Goal: Task Accomplishment & Management: Manage account settings

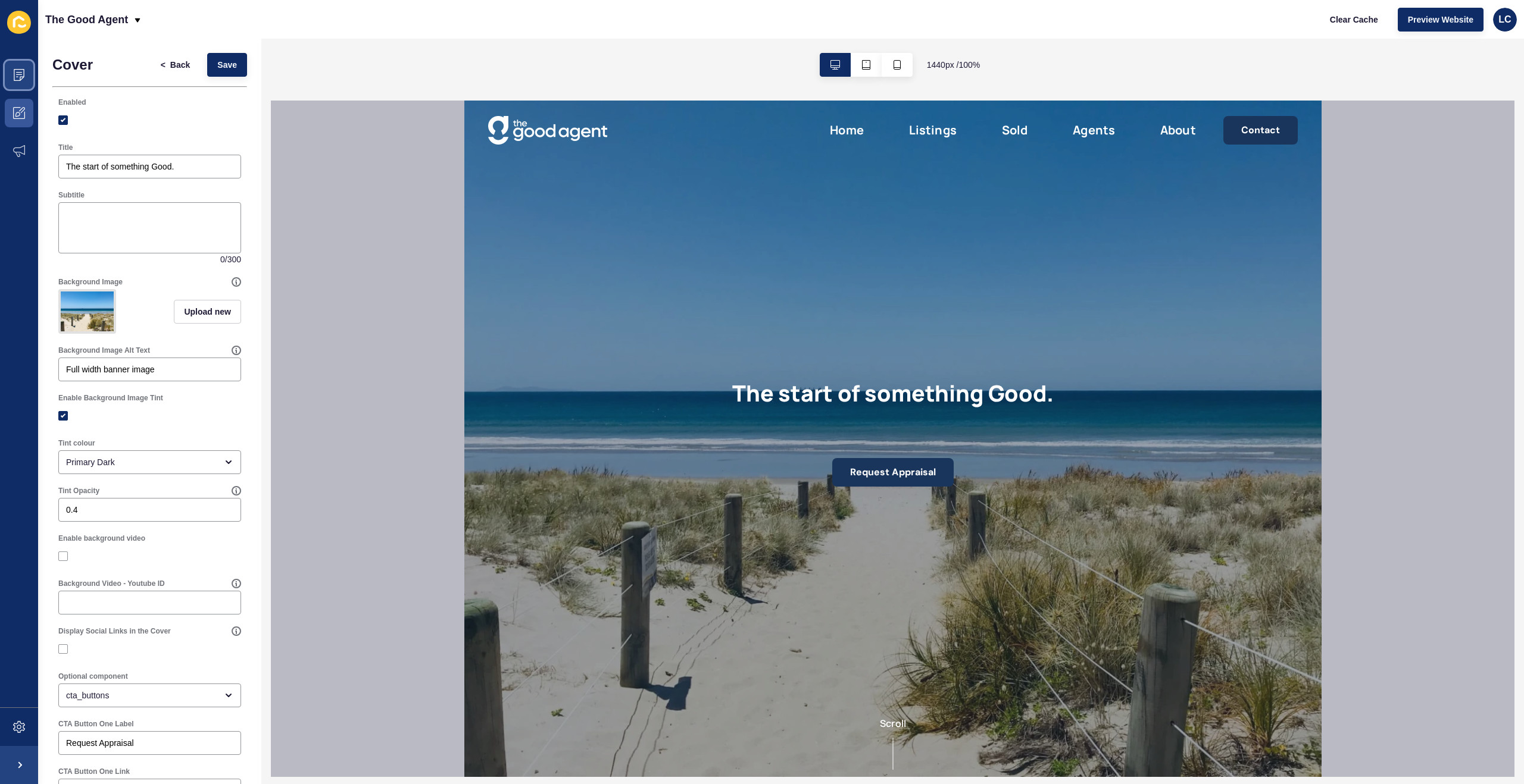
click at [18, 79] on icon at bounding box center [19, 75] width 12 height 12
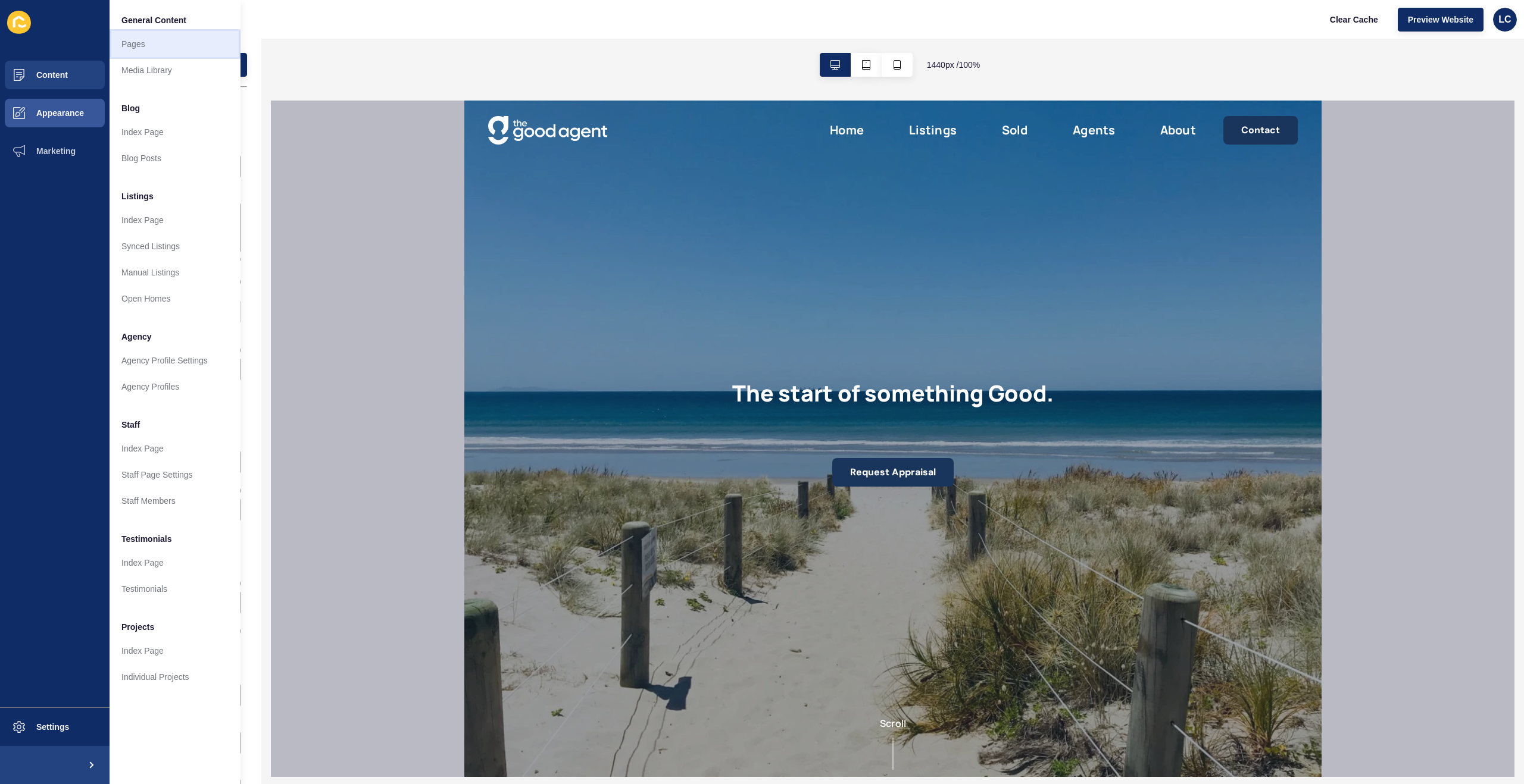
click at [139, 43] on link "Pages" at bounding box center [175, 44] width 131 height 26
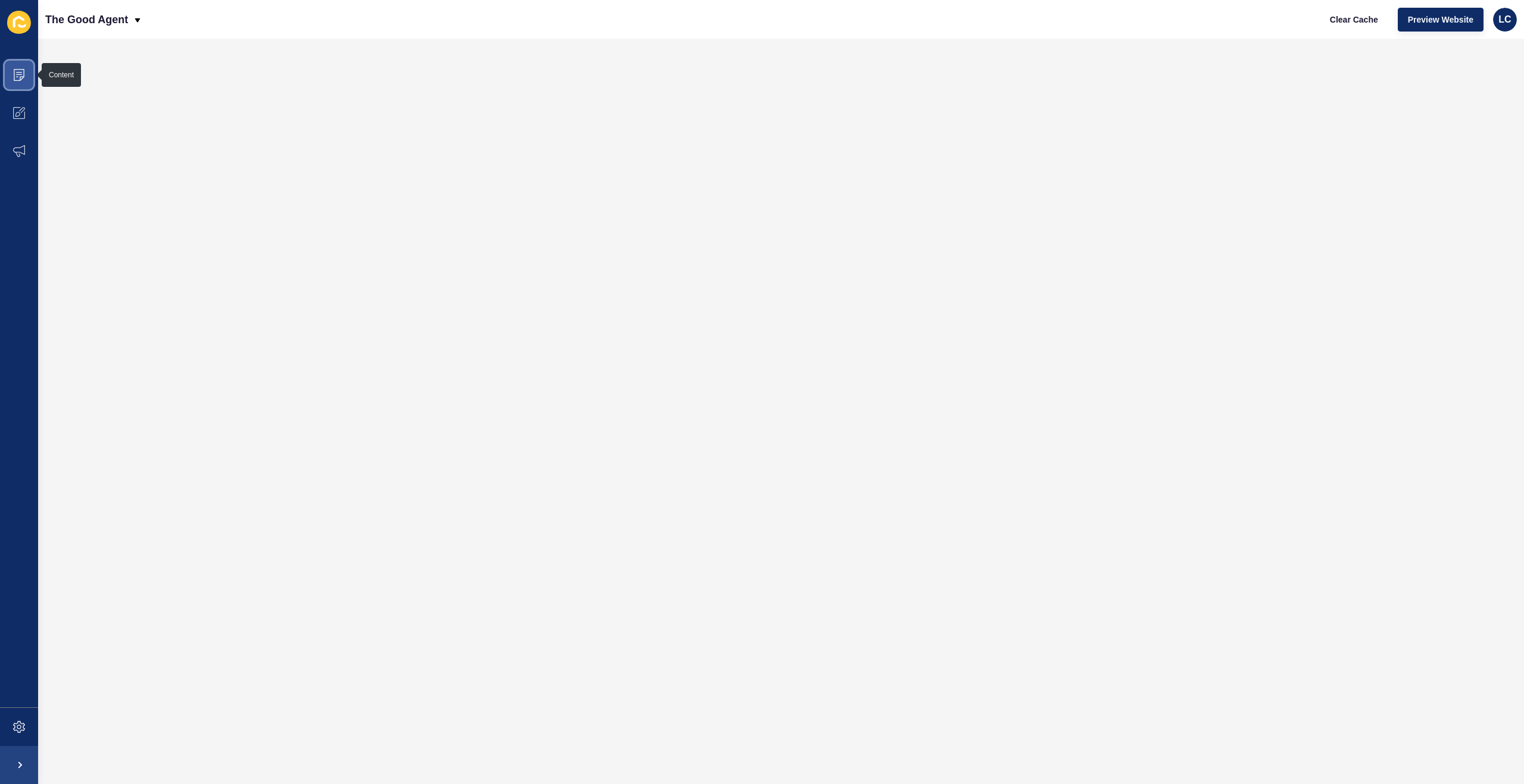
click at [15, 82] on span at bounding box center [19, 75] width 38 height 38
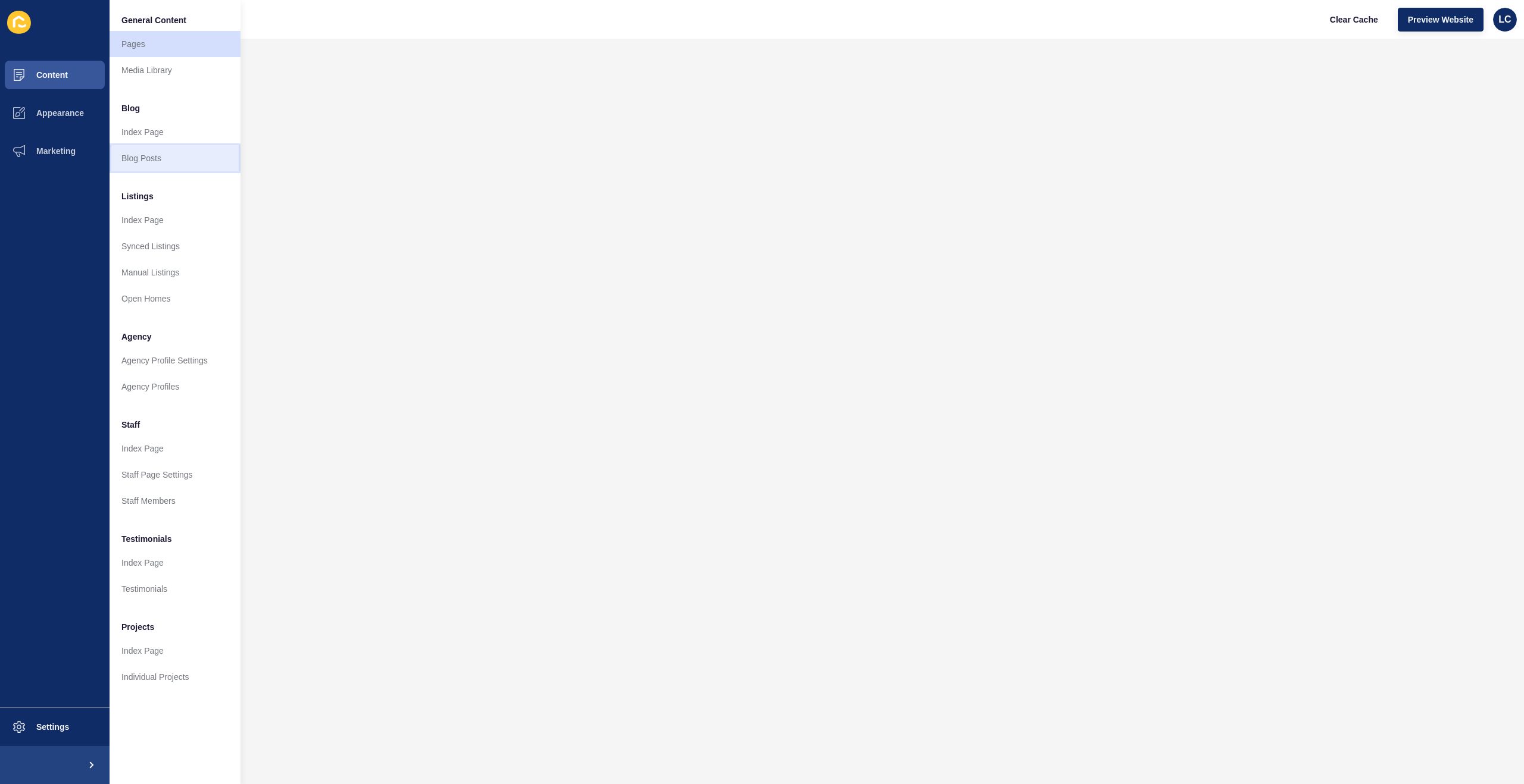
click at [151, 156] on link "Blog Posts" at bounding box center [175, 158] width 131 height 26
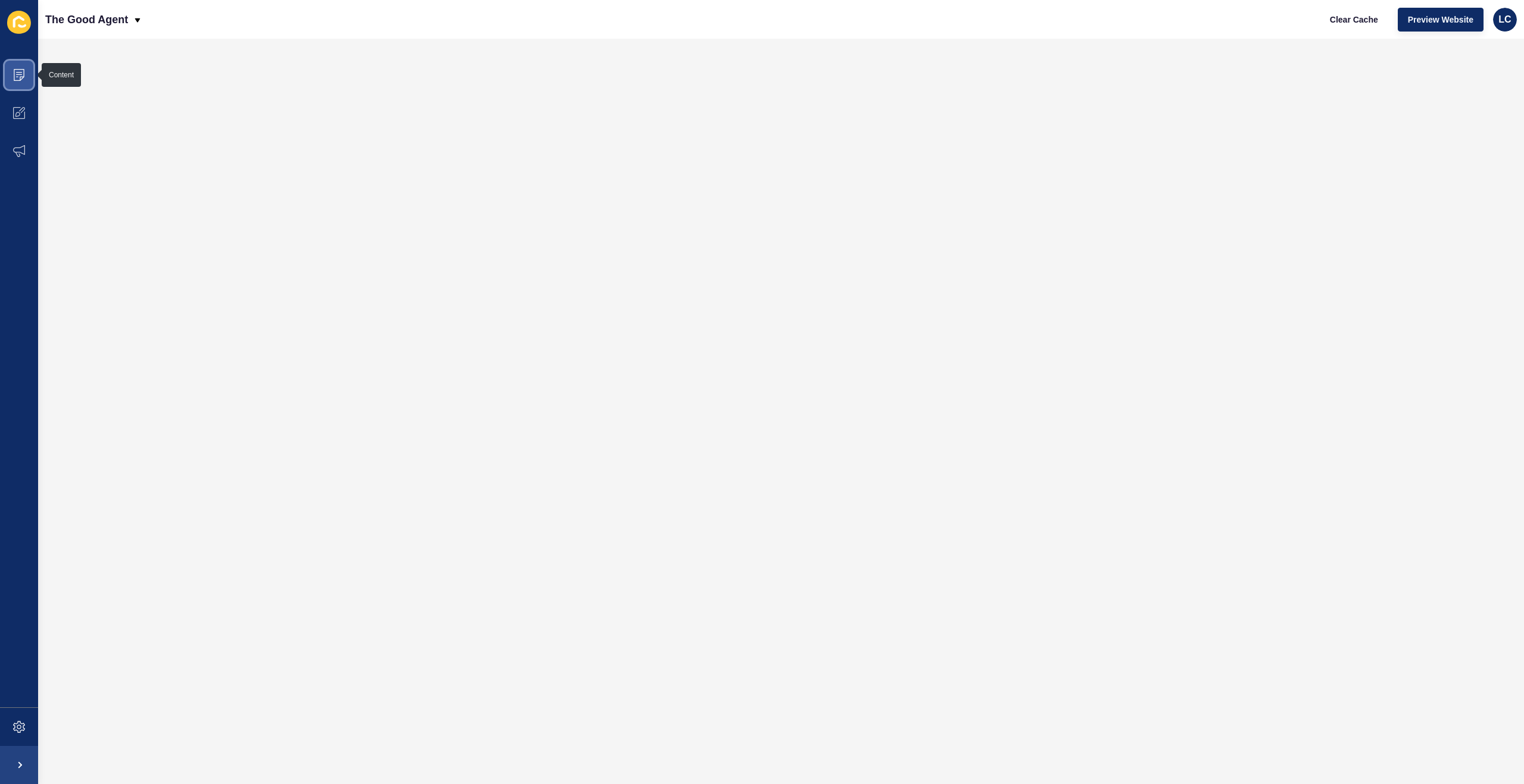
click at [18, 73] on icon at bounding box center [19, 75] width 12 height 12
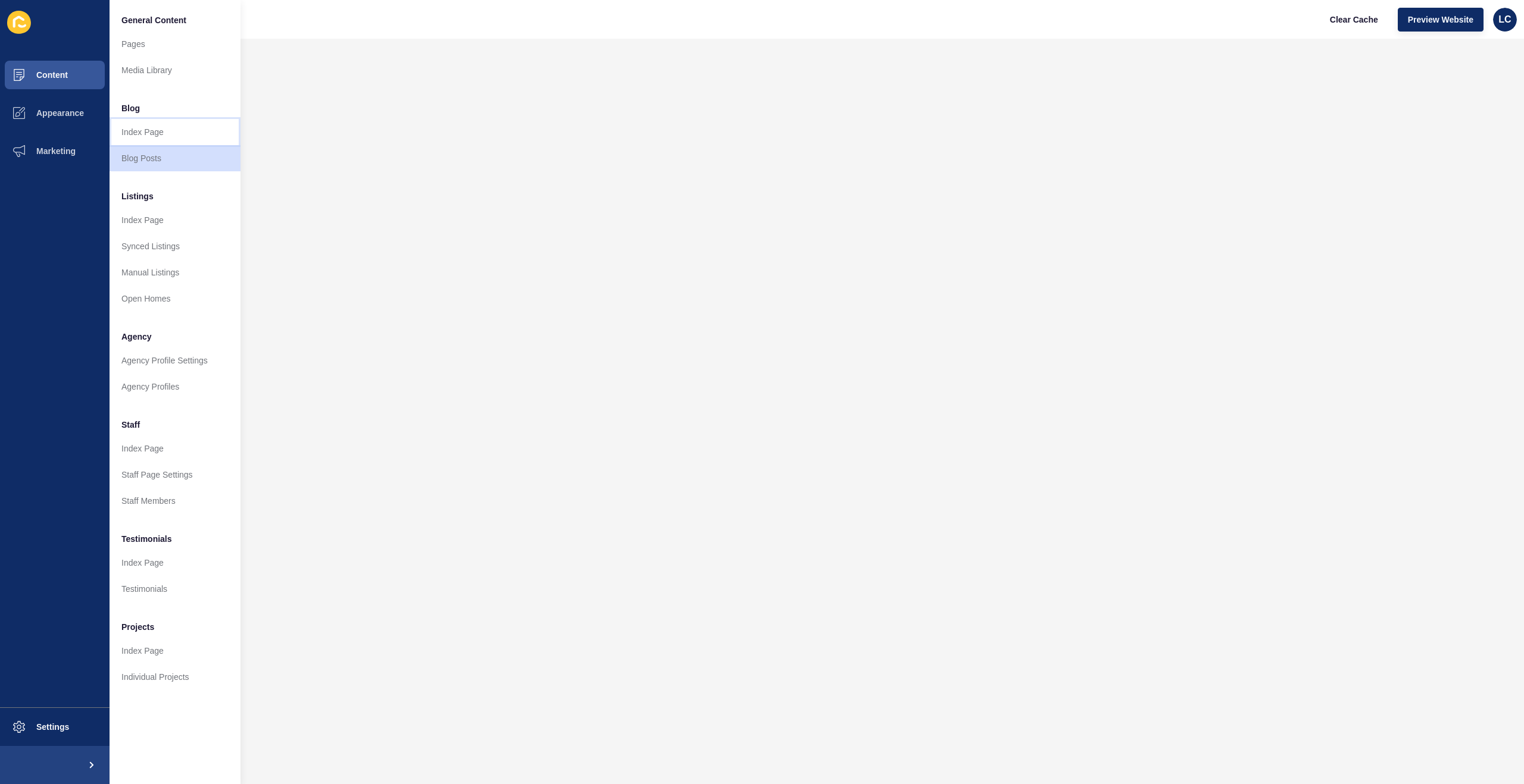
click at [148, 129] on link "Index Page" at bounding box center [175, 132] width 131 height 26
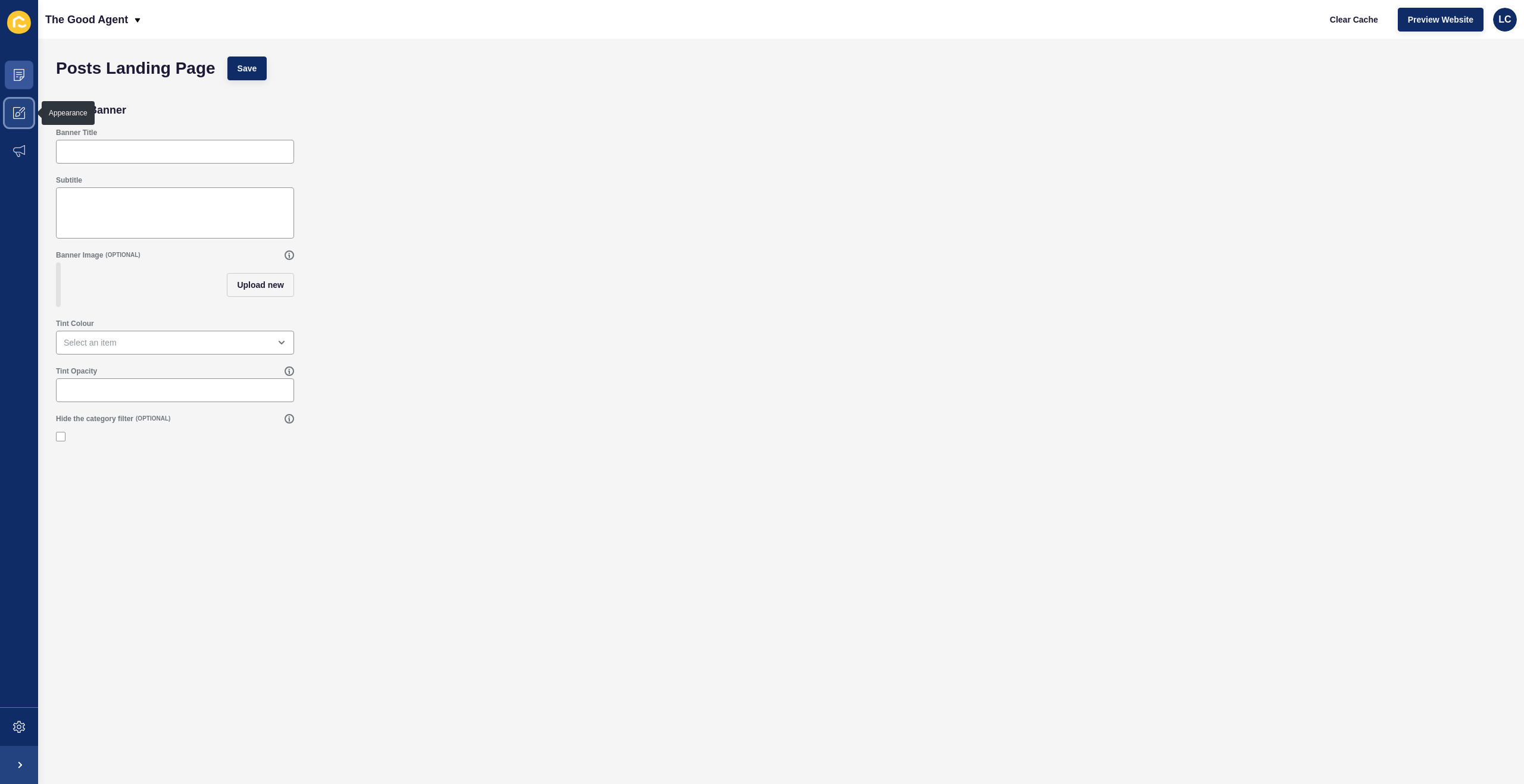
click at [24, 116] on icon at bounding box center [19, 113] width 12 height 12
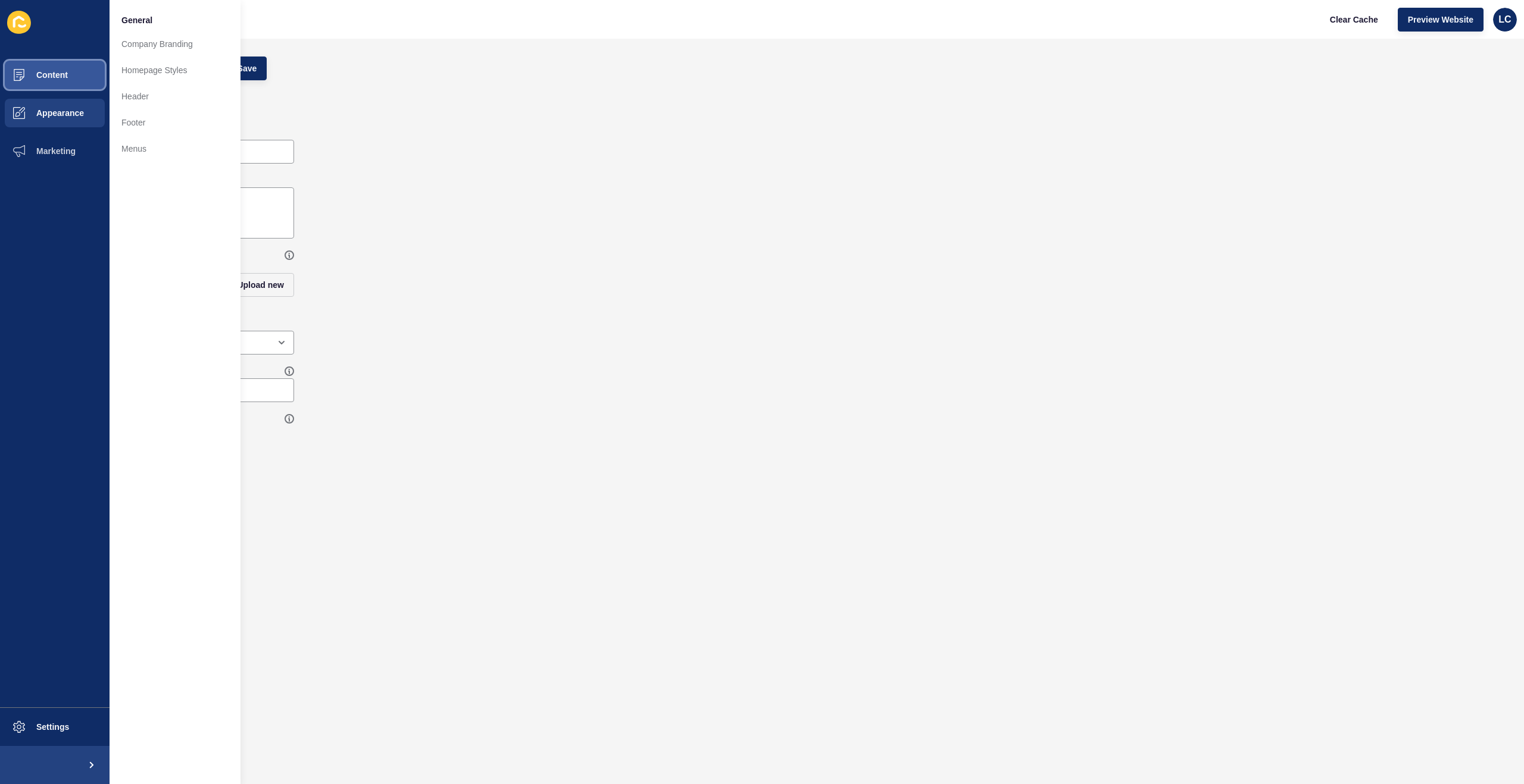
click at [83, 71] on button "Content" at bounding box center [55, 75] width 110 height 38
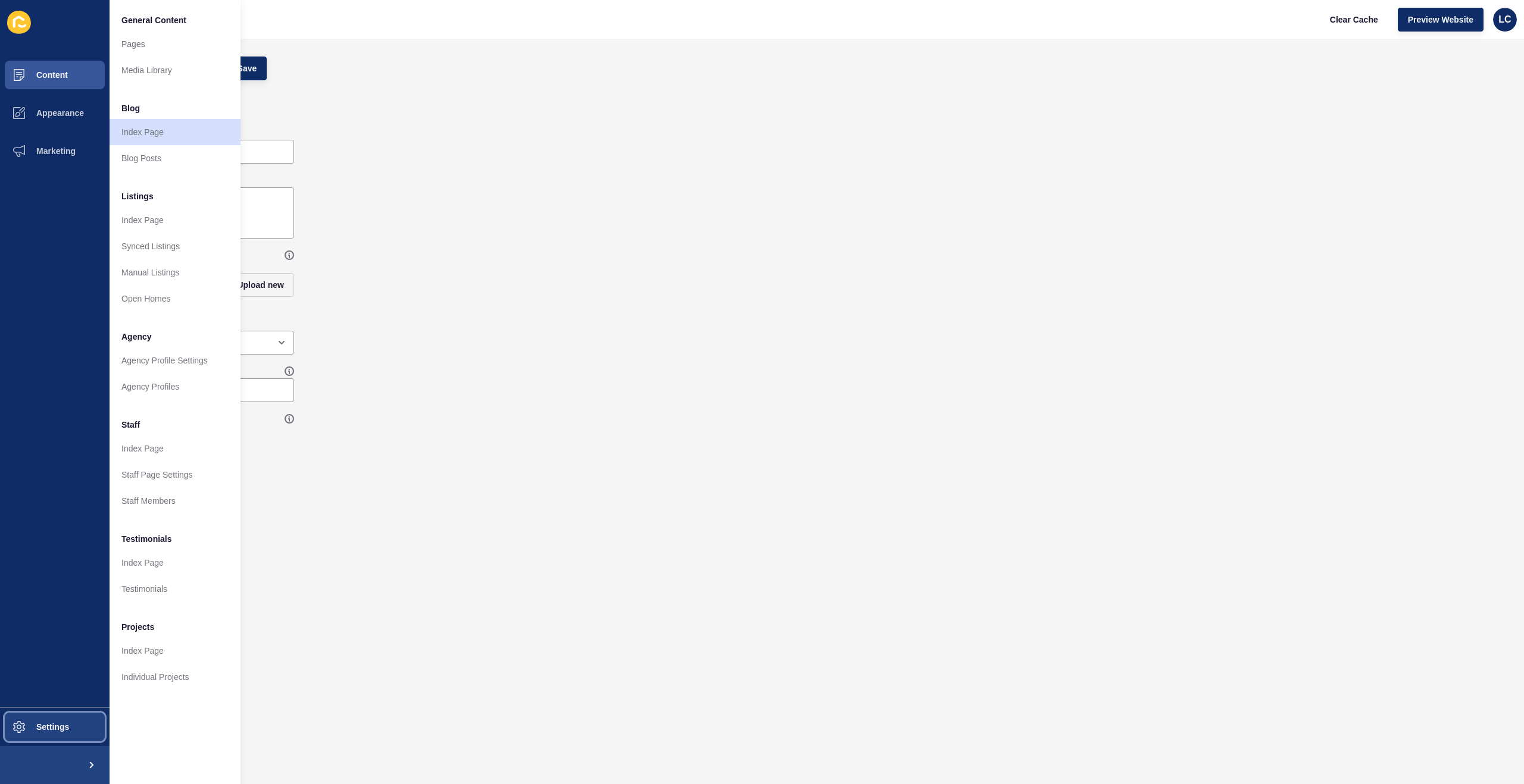
click at [71, 727] on button "Settings" at bounding box center [55, 727] width 110 height 38
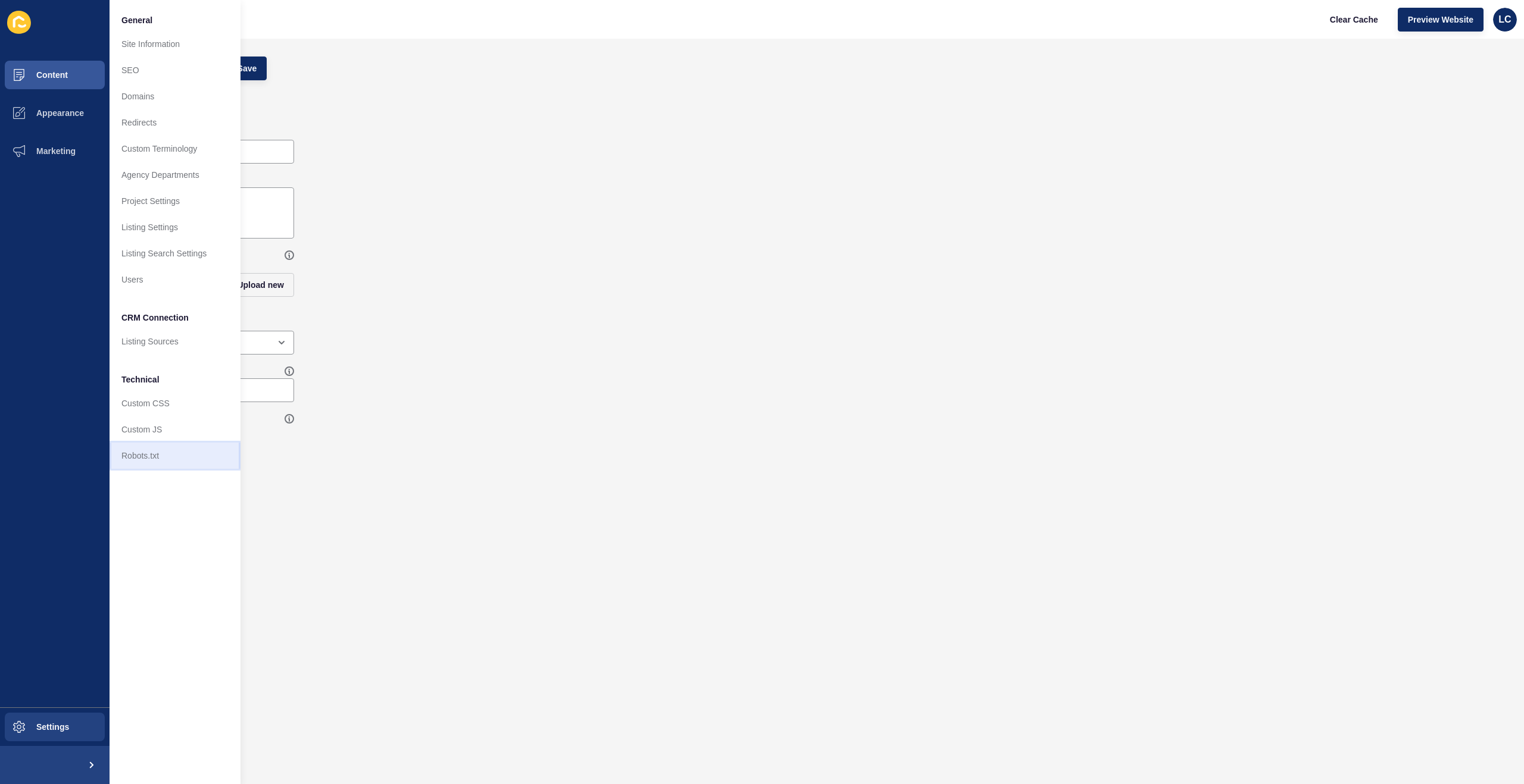
click at [142, 452] on link "Robots.txt" at bounding box center [175, 456] width 131 height 26
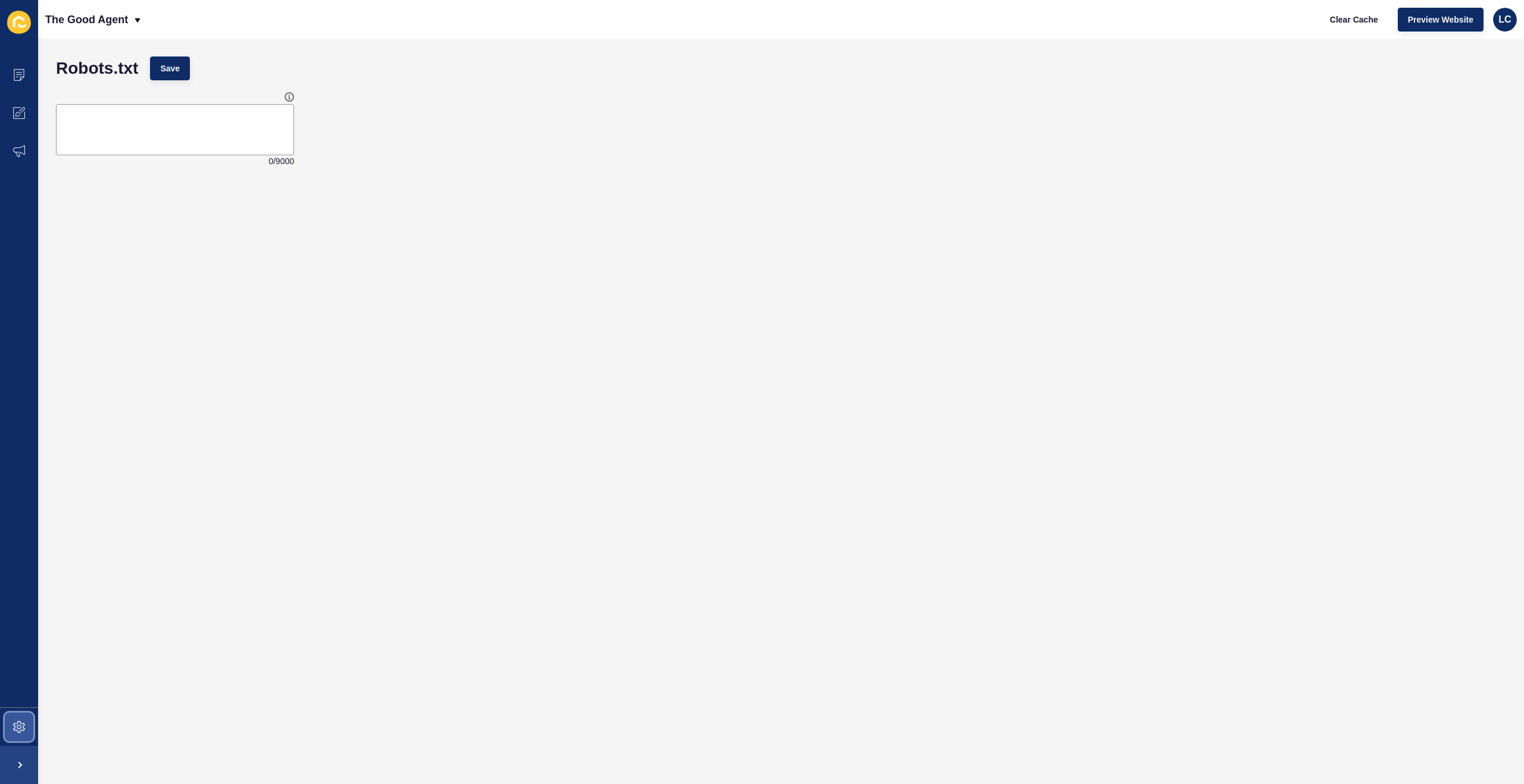
click at [18, 730] on icon at bounding box center [19, 727] width 12 height 12
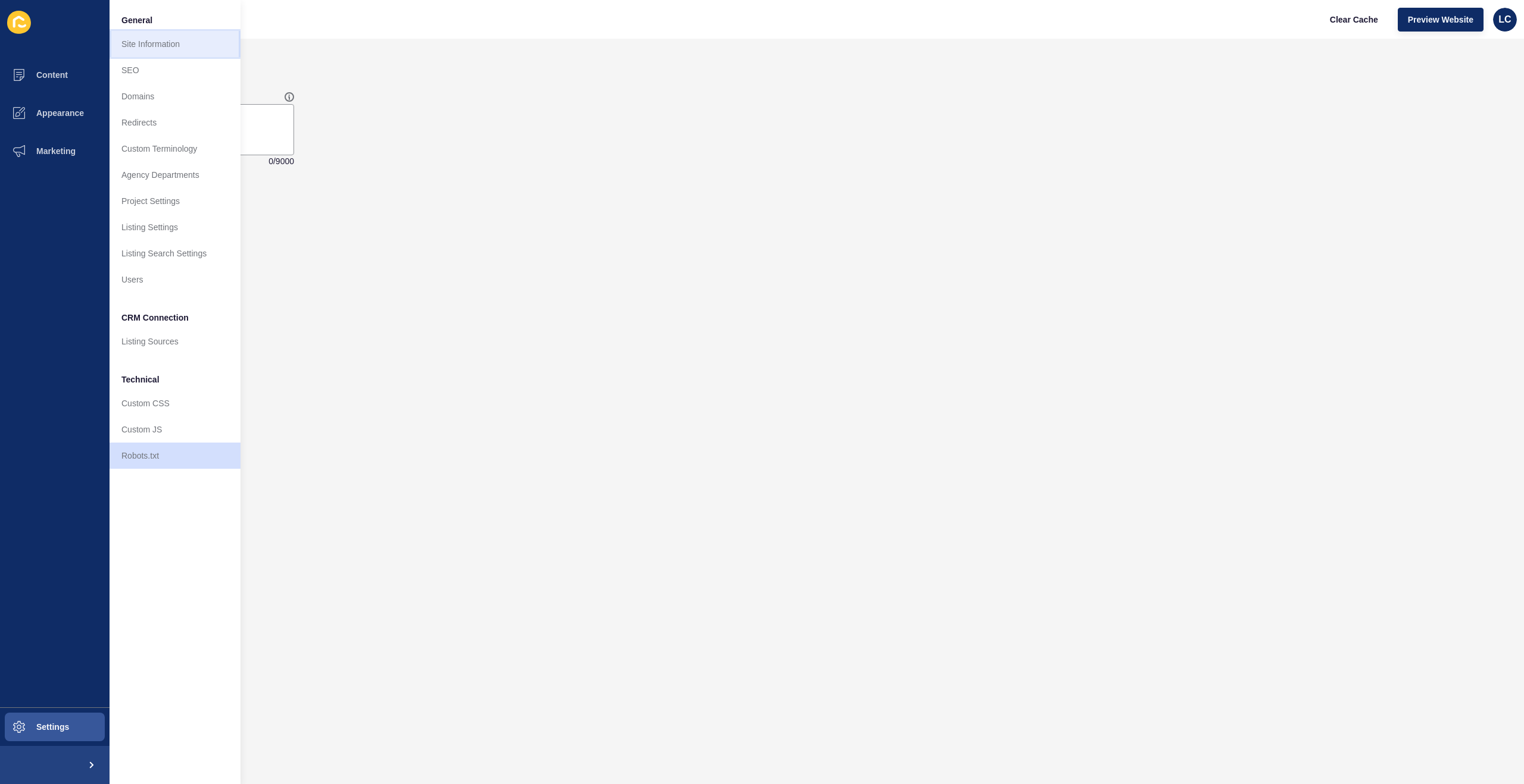
click at [144, 42] on link "Site Information" at bounding box center [175, 44] width 131 height 26
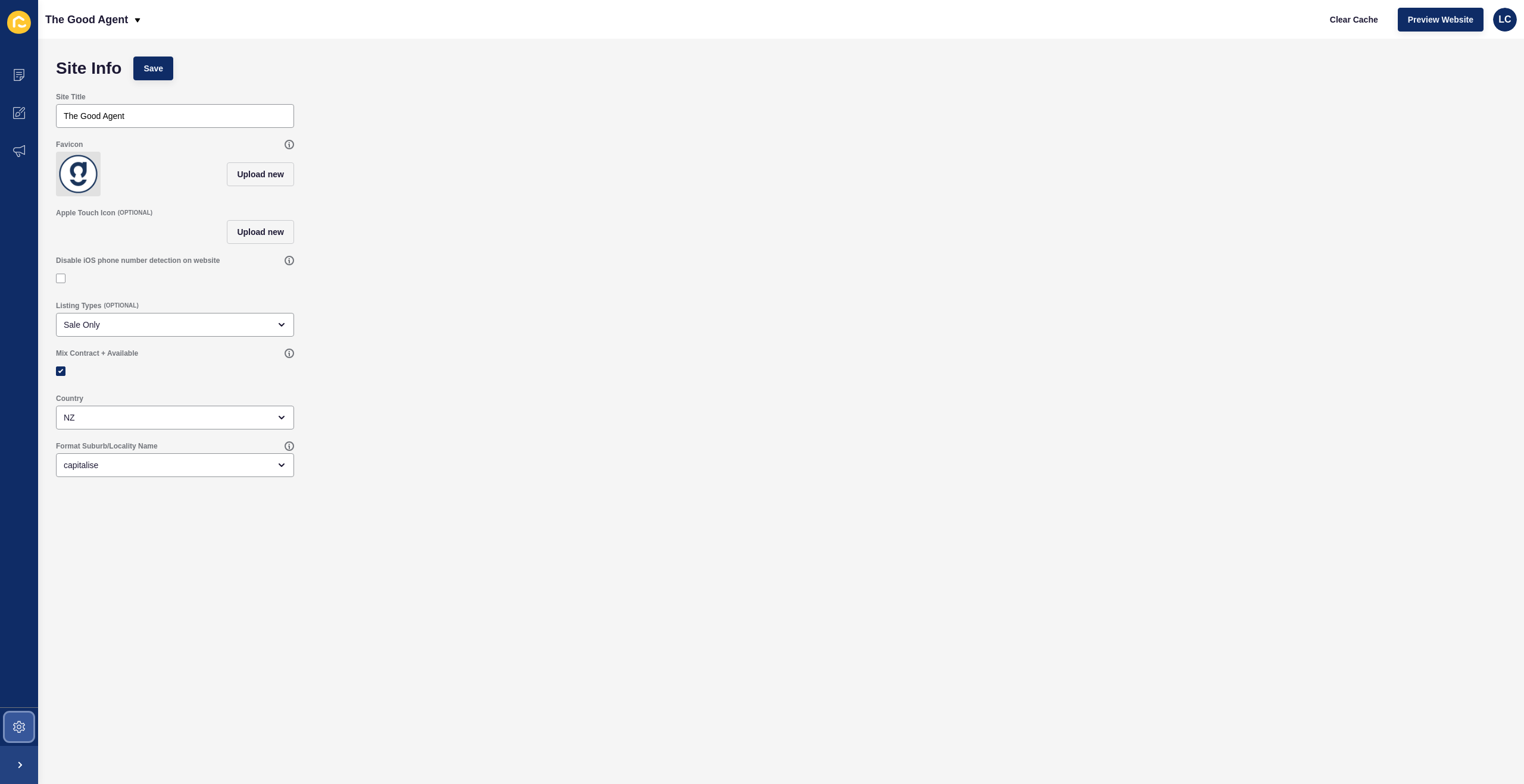
click at [26, 730] on span at bounding box center [19, 727] width 38 height 38
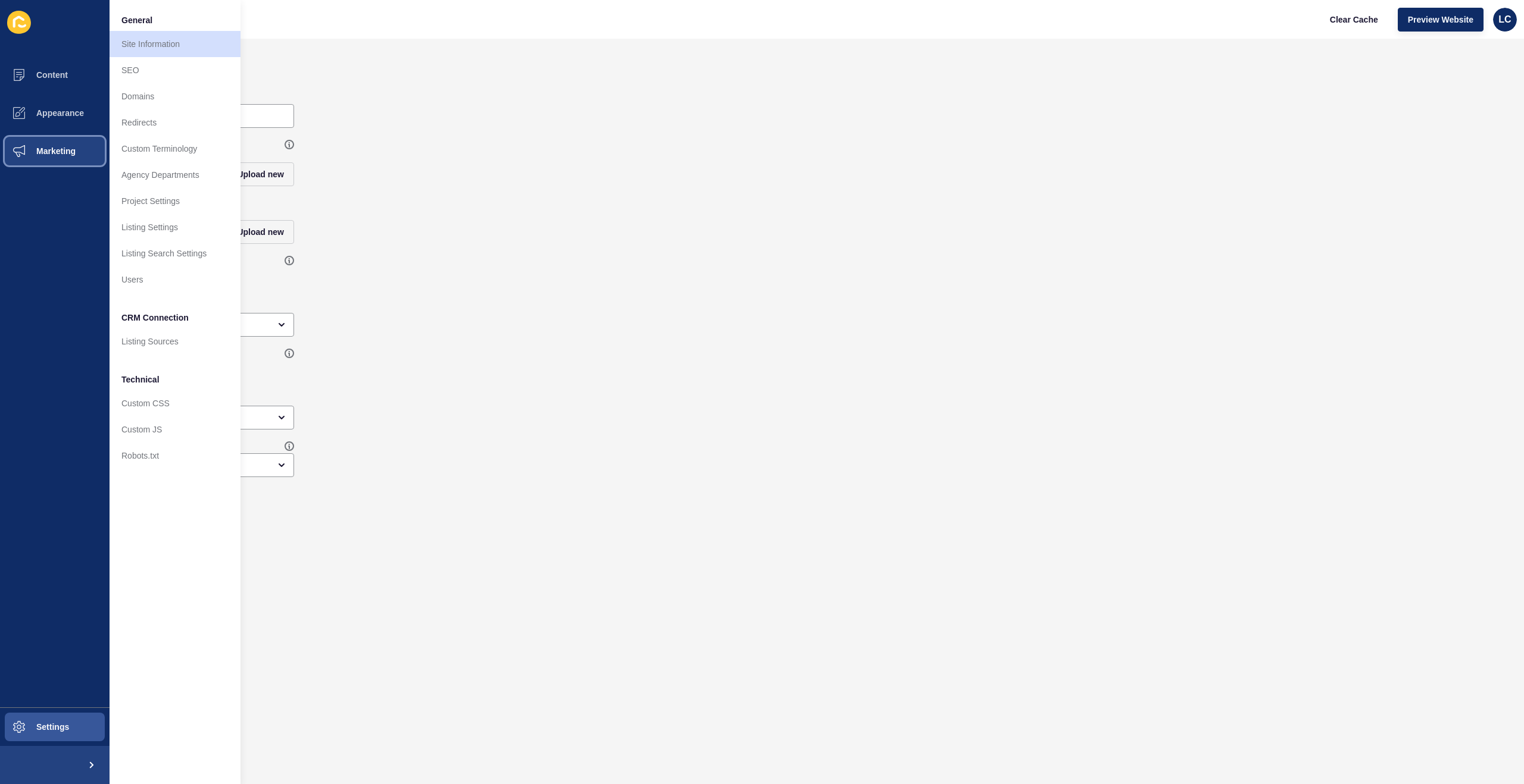
click at [58, 150] on span "Marketing" at bounding box center [37, 151] width 77 height 10
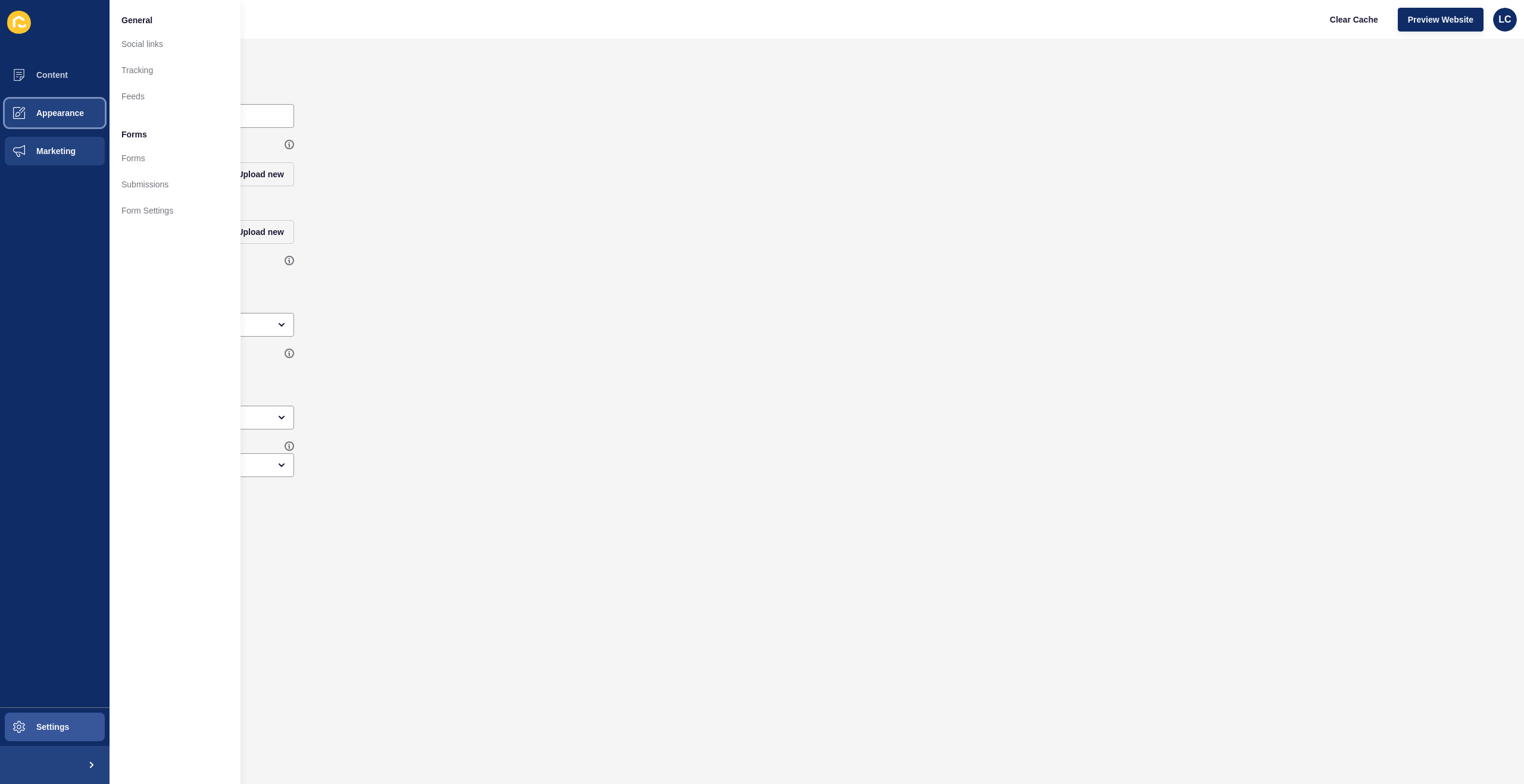
click at [70, 107] on button "Appearance" at bounding box center [55, 113] width 110 height 38
click at [70, 80] on button "Content" at bounding box center [55, 75] width 110 height 38
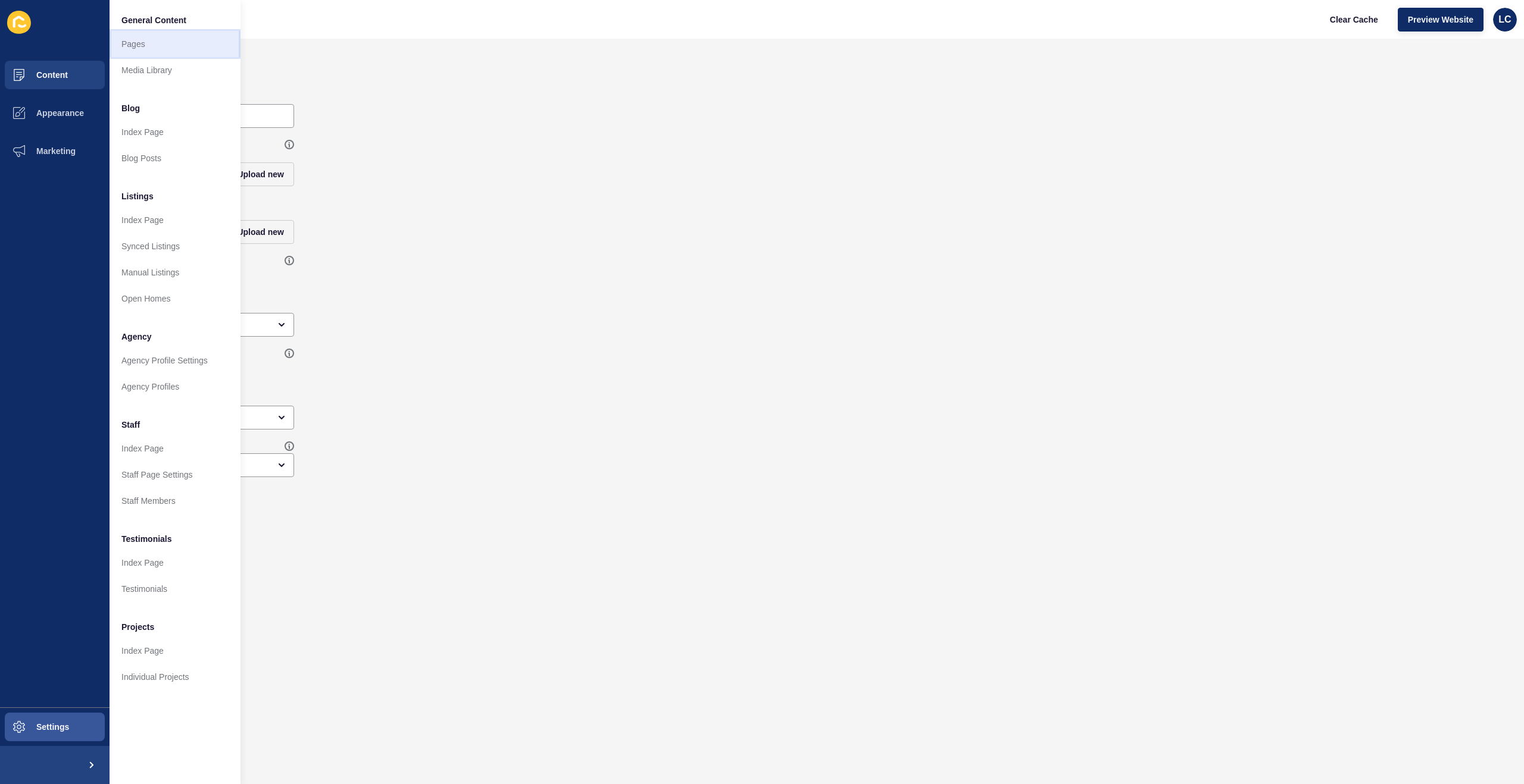
click at [138, 41] on link "Pages" at bounding box center [175, 44] width 131 height 26
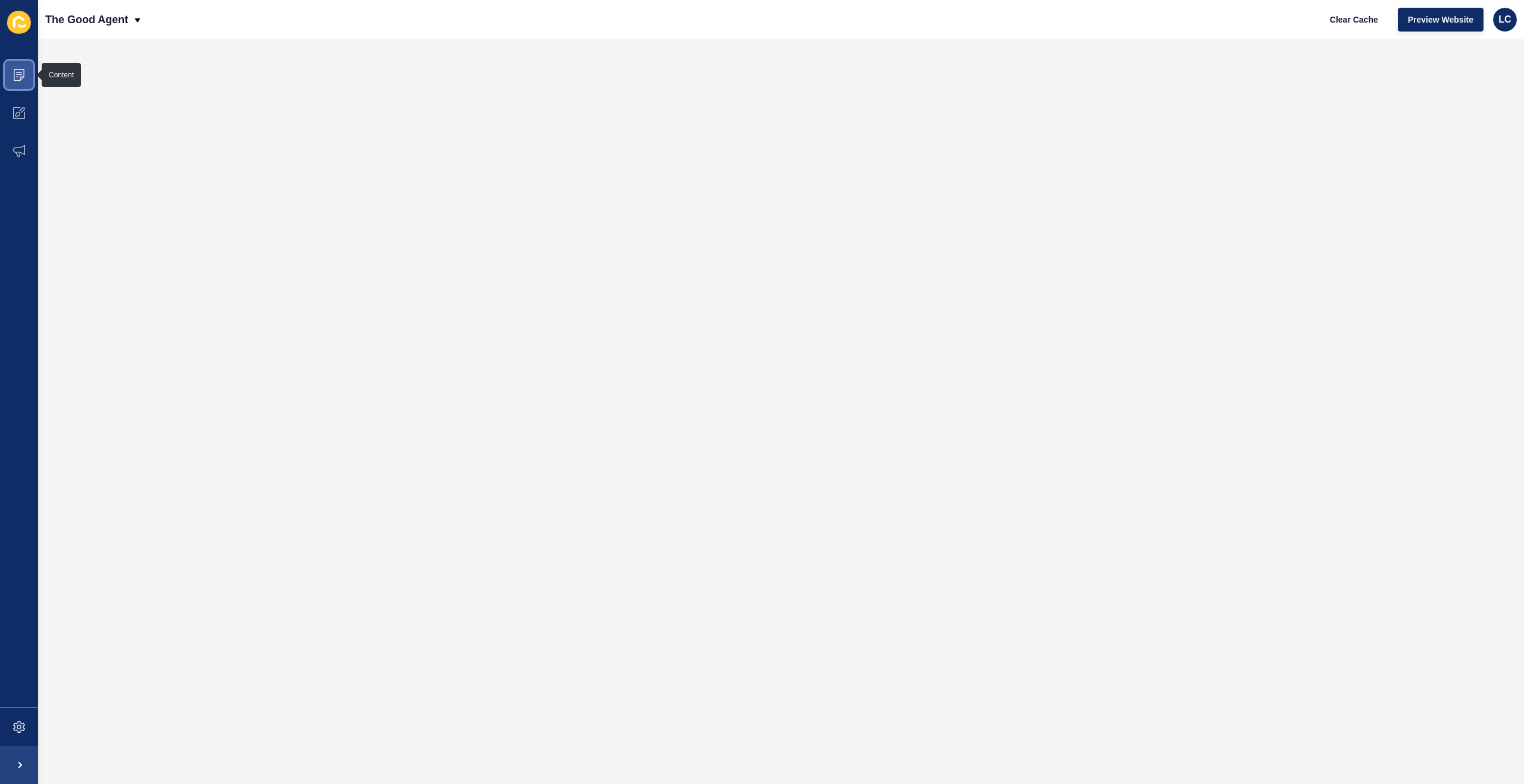
click at [21, 76] on icon at bounding box center [19, 75] width 12 height 12
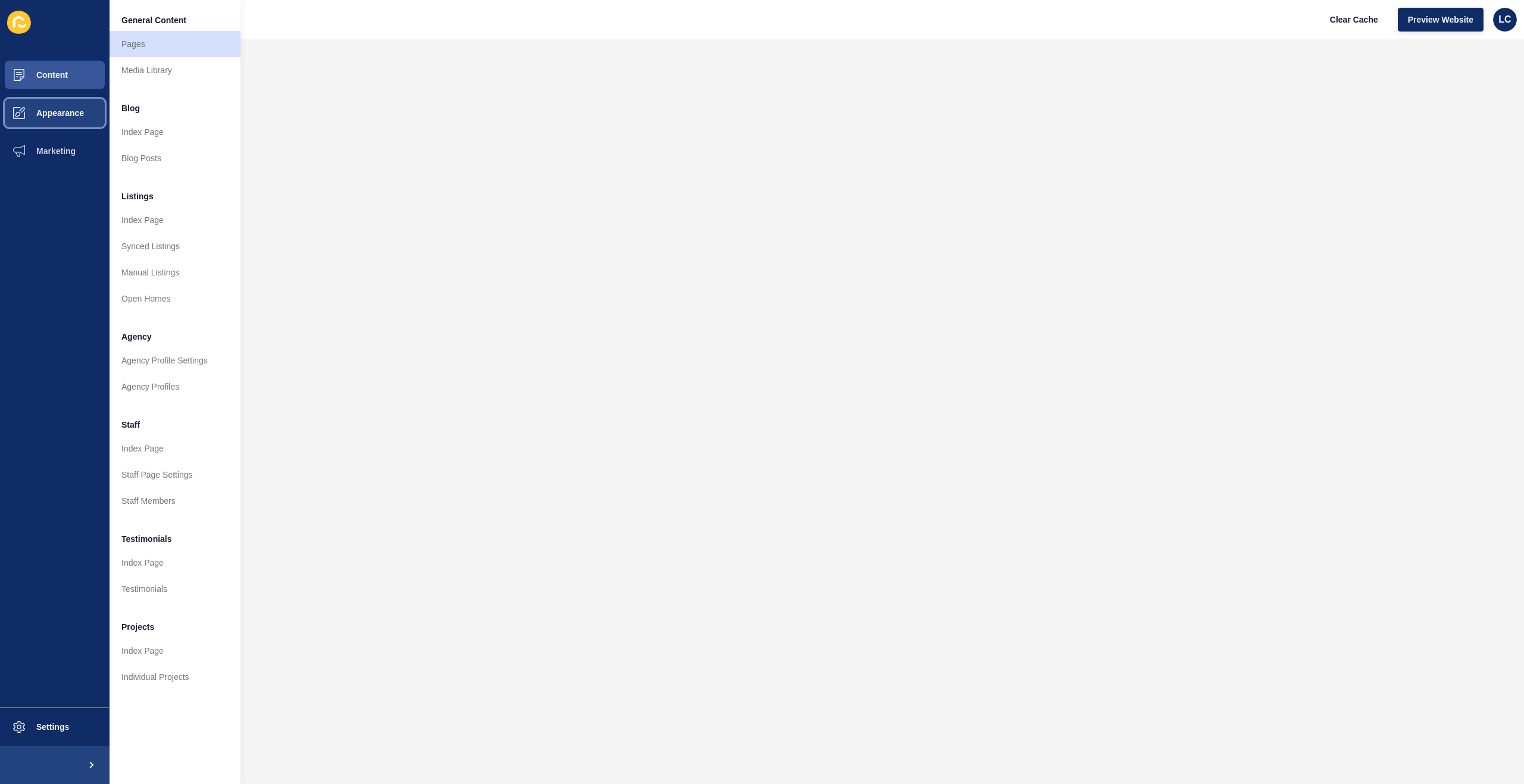
click at [56, 126] on button "Appearance" at bounding box center [55, 113] width 110 height 38
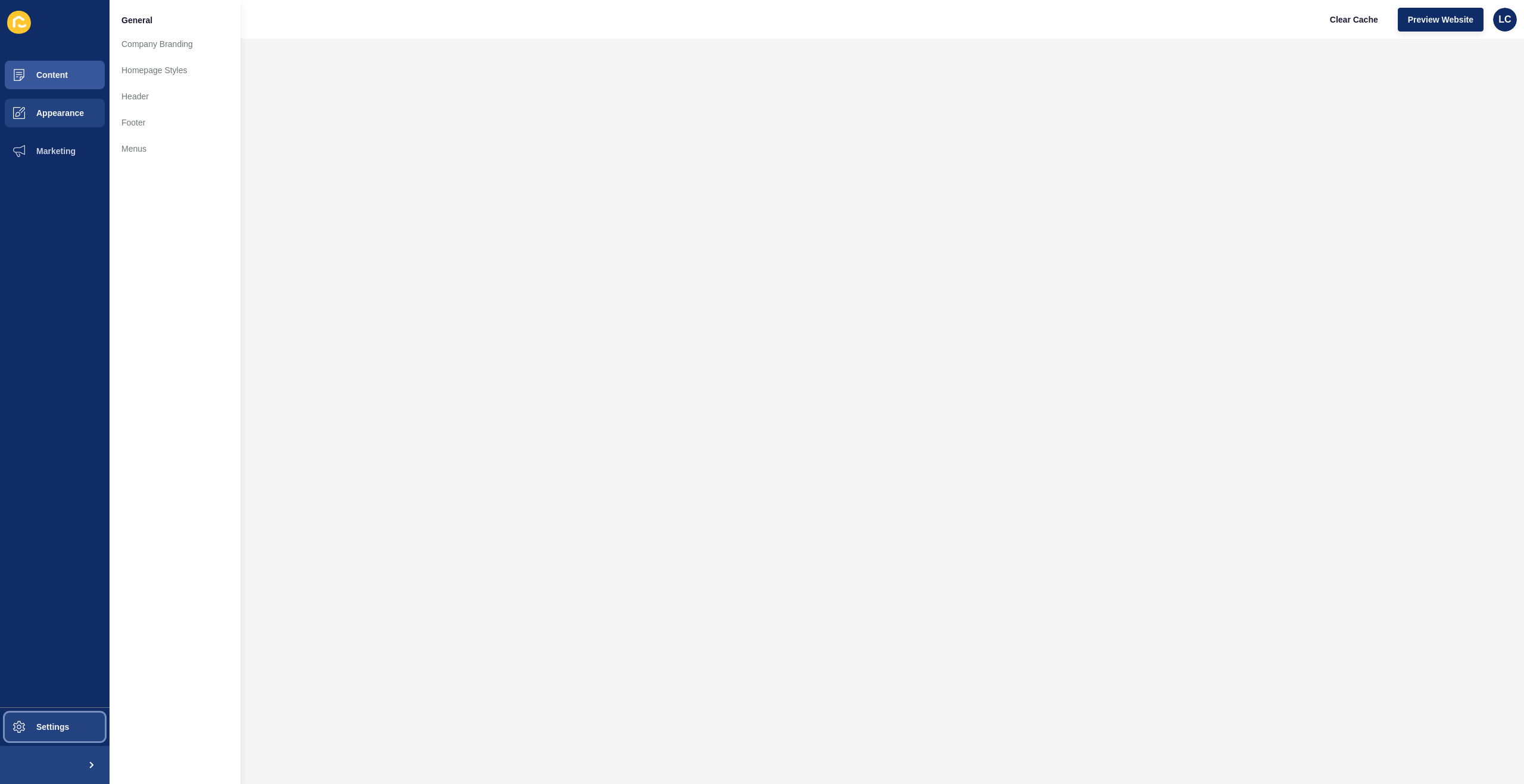
click at [69, 726] on span "Settings" at bounding box center [33, 727] width 71 height 10
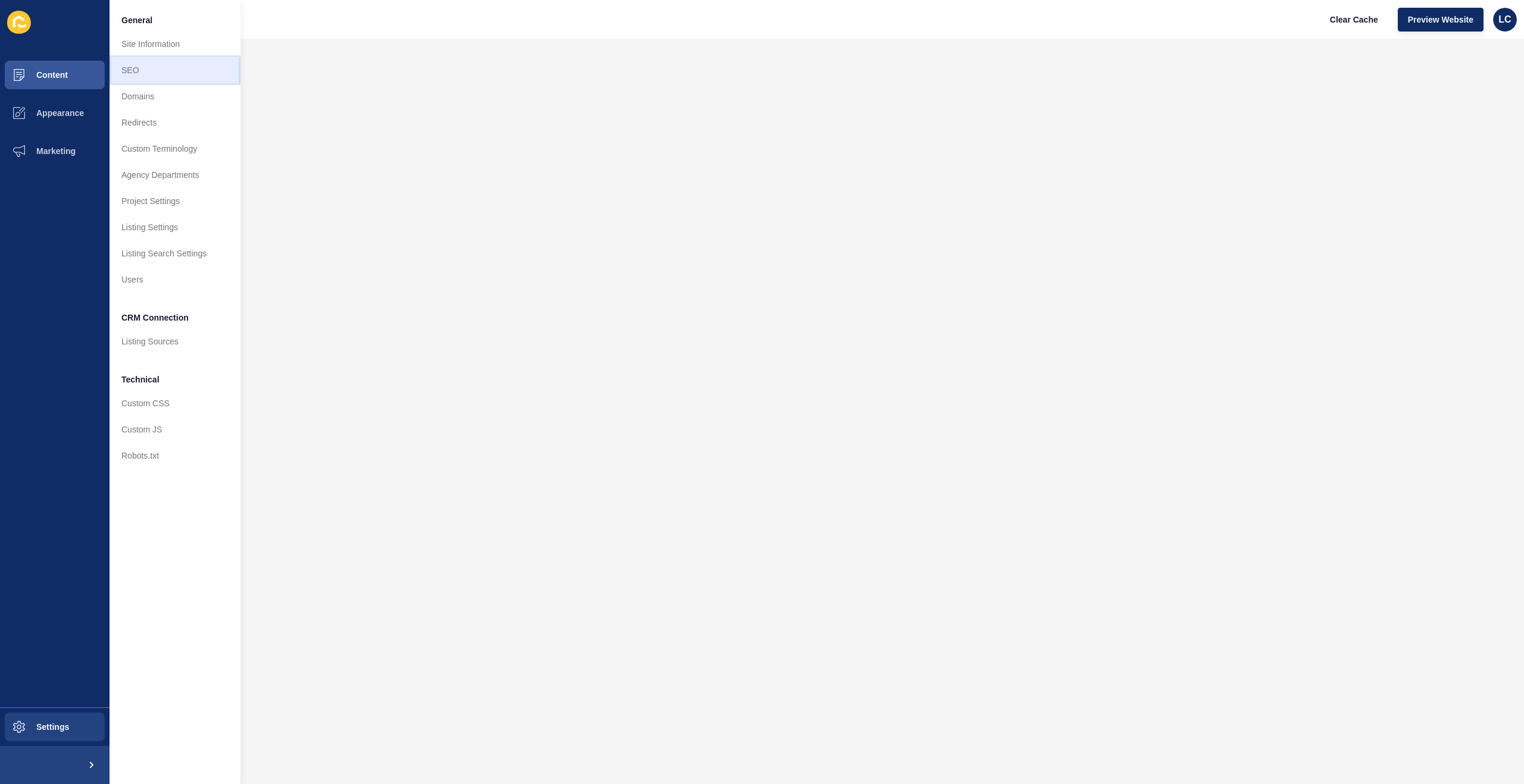
click at [134, 69] on link "SEO" at bounding box center [175, 70] width 131 height 26
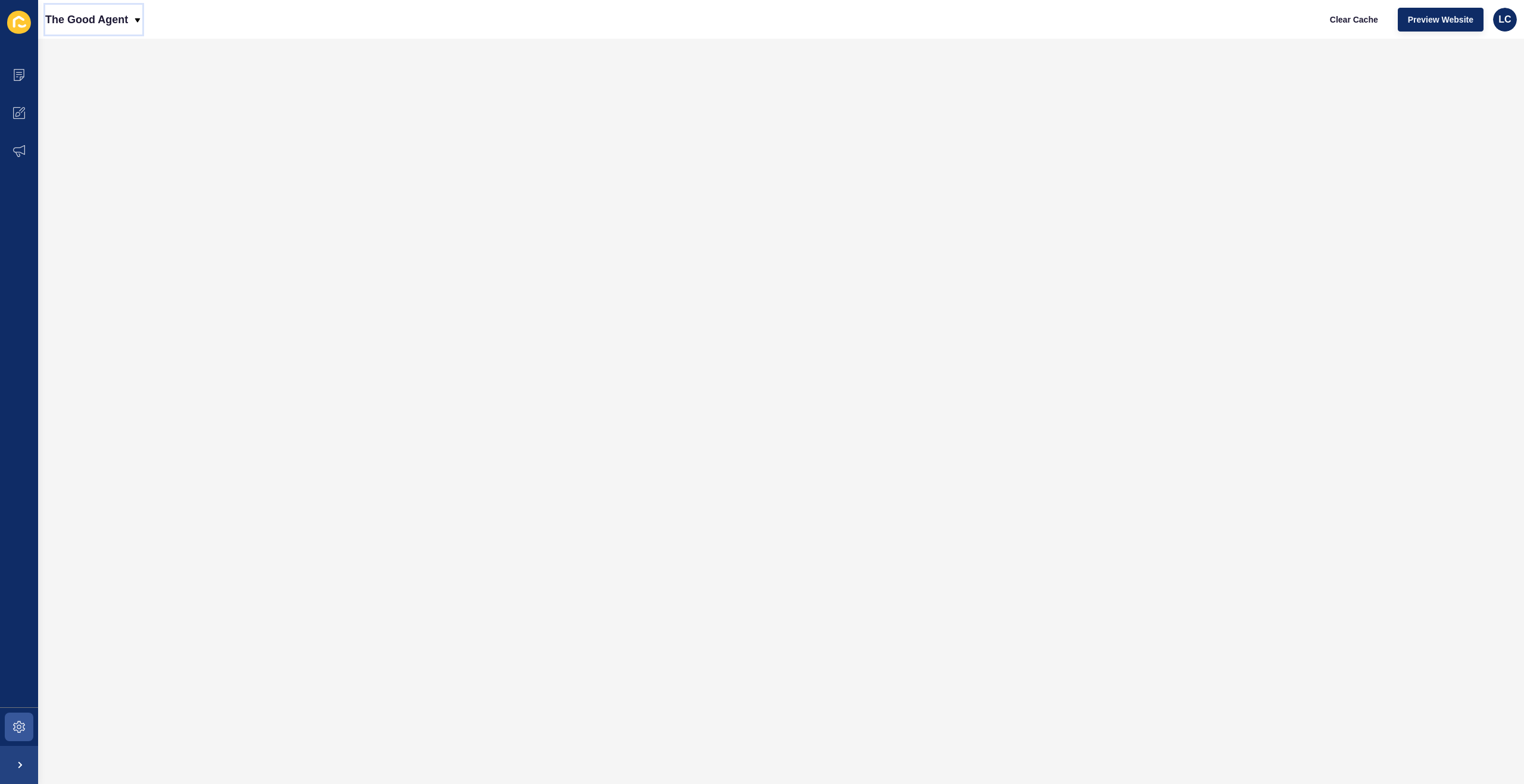
click at [110, 19] on p "The Good Agent" at bounding box center [86, 20] width 83 height 30
click at [23, 727] on icon at bounding box center [19, 727] width 12 height 12
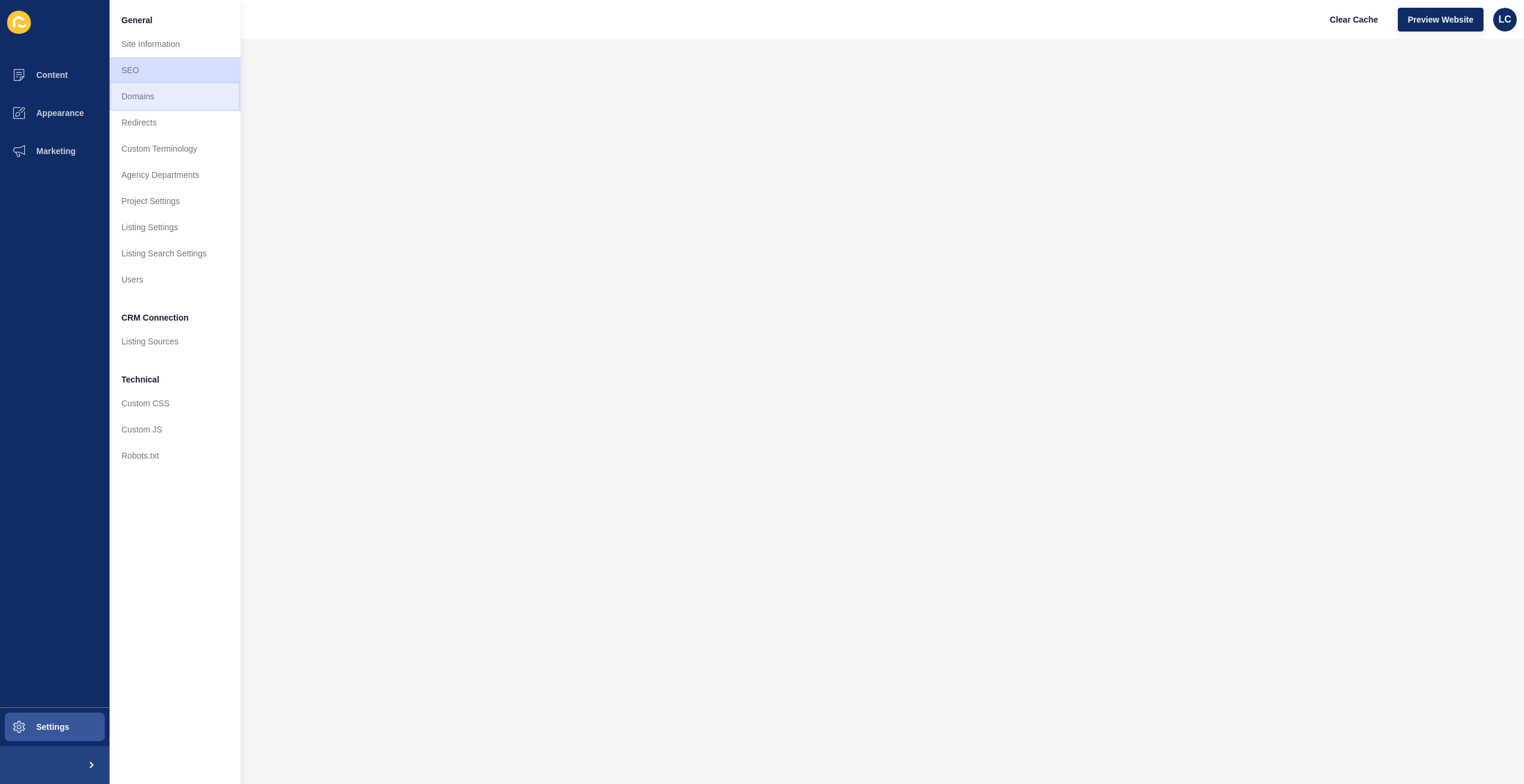
click at [145, 93] on link "Domains" at bounding box center [175, 97] width 131 height 26
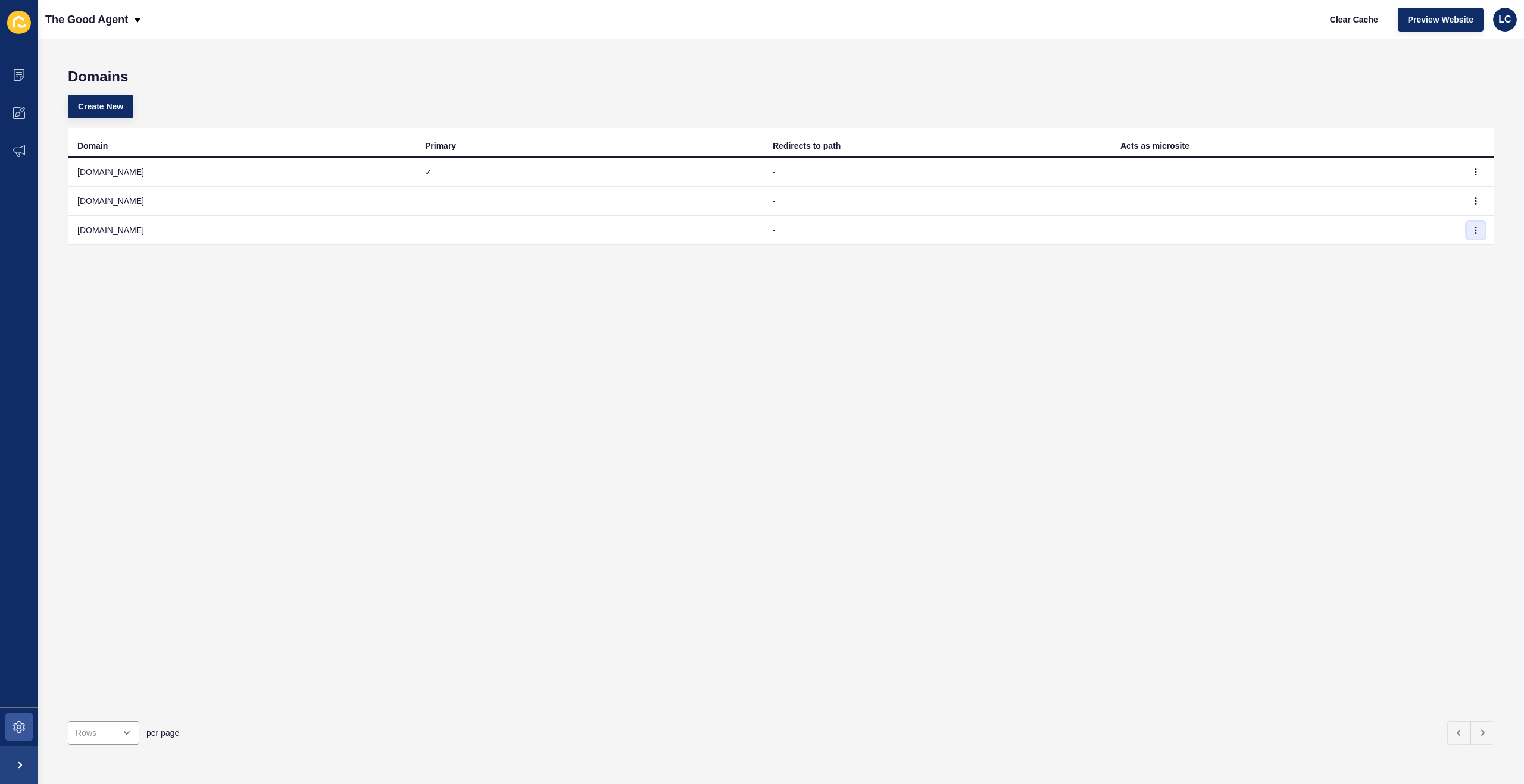
click at [1475, 230] on icon "button" at bounding box center [1476, 230] width 7 height 7
click at [1413, 252] on link "Edit" at bounding box center [1443, 254] width 83 height 26
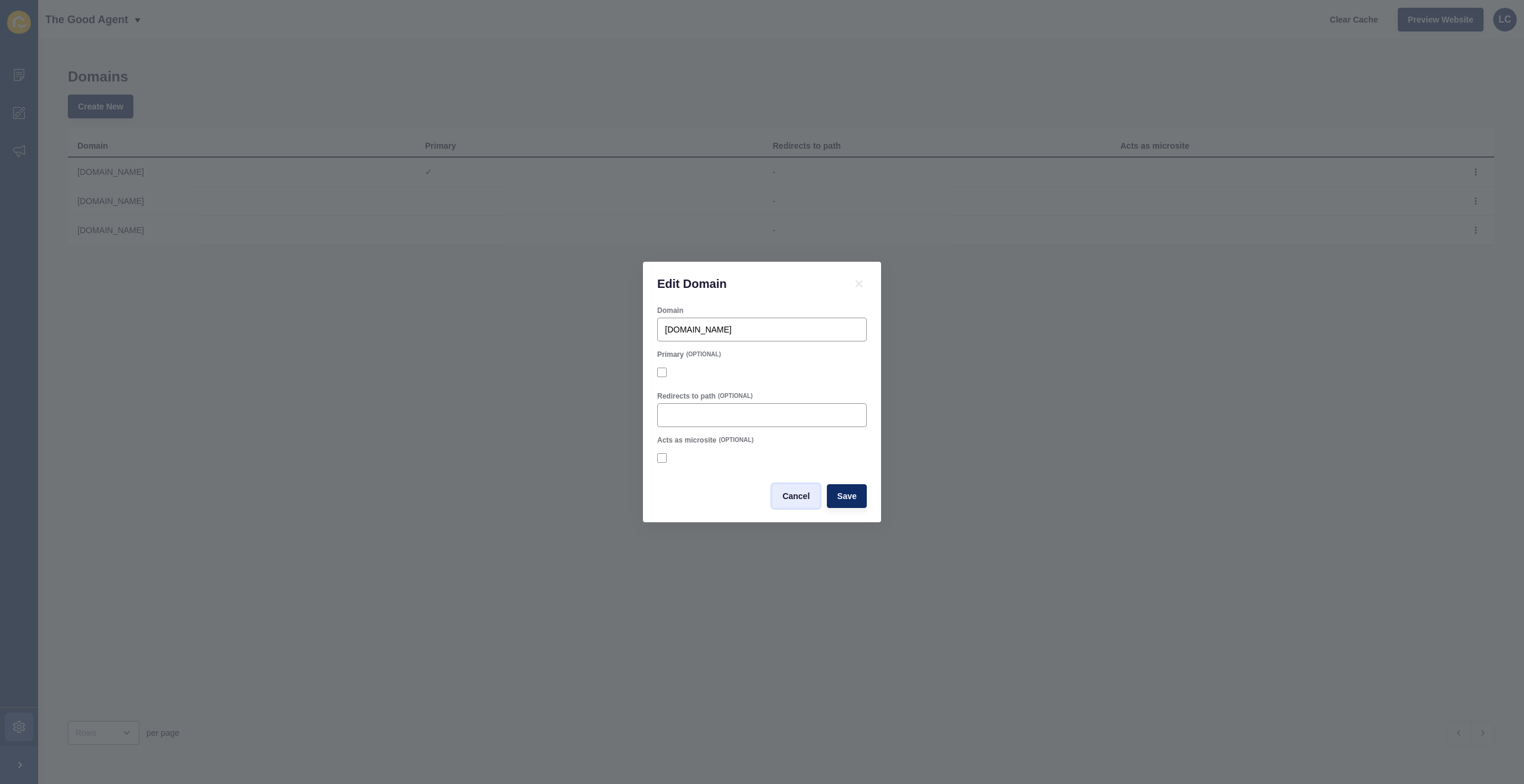
click at [802, 497] on span "Cancel" at bounding box center [796, 496] width 27 height 12
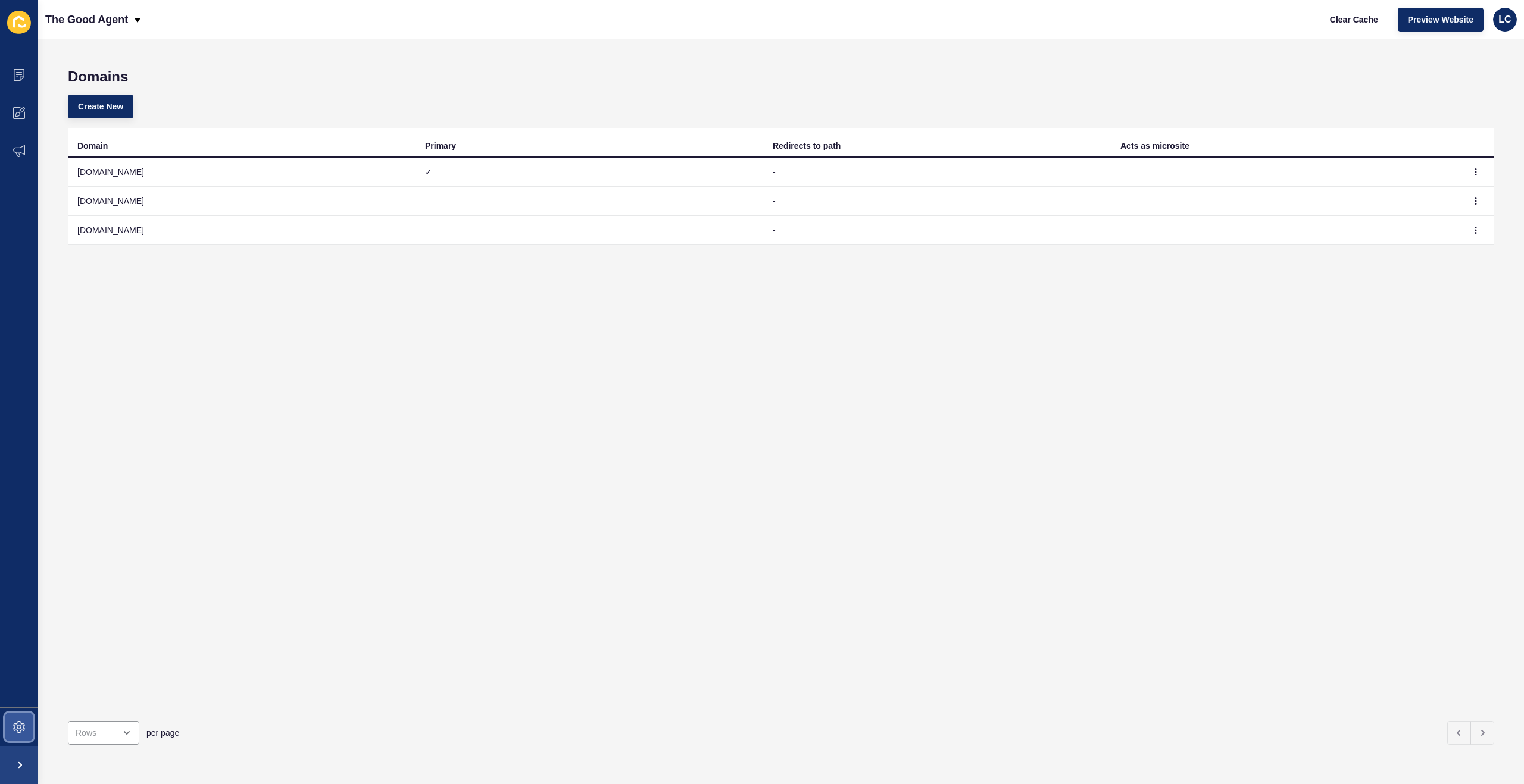
click at [20, 721] on icon at bounding box center [19, 727] width 12 height 12
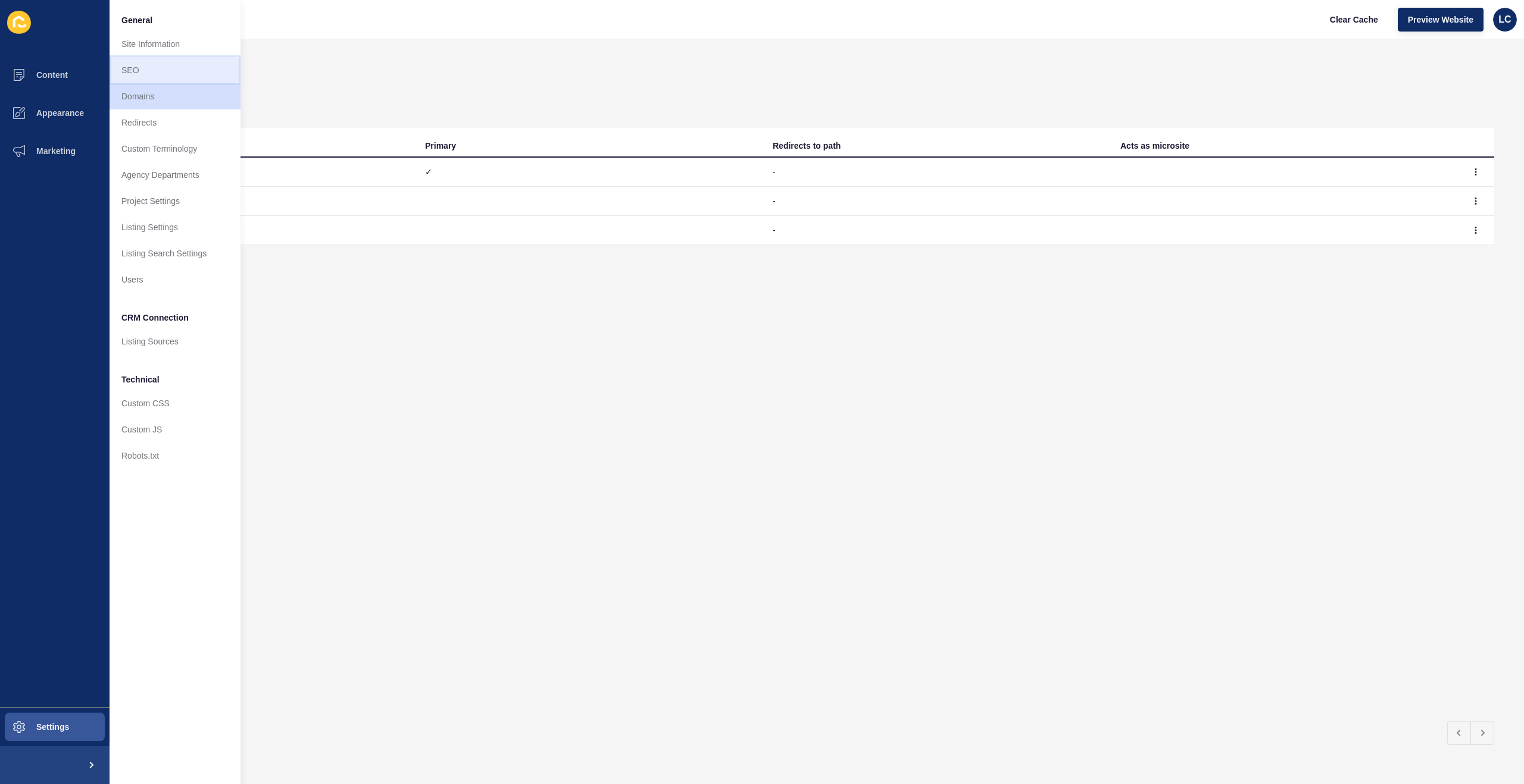
click at [142, 62] on link "SEO" at bounding box center [175, 70] width 131 height 26
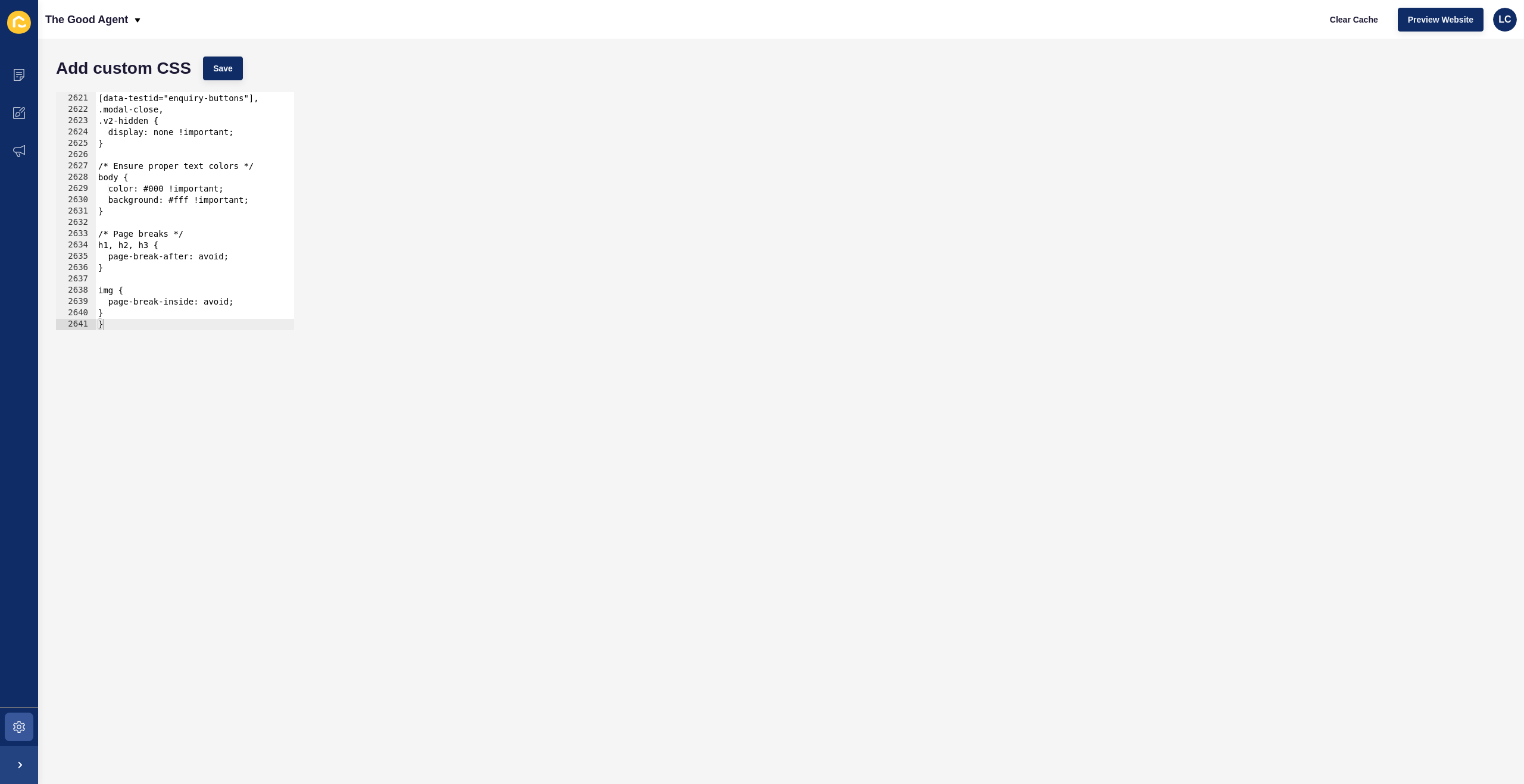
scroll to position [19257, 0]
click at [18, 72] on icon at bounding box center [19, 72] width 6 height 1
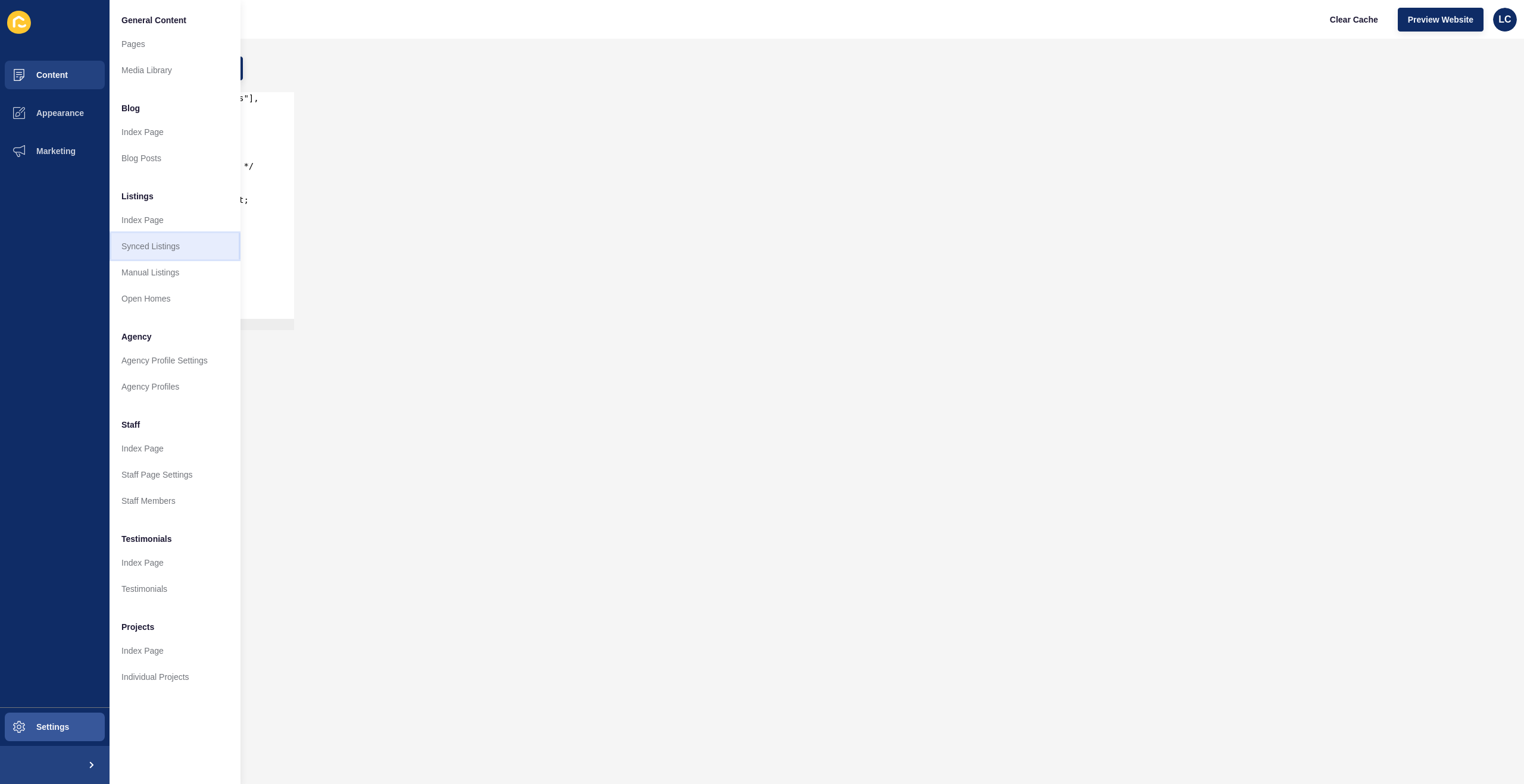
click at [157, 248] on link "Synced Listings" at bounding box center [175, 246] width 131 height 26
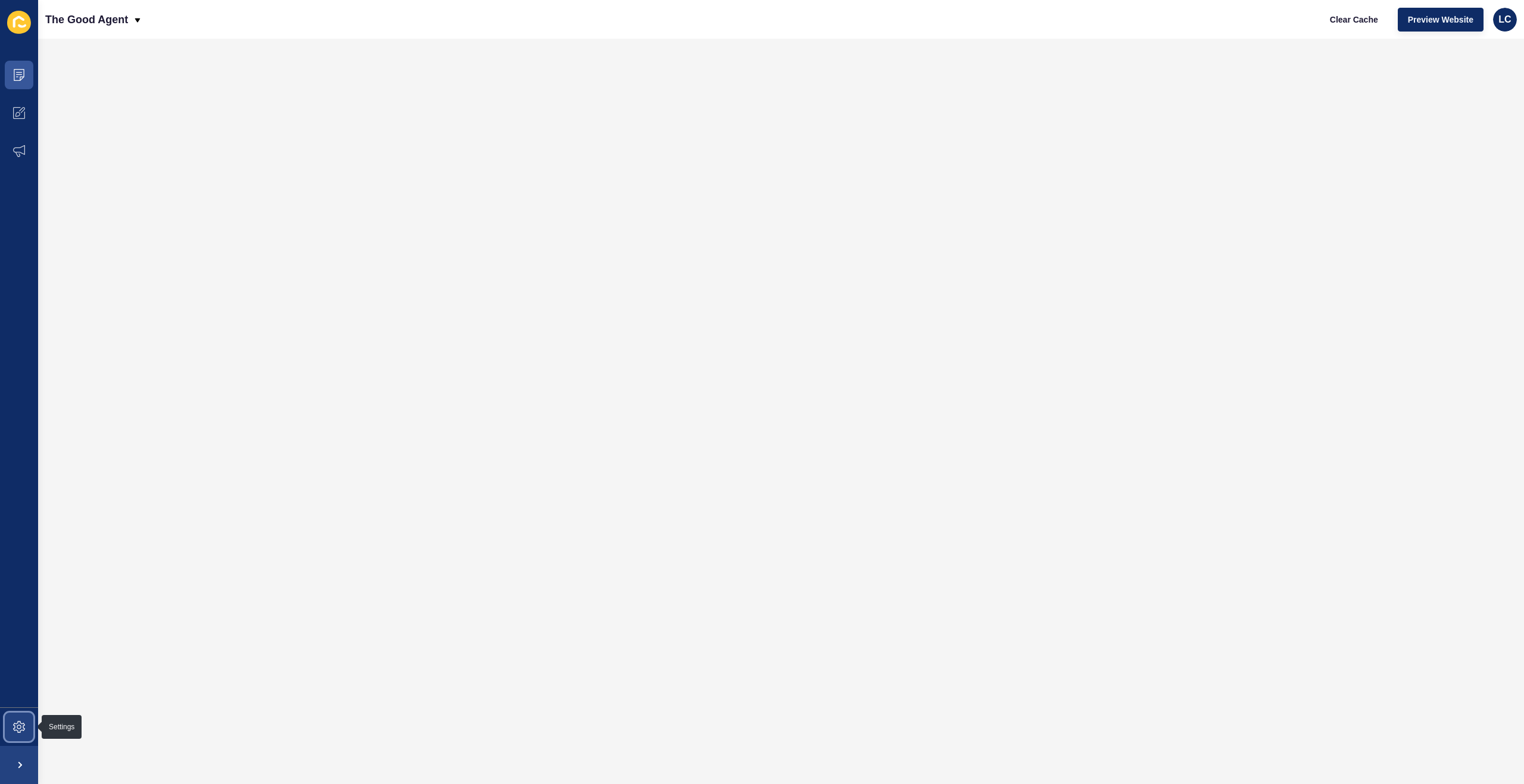
click at [20, 721] on icon at bounding box center [19, 727] width 12 height 12
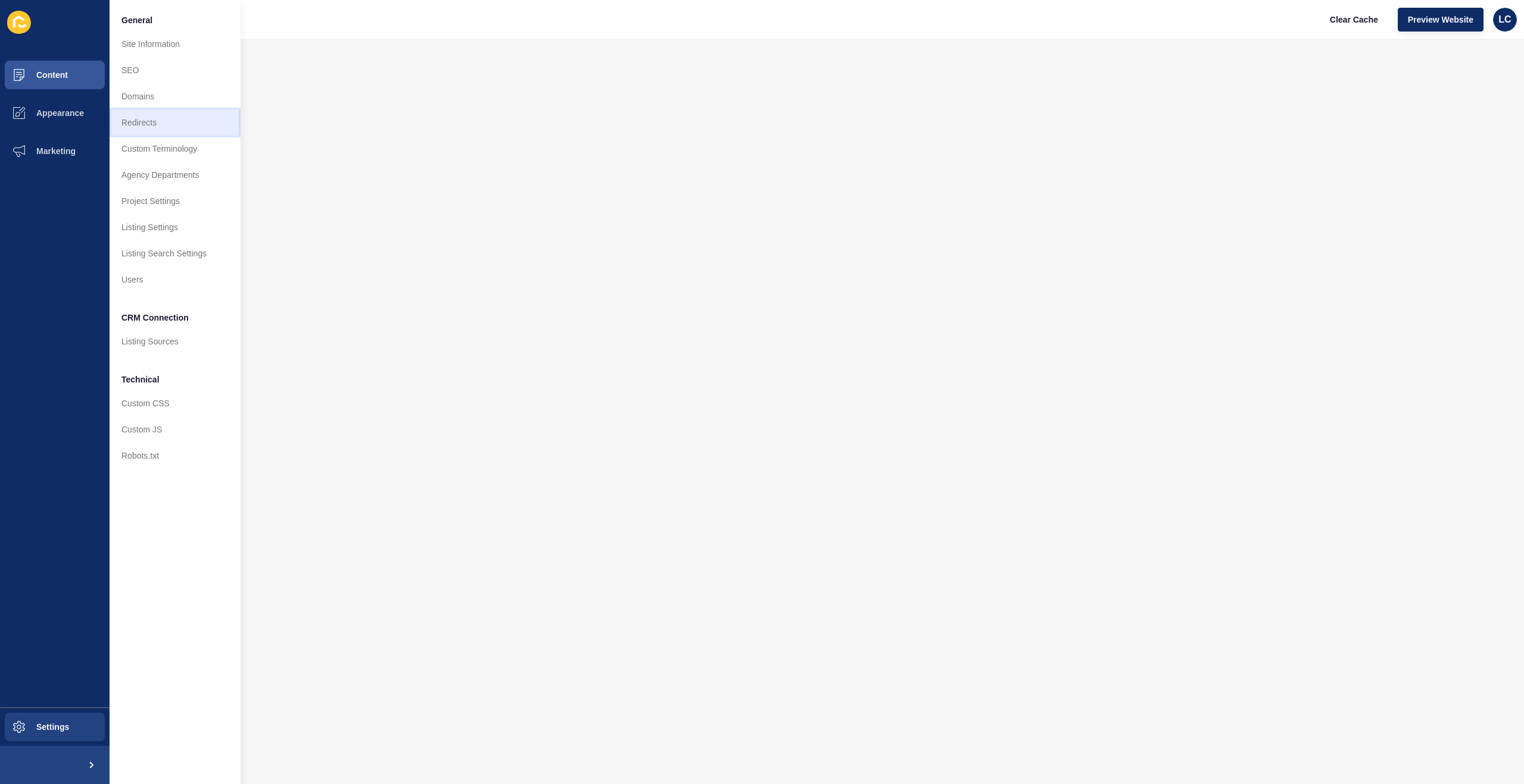
click at [145, 124] on link "Redirects" at bounding box center [175, 123] width 131 height 26
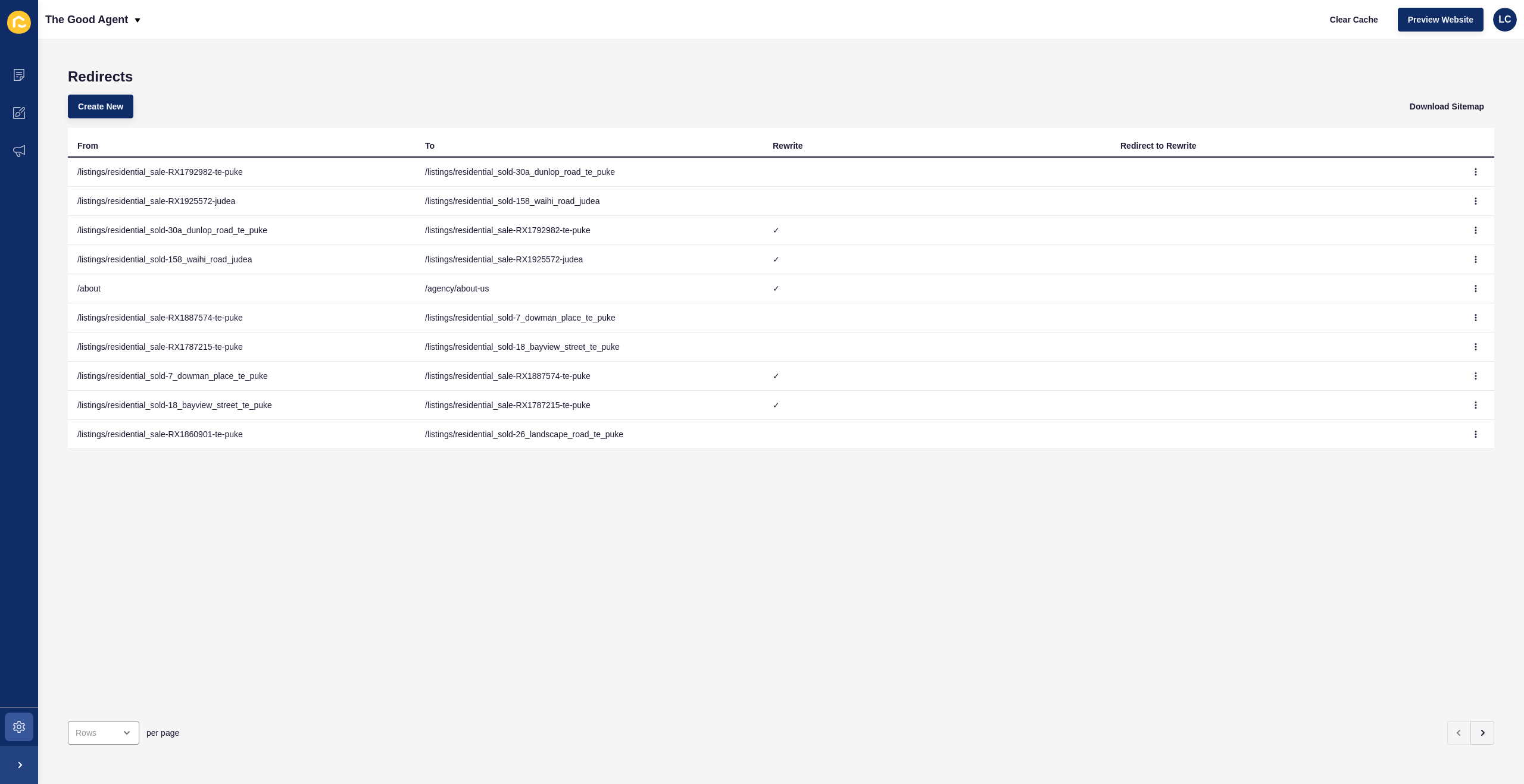
click at [454, 289] on td "/agency/about-us" at bounding box center [589, 288] width 347 height 29
click at [1476, 284] on button "button" at bounding box center [1476, 288] width 18 height 17
click at [1416, 312] on link "Edit" at bounding box center [1443, 312] width 83 height 26
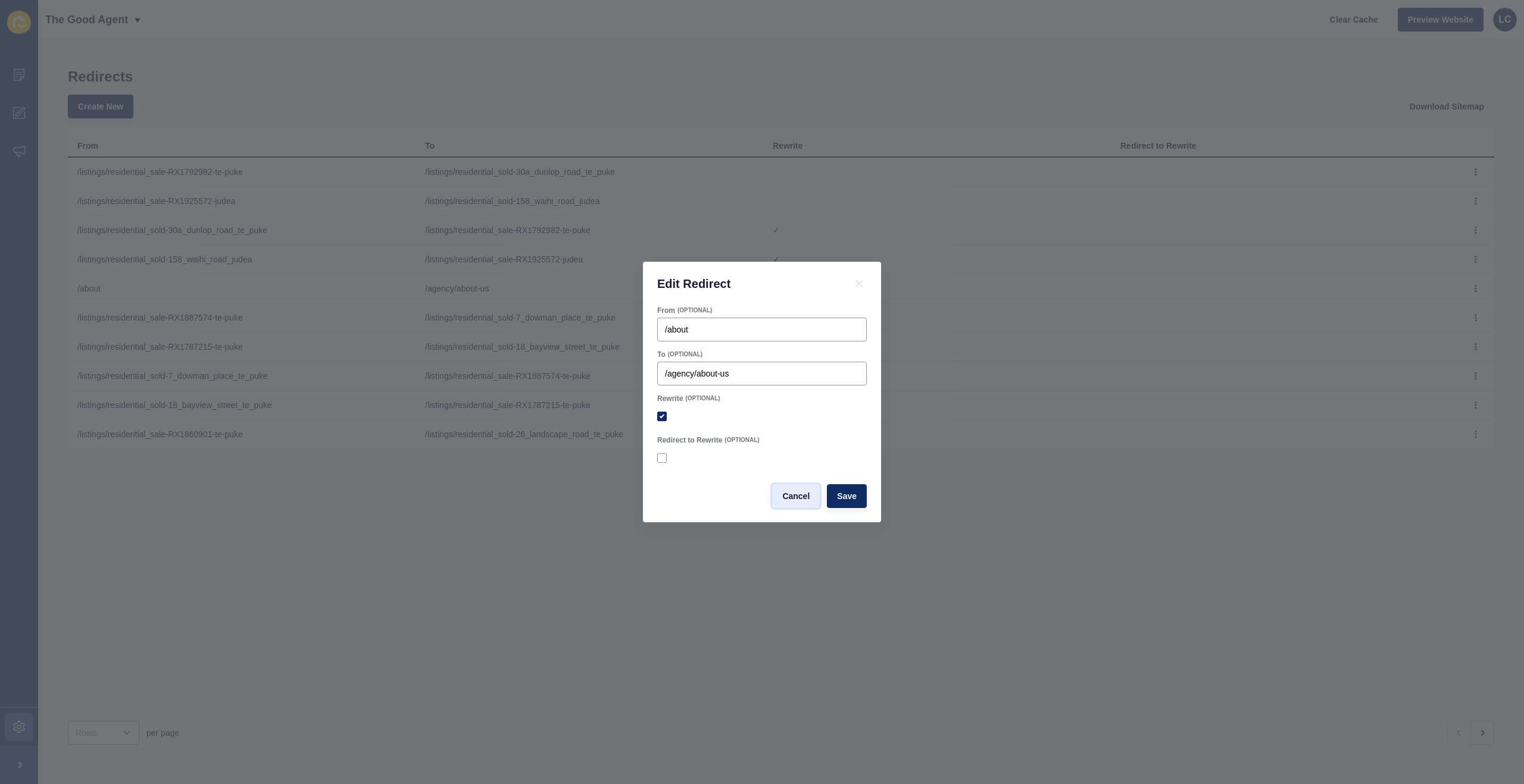
click at [804, 496] on span "Cancel" at bounding box center [796, 496] width 27 height 12
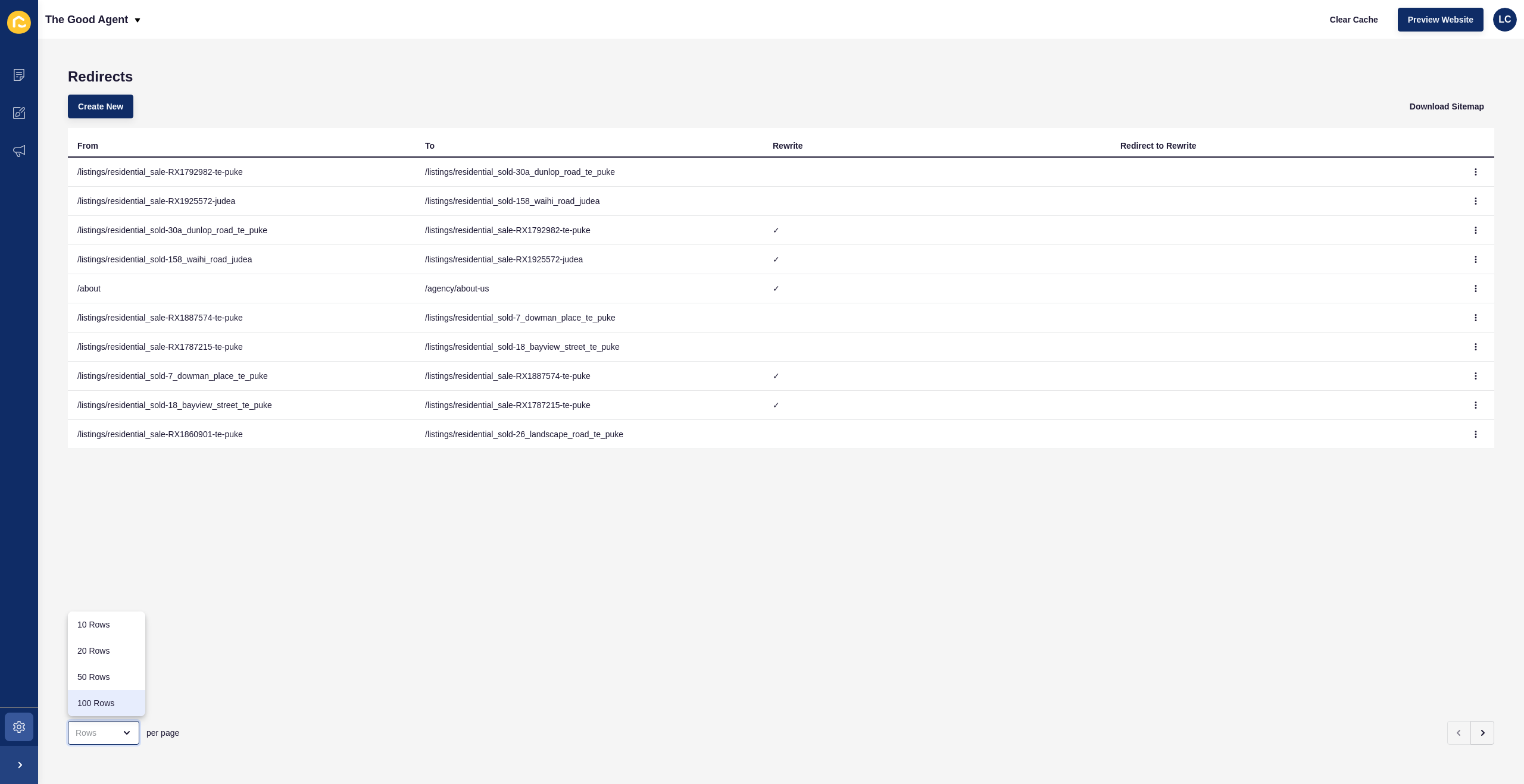
click at [114, 708] on div "100 Rows" at bounding box center [107, 703] width 58 height 12
type input "100 Rows"
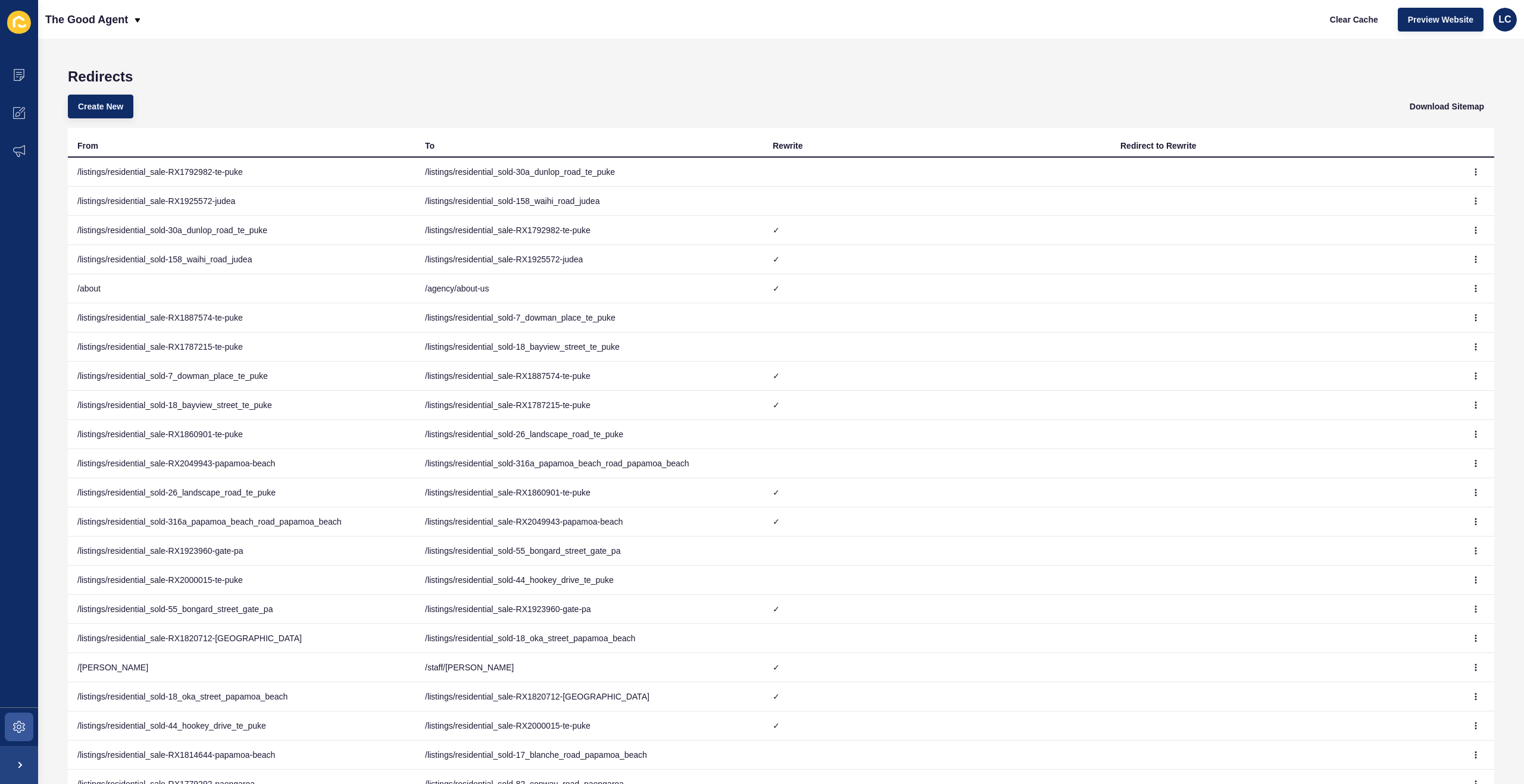
click at [608, 234] on td "/listings/residential_sale-RX1792982-te-puke" at bounding box center [589, 231] width 347 height 29
click at [1479, 229] on button "button" at bounding box center [1476, 230] width 18 height 17
click at [1420, 251] on link "Edit" at bounding box center [1443, 254] width 83 height 26
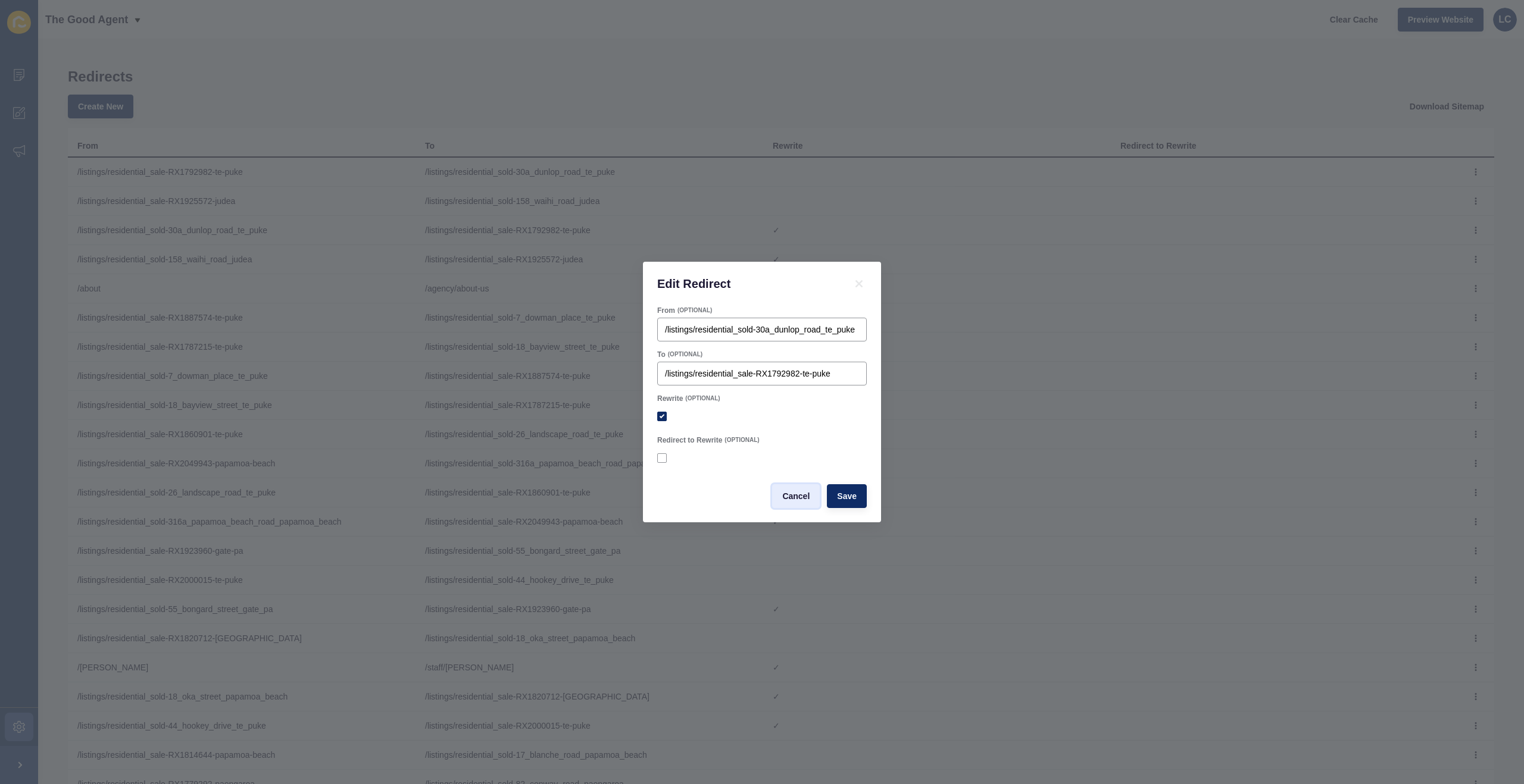
click at [792, 494] on span "Cancel" at bounding box center [796, 496] width 27 height 12
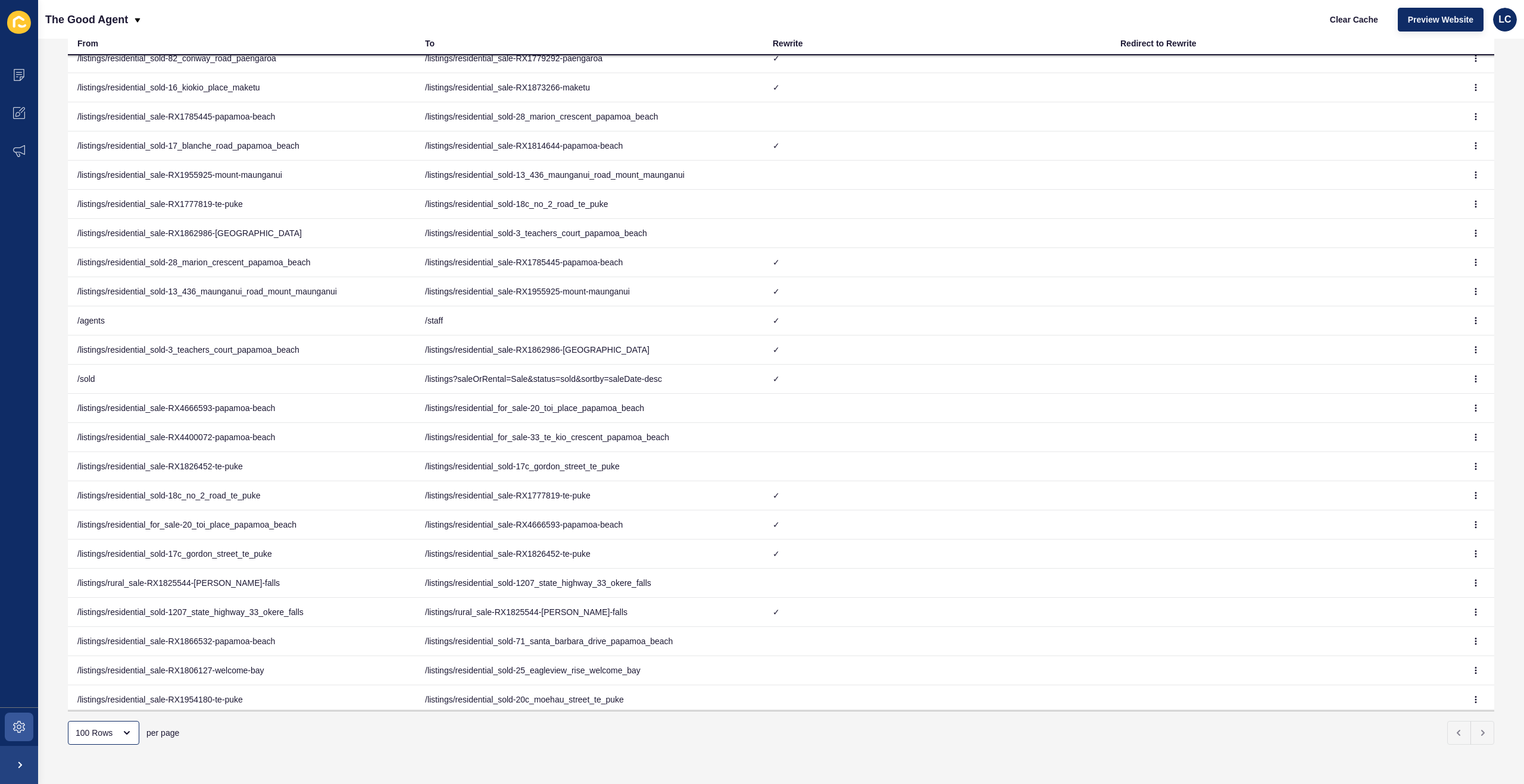
scroll to position [901, 0]
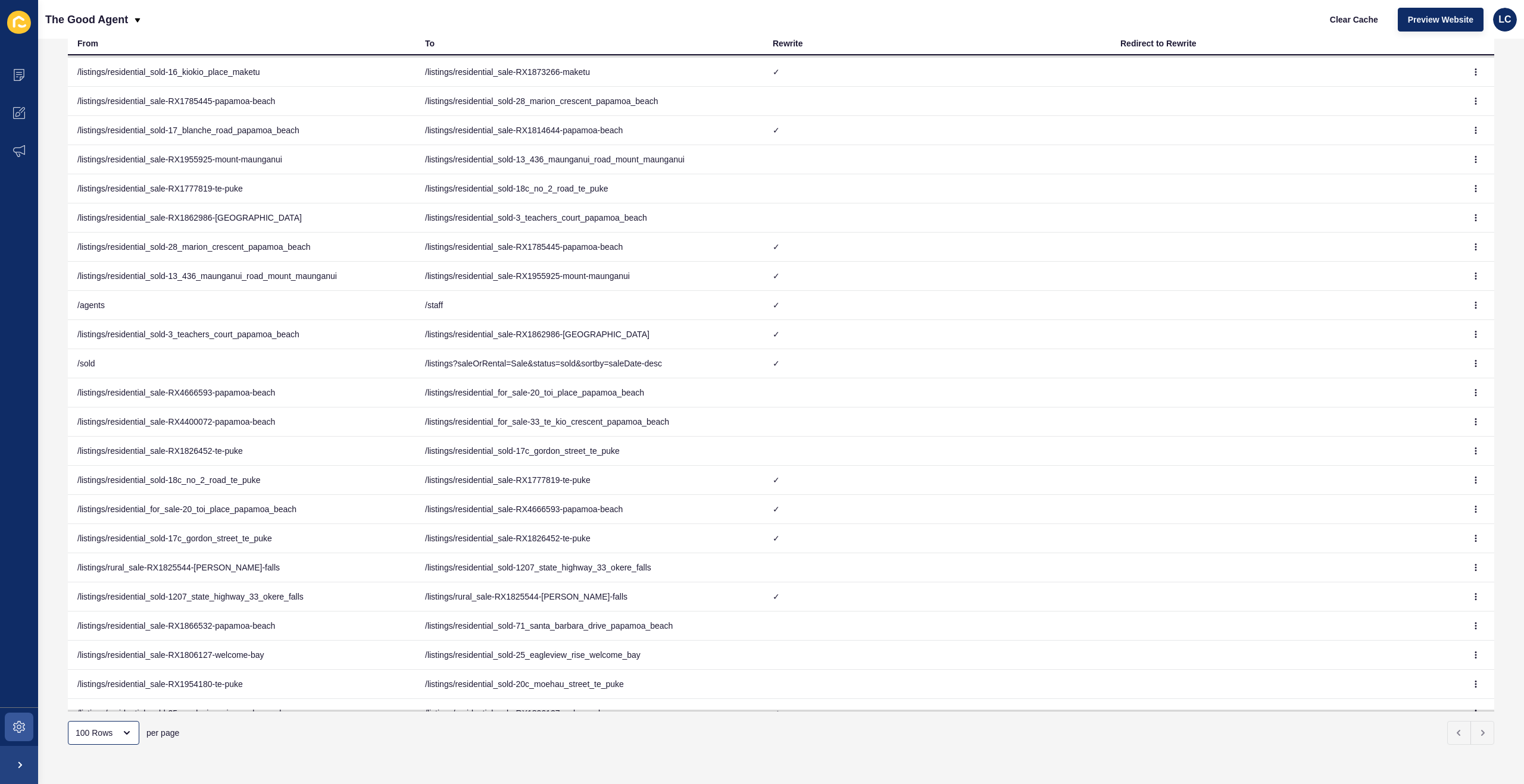
click at [630, 481] on td "/listings/residential_sale-RX1777819-te-puke" at bounding box center [589, 480] width 347 height 29
click at [1478, 478] on icon "button" at bounding box center [1476, 480] width 7 height 7
click at [1433, 506] on link "Edit" at bounding box center [1443, 504] width 83 height 26
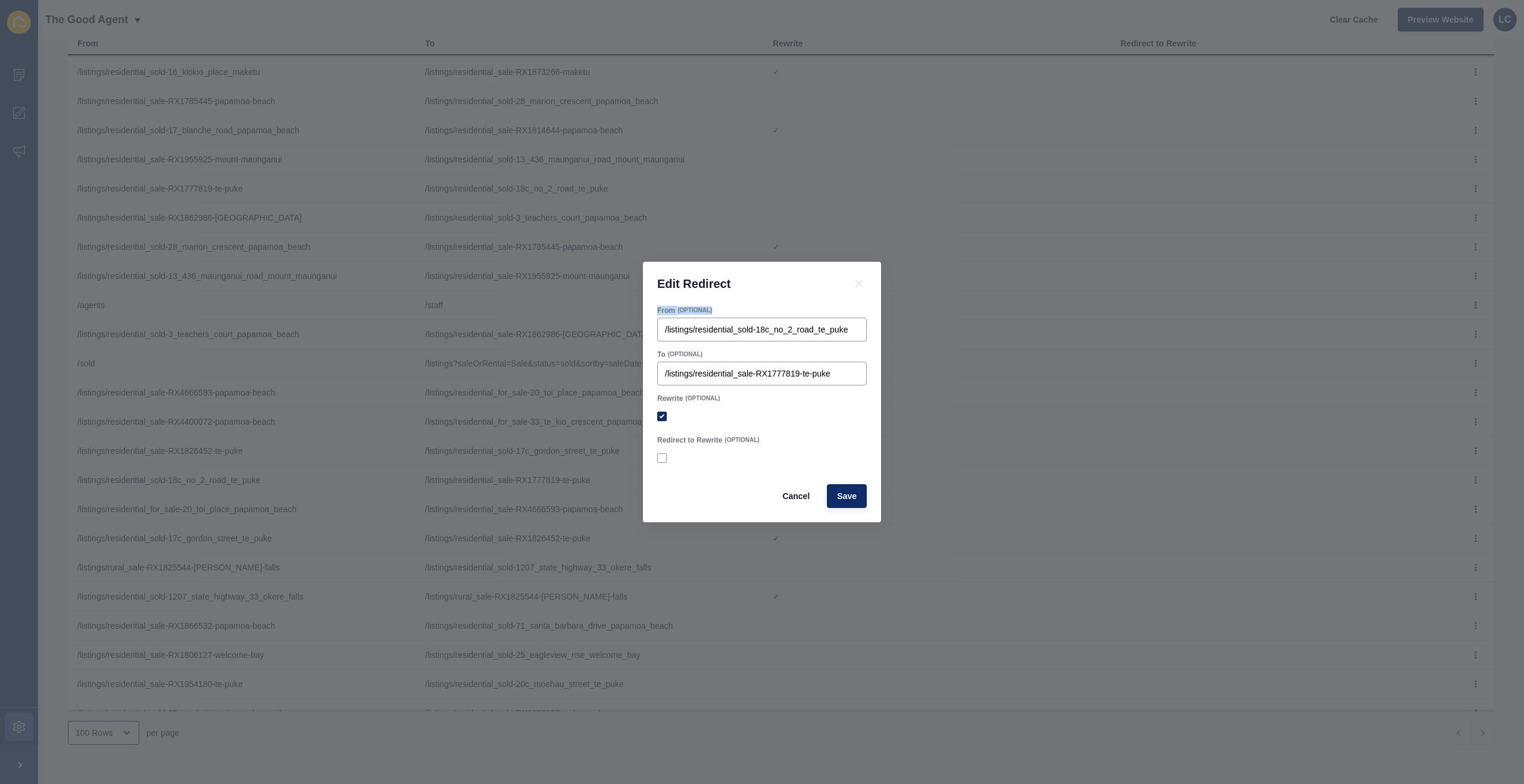
drag, startPoint x: 714, startPoint y: 309, endPoint x: 656, endPoint y: 309, distance: 58.0
click at [656, 309] on div "From (OPTIONAL) /listings/residential_sold-18c_no_2_road_te_puke" at bounding box center [762, 323] width 212 height 38
copy div "From (OPTIONAL)"
click at [668, 310] on label "From" at bounding box center [666, 310] width 18 height 10
click at [668, 323] on input "/listings/residential_sold-18c_no_2_road_te_puke" at bounding box center [762, 329] width 194 height 12
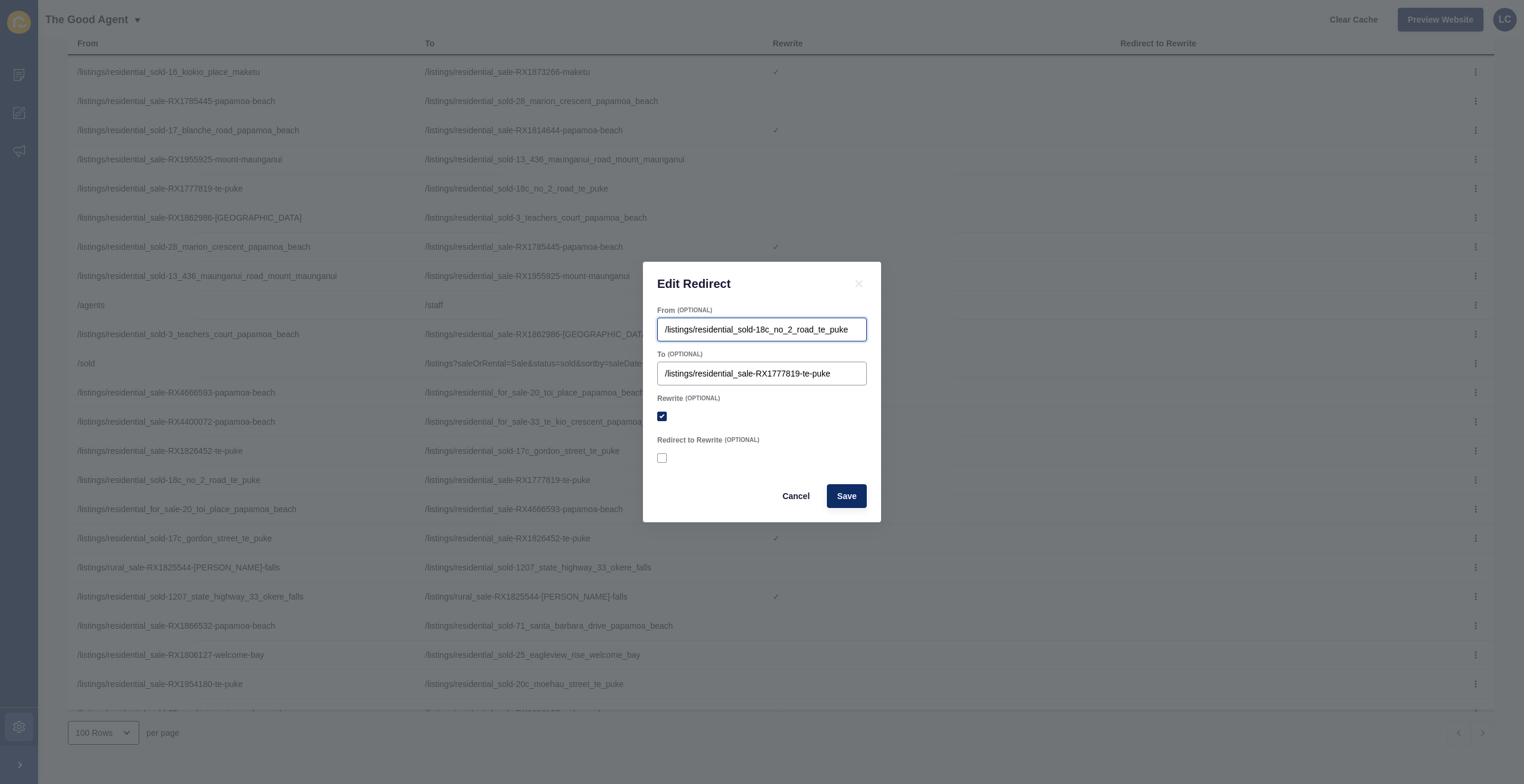
scroll to position [0, 2]
click at [666, 310] on label "From" at bounding box center [666, 310] width 18 height 10
click at [666, 323] on input "/listings/residential_sold-18c_no_2_road_te_puke" at bounding box center [762, 329] width 194 height 12
click at [666, 310] on label "From" at bounding box center [666, 310] width 18 height 10
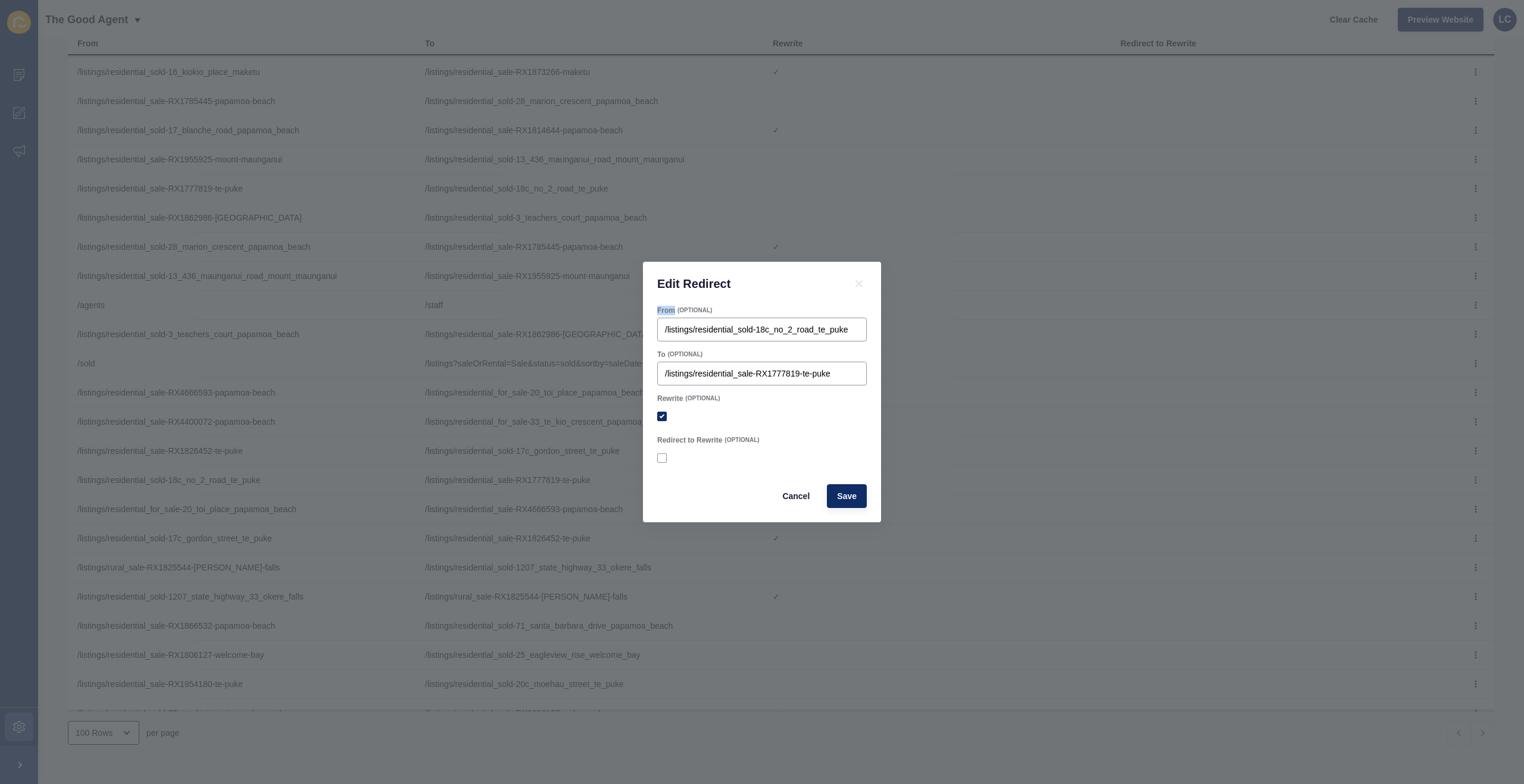
click at [666, 323] on input "/listings/residential_sold-18c_no_2_road_te_puke" at bounding box center [762, 329] width 194 height 12
drag, startPoint x: 676, startPoint y: 309, endPoint x: 658, endPoint y: 308, distance: 18.0
click at [658, 308] on div "From (OPTIONAL)" at bounding box center [762, 310] width 210 height 10
copy label "From"
click at [762, 372] on input "/listings/residential_sale-RX1777819-te-puke" at bounding box center [762, 374] width 194 height 12
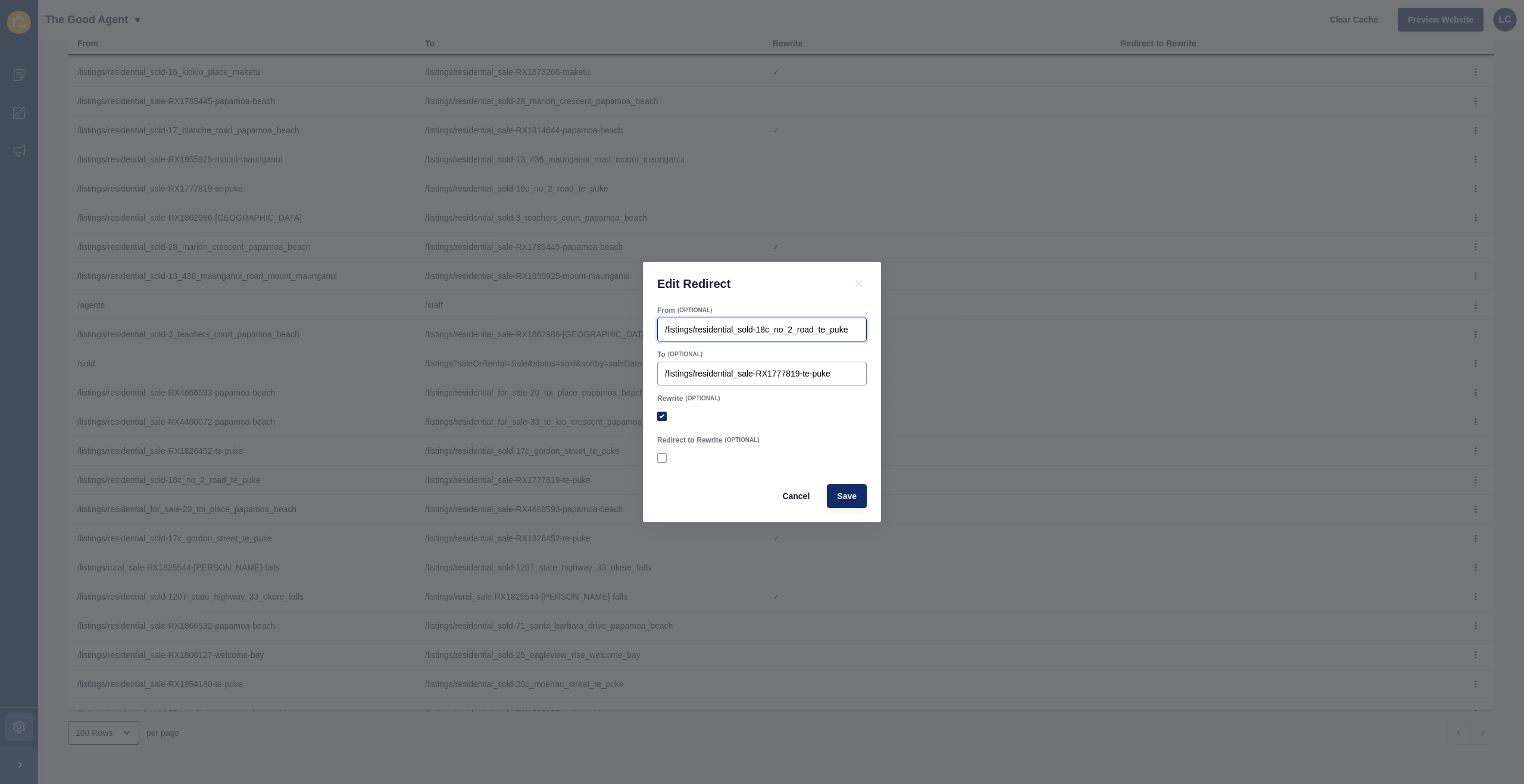
click at [825, 334] on input "/listings/residential_sold-18c_no_2_road_te_puke" at bounding box center [762, 329] width 194 height 12
click at [834, 374] on input "/listings/residential_sale-RX1777819-te-puke" at bounding box center [762, 374] width 194 height 12
checkbox input "true"
drag, startPoint x: 656, startPoint y: 398, endPoint x: 759, endPoint y: 420, distance: 105.3
click at [683, 399] on div "Rewrite (OPTIONAL)" at bounding box center [762, 410] width 212 height 36
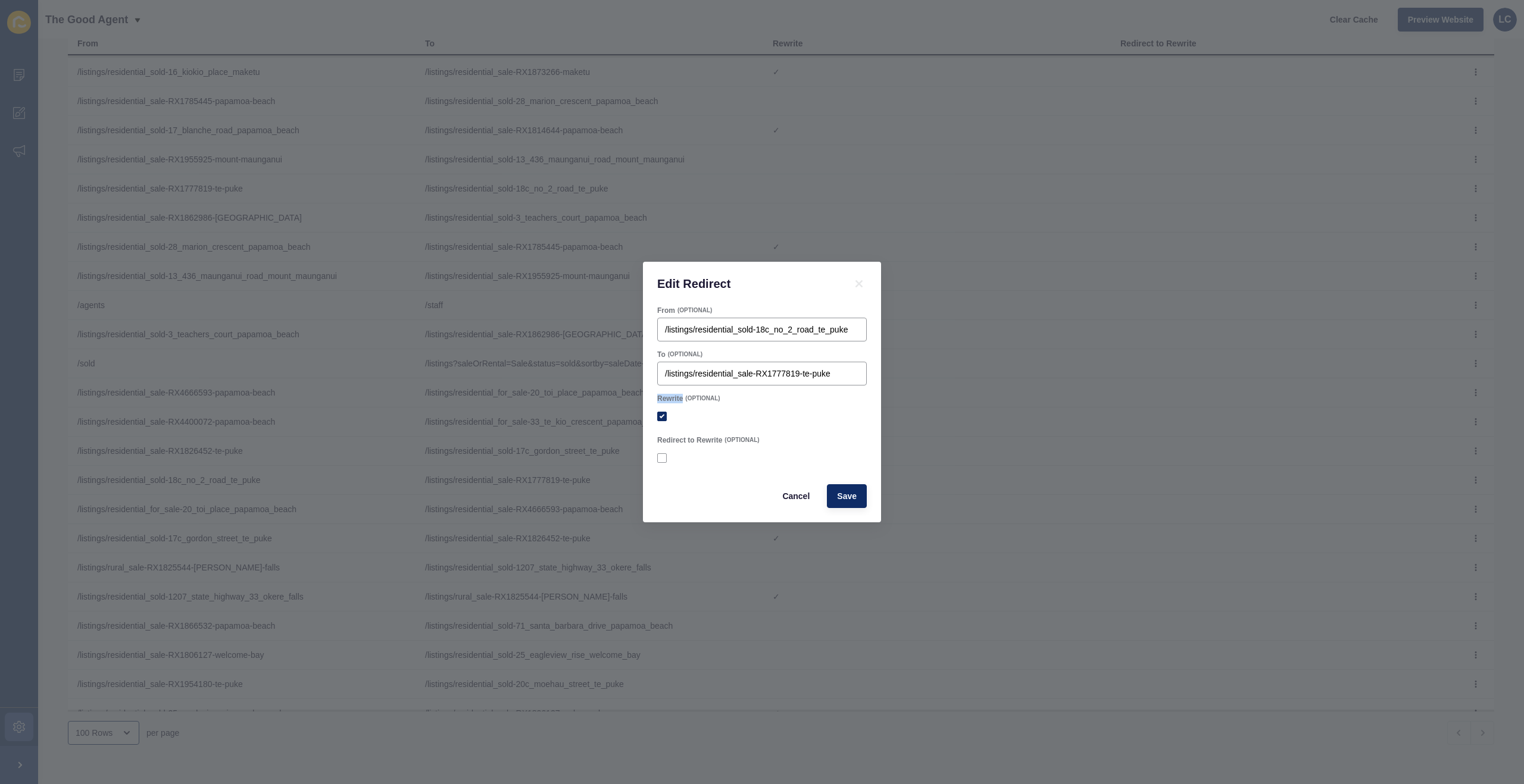
copy label "Rewrite"
drag, startPoint x: 722, startPoint y: 441, endPoint x: 665, endPoint y: 440, distance: 57.0
click at [657, 440] on label "Redirect to Rewrite" at bounding box center [690, 440] width 65 height 10
copy label "Redirect to Rewrite"
click at [858, 281] on icon at bounding box center [859, 284] width 14 height 14
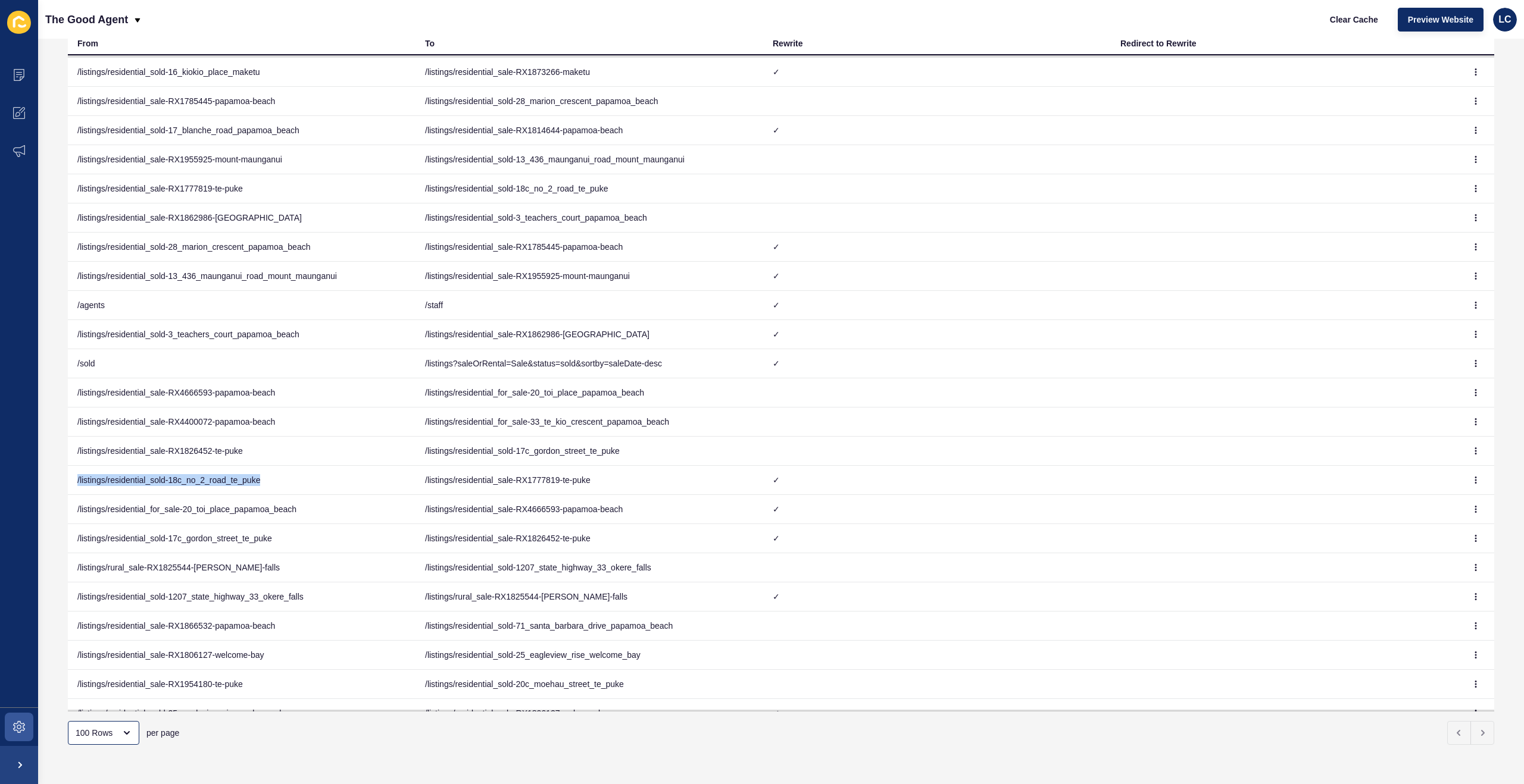
drag, startPoint x: 274, startPoint y: 480, endPoint x: 77, endPoint y: 481, distance: 197.0
click at [77, 481] on td "/listings/residential_sold-18c_no_2_road_te_puke" at bounding box center [241, 480] width 347 height 29
copy td "/listings/residential_sold-18c_no_2_road_te_puke"
click at [674, 188] on td "/listings/residential_sold-18c_no_2_road_te_puke" at bounding box center [589, 192] width 347 height 29
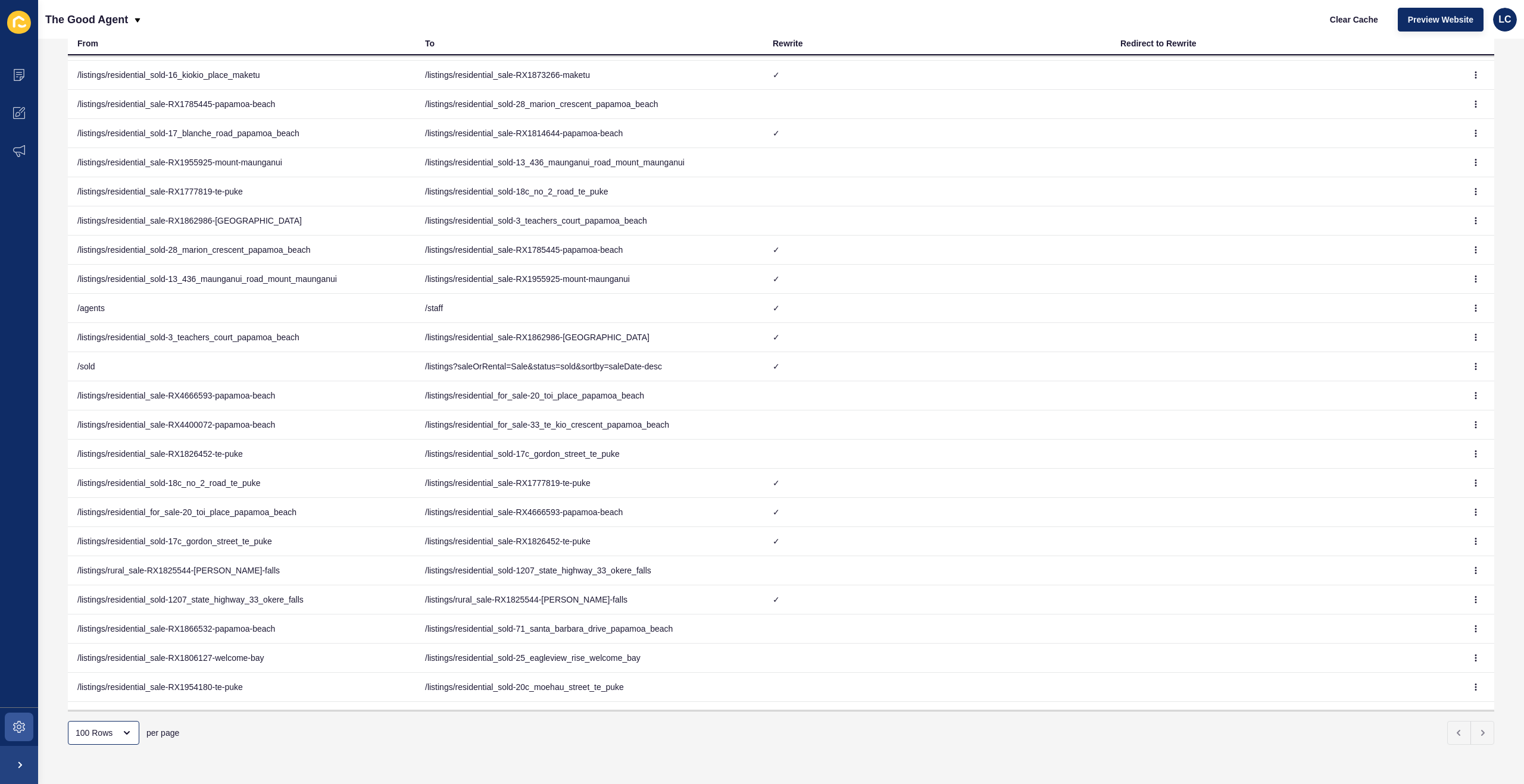
drag, startPoint x: 650, startPoint y: 189, endPoint x: 617, endPoint y: 191, distance: 33.1
click at [645, 190] on td "/listings/residential_sold-18c_no_2_road_te_puke" at bounding box center [589, 192] width 347 height 29
drag, startPoint x: 458, startPoint y: 191, endPoint x: 547, endPoint y: 191, distance: 89.0
click at [459, 191] on td "/listings/residential_sold-18c_no_2_road_te_puke" at bounding box center [589, 192] width 347 height 29
click at [1478, 192] on icon "button" at bounding box center [1476, 192] width 7 height 7
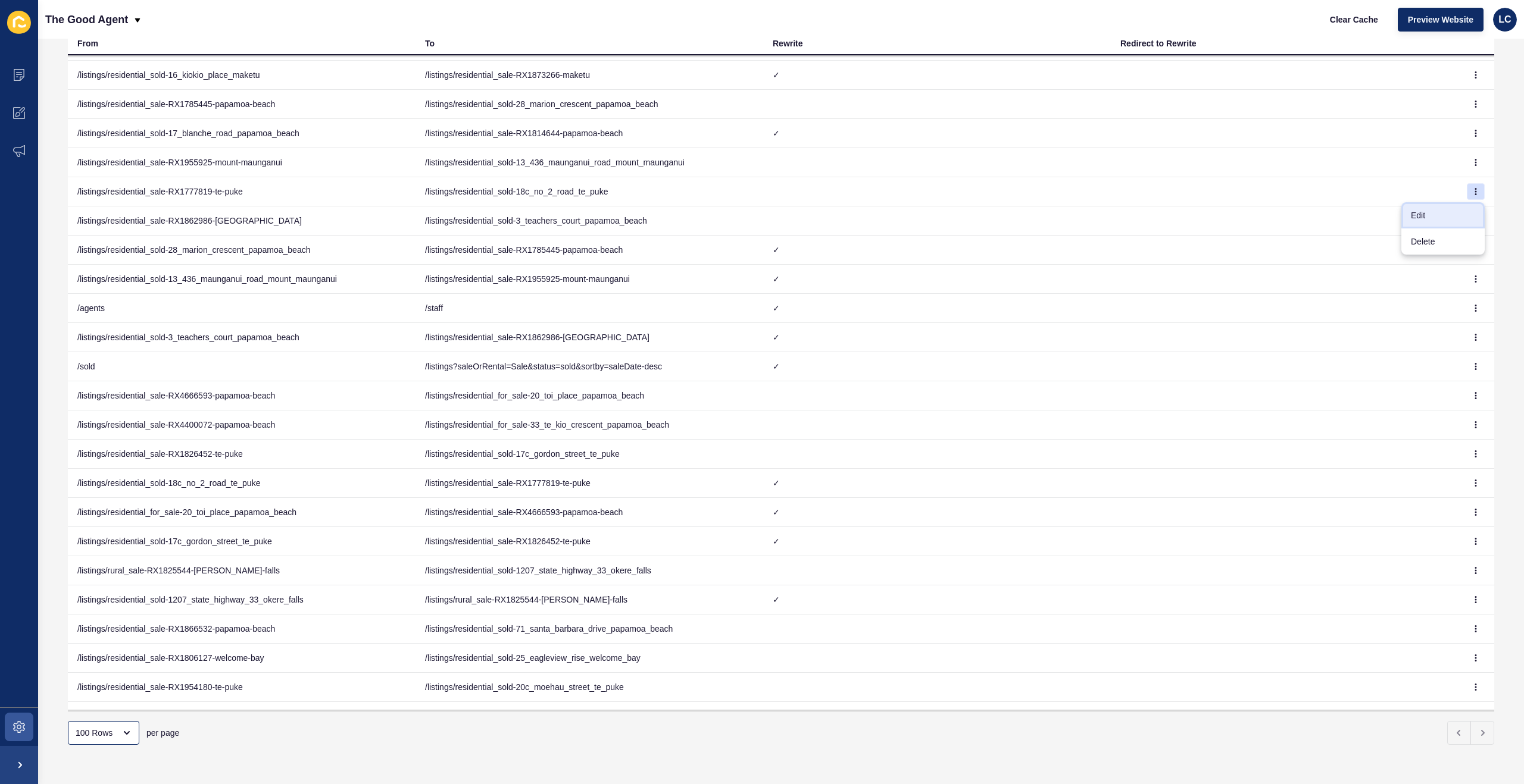
click at [1418, 210] on link "Edit" at bounding box center [1443, 216] width 83 height 26
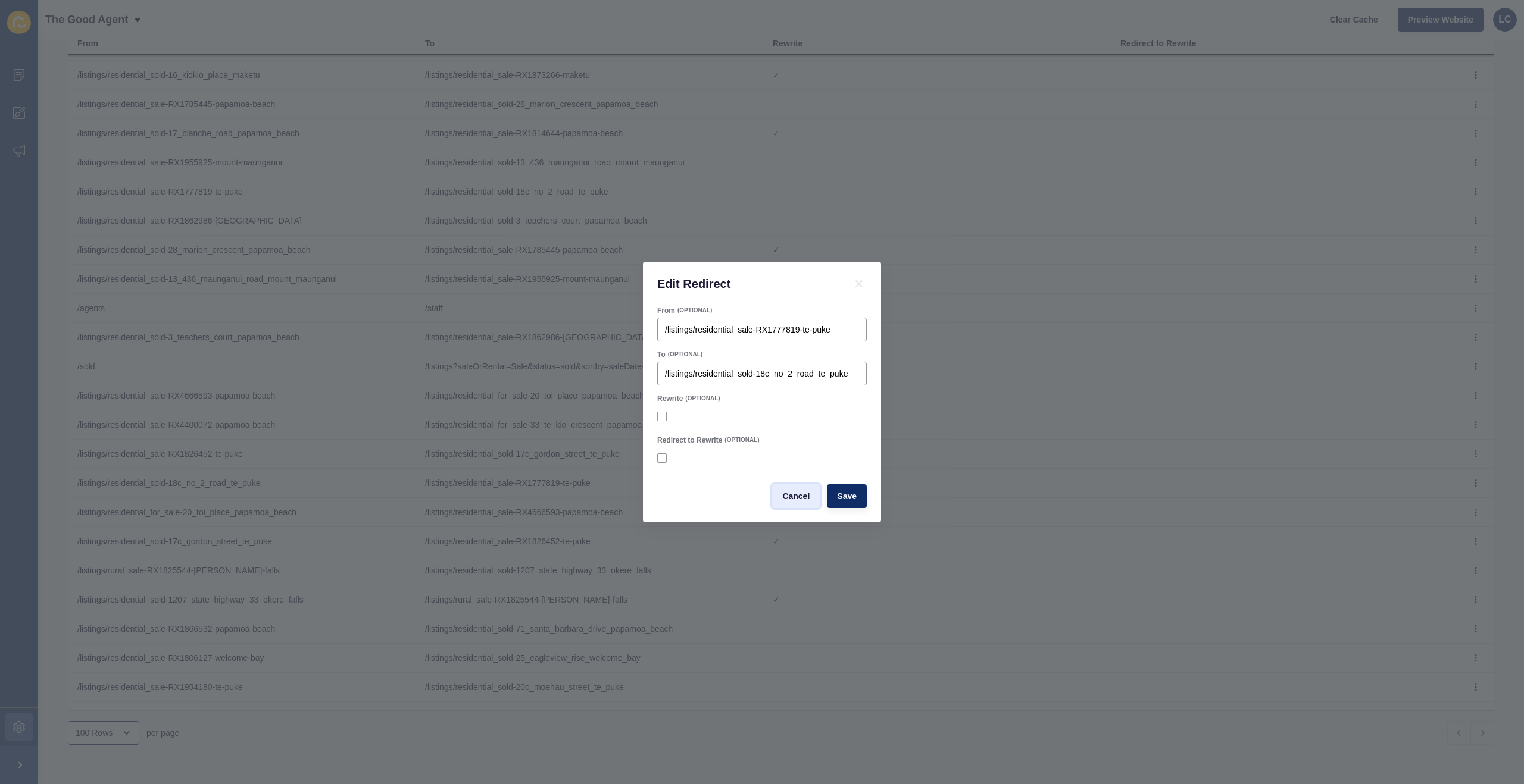
click at [796, 496] on span "Cancel" at bounding box center [796, 496] width 27 height 12
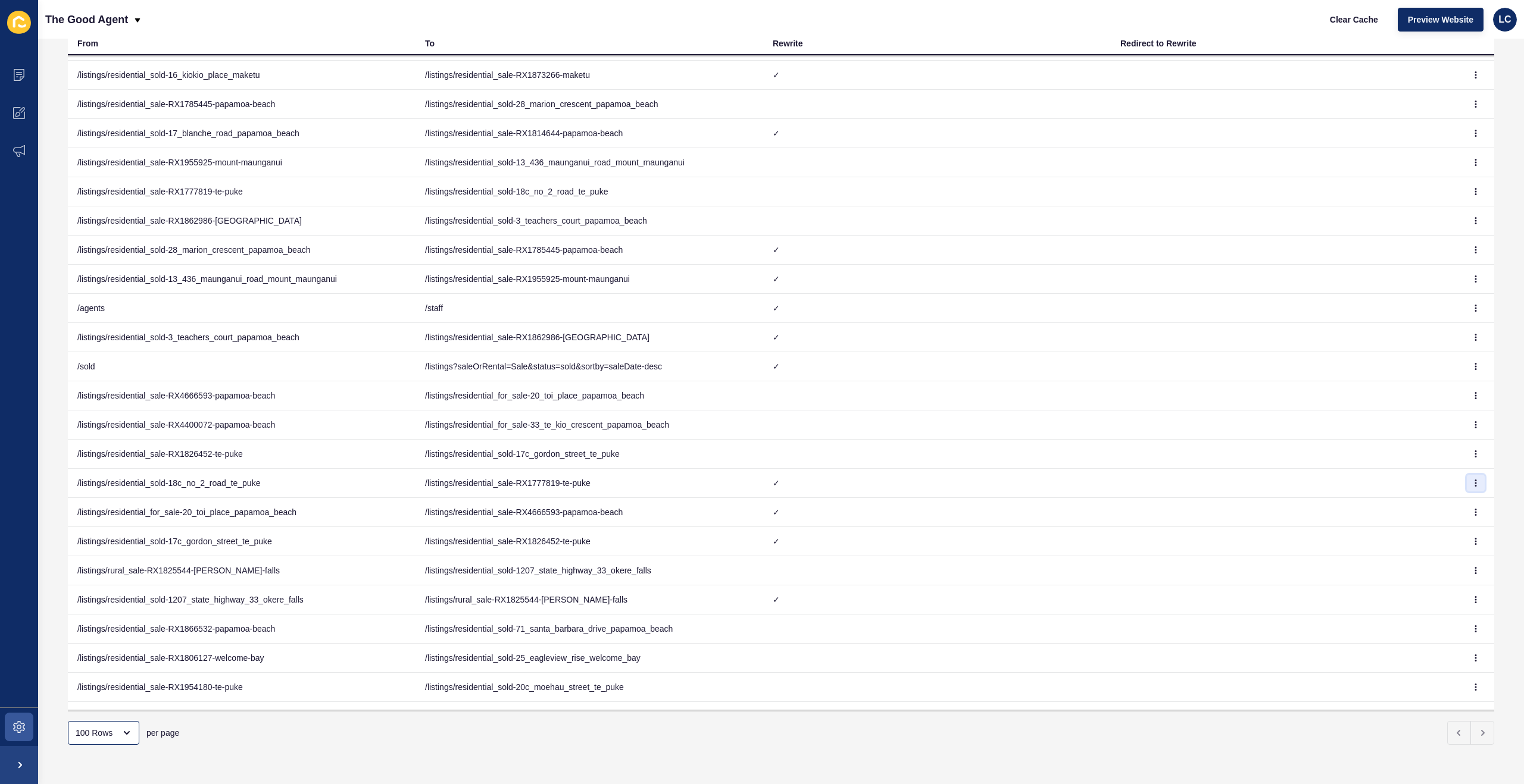
click at [1478, 480] on icon "button" at bounding box center [1476, 483] width 7 height 7
click at [1421, 510] on link "Edit" at bounding box center [1443, 507] width 83 height 26
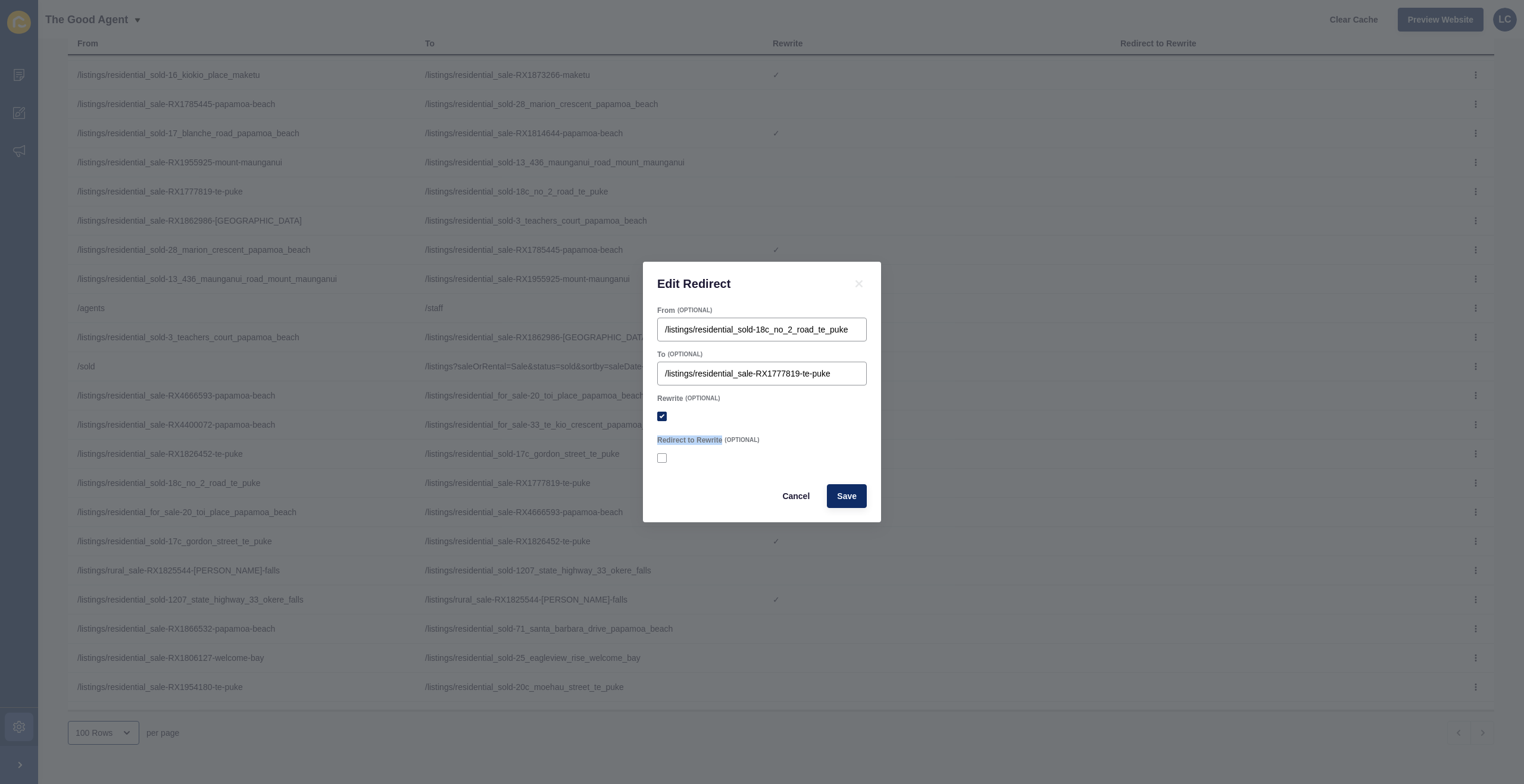
drag, startPoint x: 658, startPoint y: 439, endPoint x: 721, endPoint y: 442, distance: 63.1
click at [721, 442] on label "Redirect to Rewrite" at bounding box center [690, 440] width 65 height 10
copy label "Redirect to Rewrite"
click at [862, 282] on icon at bounding box center [859, 284] width 7 height 7
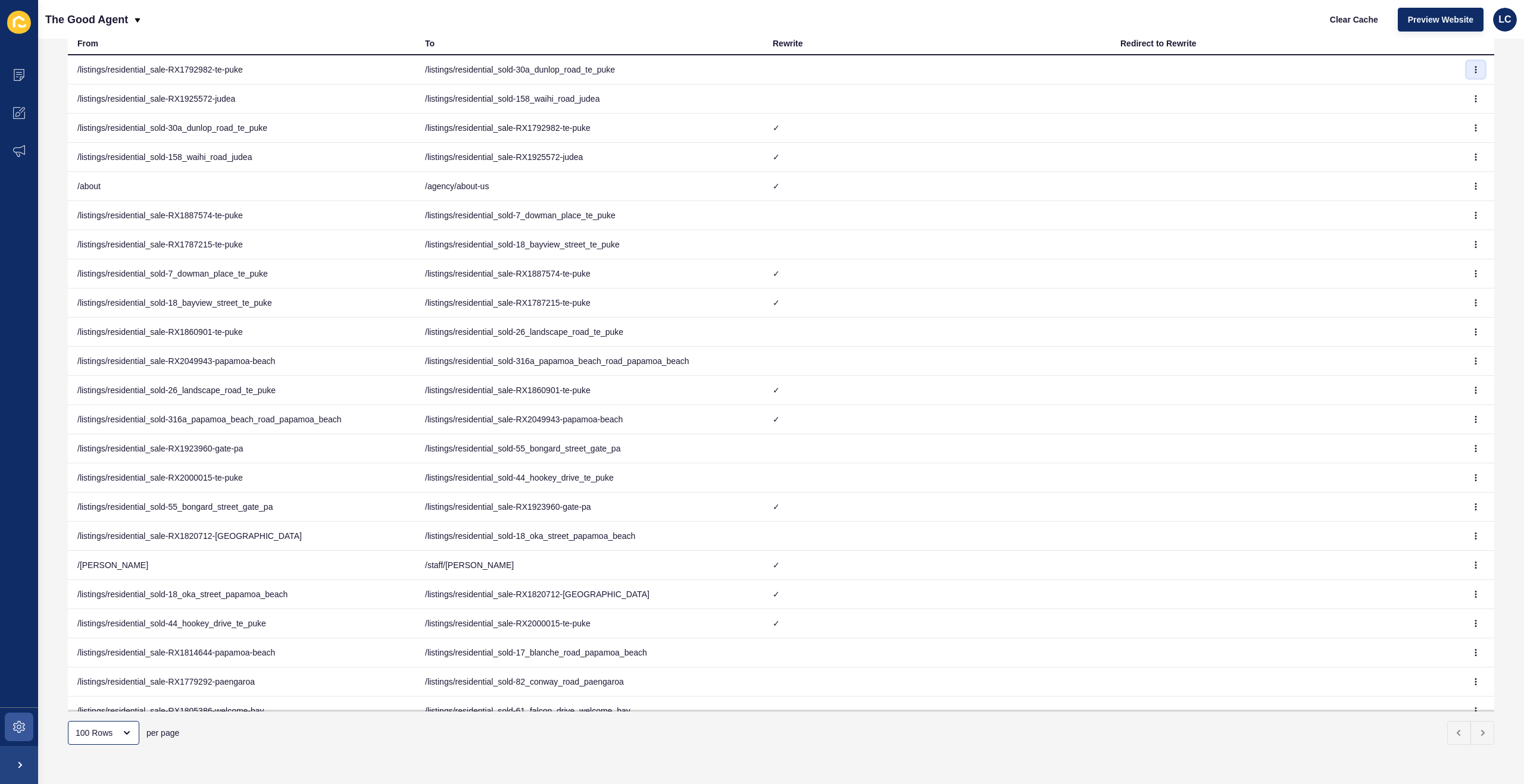
click at [1476, 70] on icon "button" at bounding box center [1476, 70] width 7 height 7
click at [1417, 116] on link "Delete" at bounding box center [1443, 120] width 83 height 26
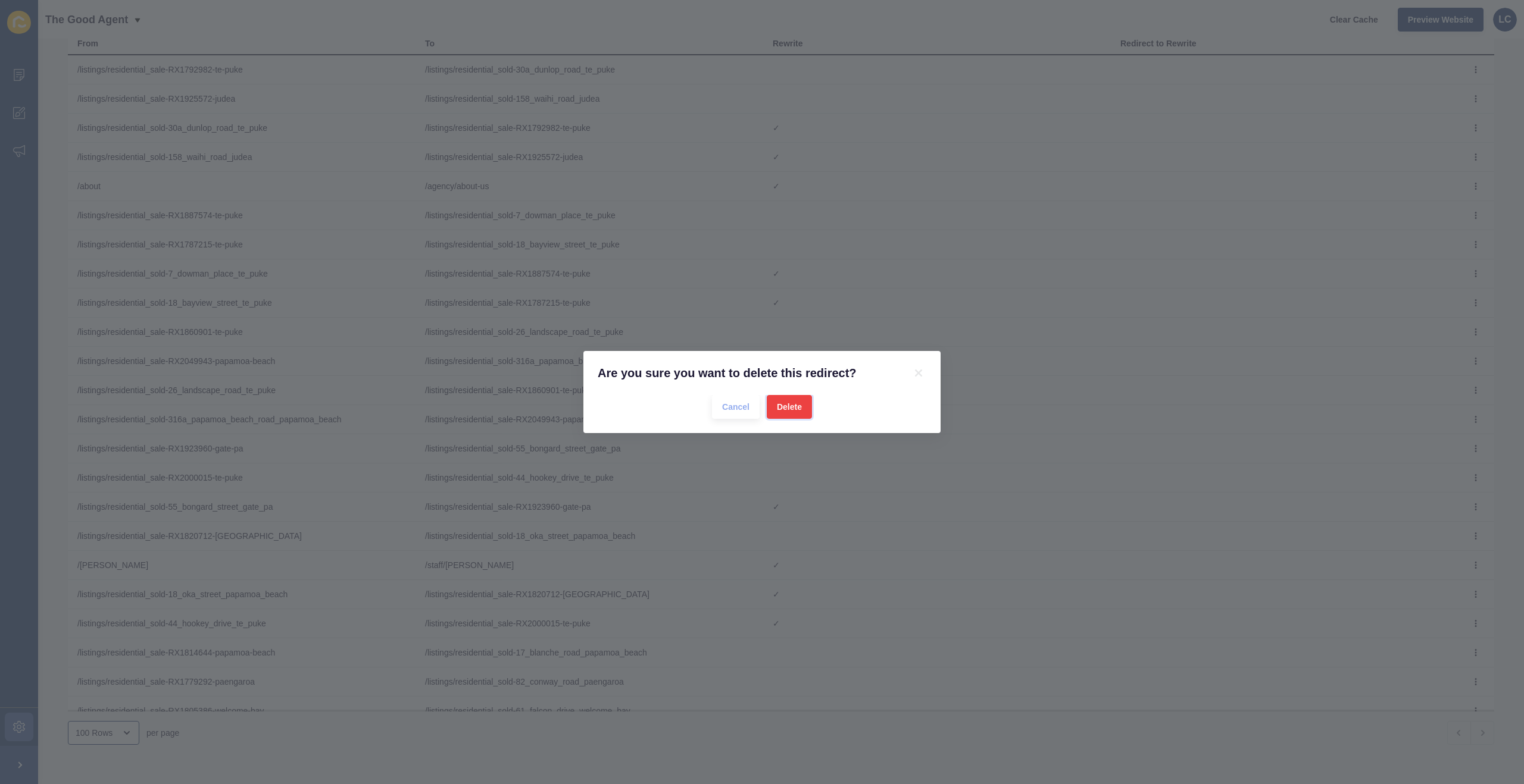
click at [799, 404] on span "Delete" at bounding box center [789, 407] width 25 height 12
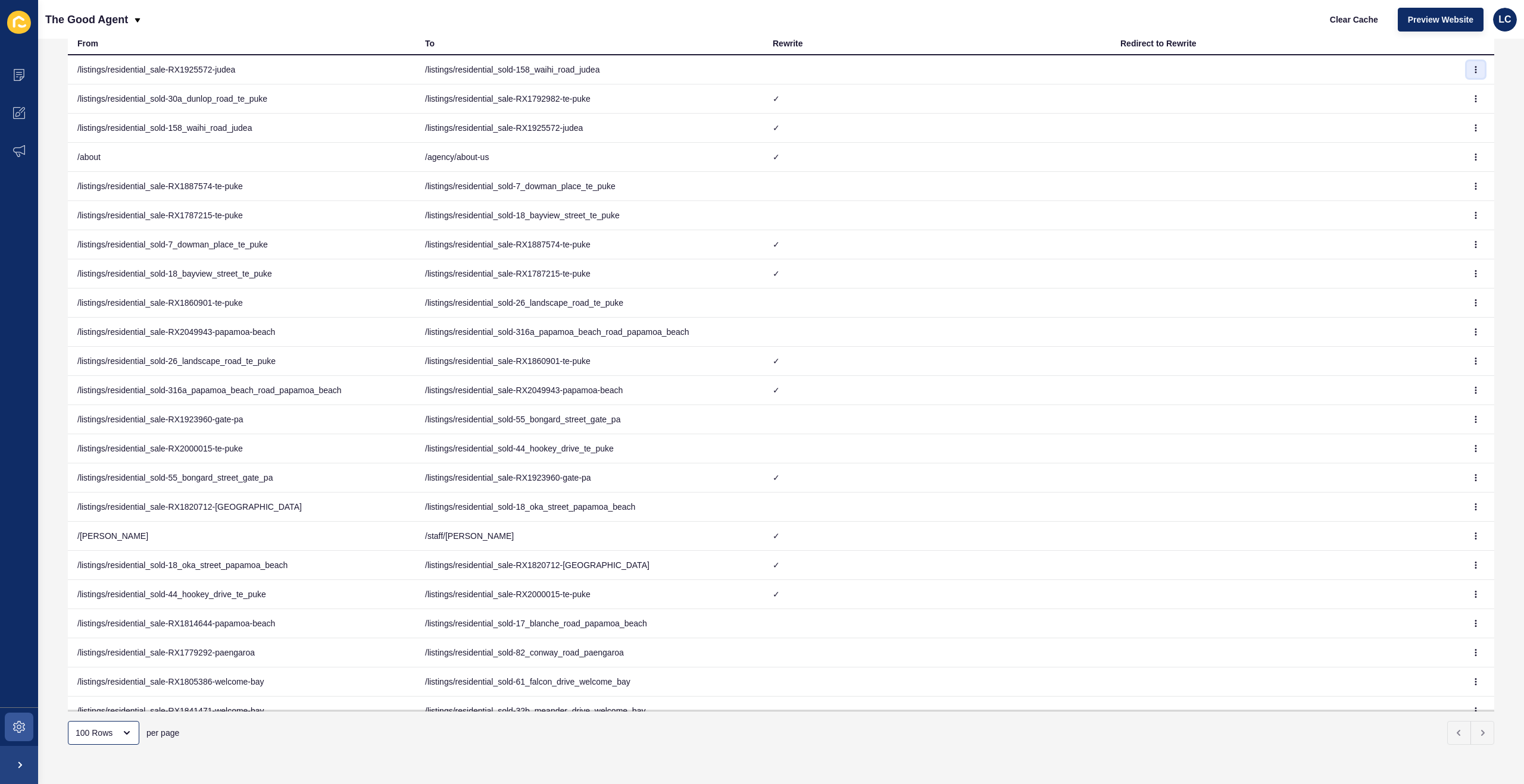
click at [1477, 72] on icon "button" at bounding box center [1476, 70] width 7 height 7
click at [1436, 119] on link "Delete" at bounding box center [1443, 120] width 83 height 26
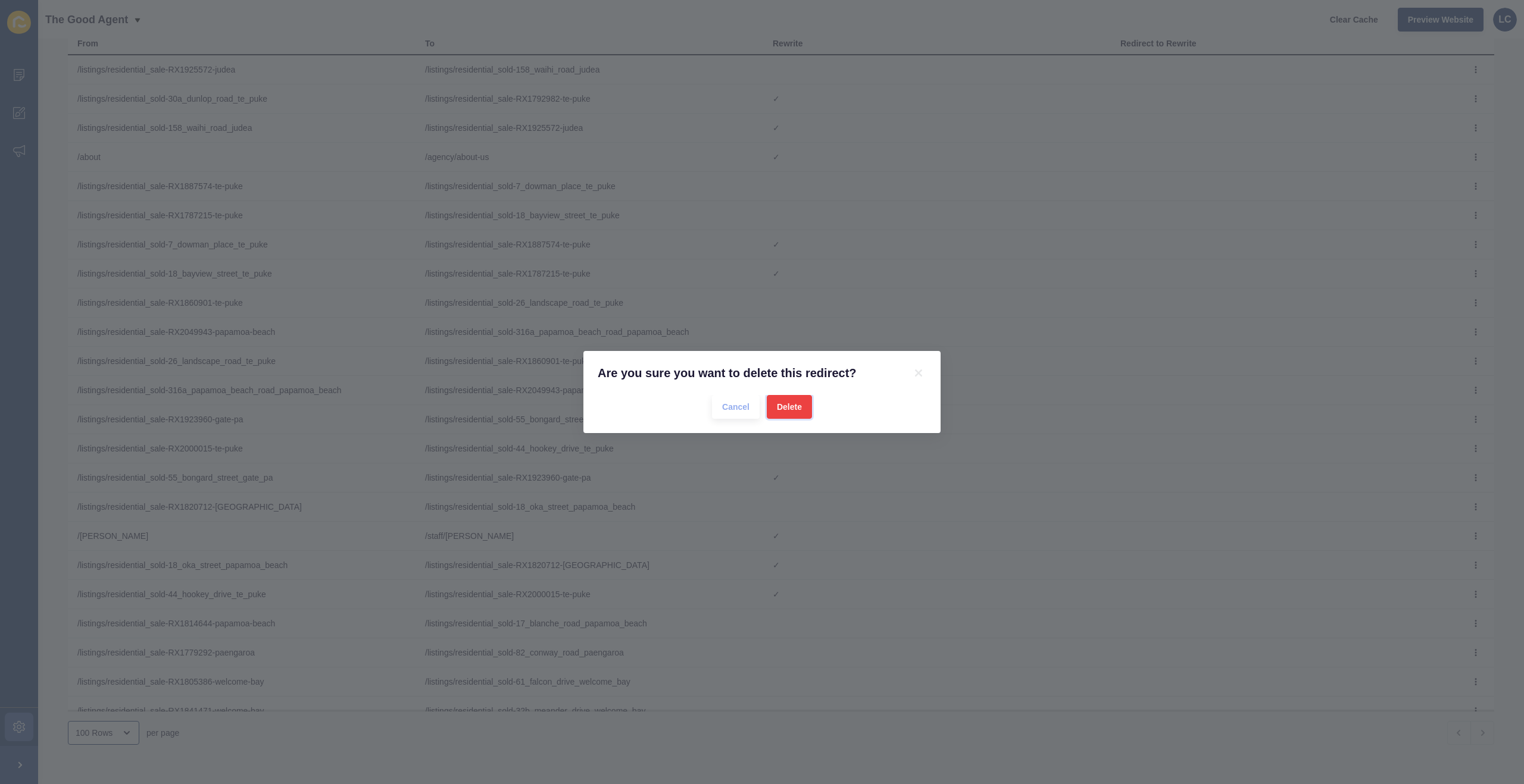
drag, startPoint x: 787, startPoint y: 411, endPoint x: 858, endPoint y: 372, distance: 81.0
click at [789, 411] on span "Delete" at bounding box center [789, 407] width 25 height 12
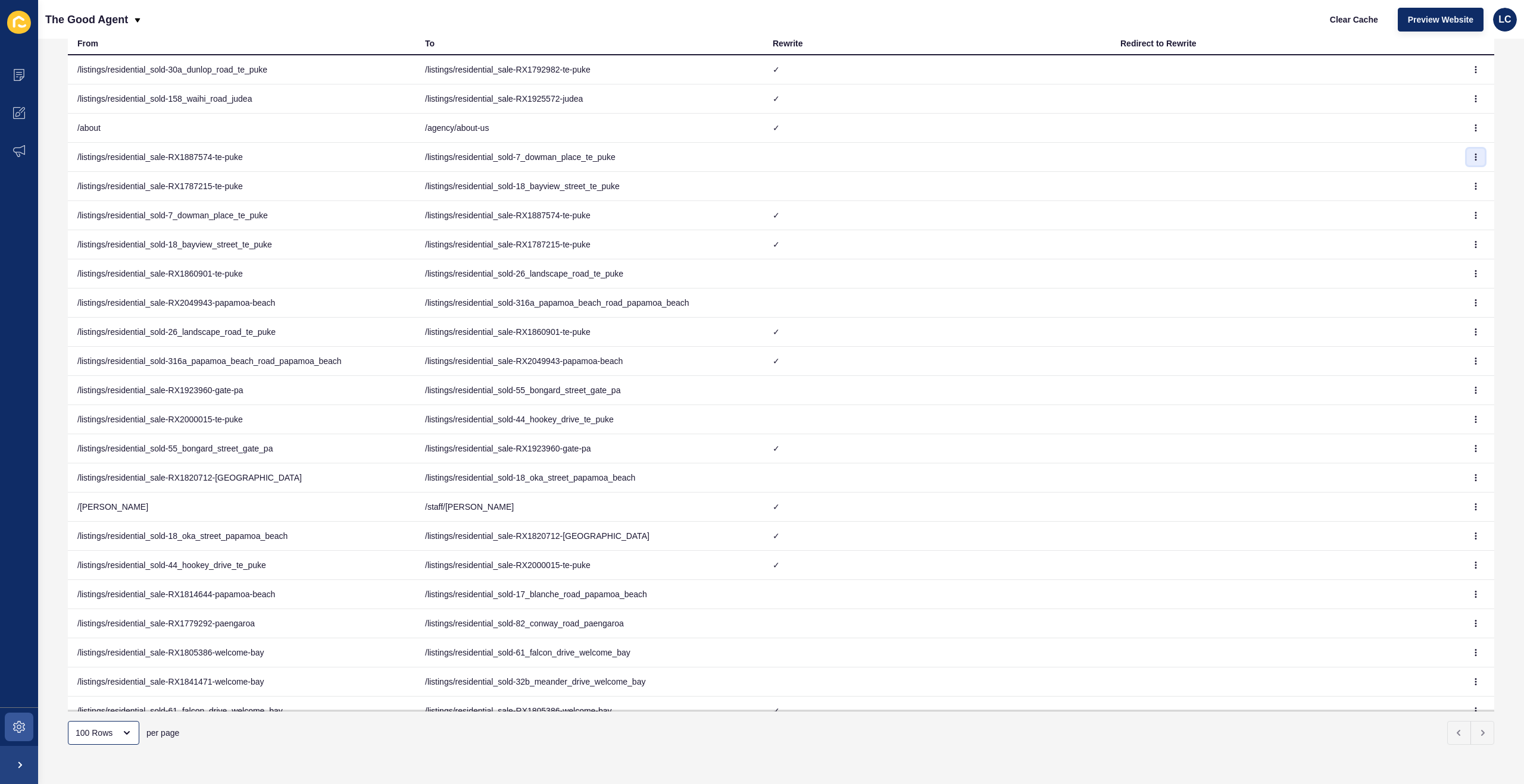
click at [1473, 159] on icon "button" at bounding box center [1476, 157] width 7 height 7
click at [1445, 206] on link "Delete" at bounding box center [1443, 207] width 83 height 26
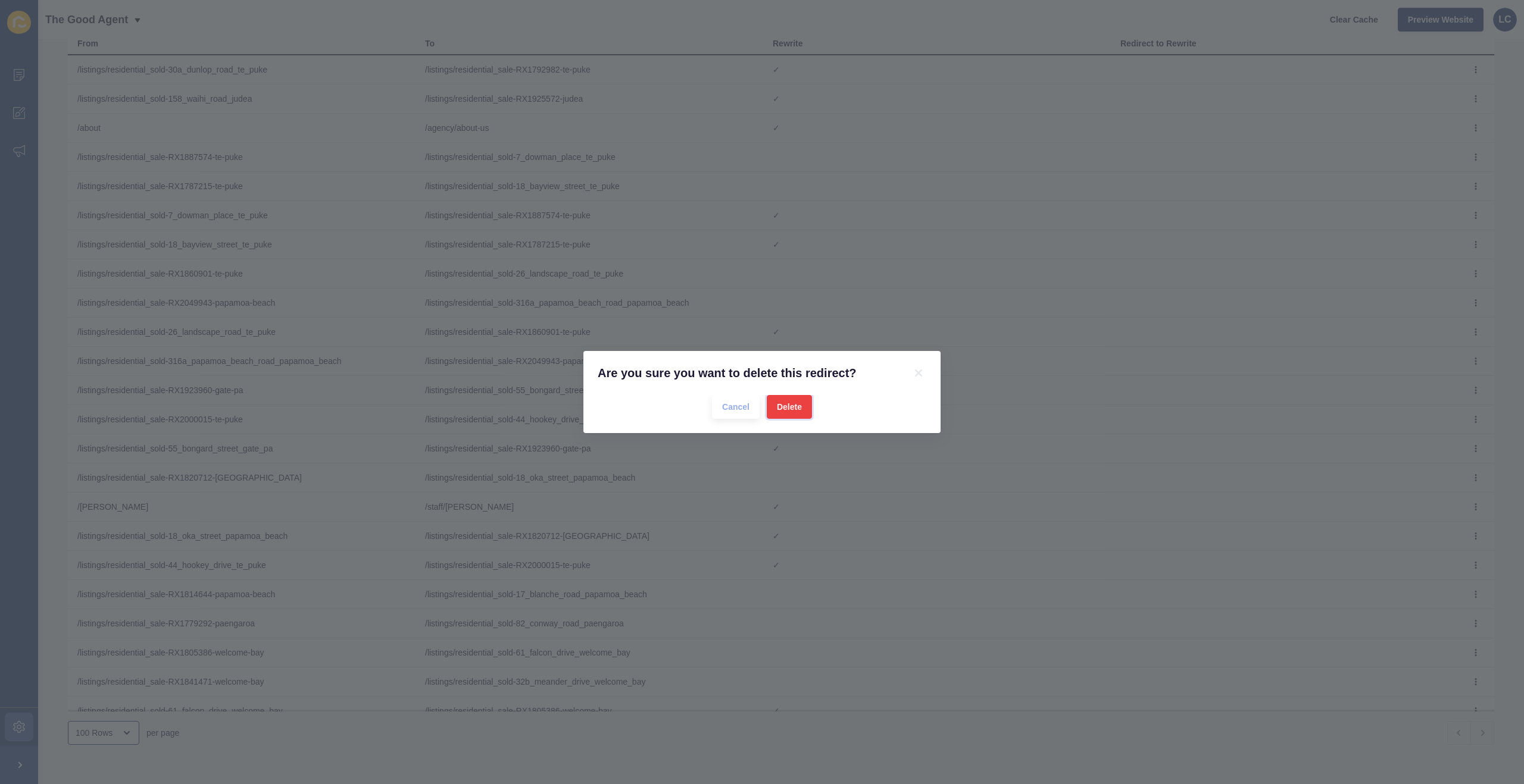
click at [803, 407] on button "Delete" at bounding box center [789, 407] width 45 height 24
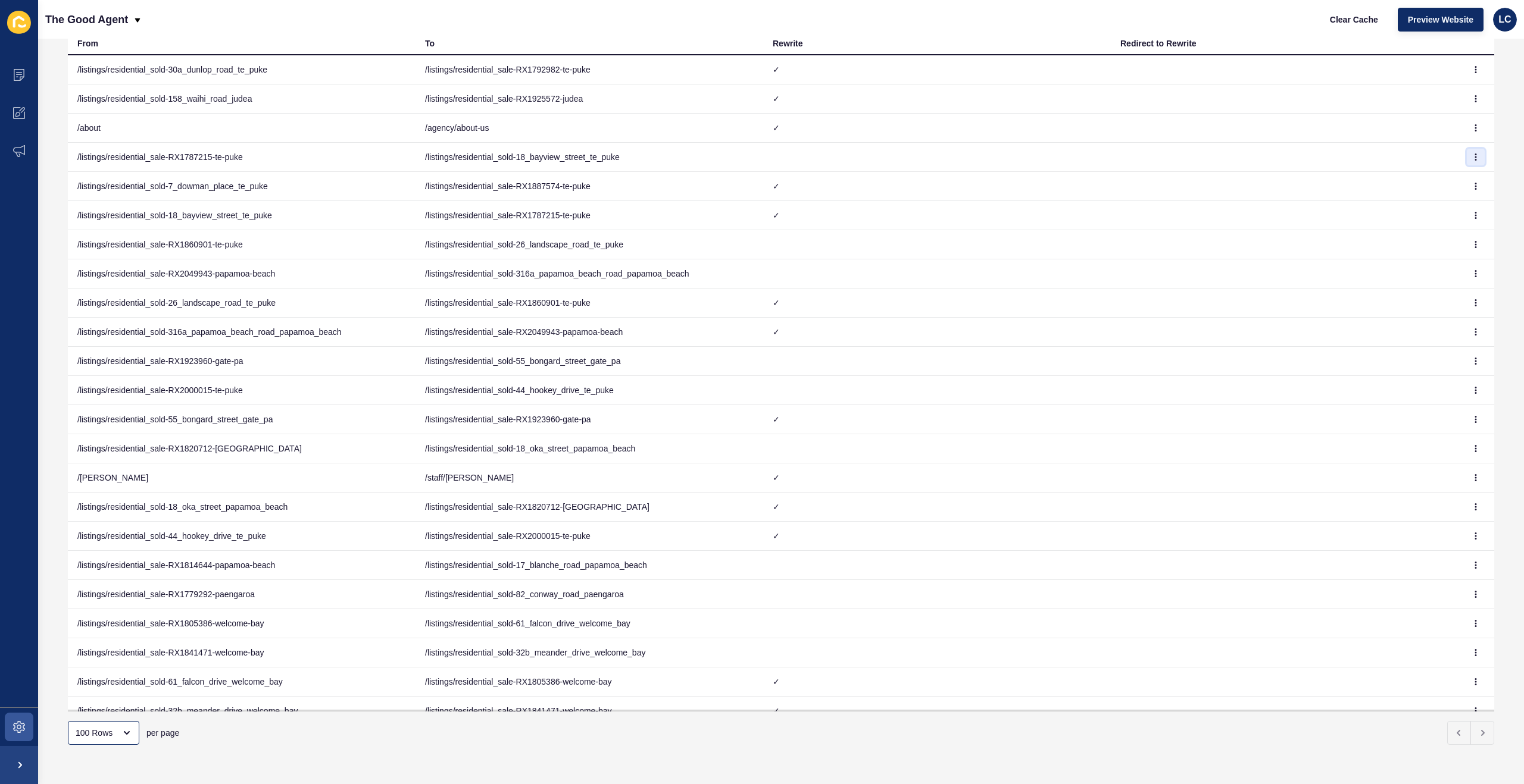
click at [1469, 154] on button "button" at bounding box center [1476, 157] width 18 height 17
click at [1421, 202] on link "Delete" at bounding box center [1443, 207] width 83 height 26
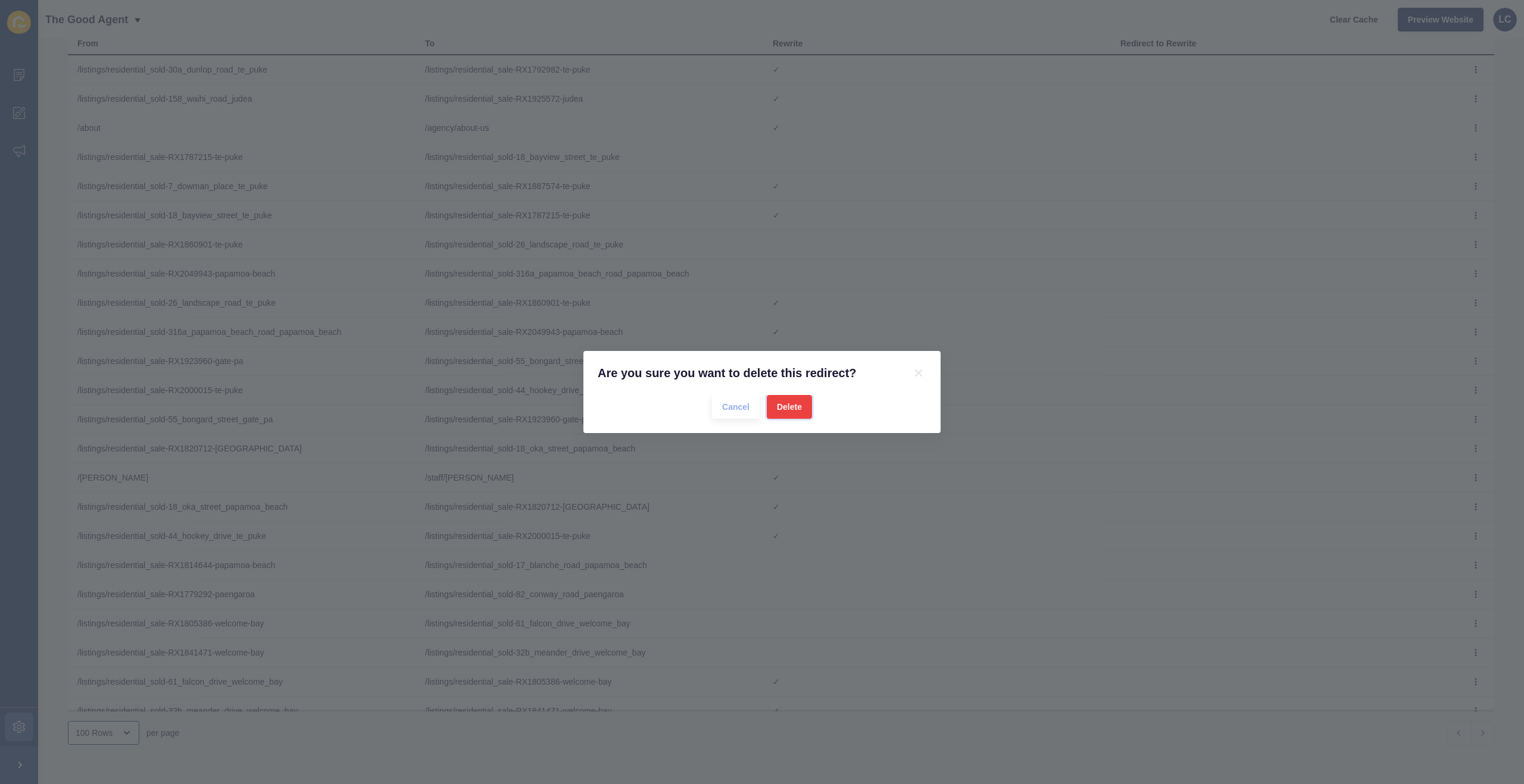
click at [777, 408] on span "Delete" at bounding box center [789, 407] width 25 height 12
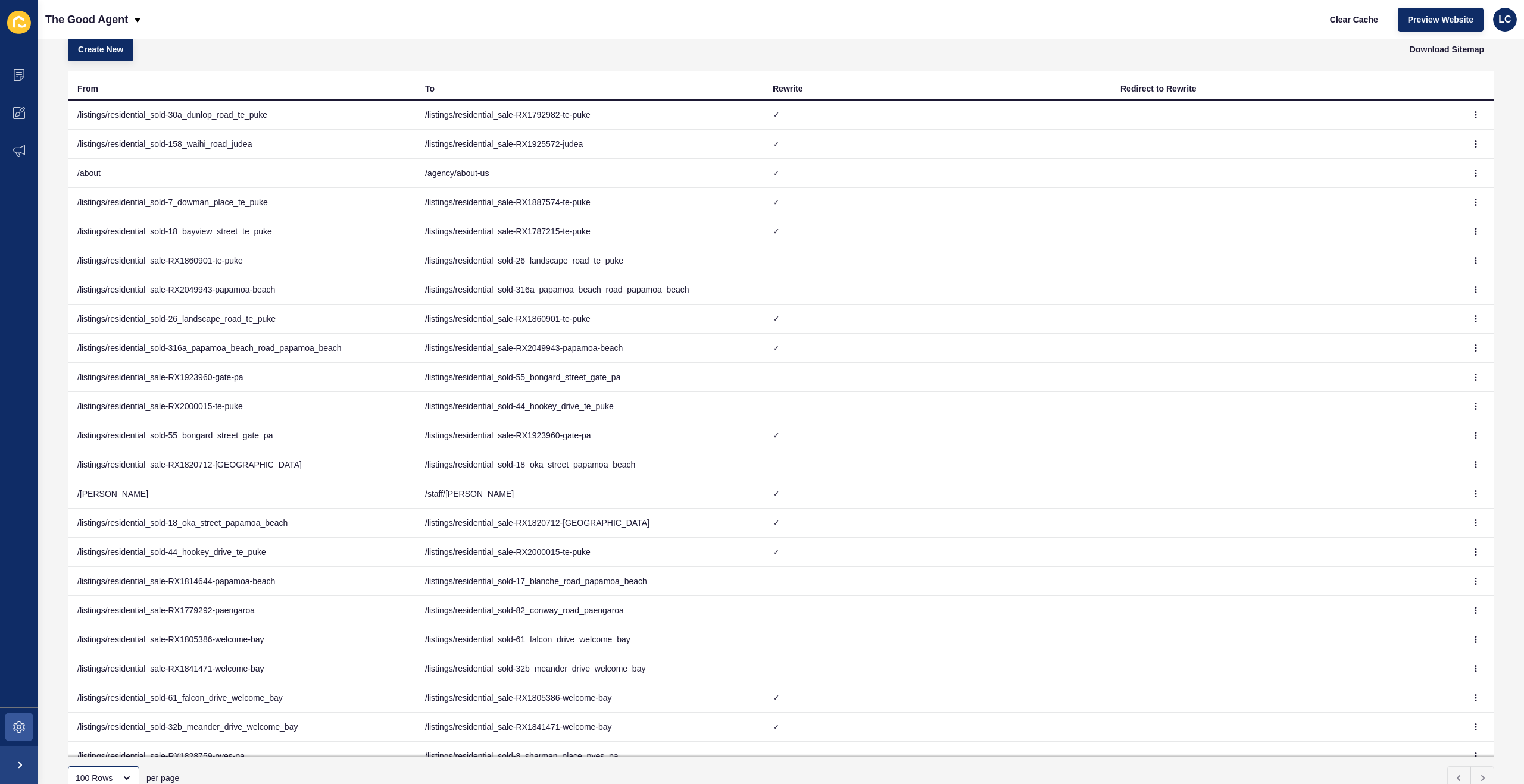
scroll to position [71, 0]
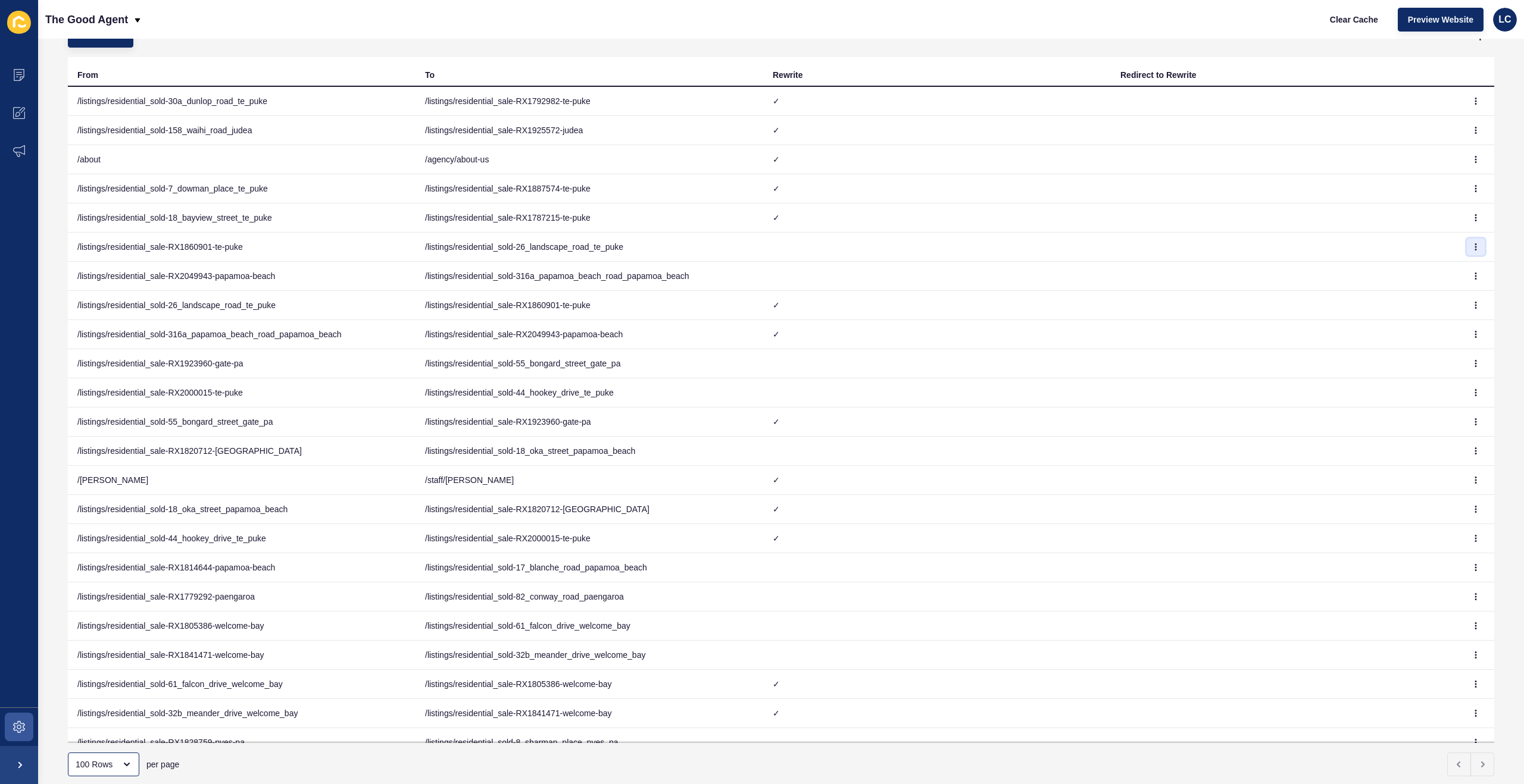
click at [1478, 247] on icon "button" at bounding box center [1476, 247] width 7 height 7
click at [1444, 292] on link "Delete" at bounding box center [1443, 297] width 83 height 26
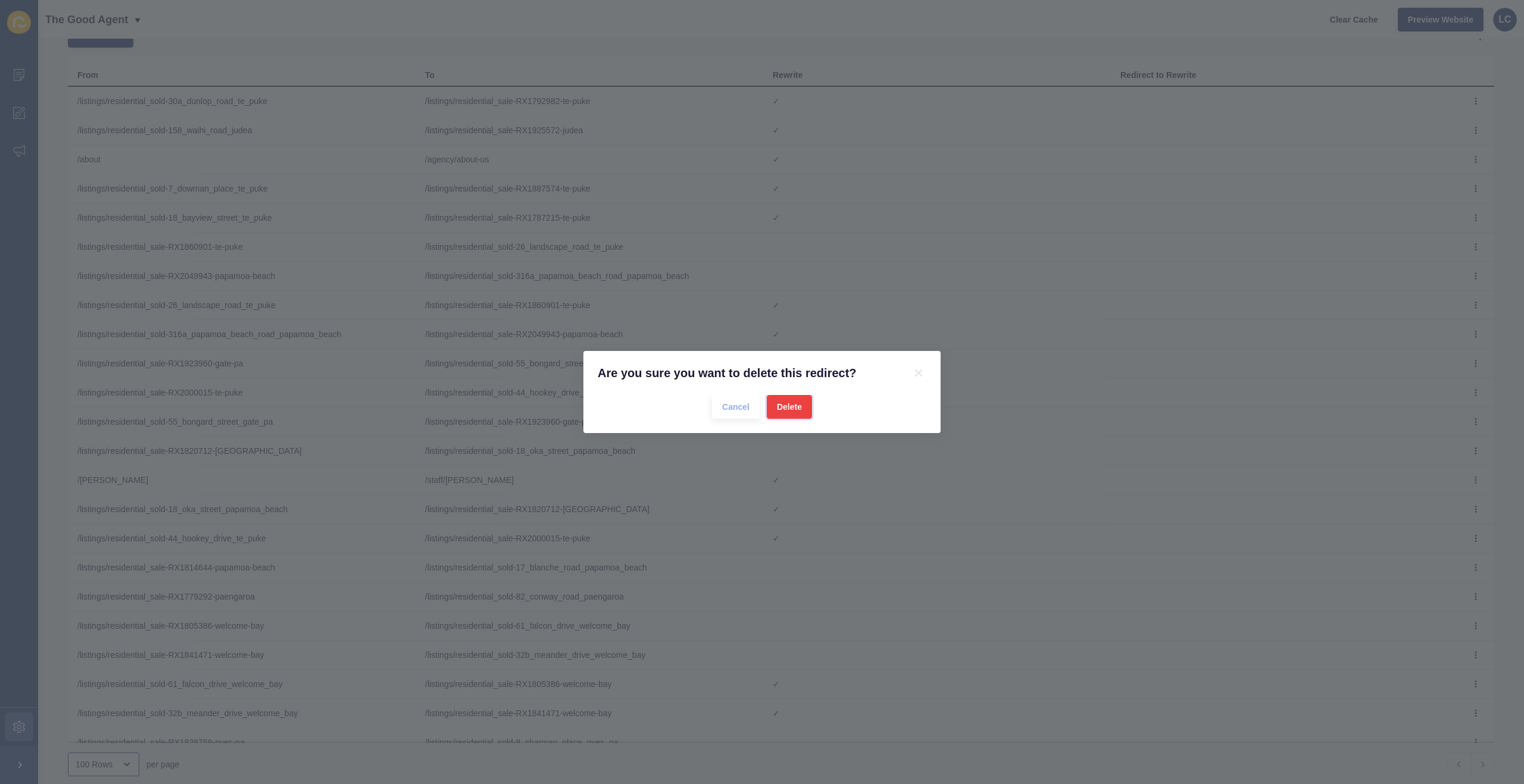
click at [779, 399] on button "Delete" at bounding box center [789, 407] width 45 height 24
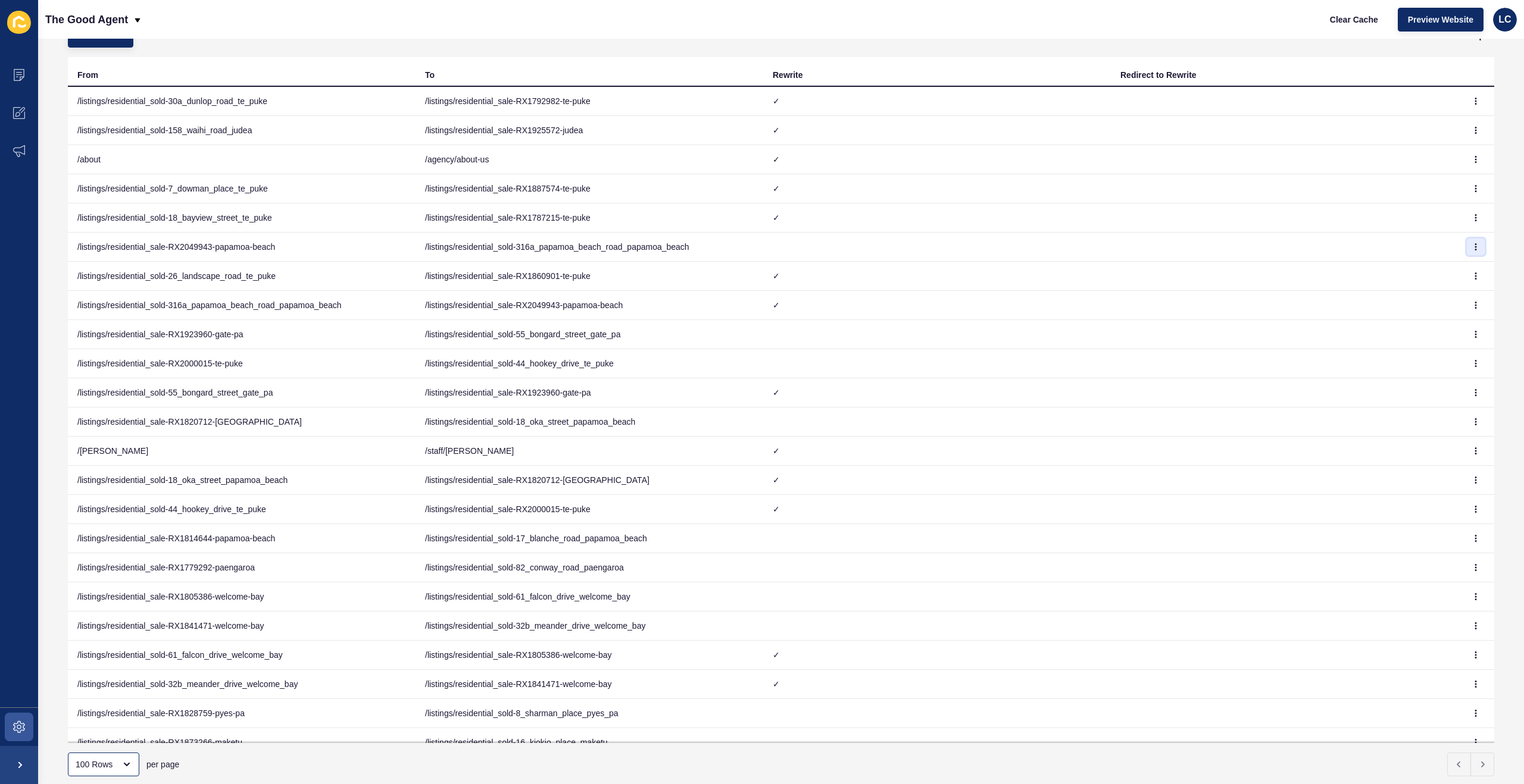
click at [1478, 243] on icon "button" at bounding box center [1476, 247] width 7 height 7
click at [1427, 293] on link "Delete" at bounding box center [1443, 297] width 83 height 26
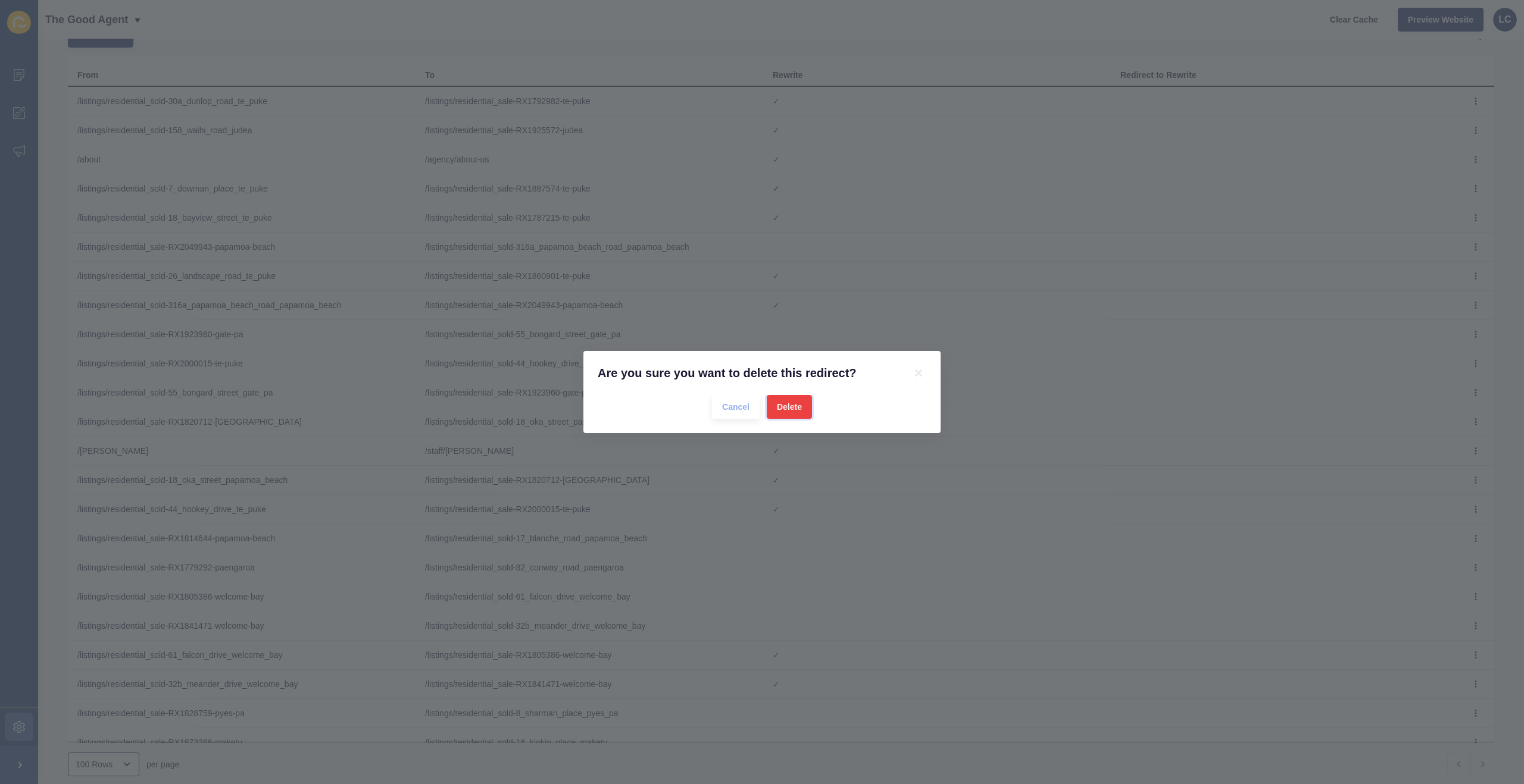
click at [797, 406] on span "Delete" at bounding box center [789, 407] width 25 height 12
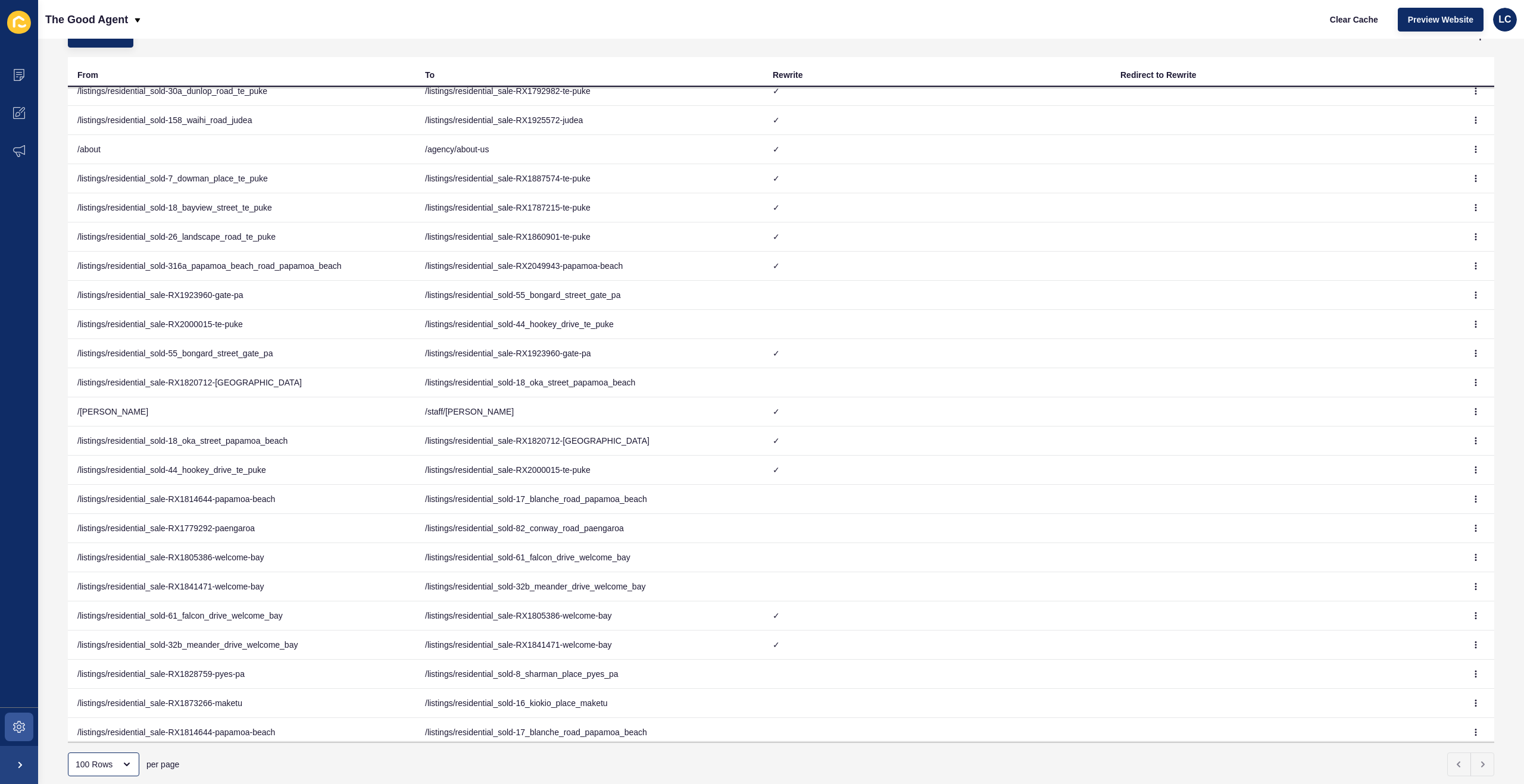
scroll to position [14, 0]
click at [1480, 290] on button "button" at bounding box center [1476, 291] width 18 height 17
click at [1426, 340] on link "Delete" at bounding box center [1443, 341] width 83 height 26
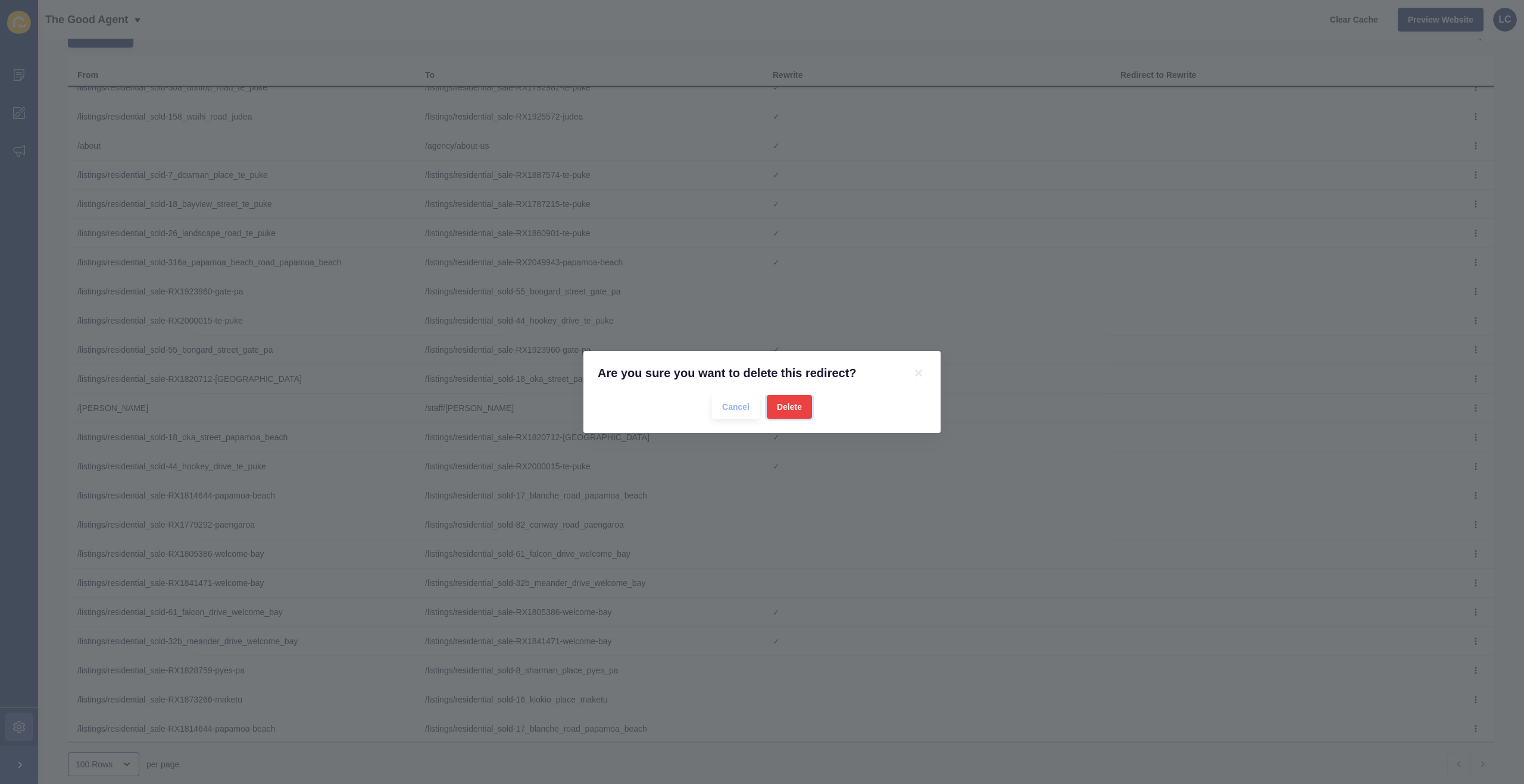
click at [772, 402] on button "Delete" at bounding box center [789, 407] width 45 height 24
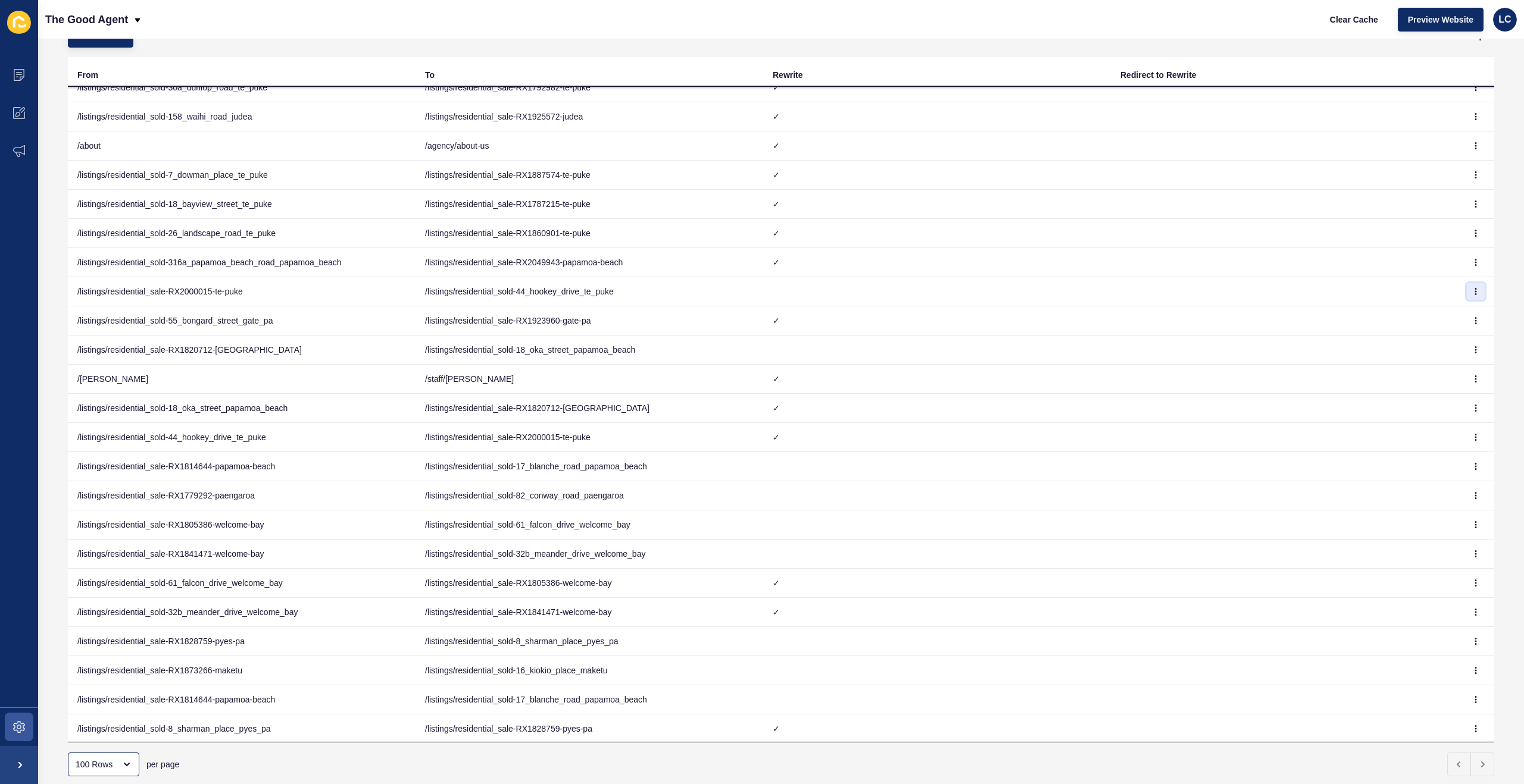
click at [1474, 290] on icon "button" at bounding box center [1476, 291] width 7 height 7
click at [1424, 338] on link "Delete" at bounding box center [1443, 341] width 83 height 26
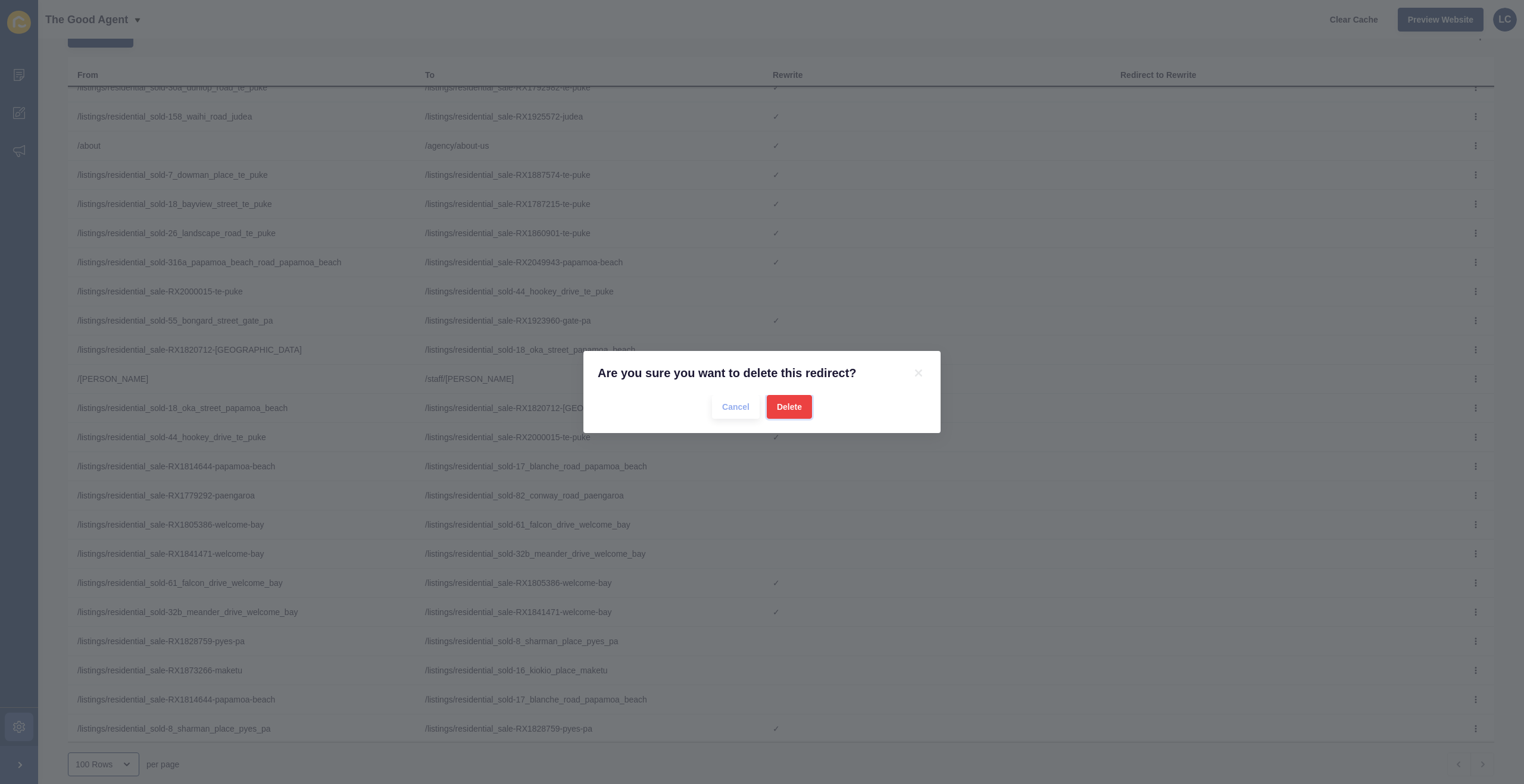
click at [786, 407] on span "Delete" at bounding box center [789, 407] width 25 height 12
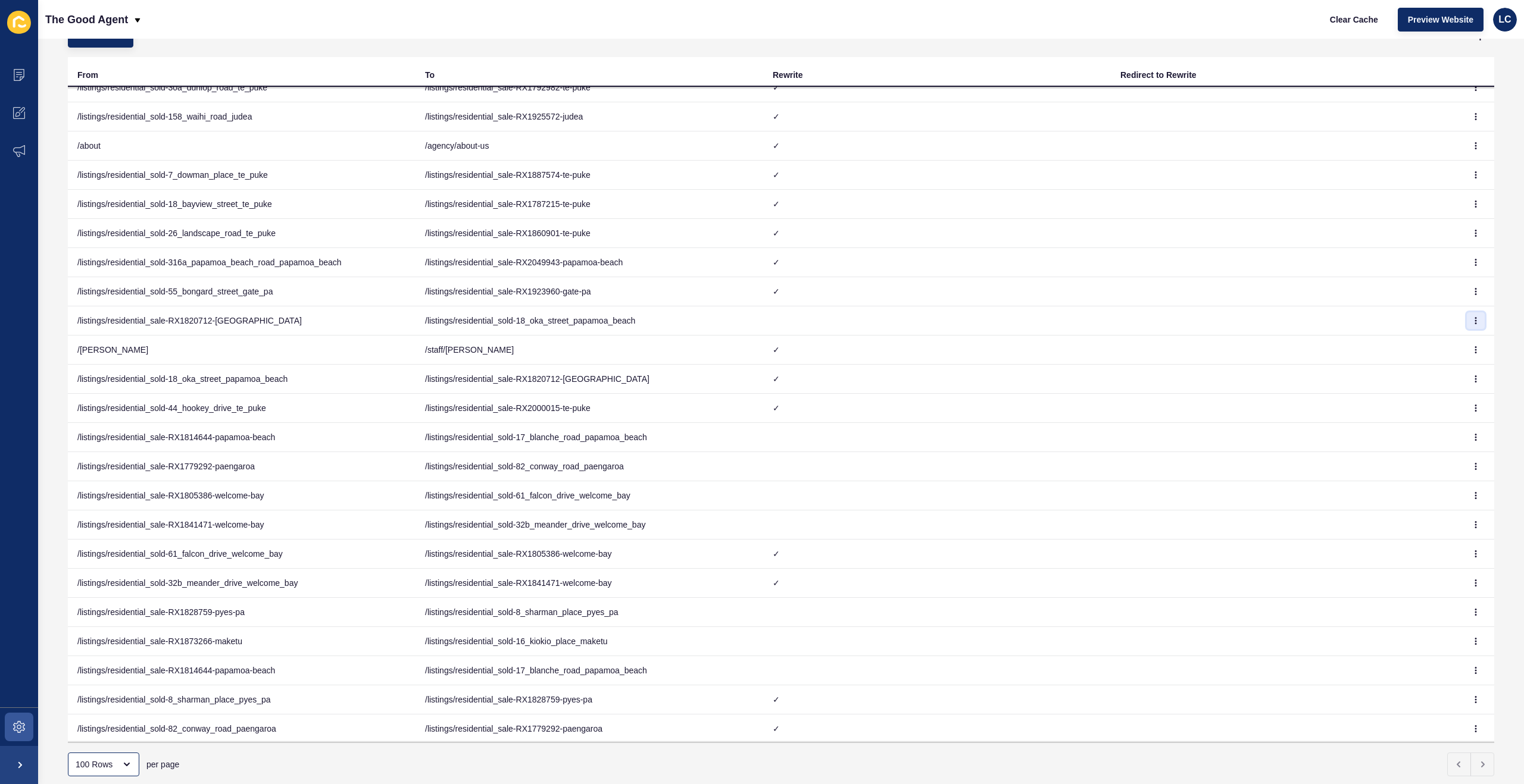
click at [1478, 323] on icon "button" at bounding box center [1476, 321] width 7 height 7
click at [1429, 374] on link "Delete" at bounding box center [1443, 371] width 83 height 26
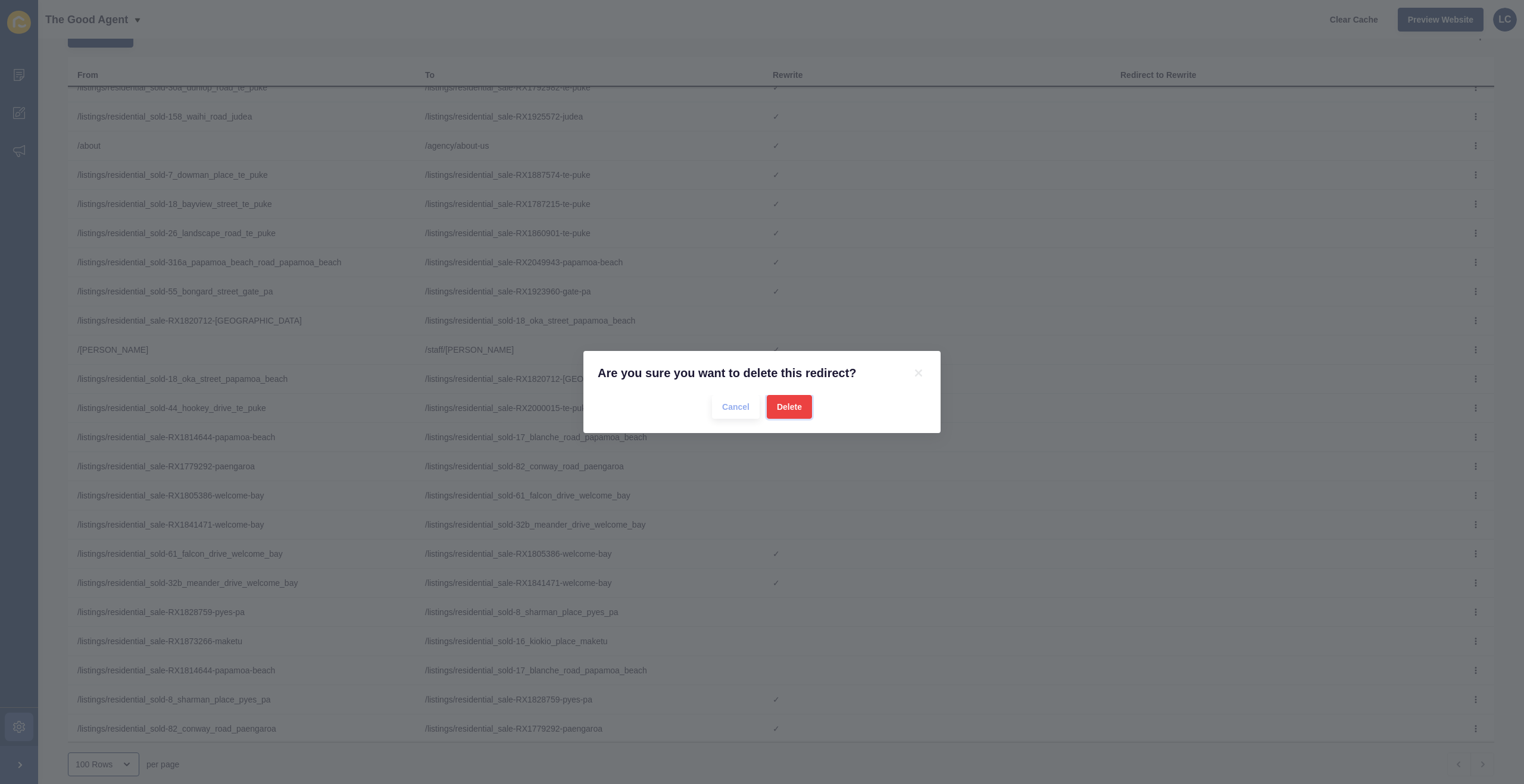
click at [796, 406] on span "Delete" at bounding box center [789, 407] width 25 height 12
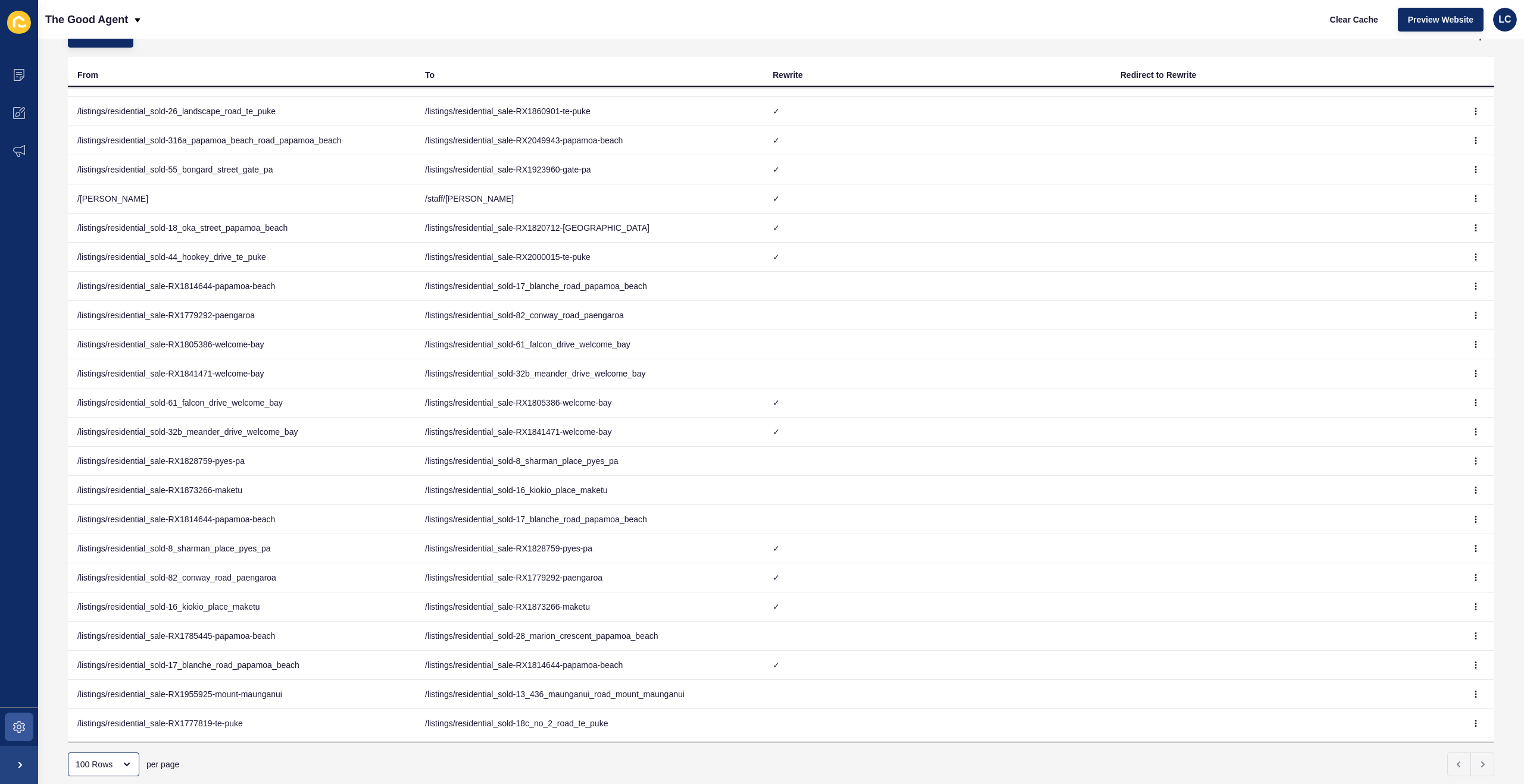
scroll to position [139, 0]
click at [1480, 283] on button "button" at bounding box center [1476, 283] width 18 height 17
click at [1426, 329] on link "Delete" at bounding box center [1443, 333] width 83 height 26
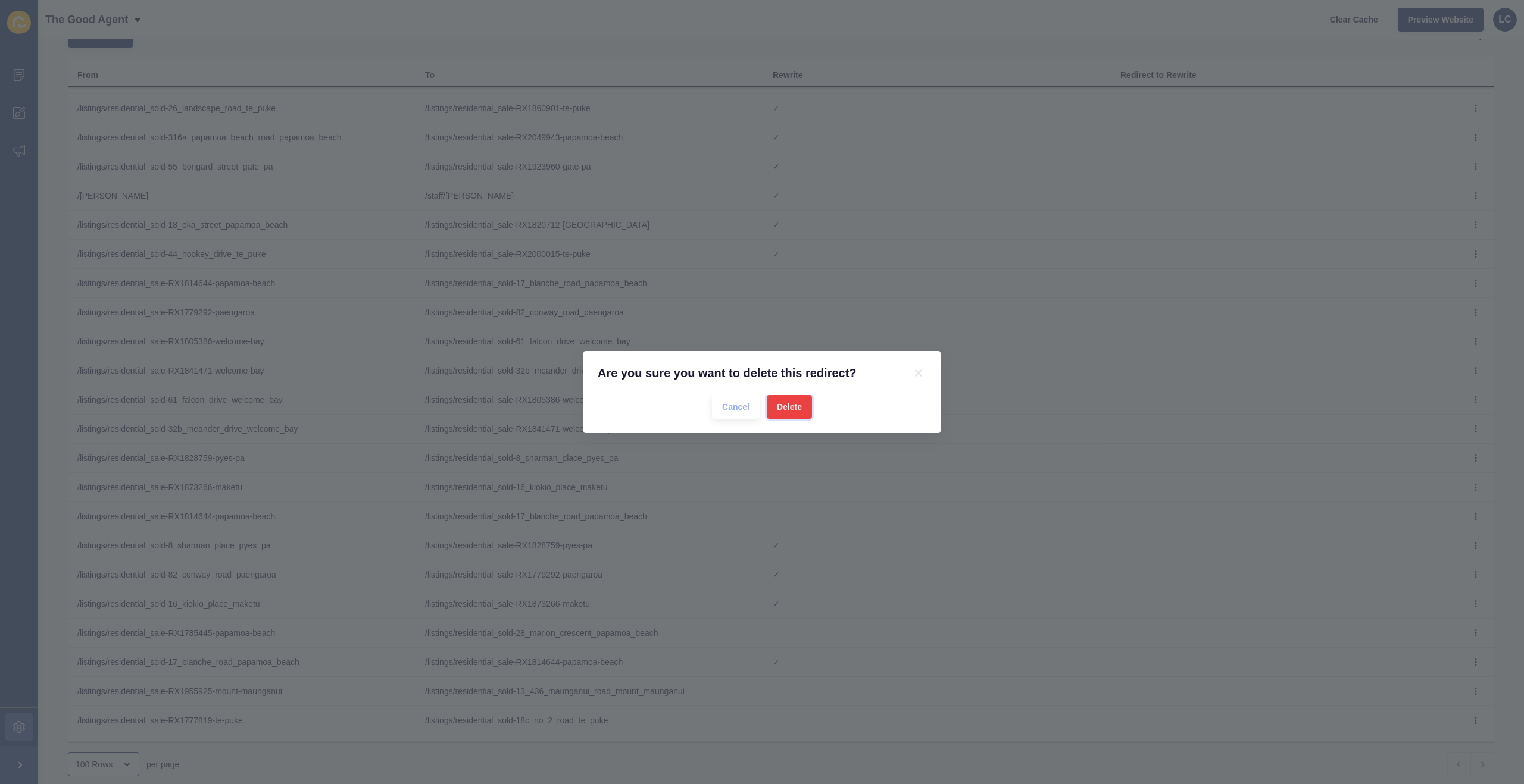
click at [794, 400] on button "Delete" at bounding box center [789, 407] width 45 height 24
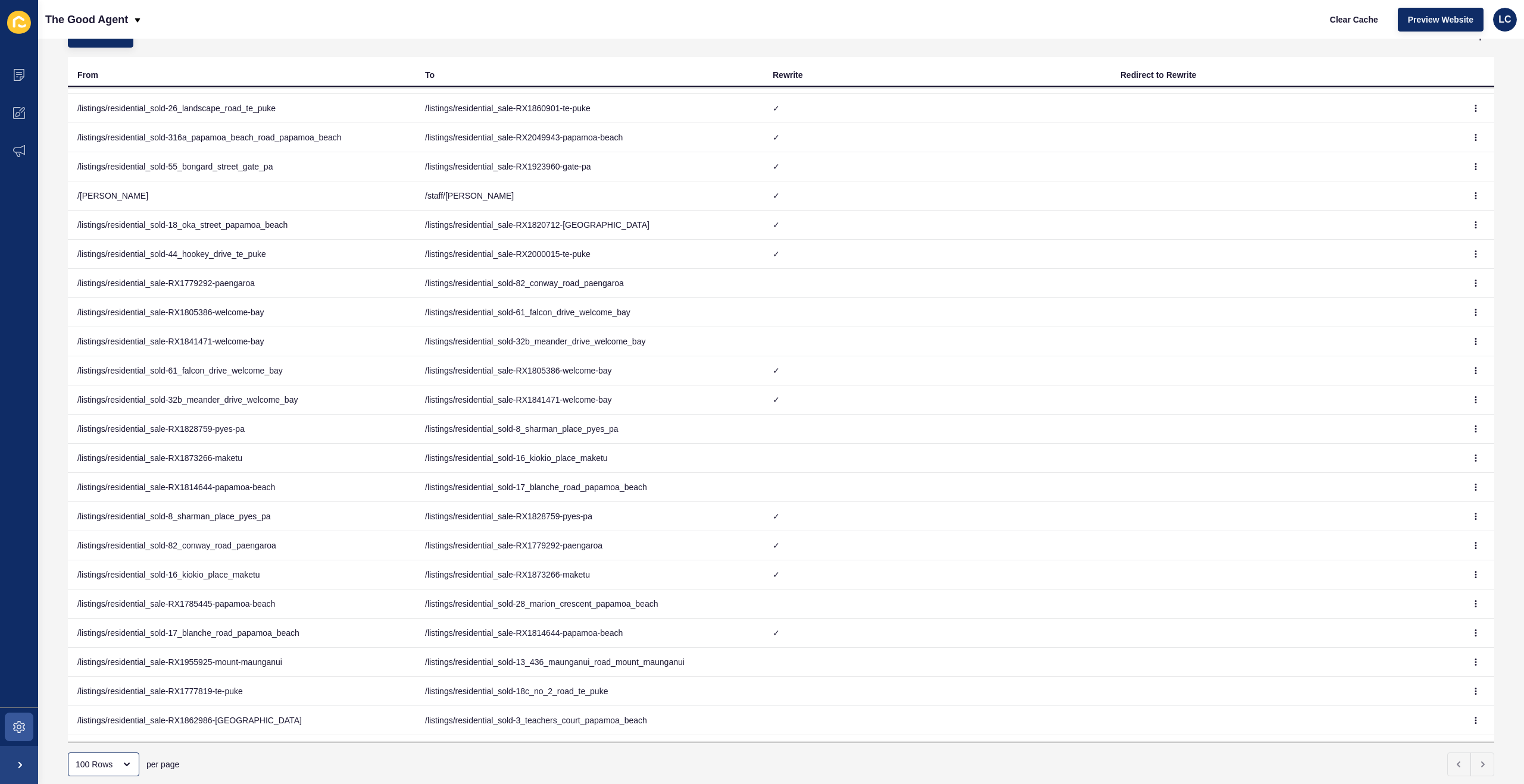
scroll to position [110, 0]
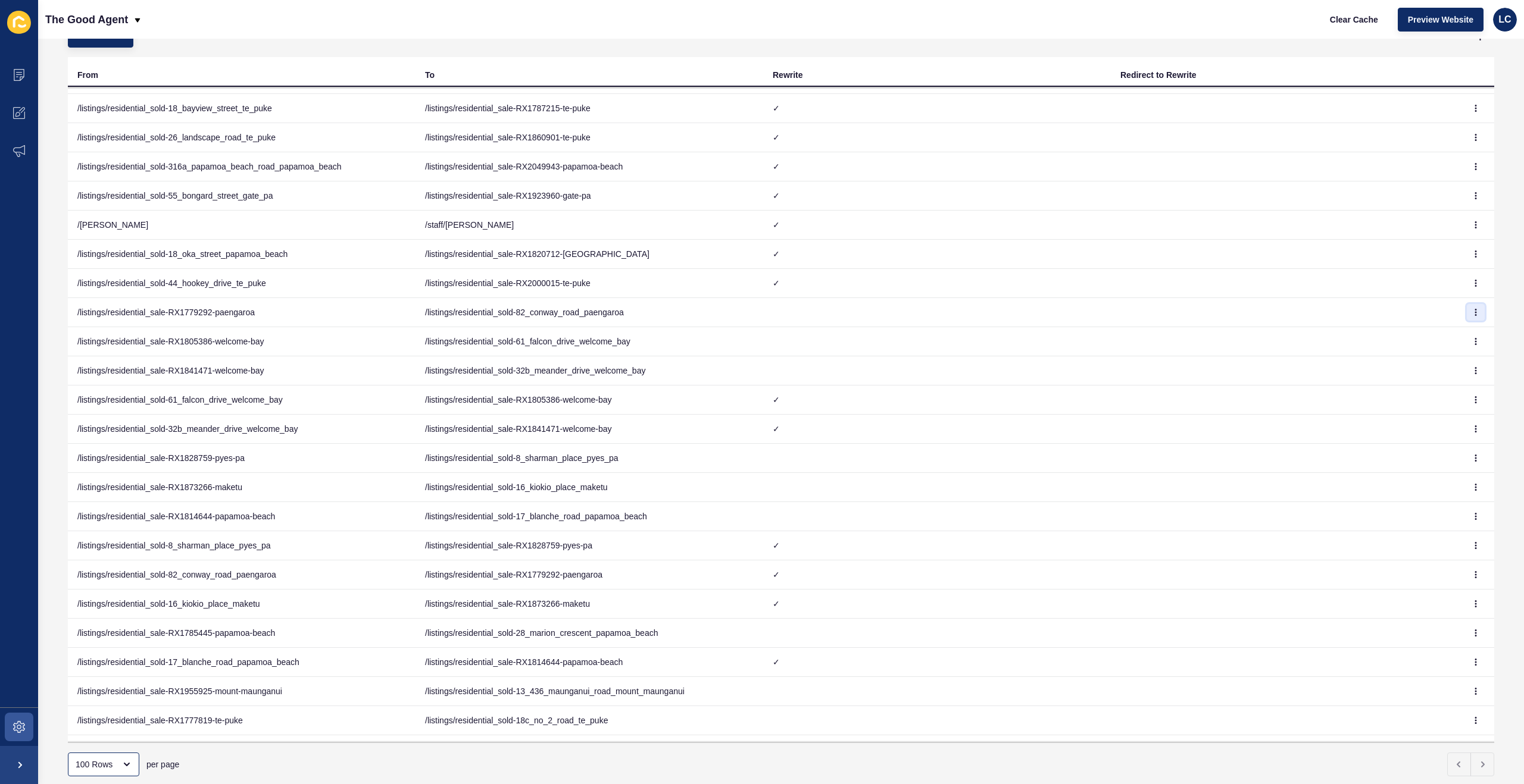
click at [1473, 310] on icon "button" at bounding box center [1476, 312] width 7 height 7
click at [1420, 359] on link "Delete" at bounding box center [1443, 362] width 83 height 26
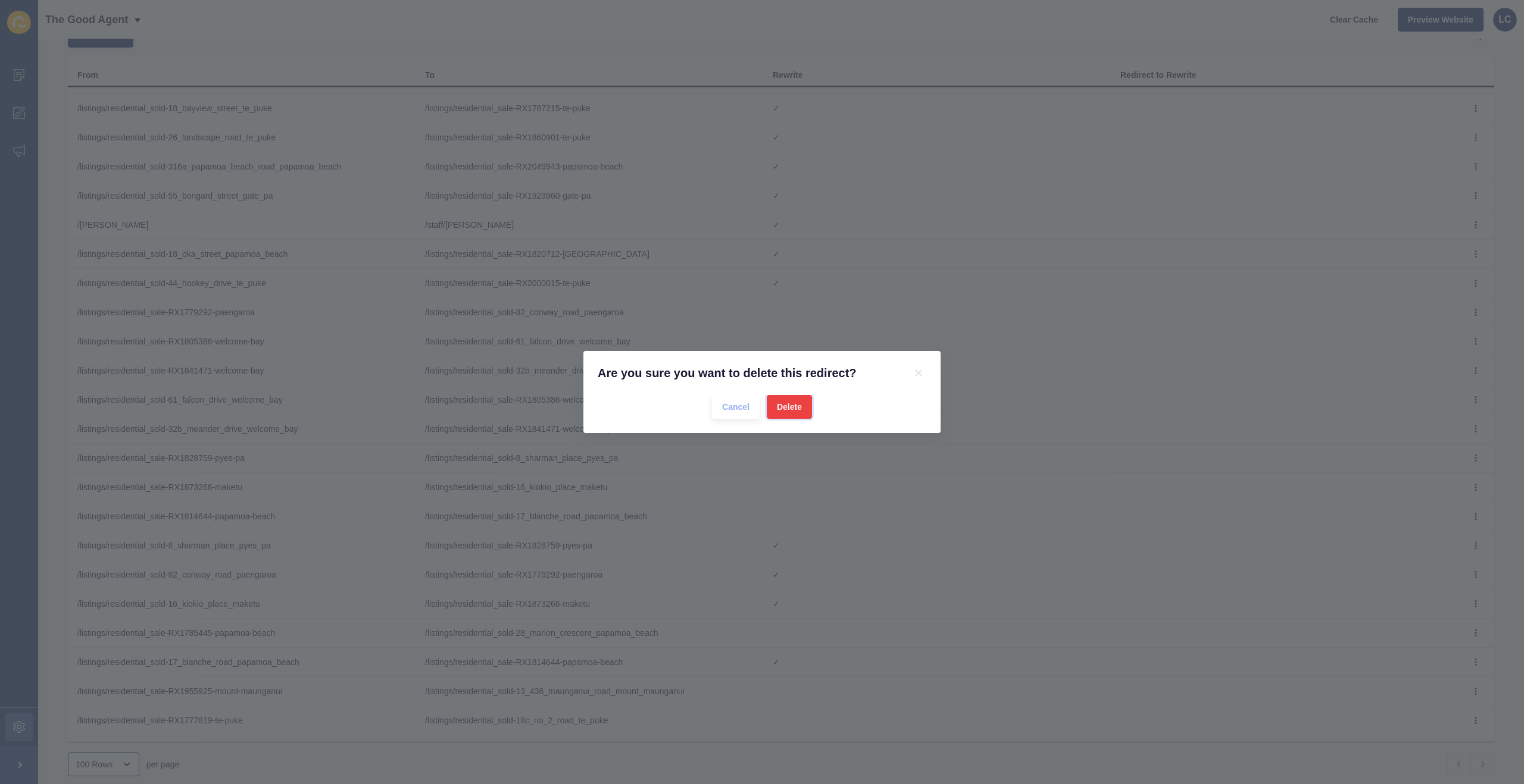
click at [795, 401] on span "Delete" at bounding box center [789, 407] width 25 height 12
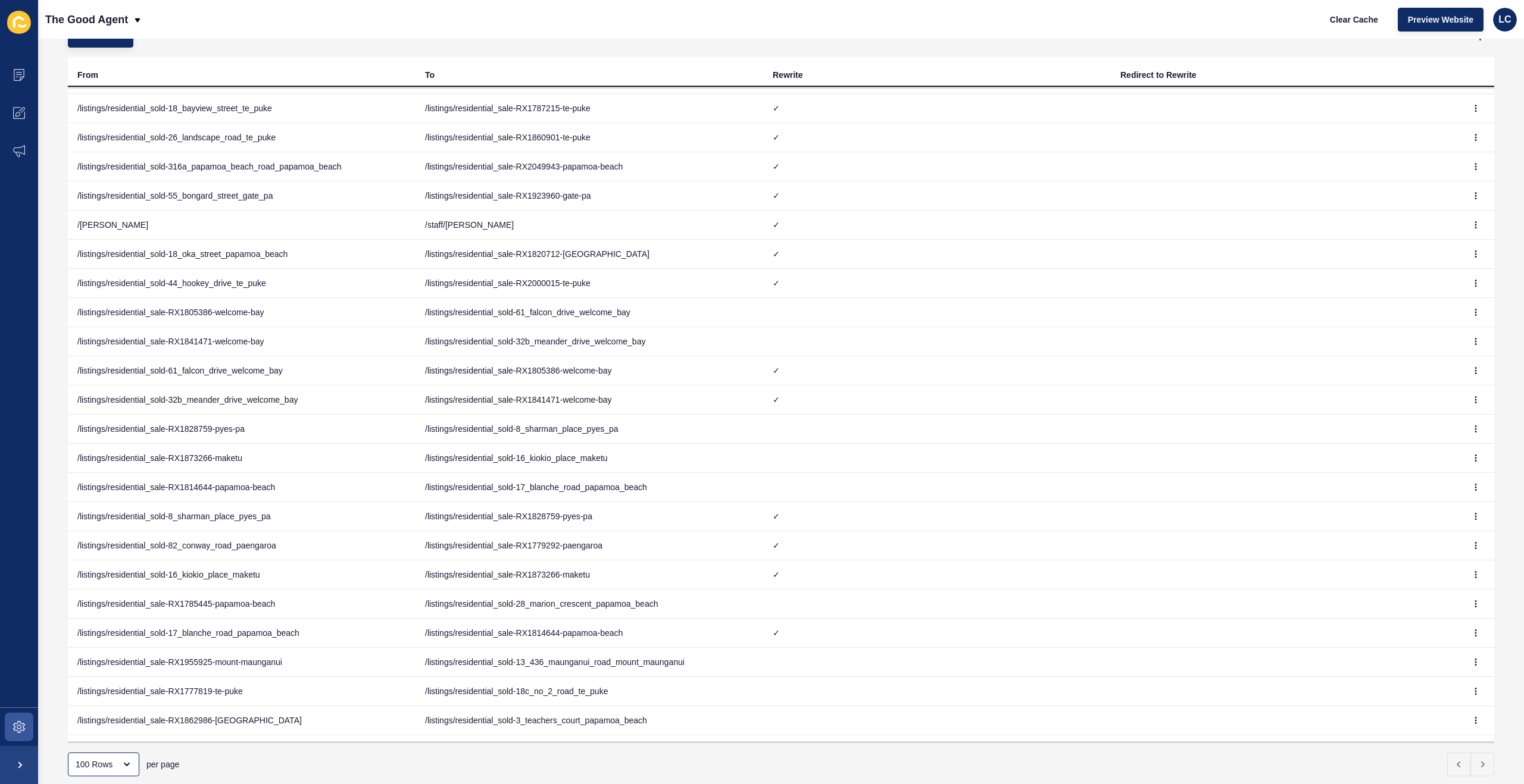
scroll to position [80, 0]
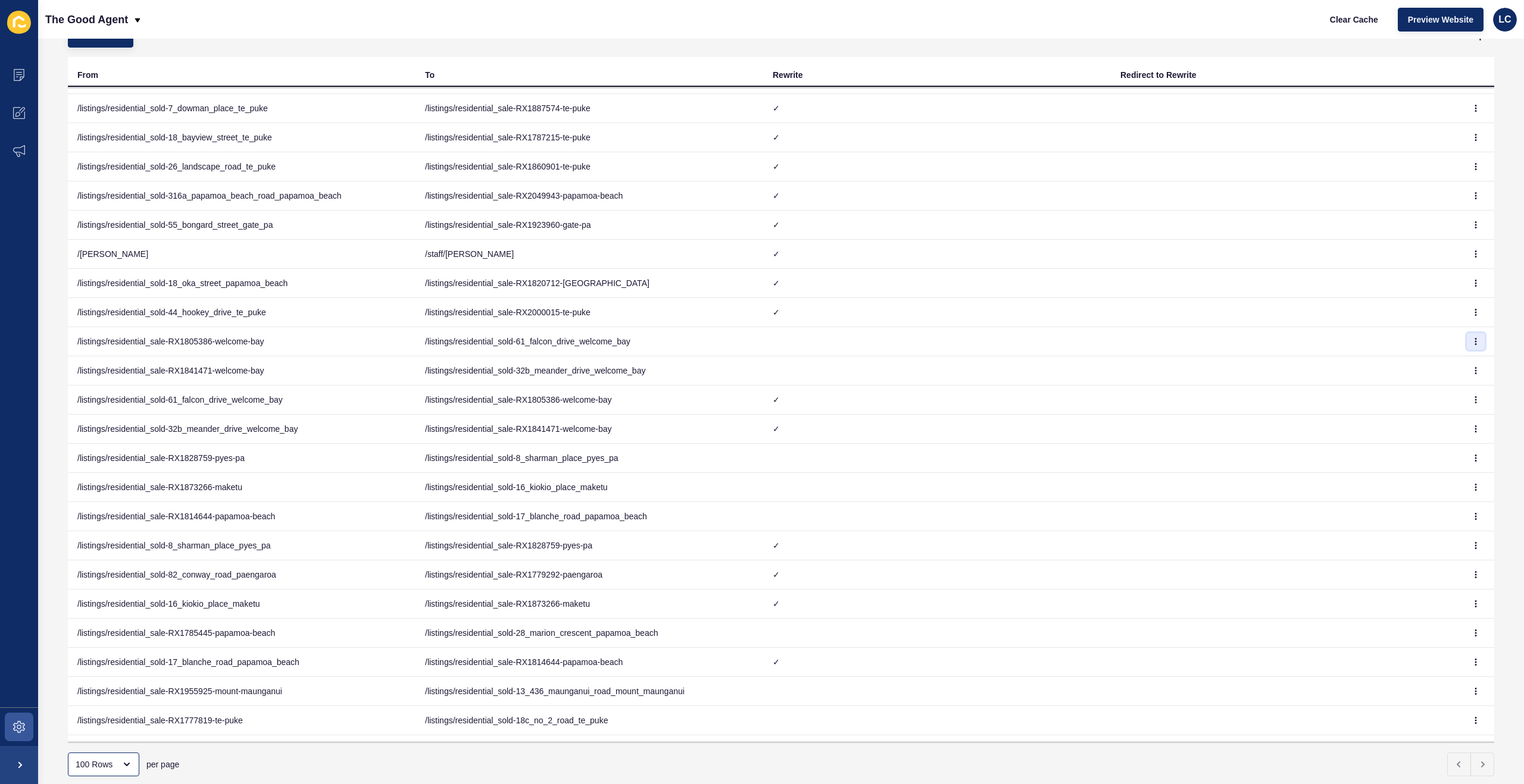
click at [1474, 340] on icon "button" at bounding box center [1476, 341] width 7 height 7
click at [1419, 392] on link "Delete" at bounding box center [1443, 391] width 83 height 26
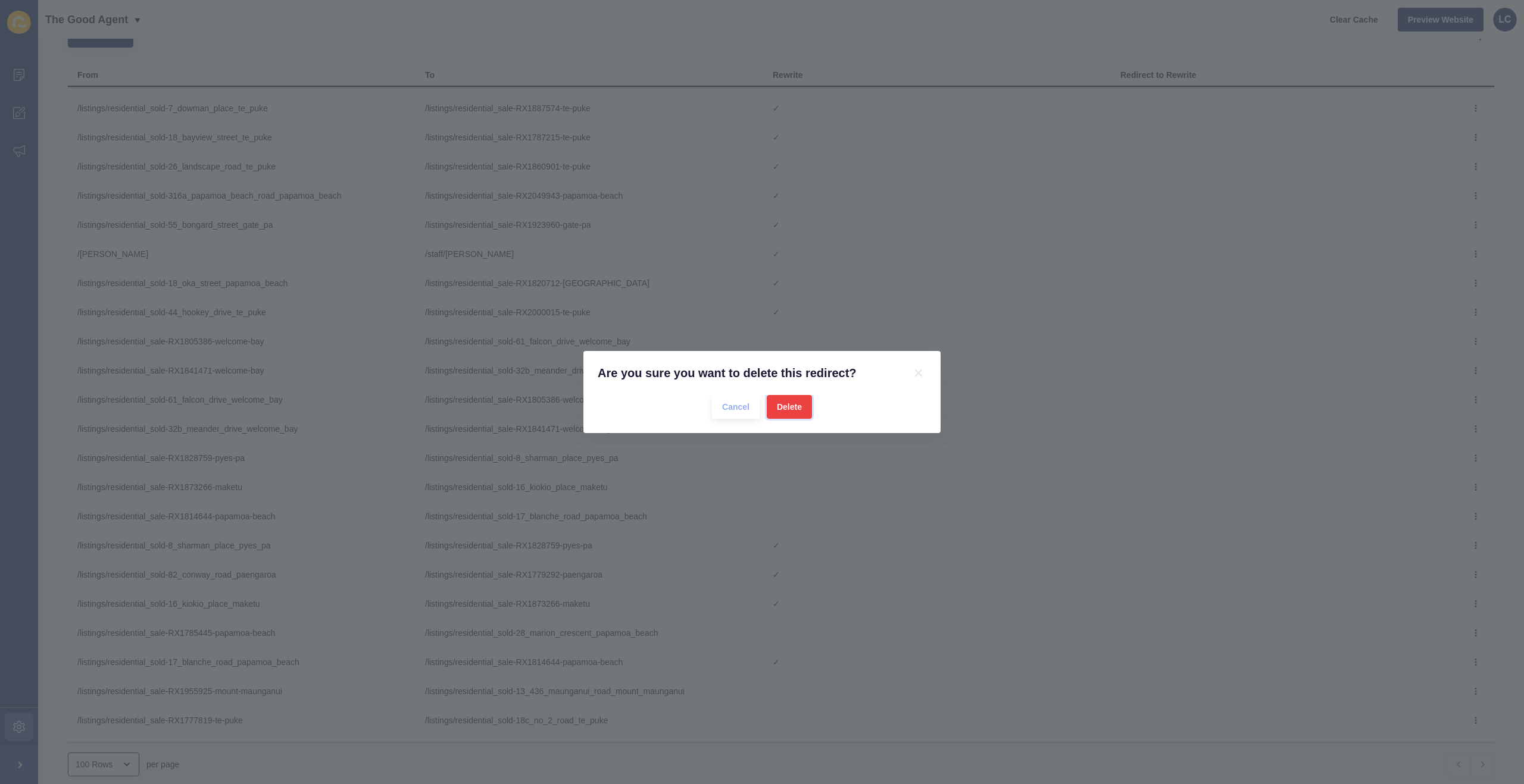
click at [799, 401] on span "Delete" at bounding box center [789, 407] width 25 height 12
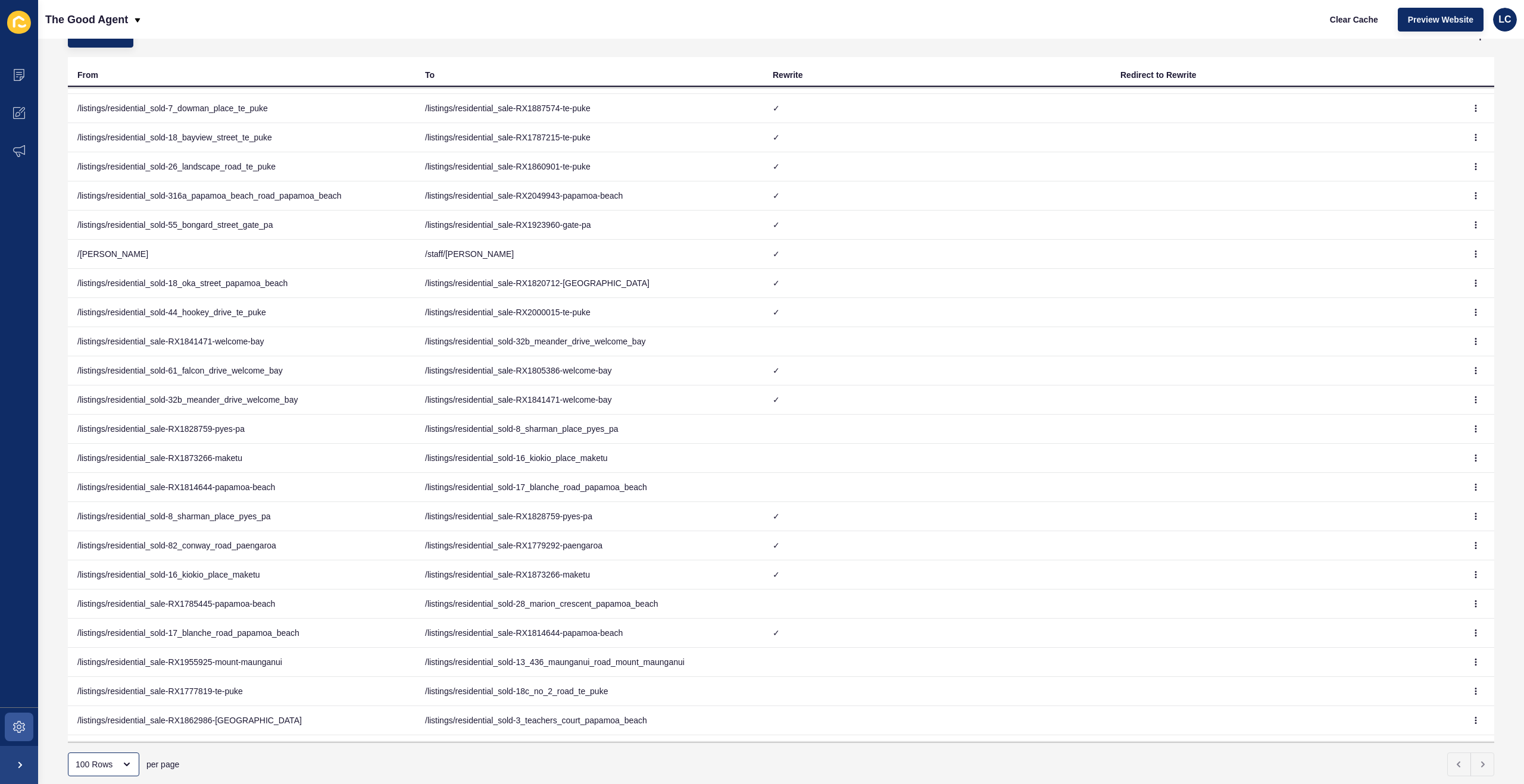
scroll to position [51, 0]
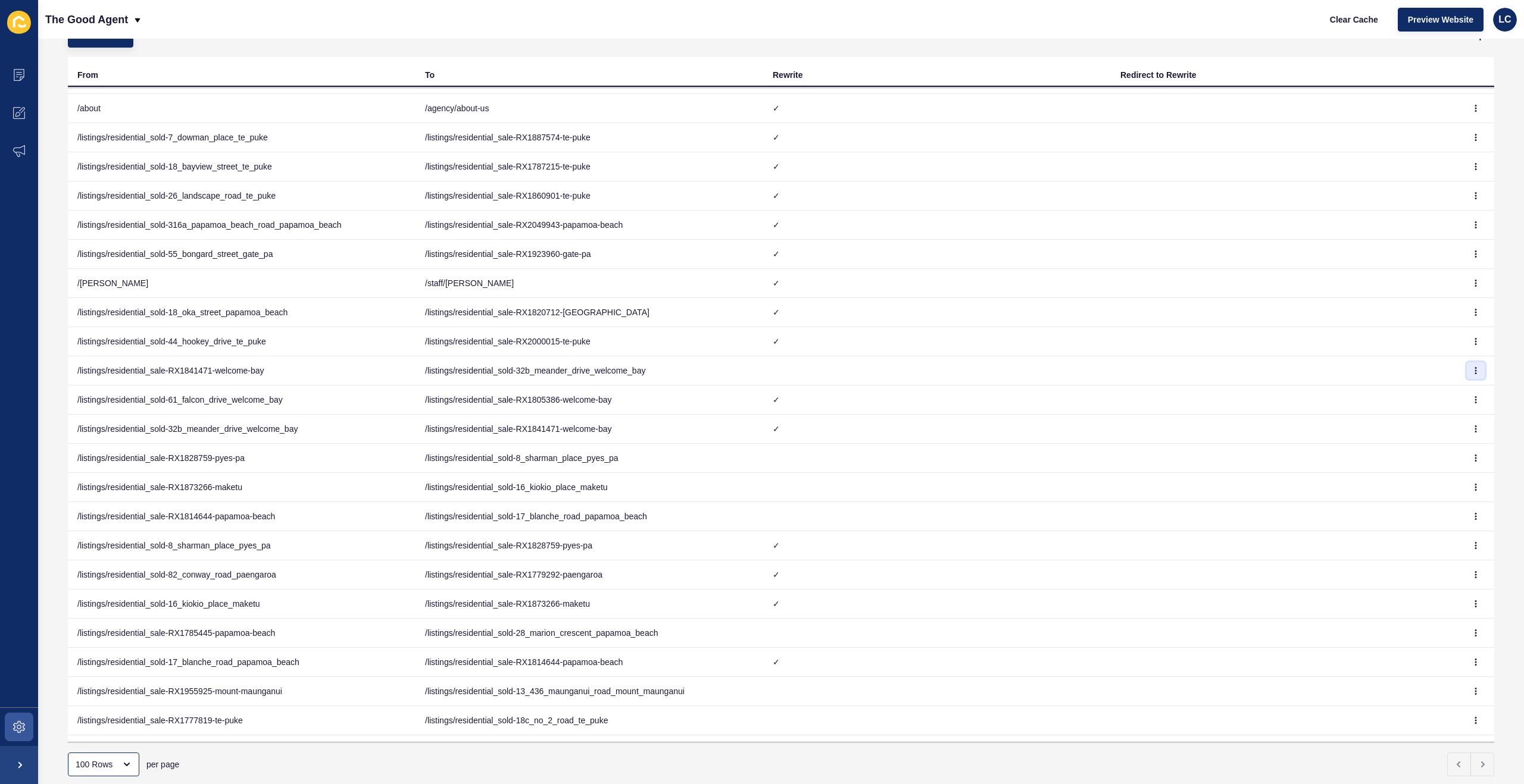
click at [1478, 369] on icon "button" at bounding box center [1476, 371] width 7 height 7
click at [1419, 414] on link "Delete" at bounding box center [1443, 421] width 83 height 26
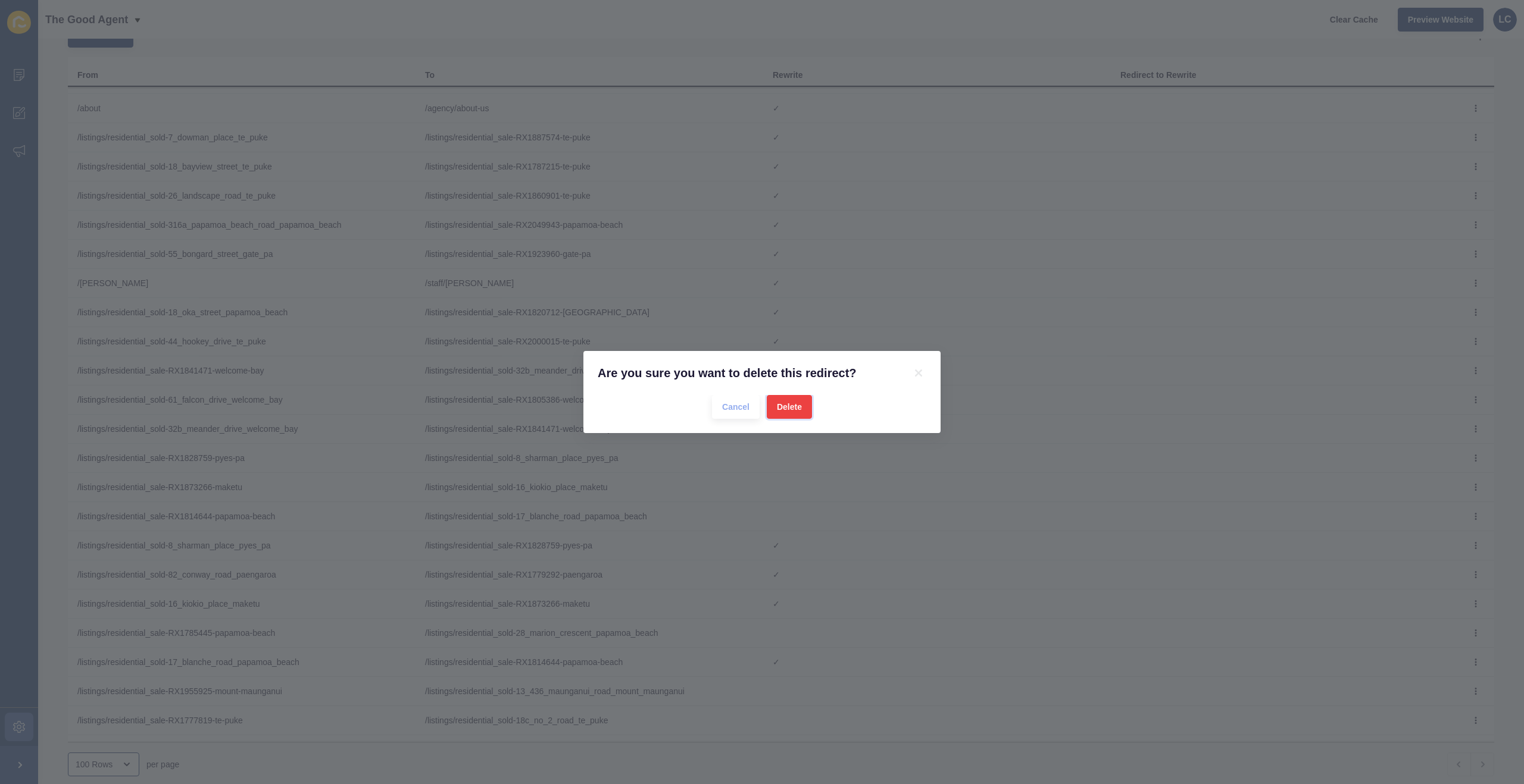
click at [794, 406] on span "Delete" at bounding box center [789, 407] width 25 height 12
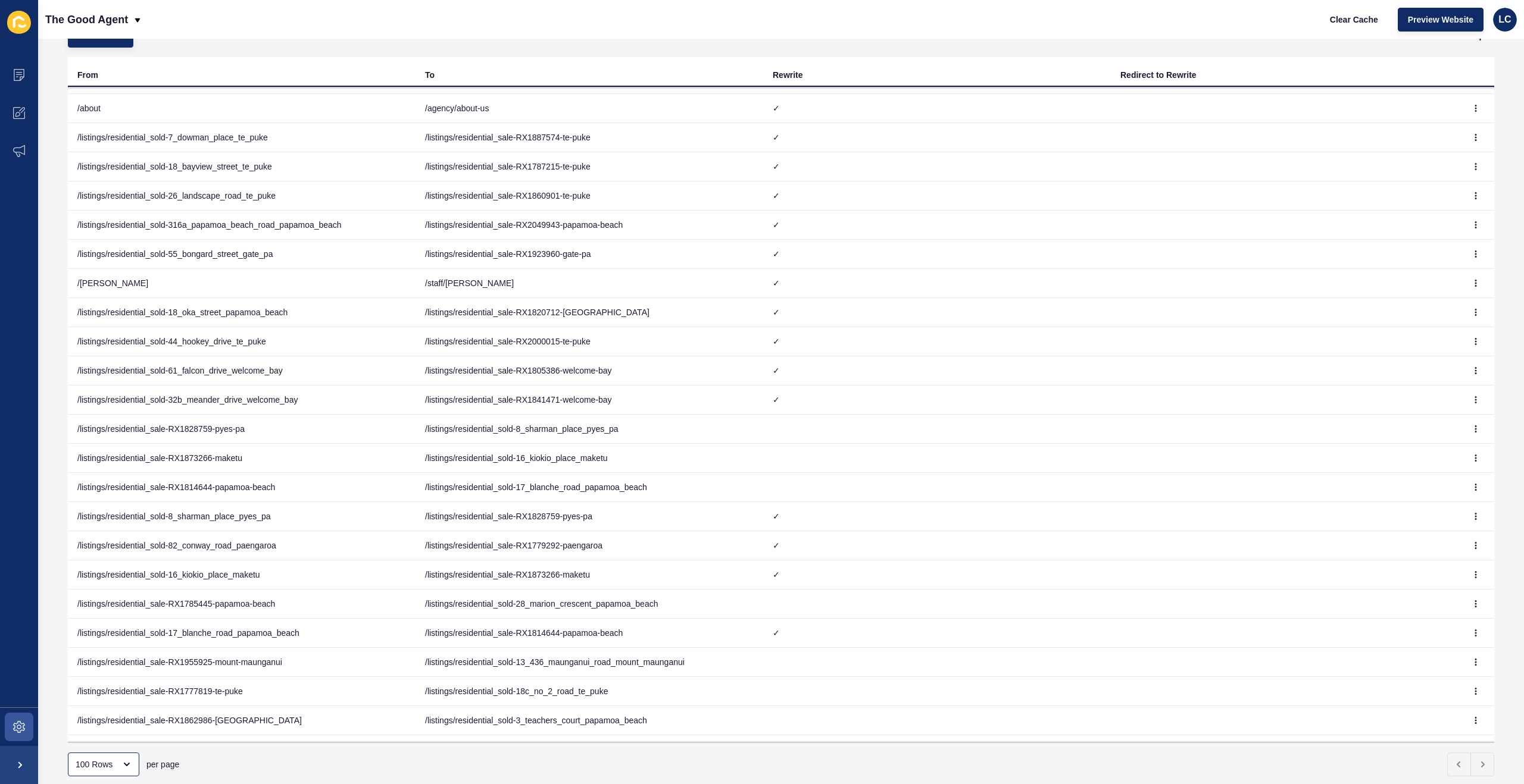
scroll to position [22, 0]
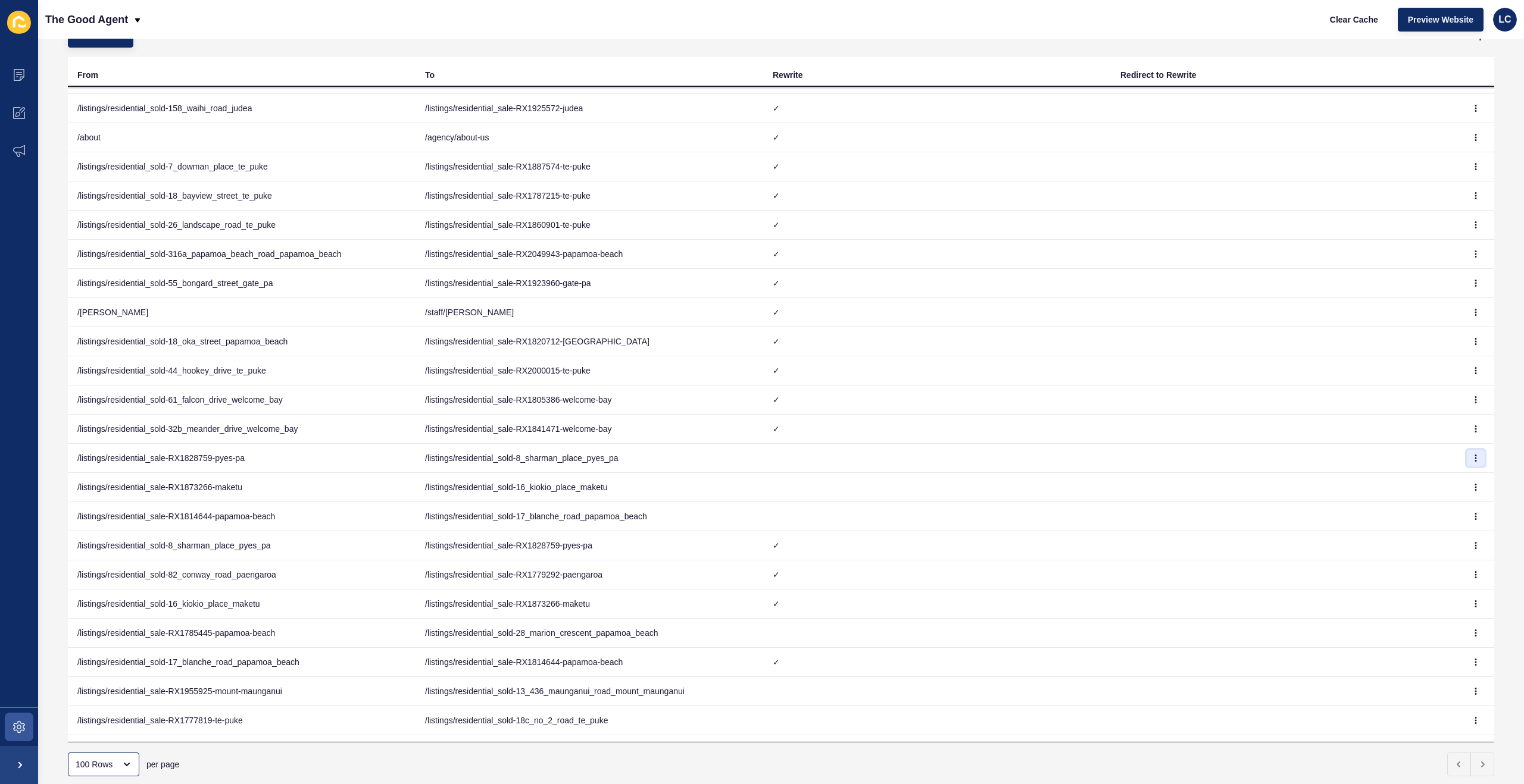
click at [1480, 458] on button "button" at bounding box center [1476, 458] width 18 height 17
click at [1436, 508] on link "Delete" at bounding box center [1443, 508] width 83 height 26
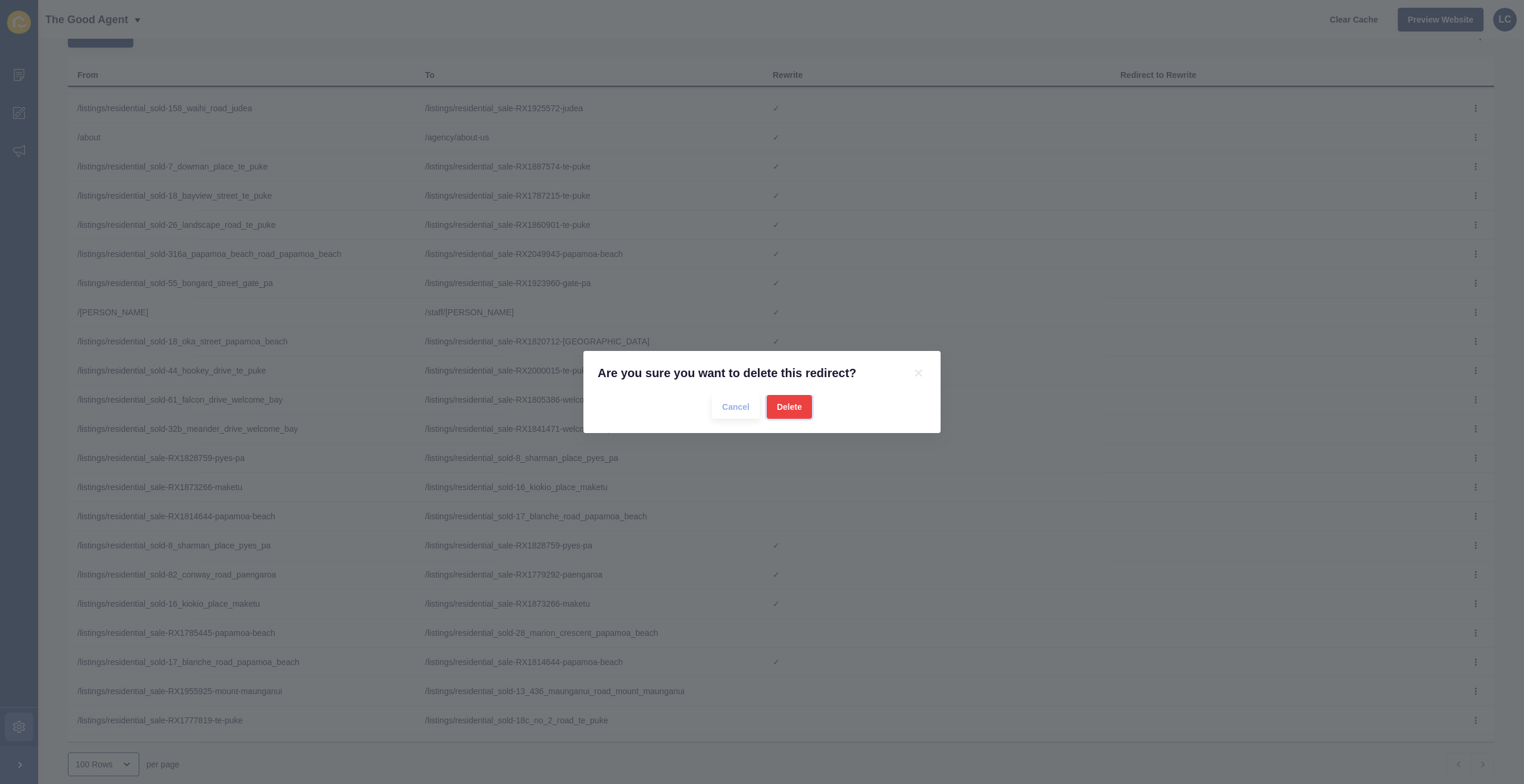
click at [783, 407] on span "Delete" at bounding box center [789, 407] width 25 height 12
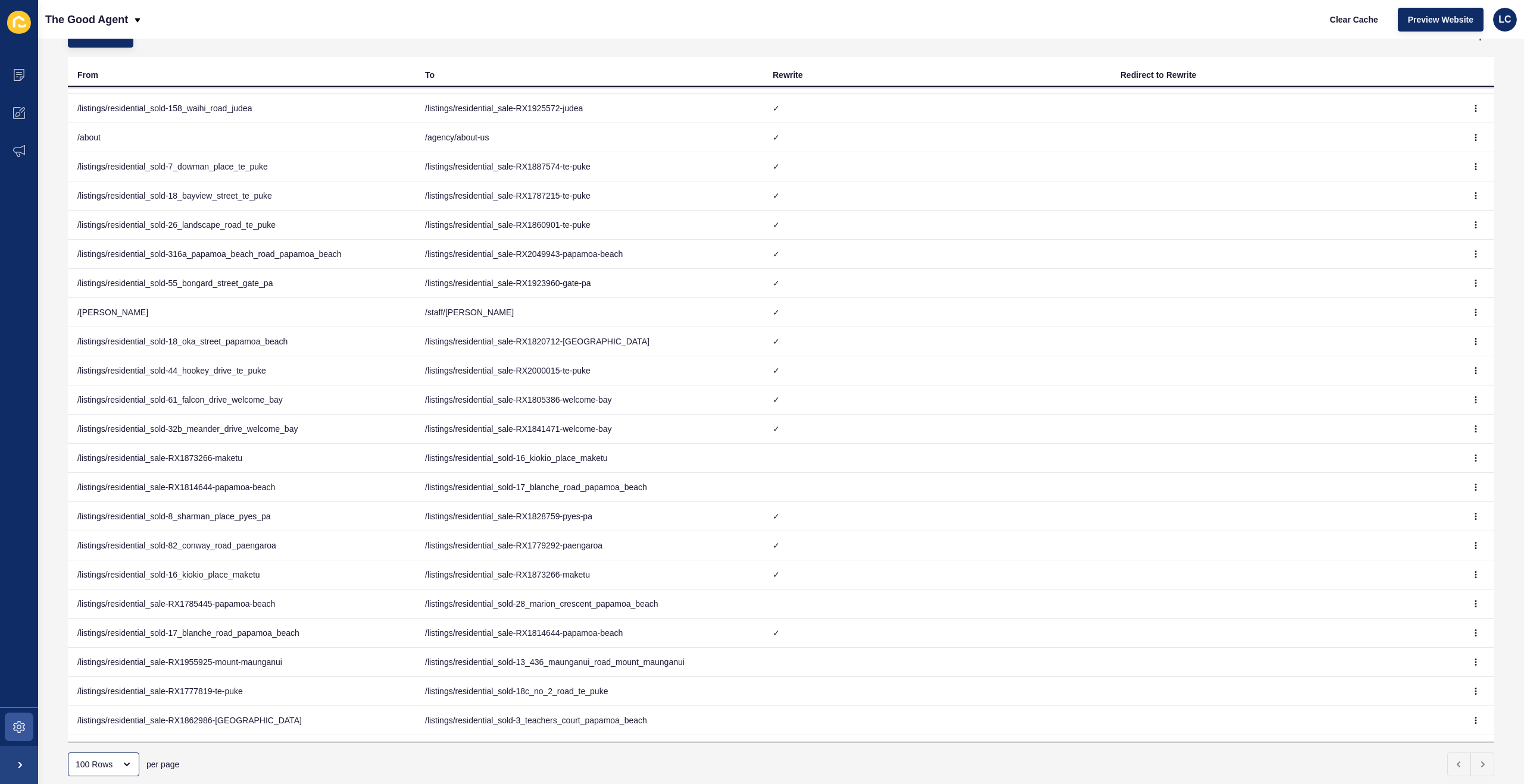
scroll to position [0, 0]
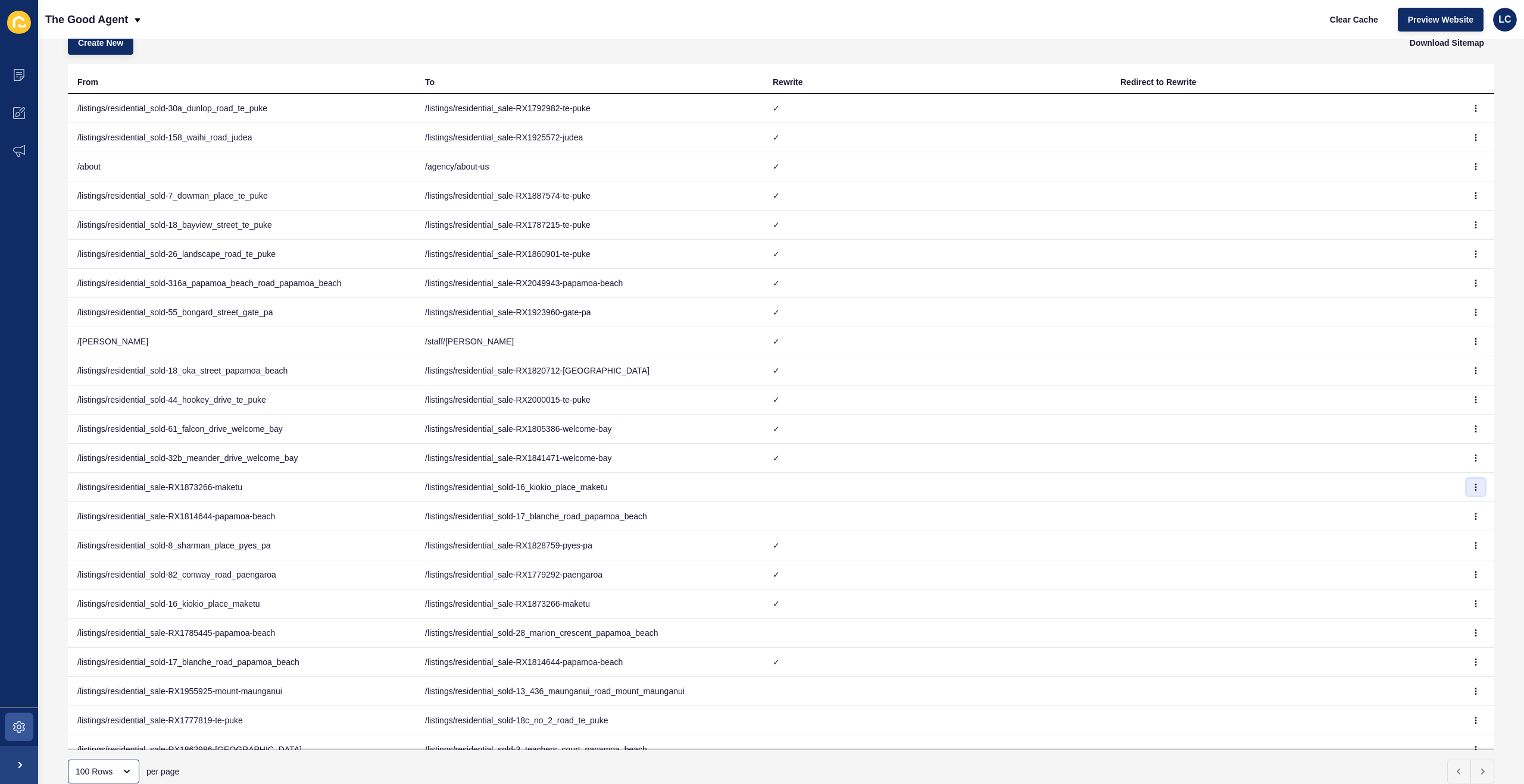
click at [1477, 487] on icon "button" at bounding box center [1476, 487] width 7 height 7
click at [1431, 534] on link "Delete" at bounding box center [1443, 537] width 83 height 26
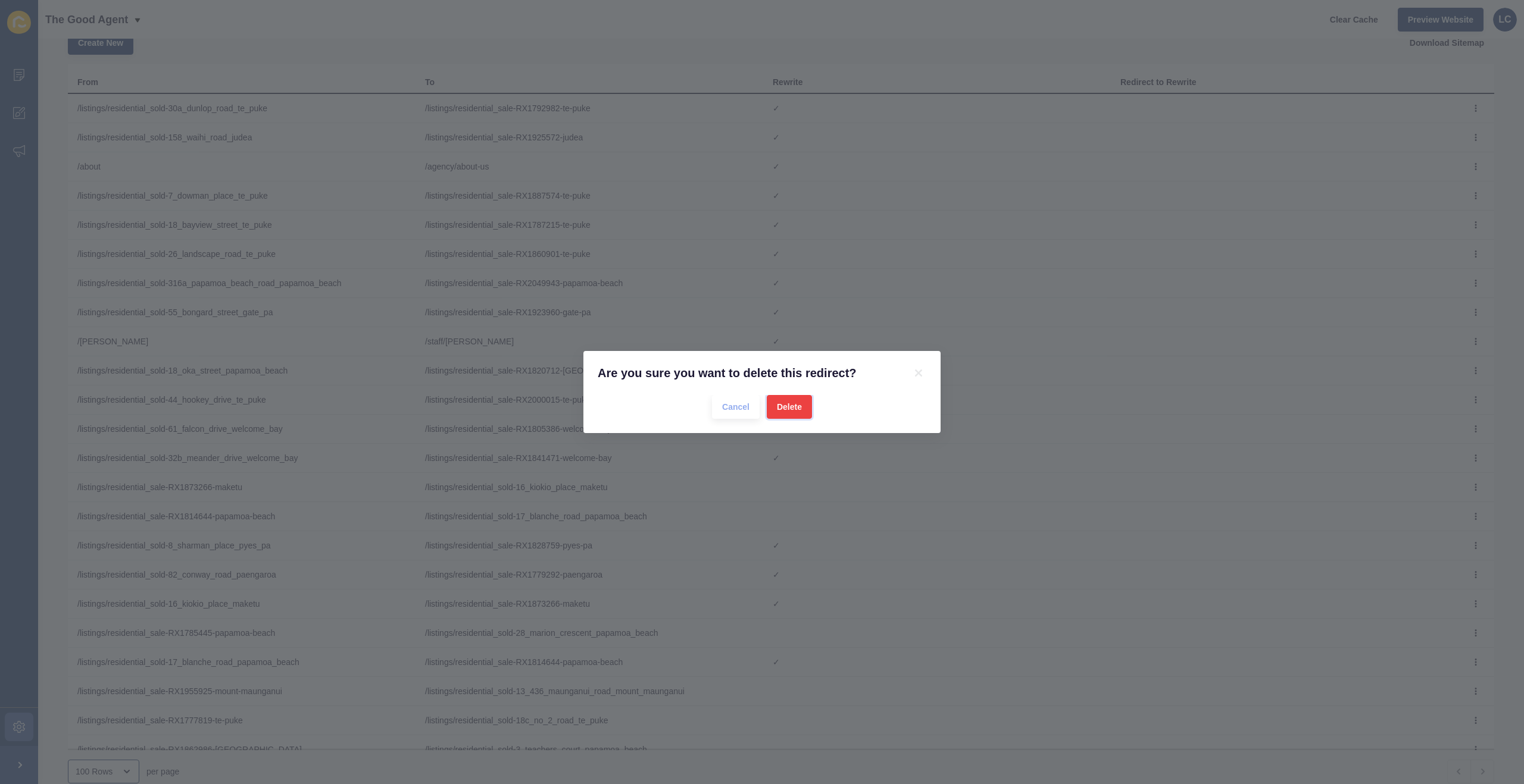
click at [789, 403] on span "Delete" at bounding box center [789, 407] width 25 height 12
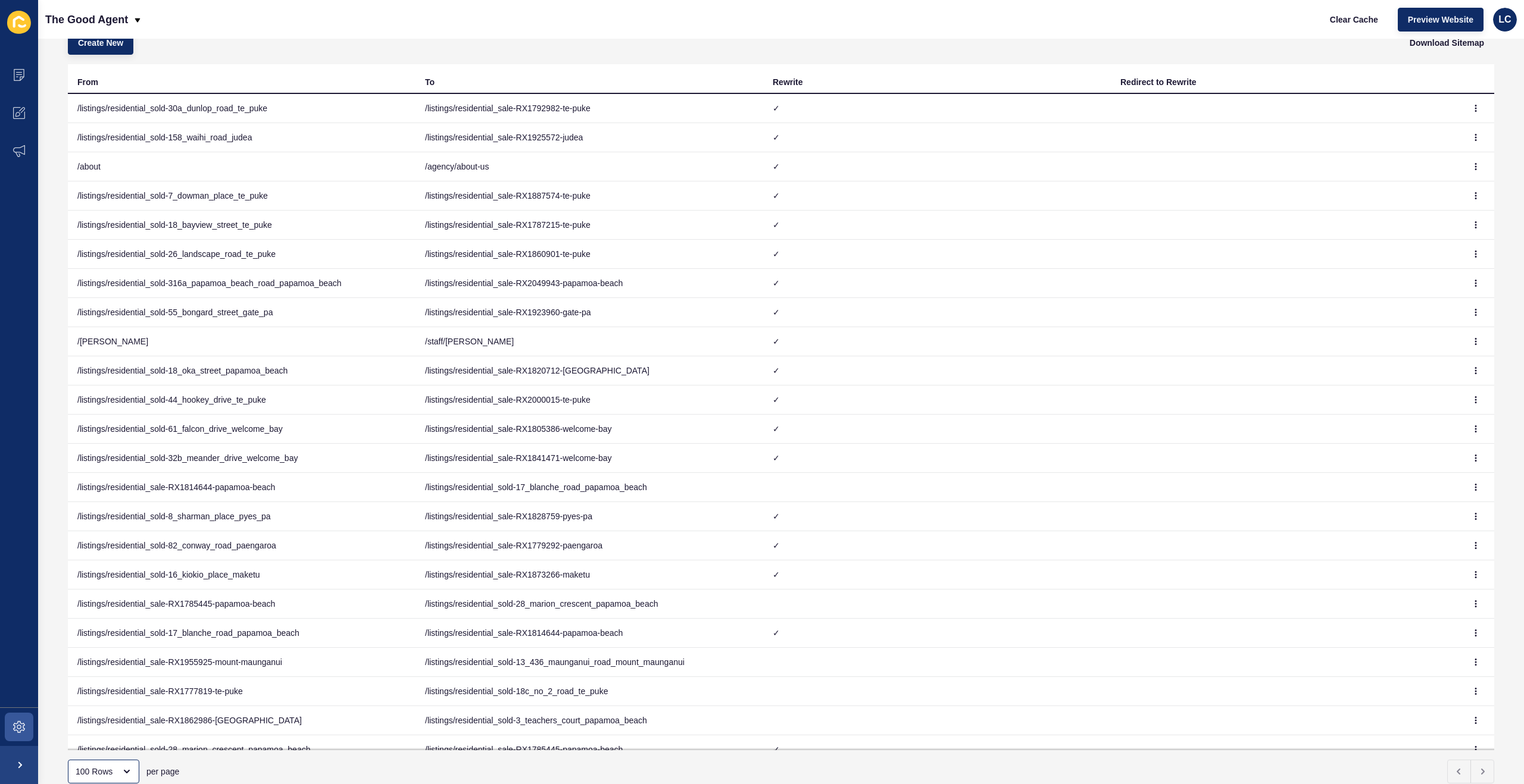
scroll to position [35, 0]
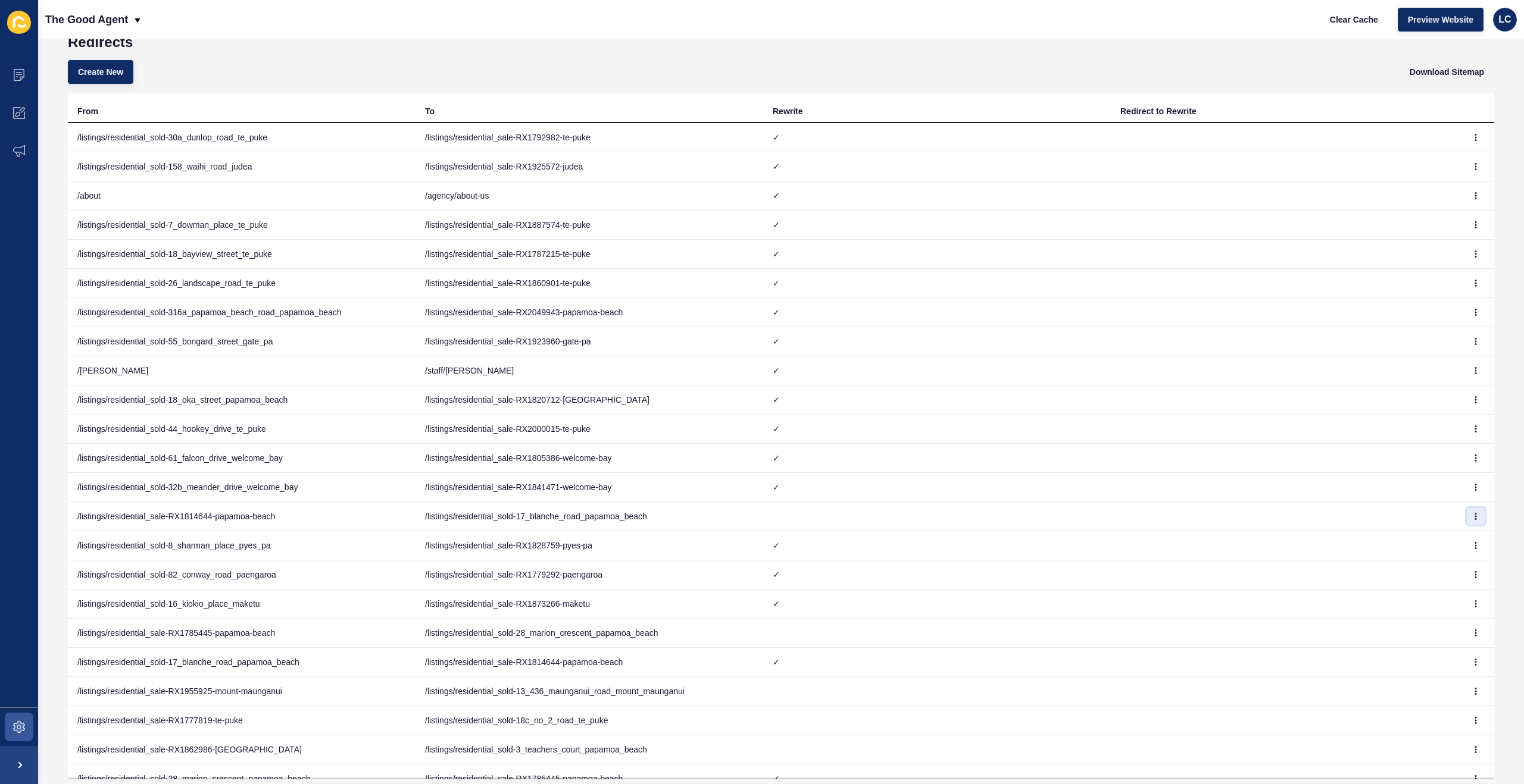
click at [1480, 515] on button "button" at bounding box center [1476, 517] width 18 height 17
click at [1415, 564] on link "Delete" at bounding box center [1443, 567] width 83 height 26
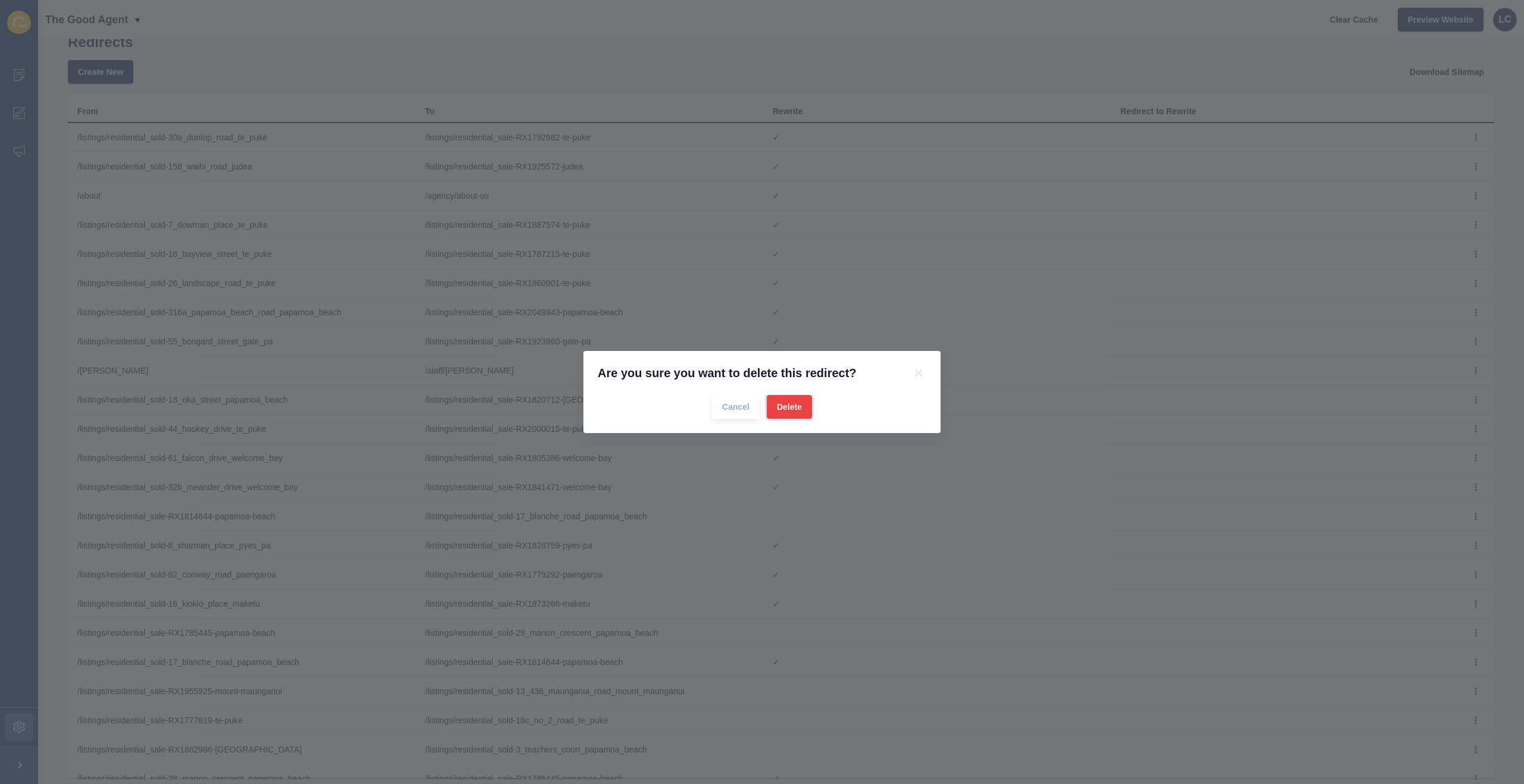
click at [794, 403] on span "Delete" at bounding box center [789, 407] width 25 height 12
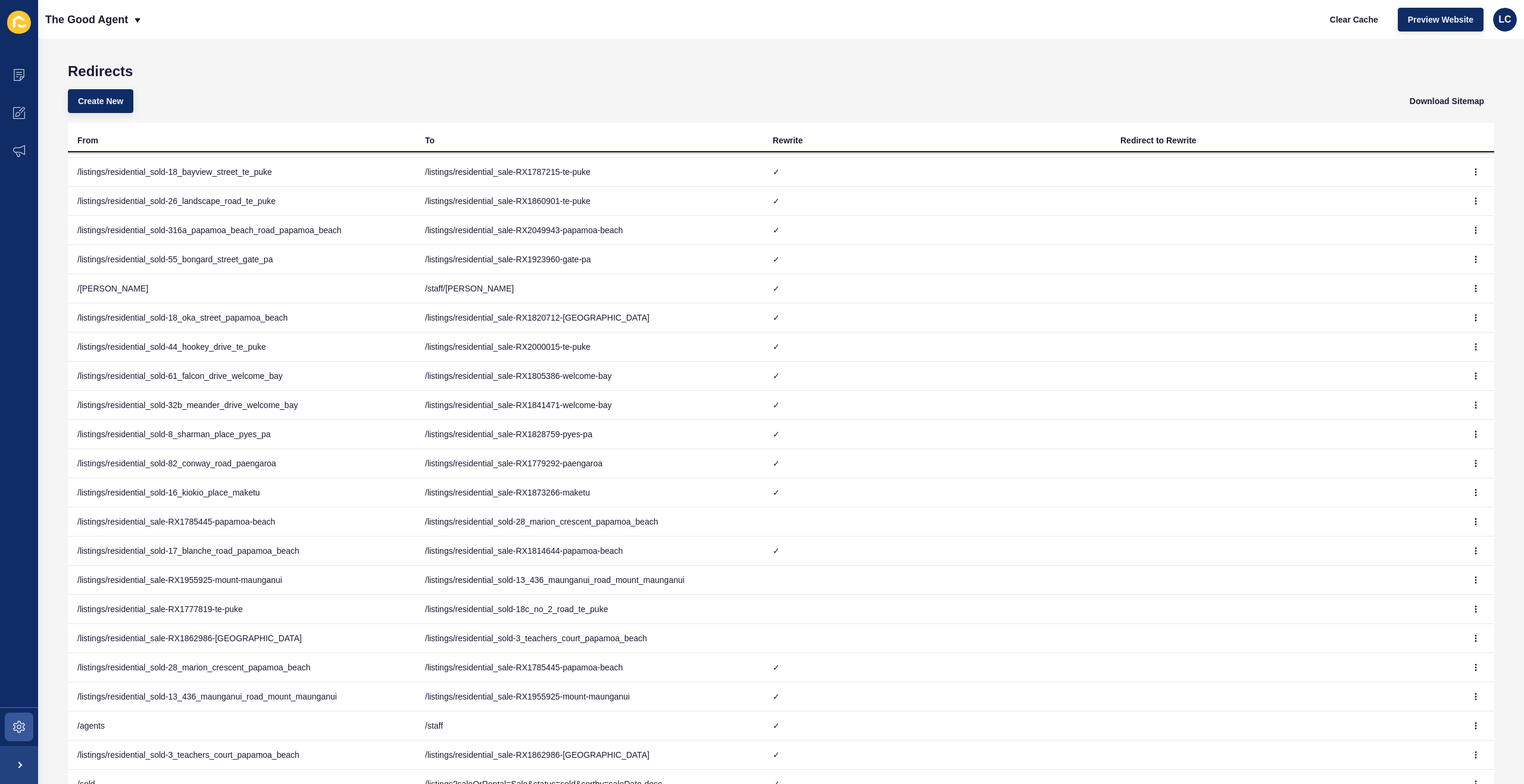
scroll to position [113, 0]
click at [1473, 520] on icon "button" at bounding box center [1476, 521] width 7 height 7
click at [1412, 570] on link "Delete" at bounding box center [1443, 571] width 83 height 26
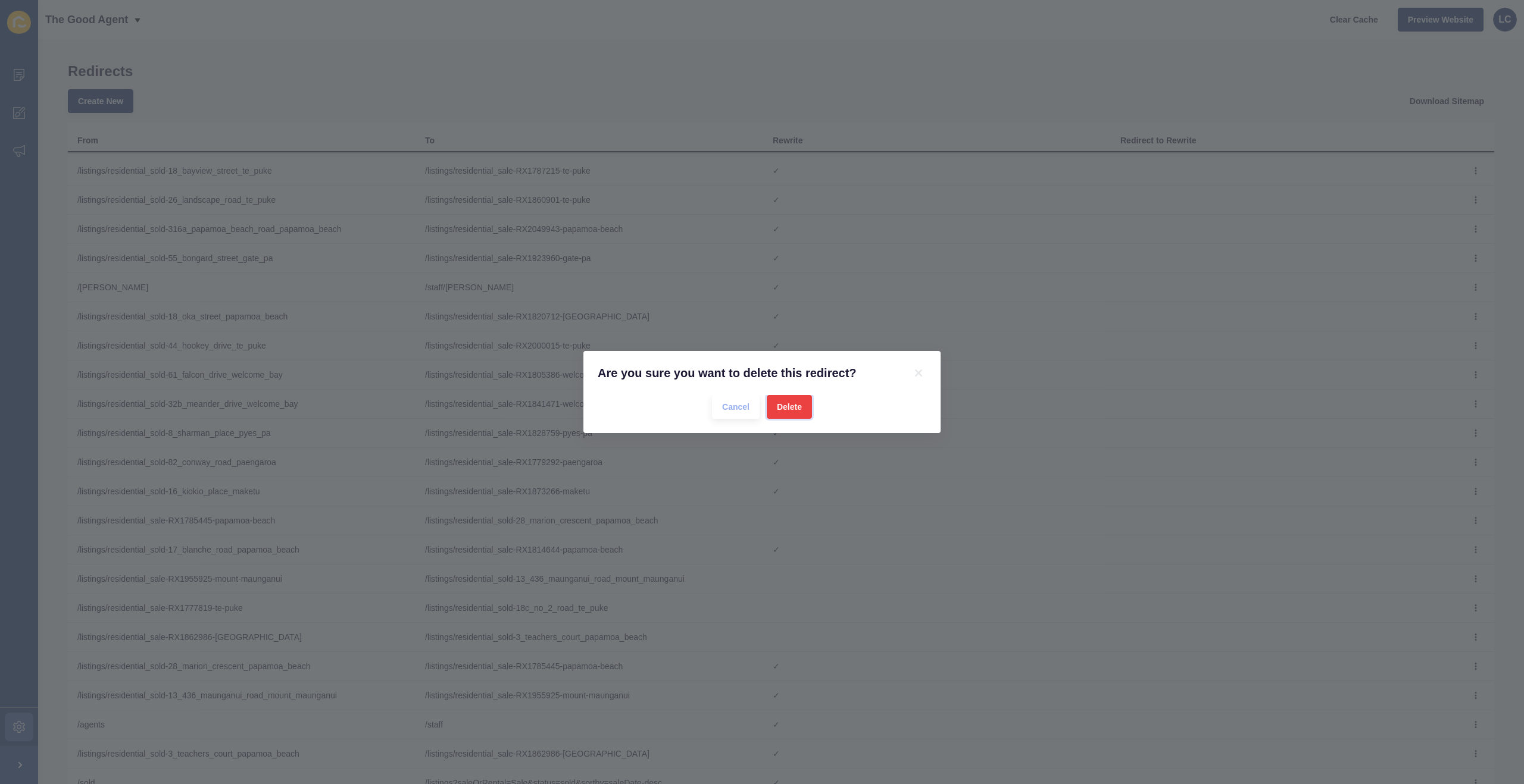
click at [792, 403] on span "Delete" at bounding box center [789, 407] width 25 height 12
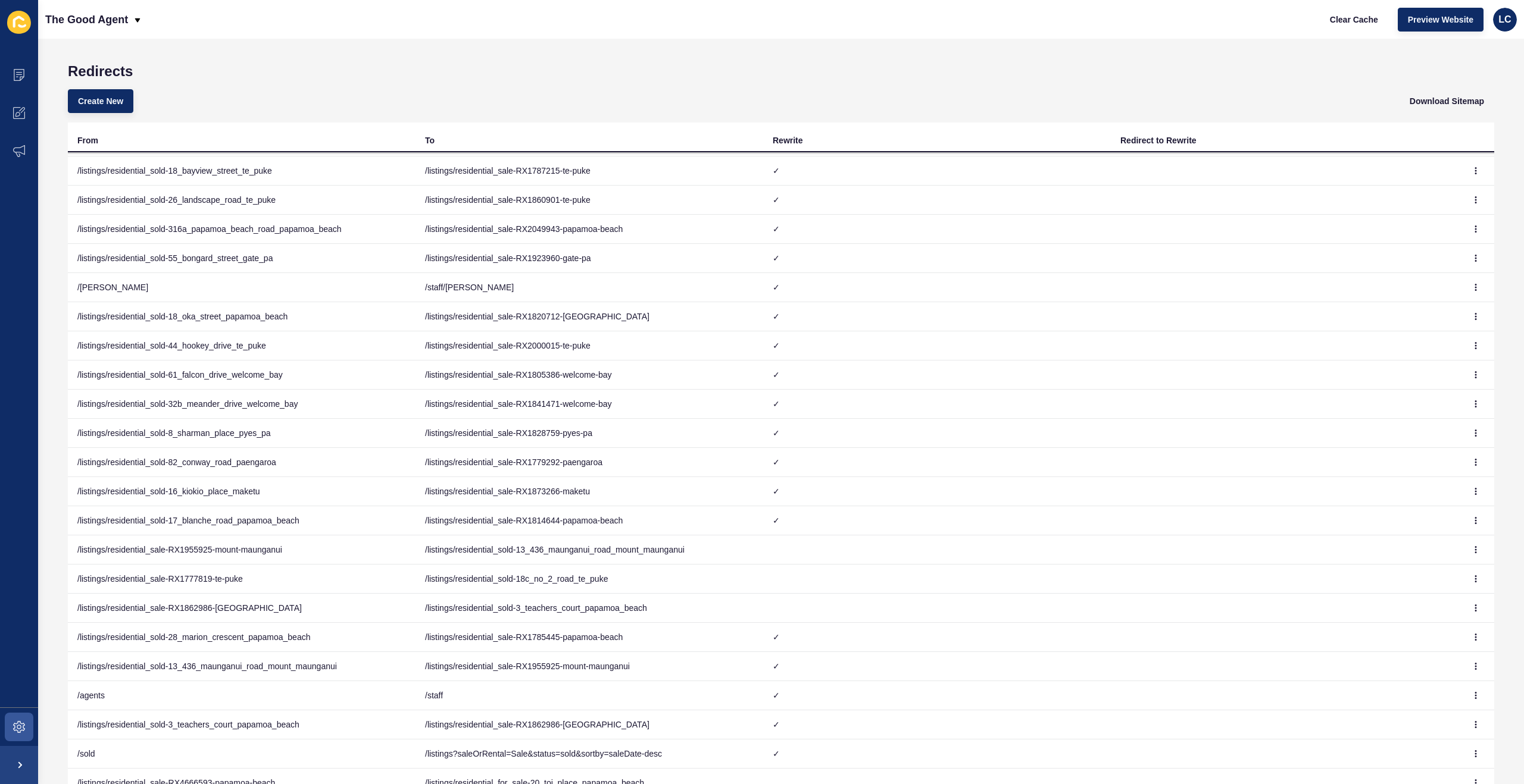
scroll to position [83, 0]
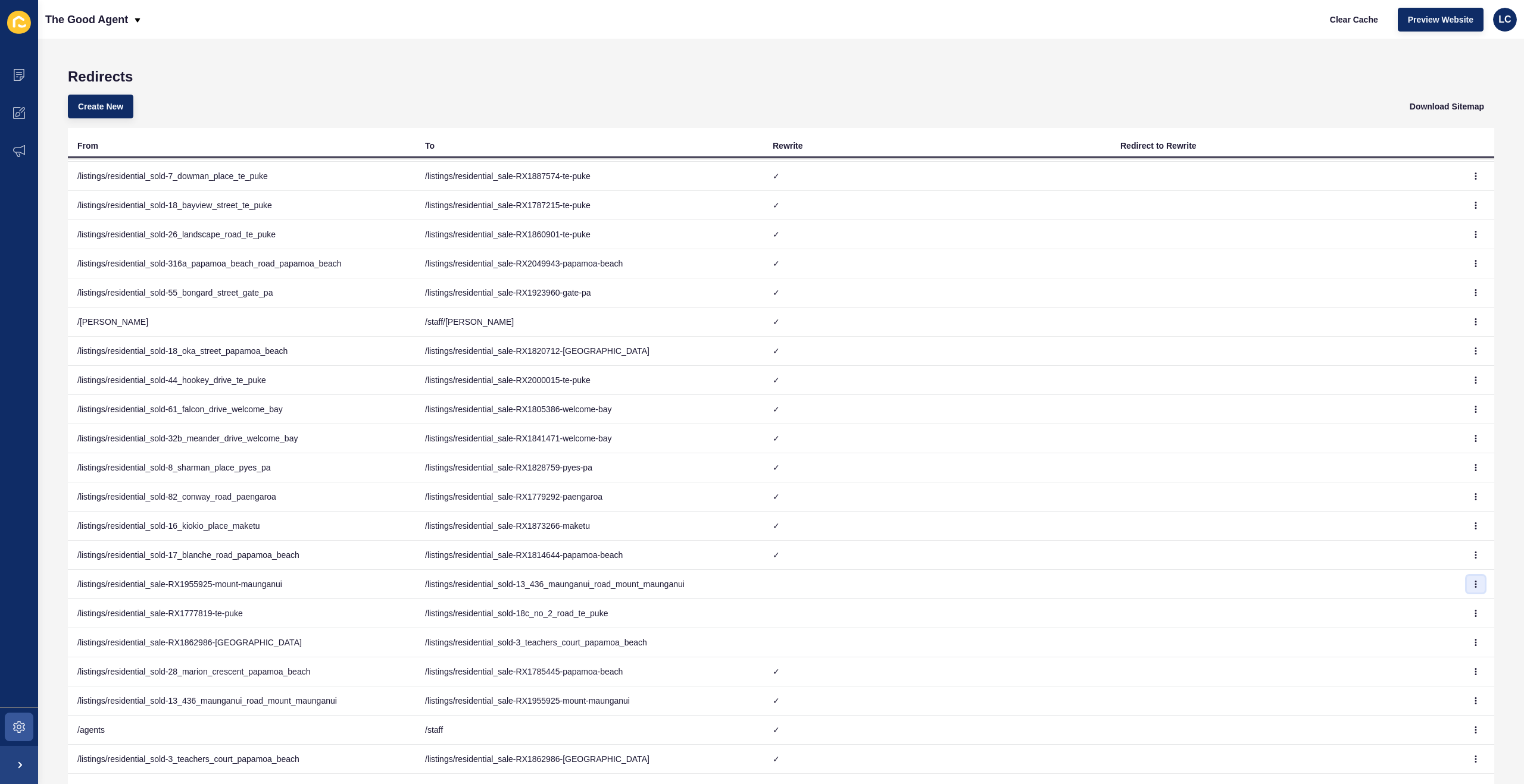
click at [1477, 581] on icon "button" at bounding box center [1476, 584] width 7 height 7
click at [1432, 635] on link "Delete" at bounding box center [1443, 634] width 83 height 26
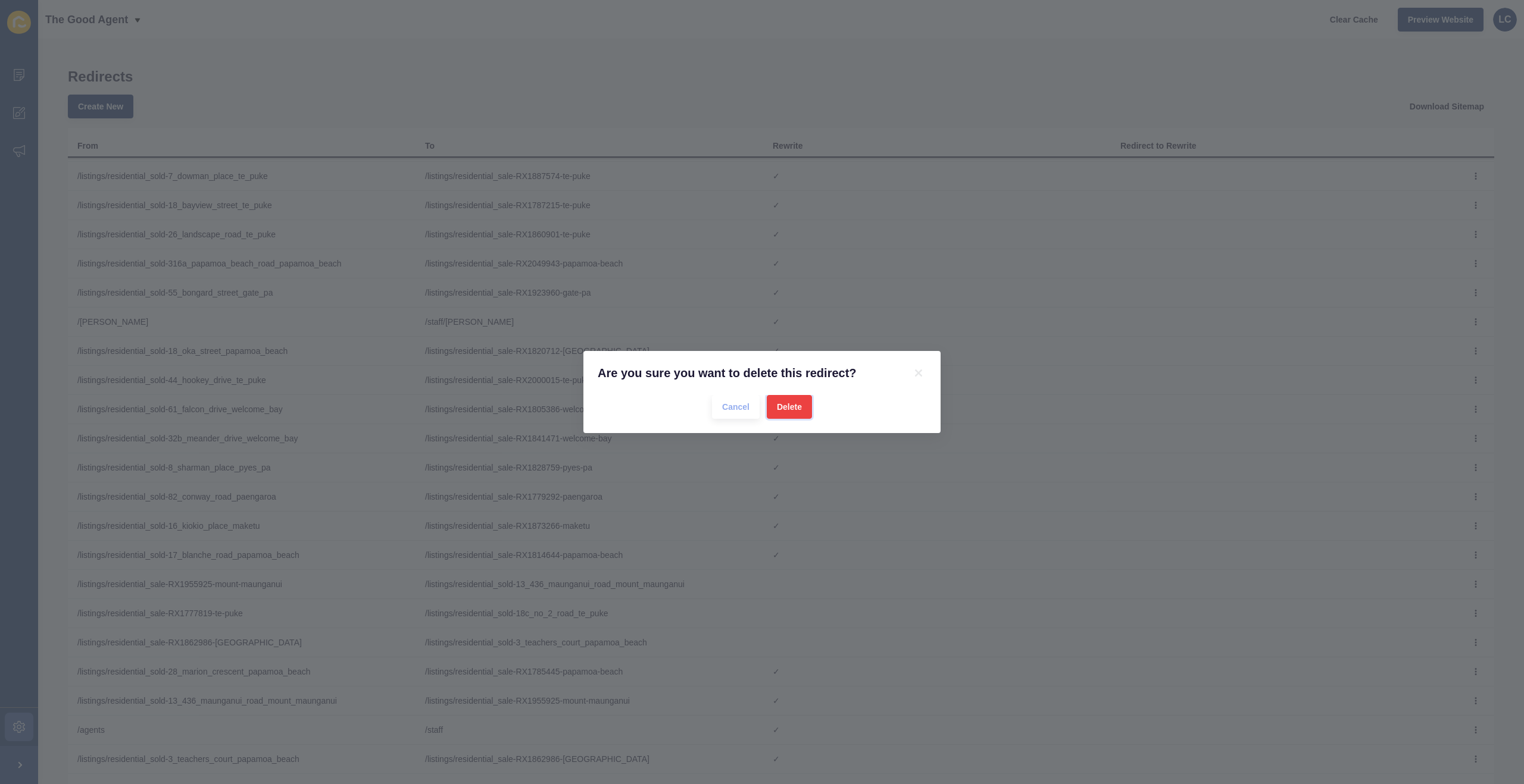
click at [794, 407] on span "Delete" at bounding box center [789, 407] width 25 height 12
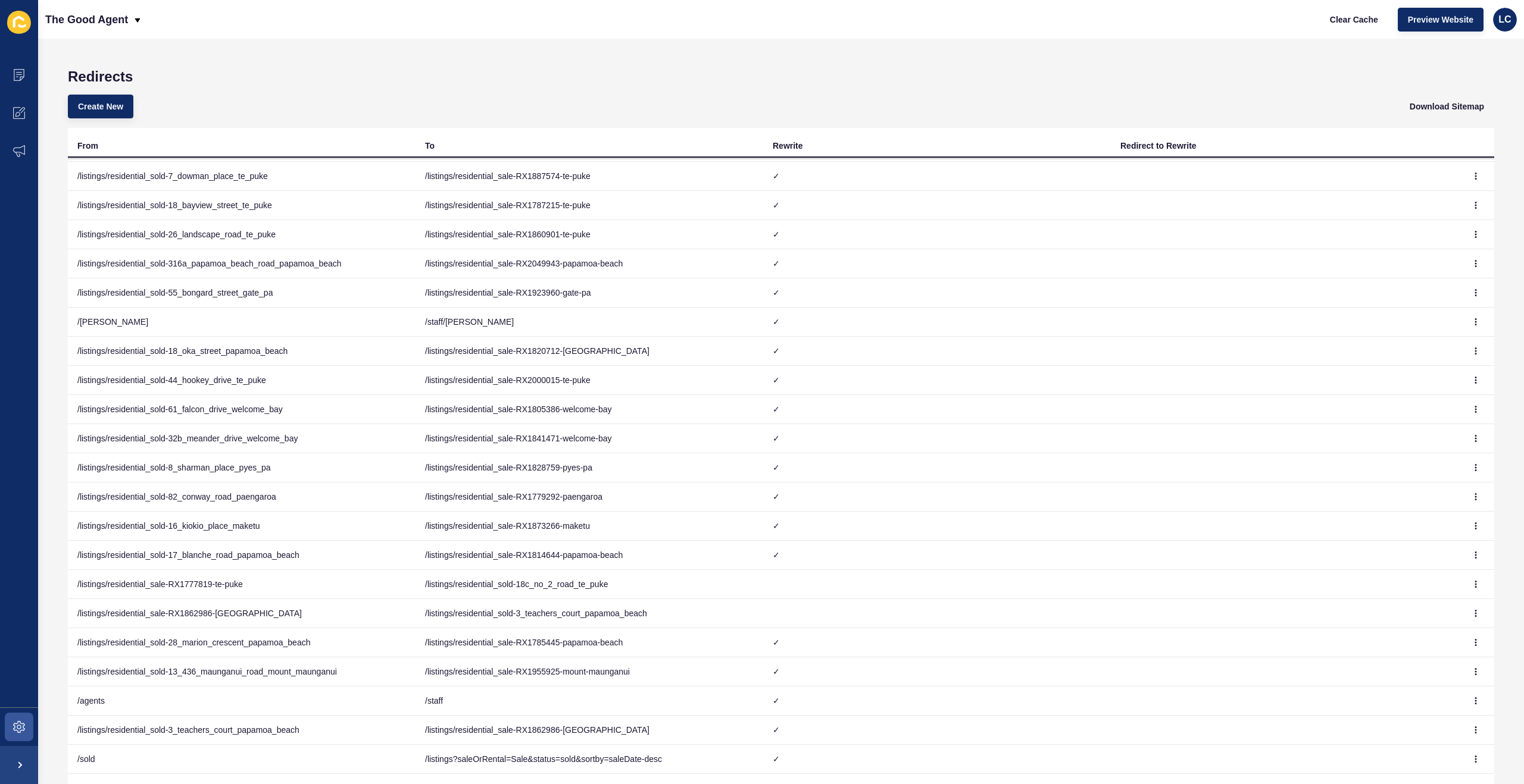
scroll to position [54, 0]
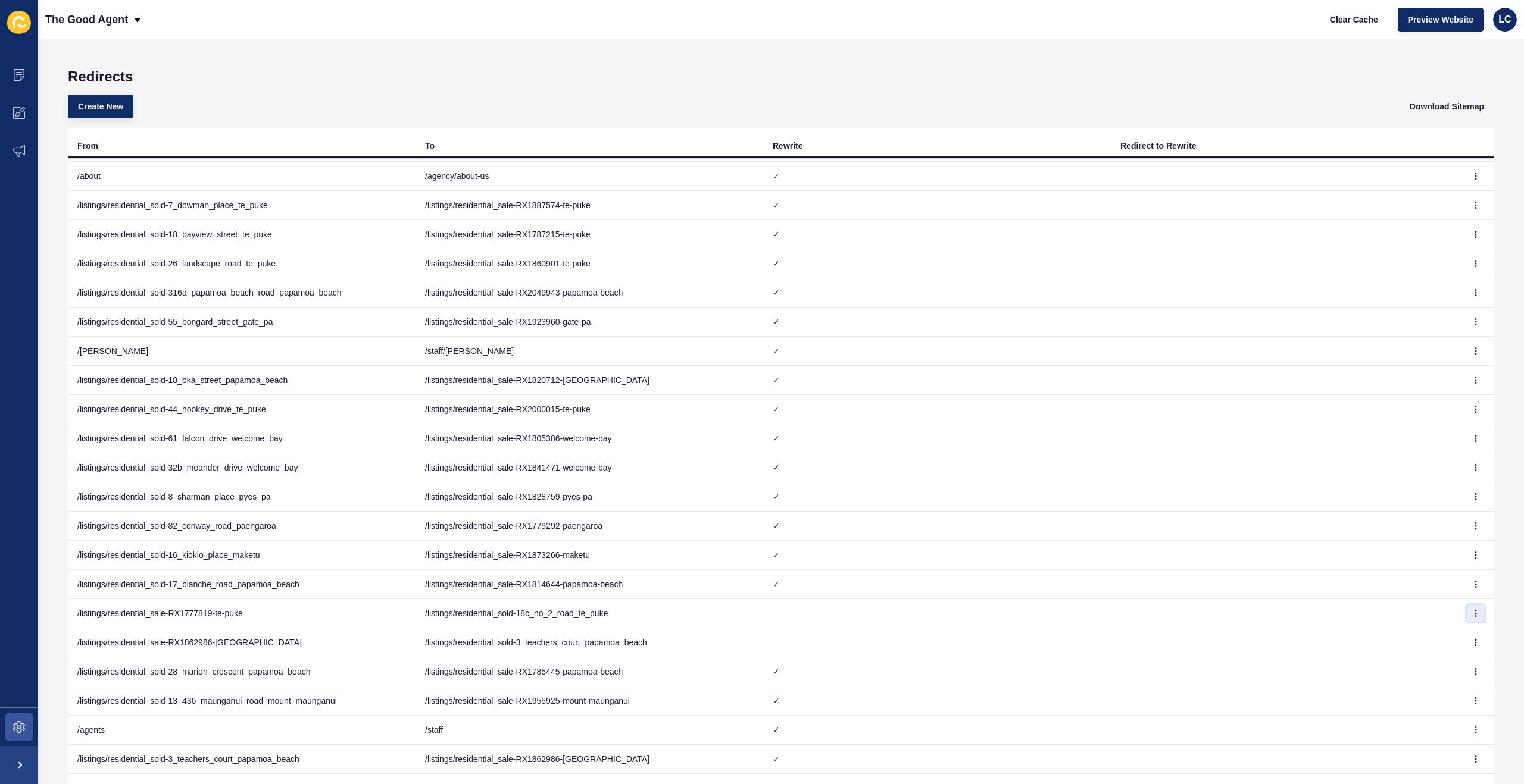
click at [1477, 614] on icon "button" at bounding box center [1476, 614] width 7 height 7
click at [1425, 668] on link "Delete" at bounding box center [1443, 664] width 83 height 26
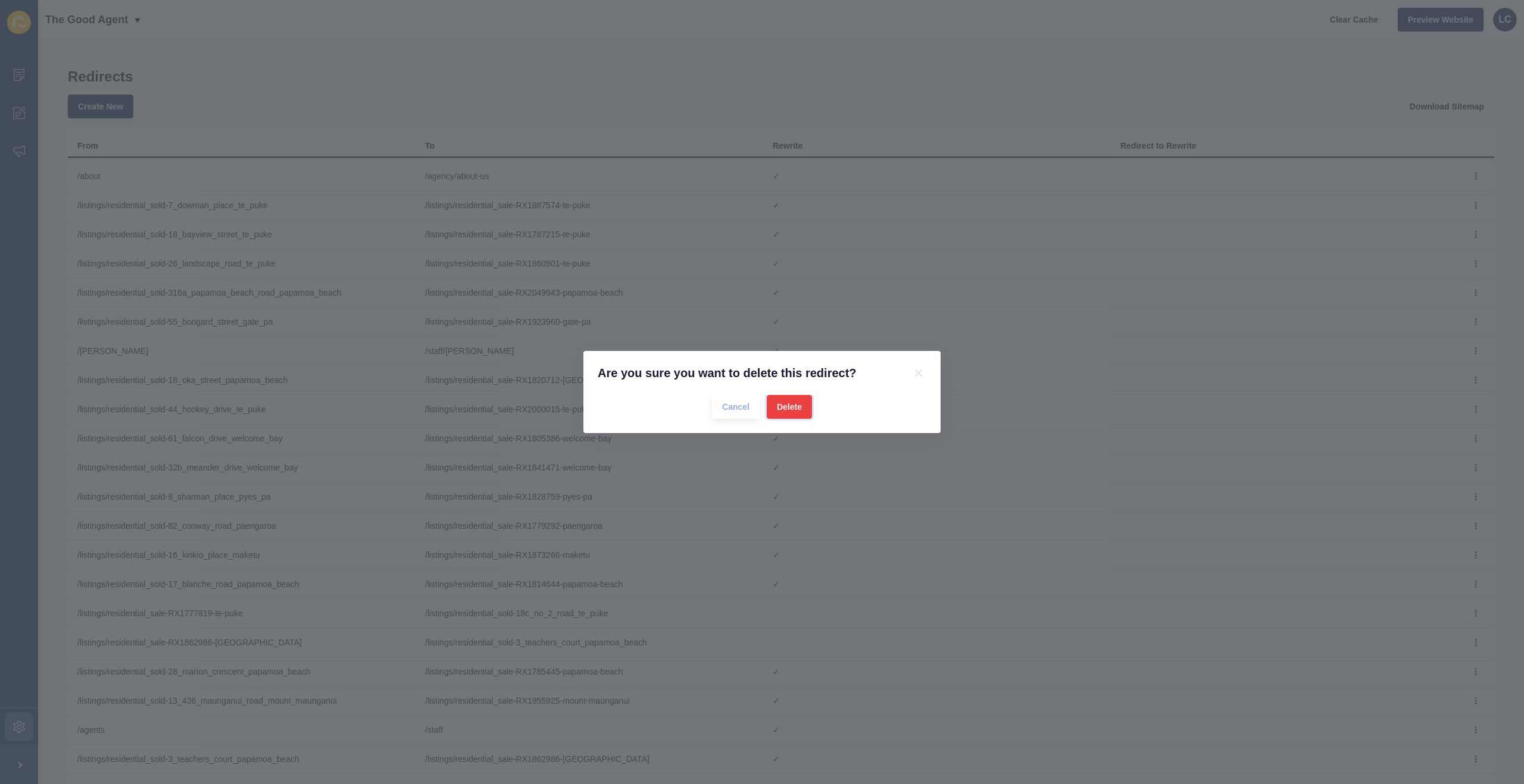
click at [768, 405] on button "Delete" at bounding box center [789, 407] width 45 height 24
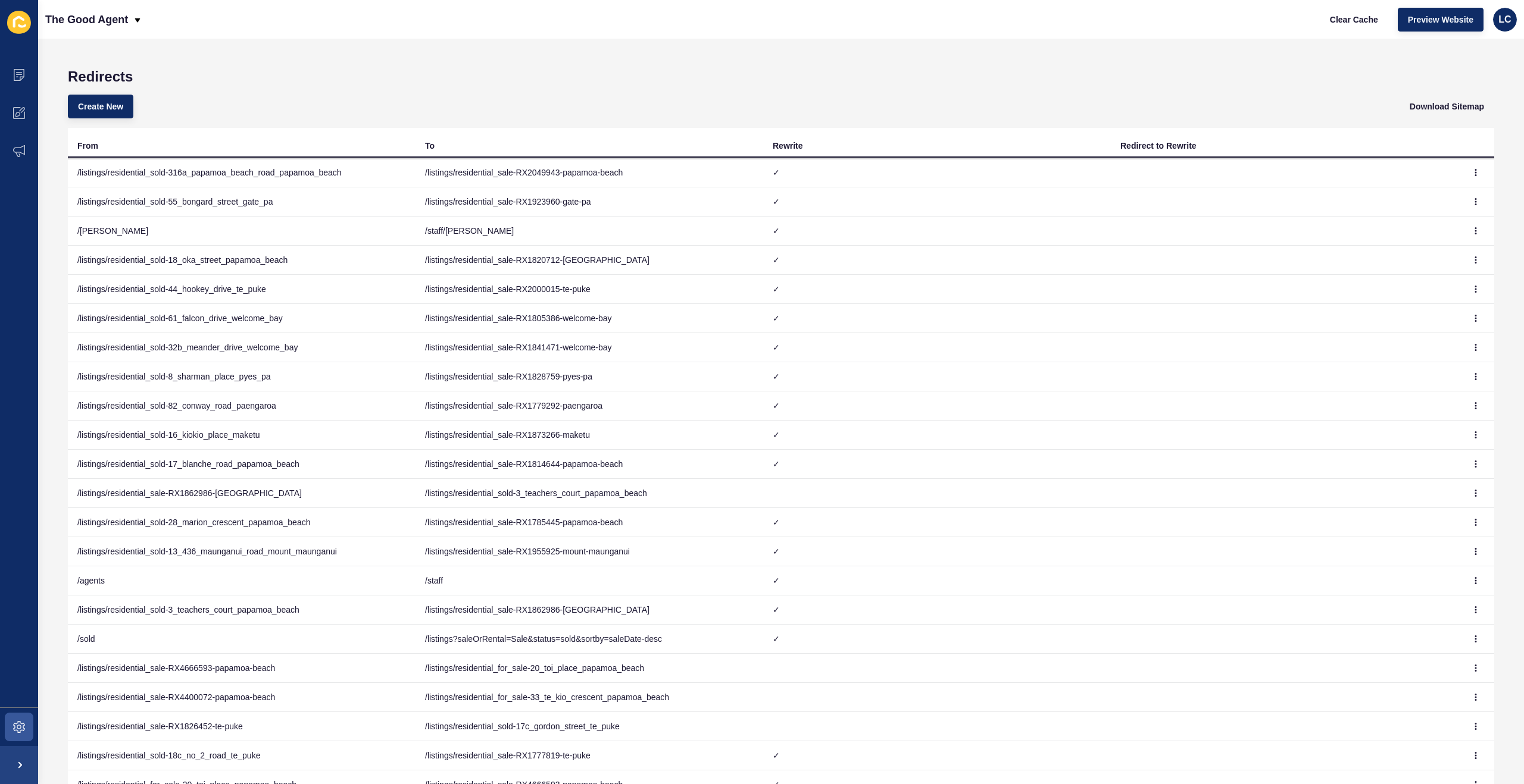
scroll to position [189, 0]
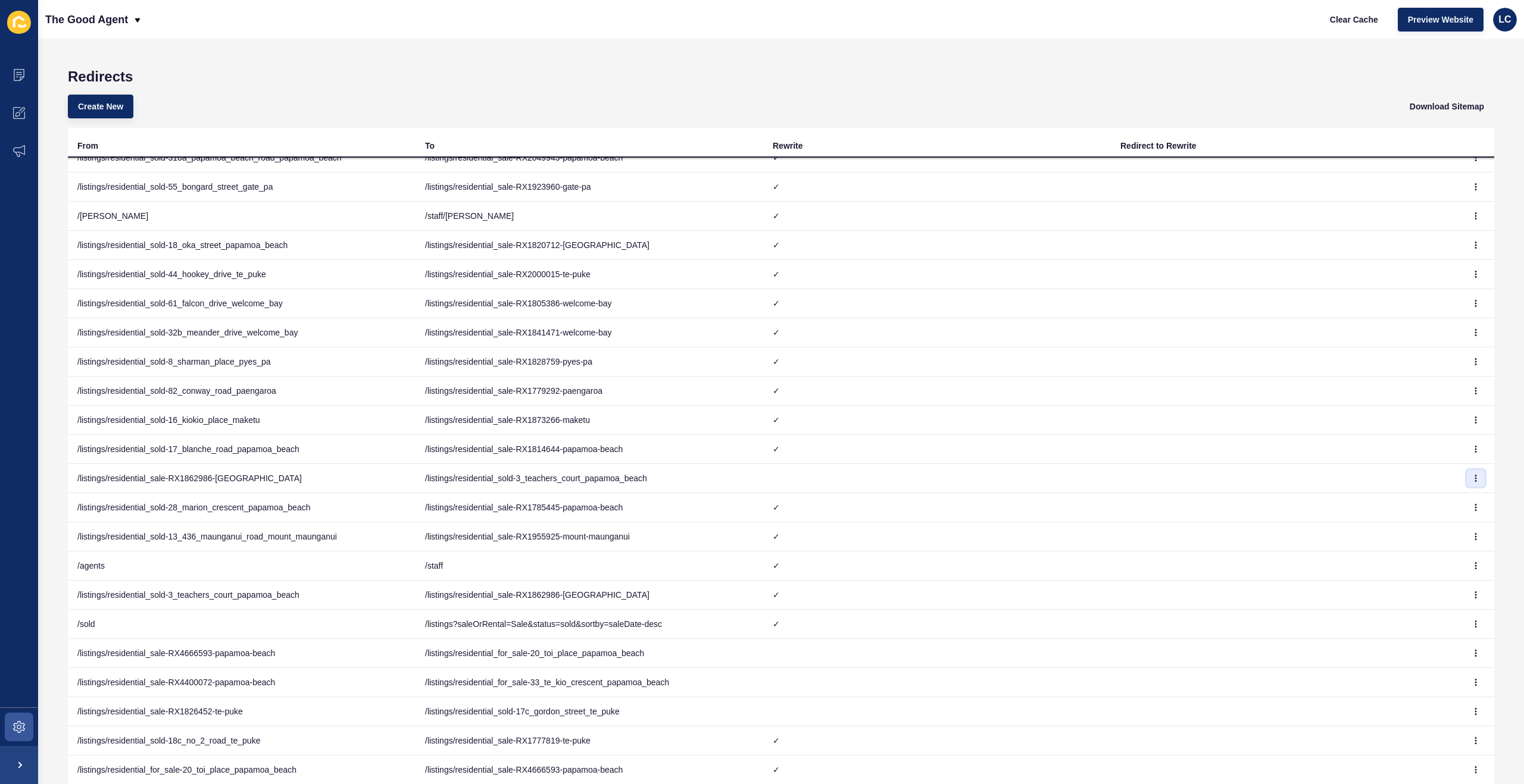
click at [1477, 475] on icon "button" at bounding box center [1476, 478] width 7 height 7
click at [1420, 523] on link "Delete" at bounding box center [1443, 528] width 83 height 26
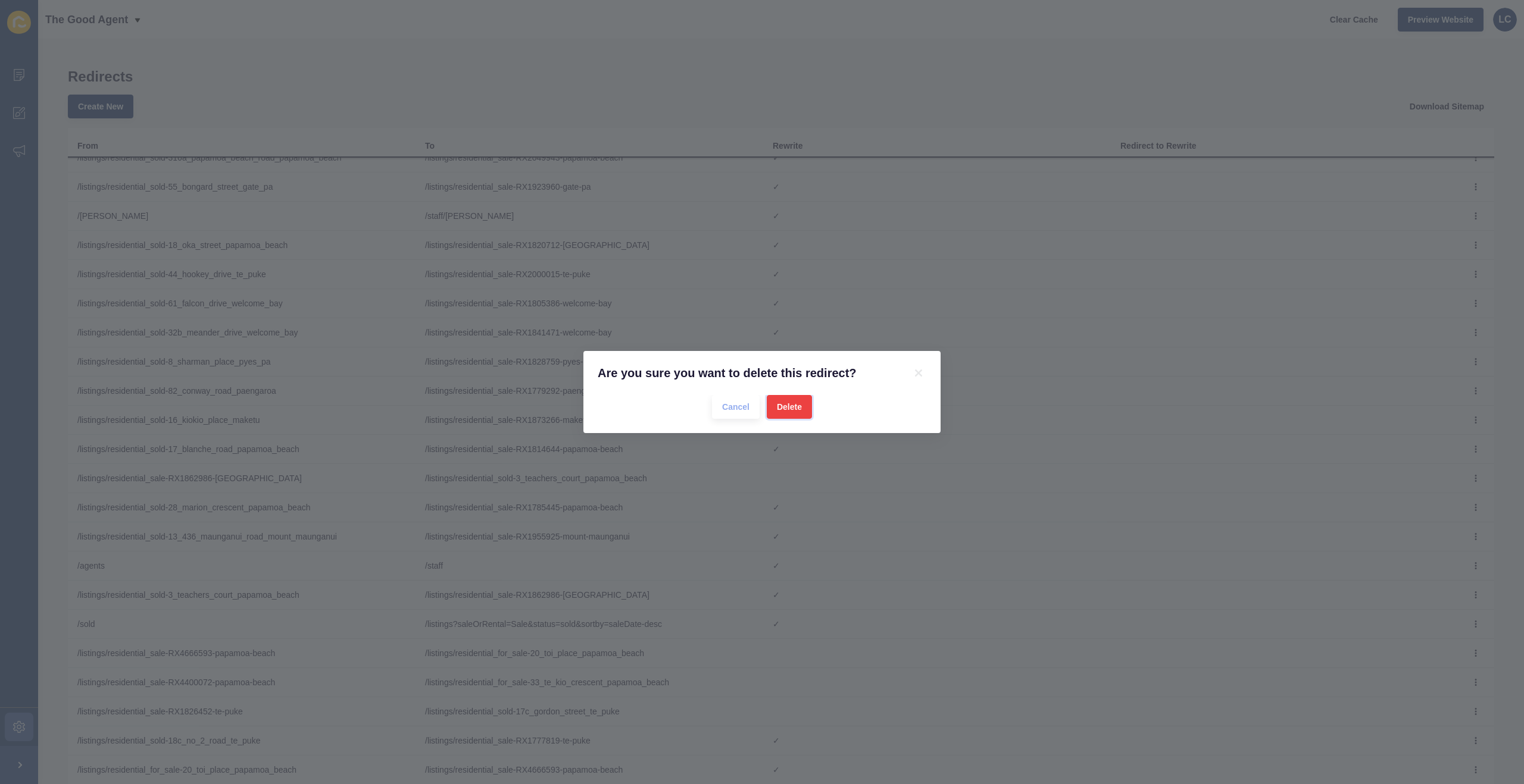
click at [803, 410] on button "Delete" at bounding box center [789, 407] width 45 height 24
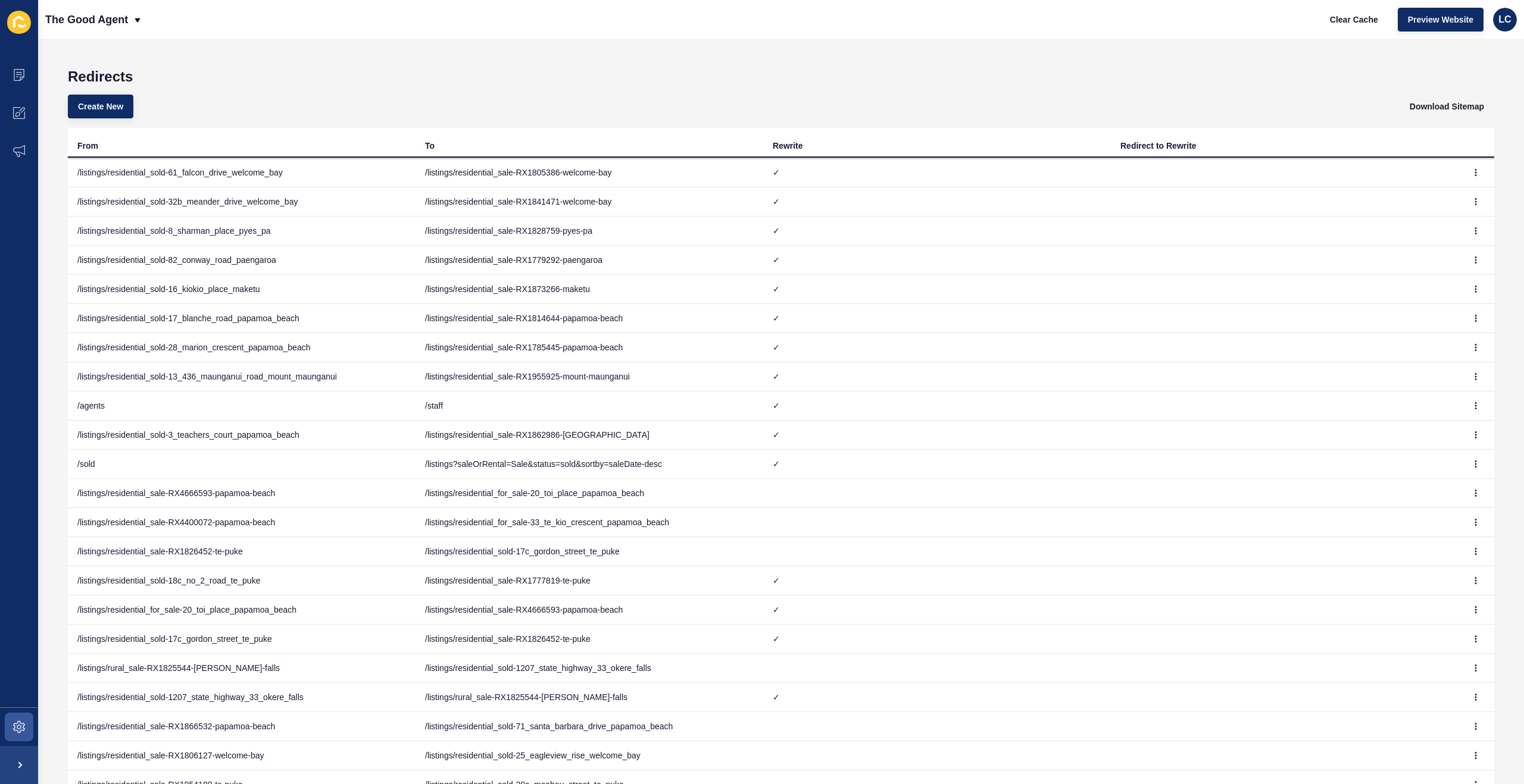
scroll to position [323, 0]
click at [1475, 491] on icon "button" at bounding box center [1476, 490] width 7 height 7
click at [1438, 539] on link "Delete" at bounding box center [1443, 540] width 83 height 26
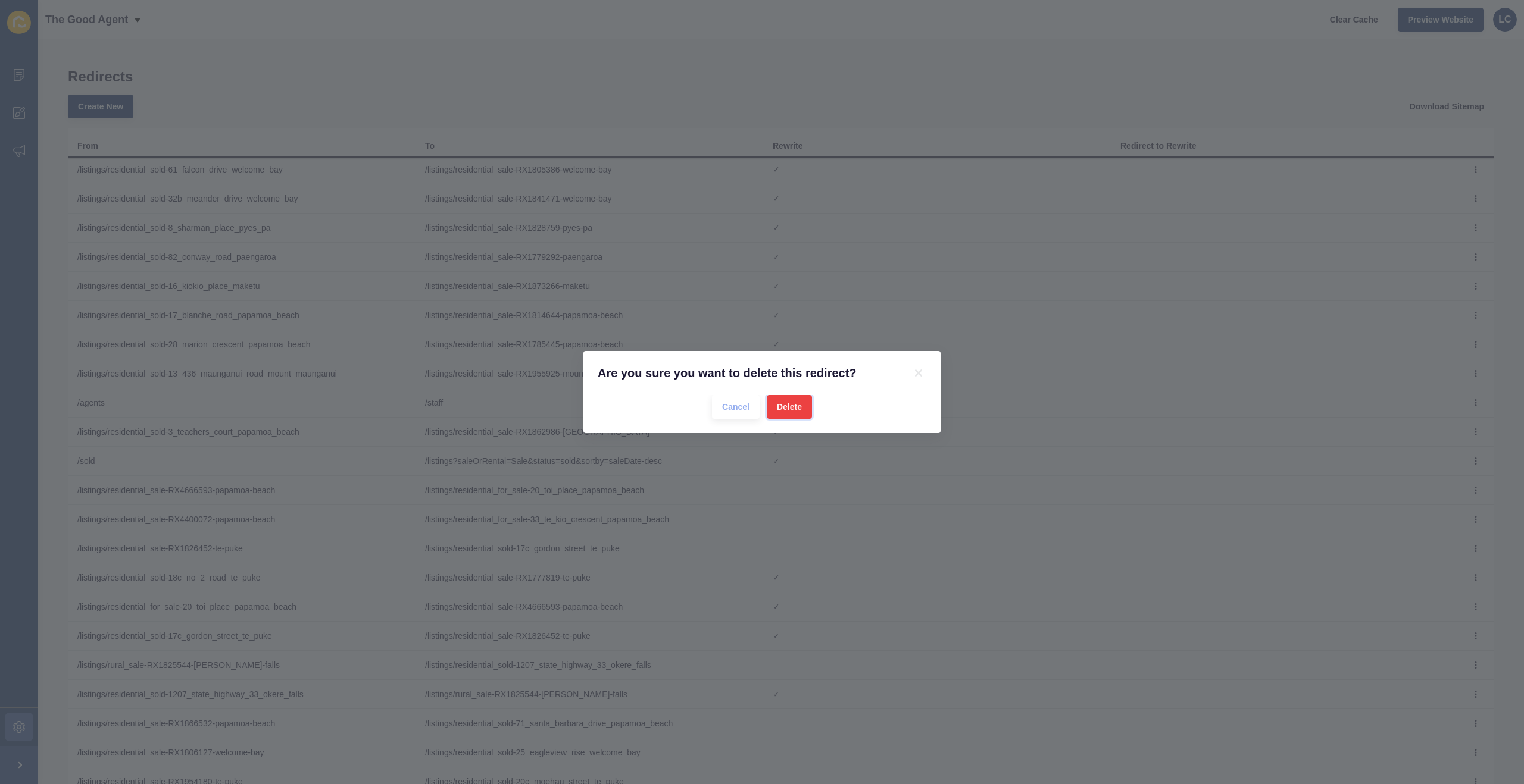
click at [782, 408] on span "Delete" at bounding box center [789, 407] width 25 height 12
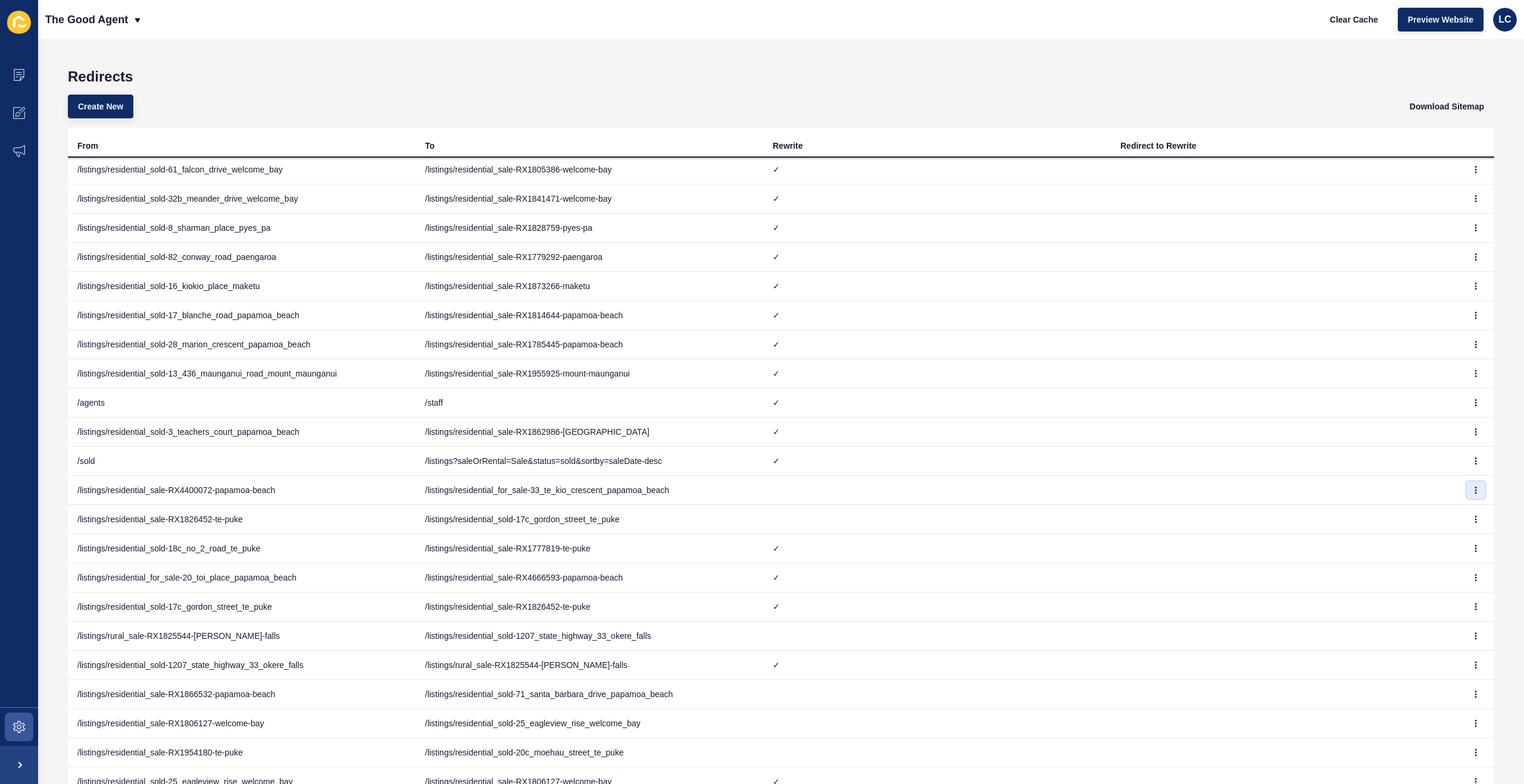
click at [1478, 489] on icon "button" at bounding box center [1476, 490] width 7 height 7
click at [1429, 542] on link "Delete" at bounding box center [1443, 540] width 83 height 26
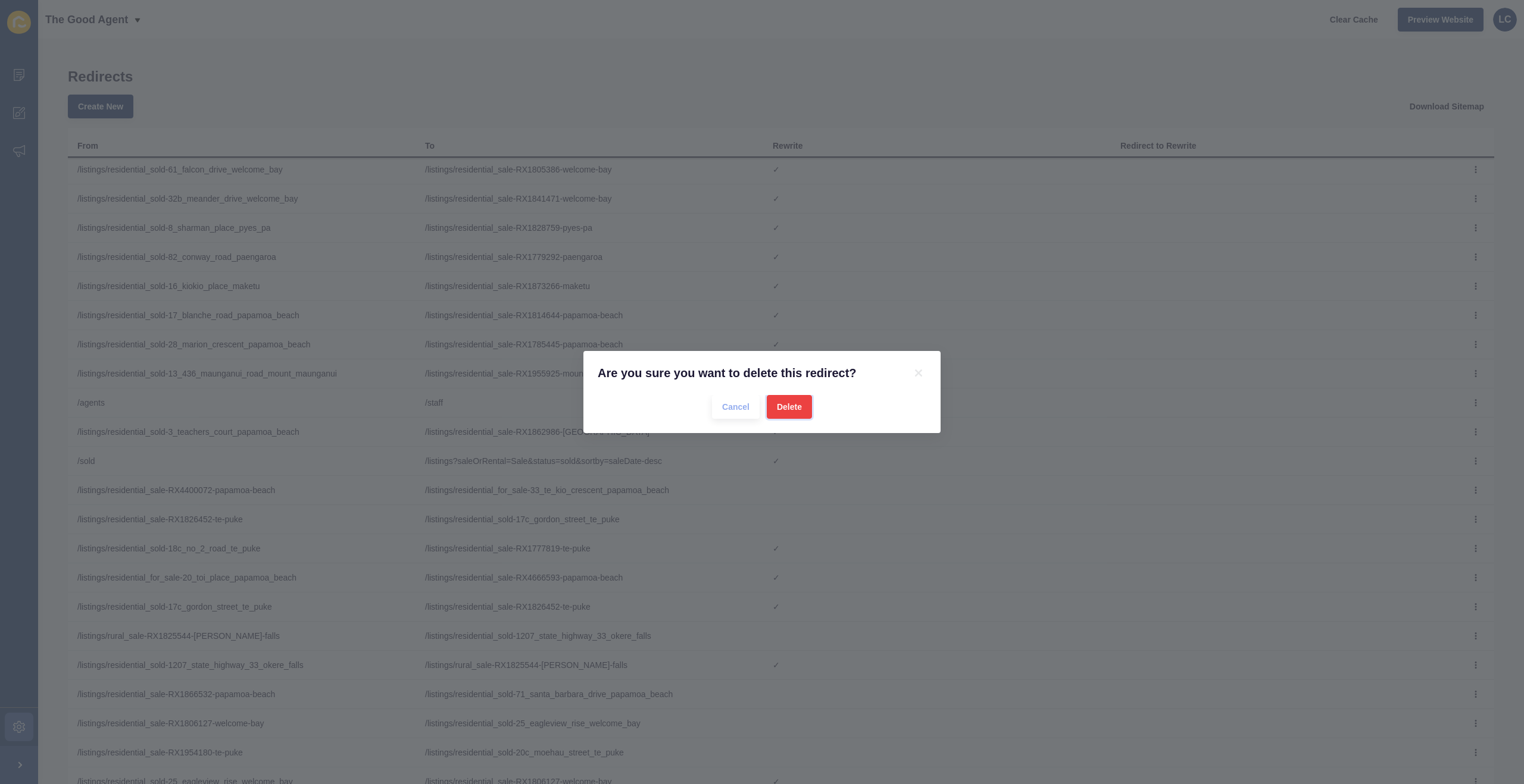
click at [784, 402] on span "Delete" at bounding box center [789, 407] width 25 height 12
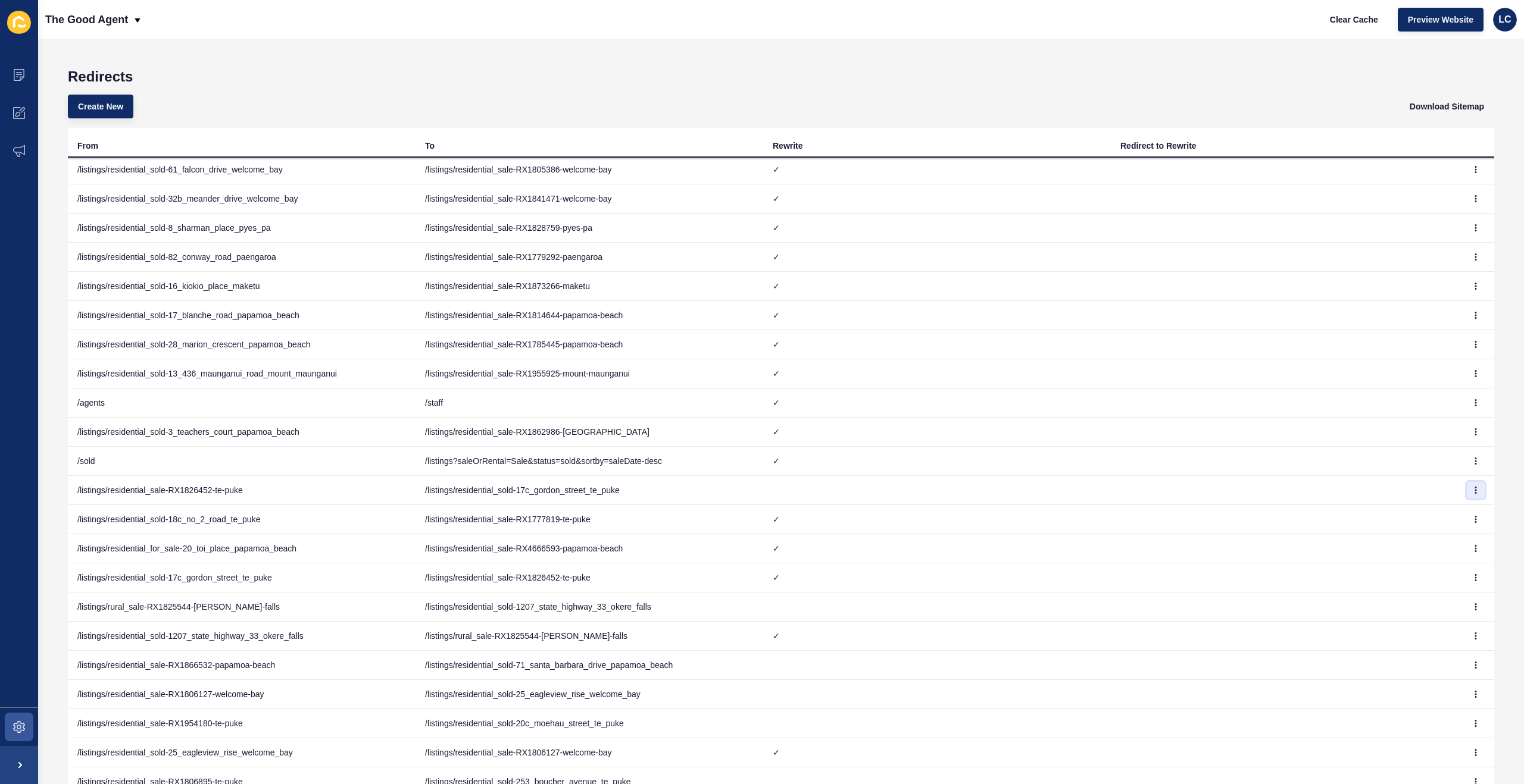
click at [1477, 488] on icon "button" at bounding box center [1476, 490] width 7 height 7
click at [1411, 537] on link "Delete" at bounding box center [1443, 540] width 83 height 26
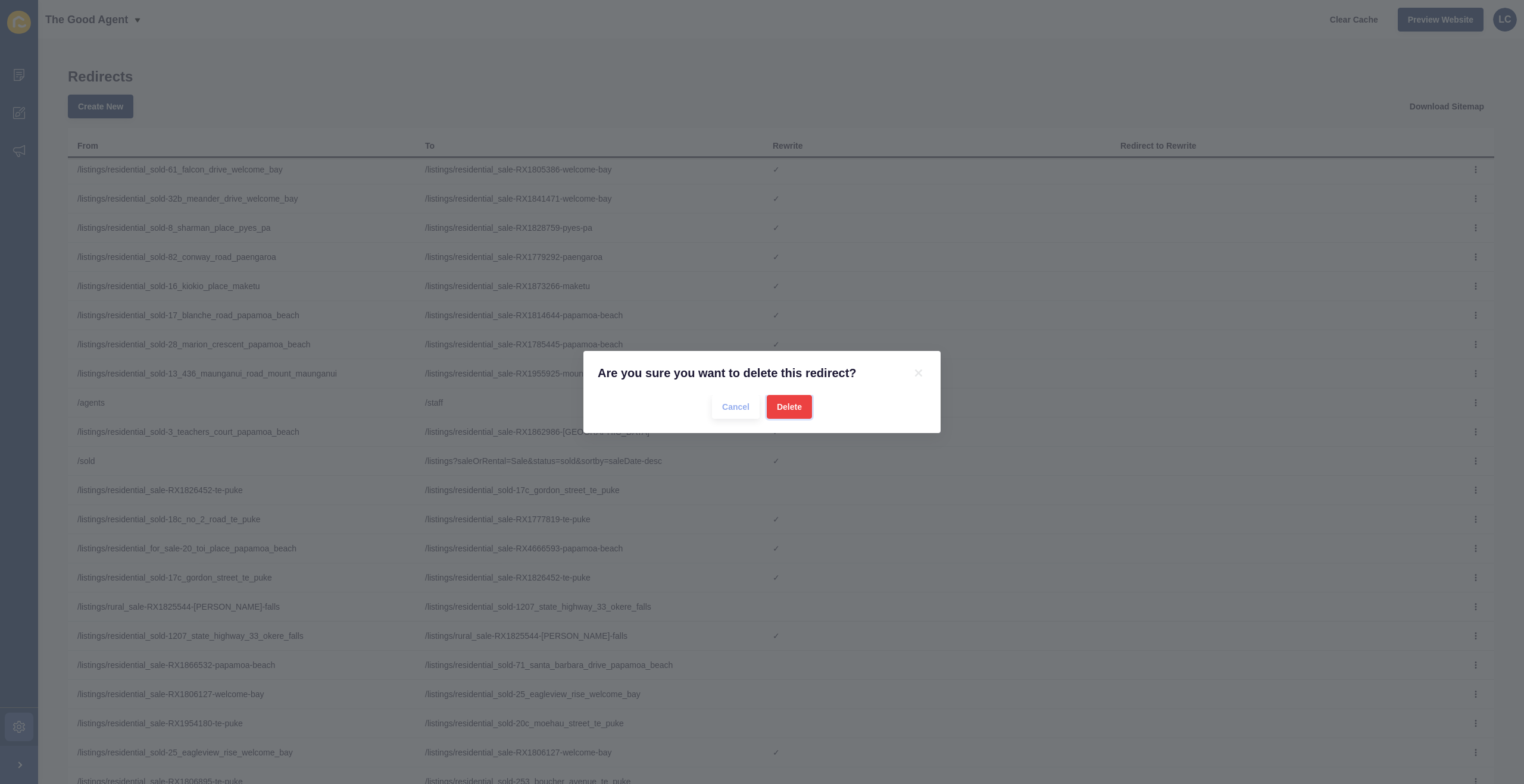
click at [795, 405] on span "Delete" at bounding box center [789, 407] width 25 height 12
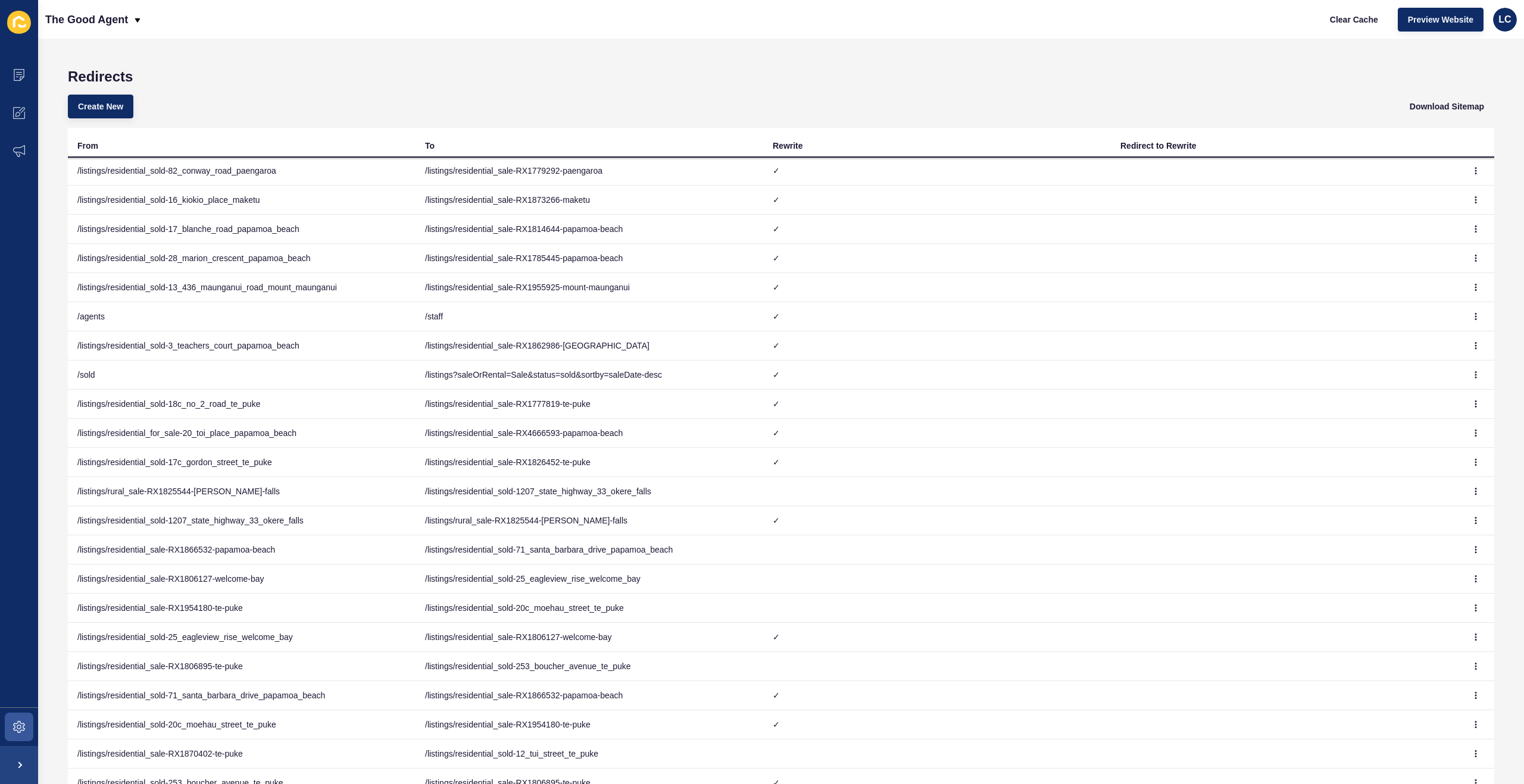
scroll to position [410, 0]
click at [1476, 491] on icon "button" at bounding box center [1476, 491] width 1 height 6
click at [1415, 536] on link "Delete" at bounding box center [1443, 541] width 83 height 26
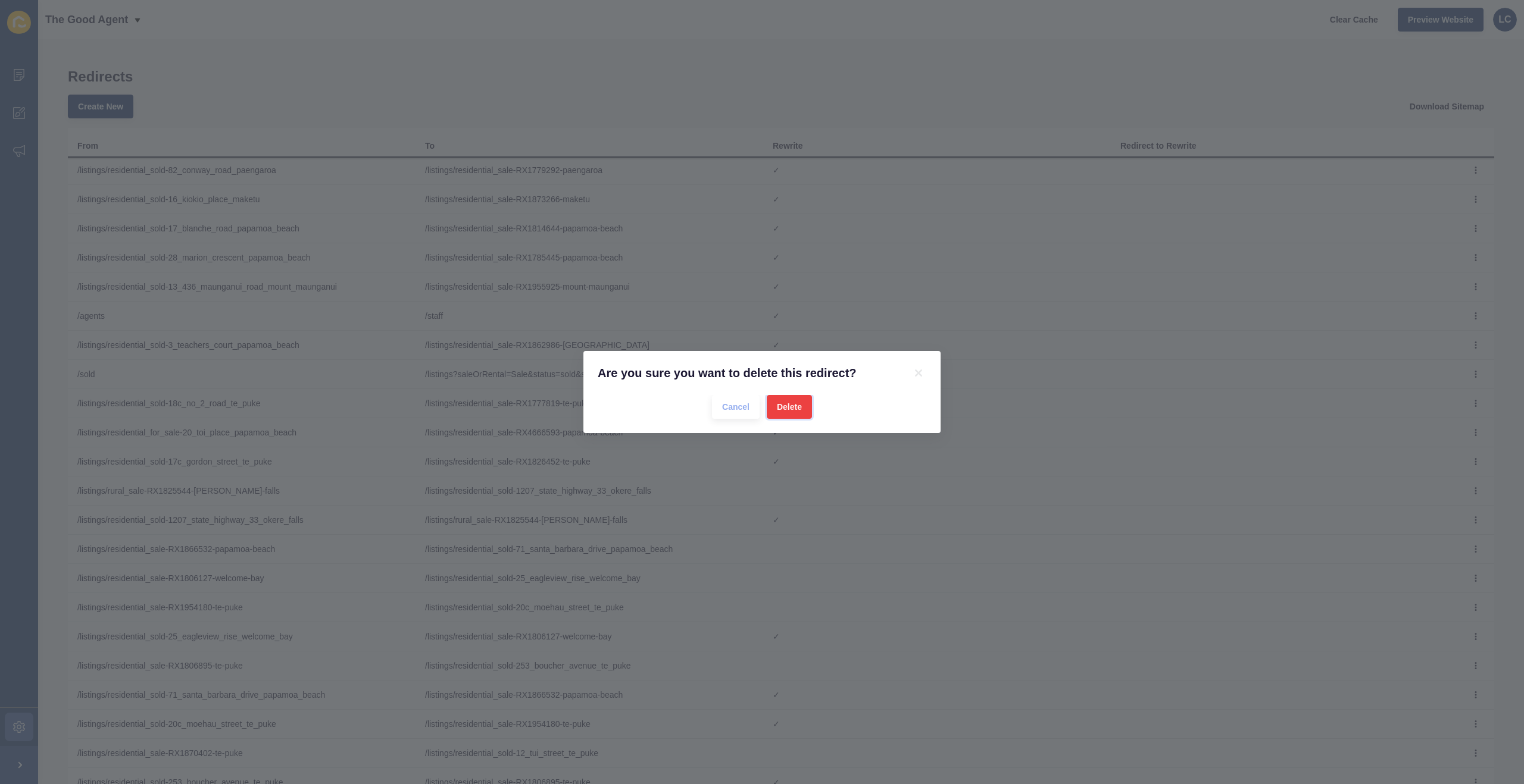
click at [799, 403] on span "Delete" at bounding box center [789, 407] width 25 height 12
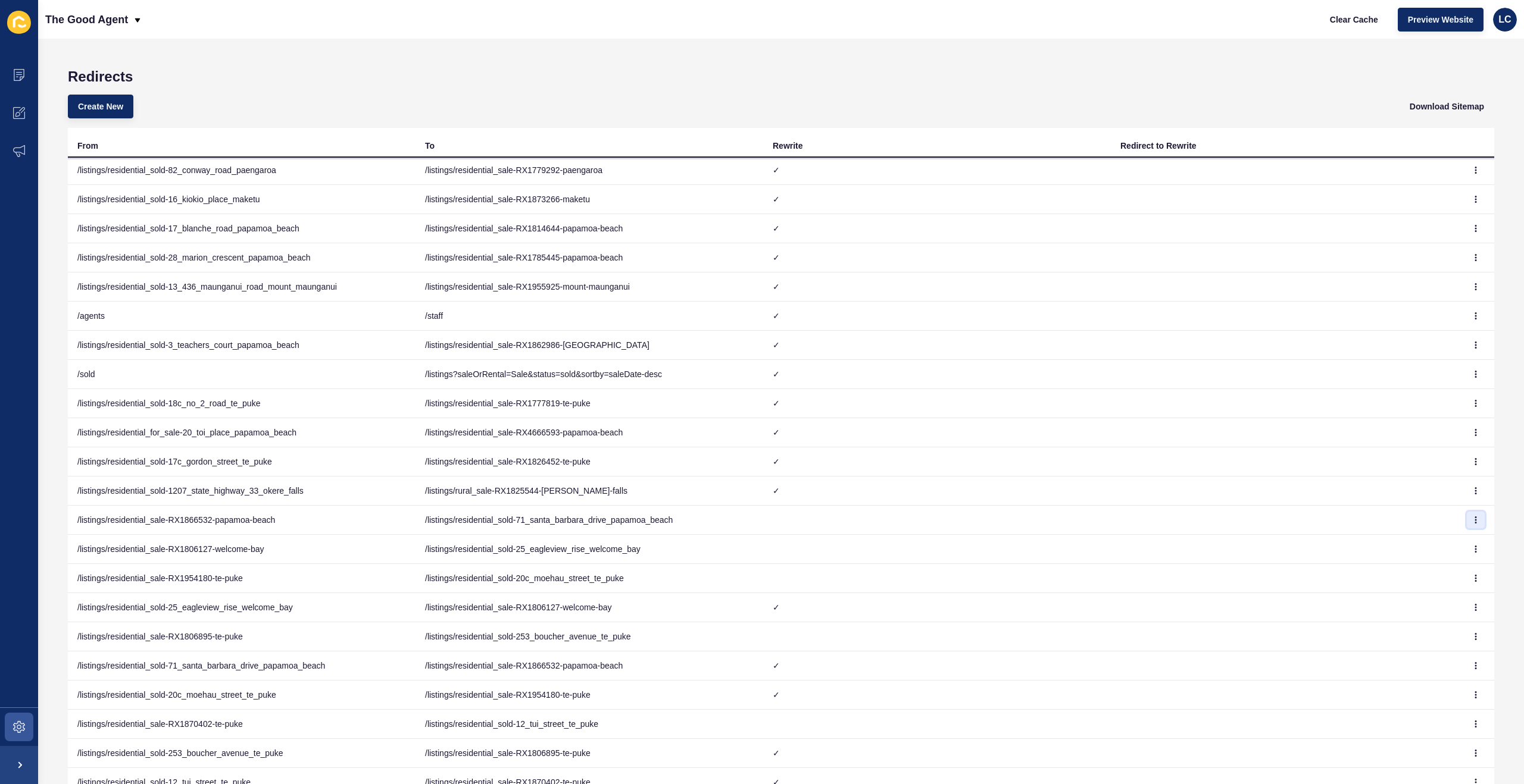
click at [1478, 522] on icon "button" at bounding box center [1476, 520] width 7 height 7
click at [1430, 566] on link "Delete" at bounding box center [1443, 570] width 83 height 26
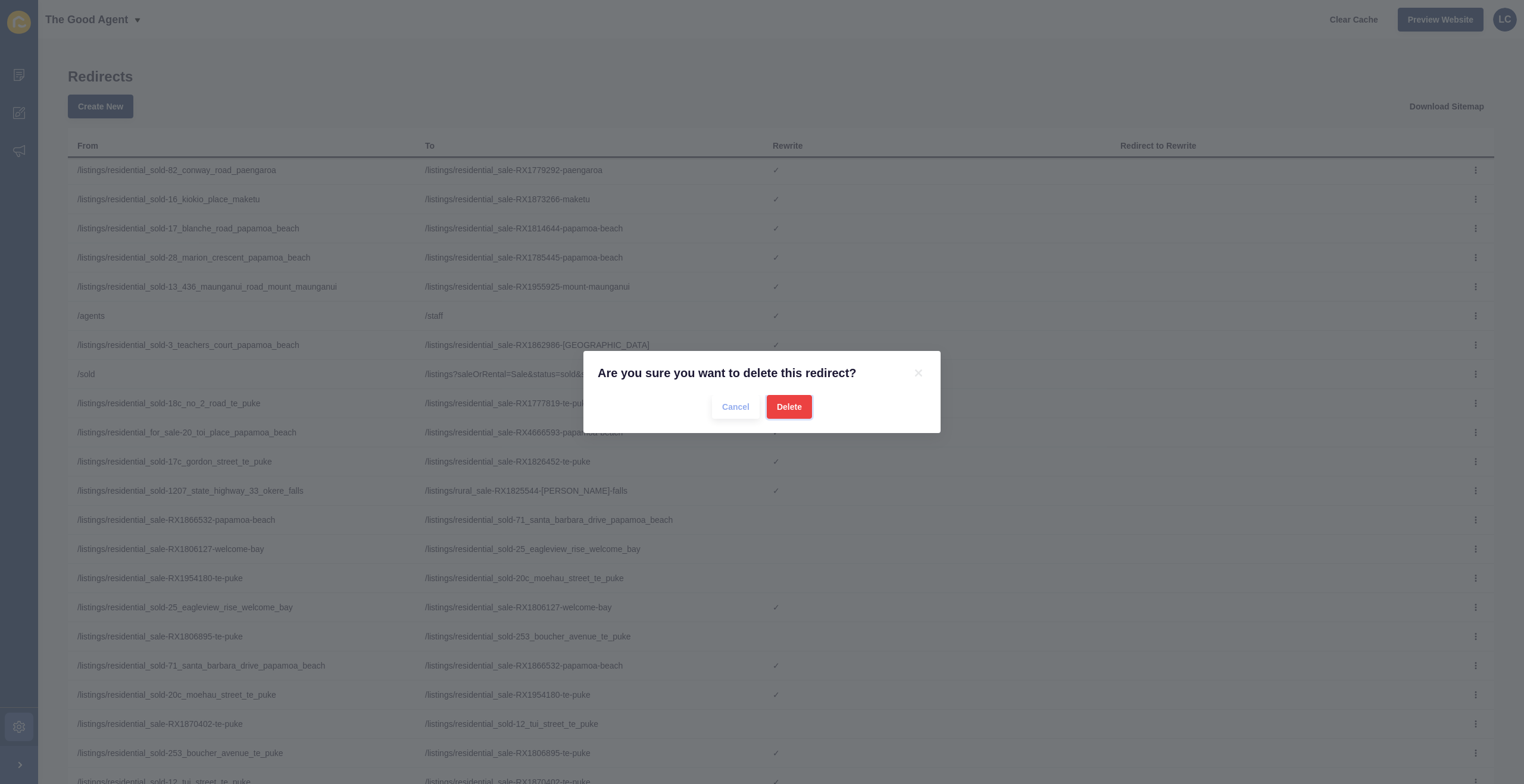
click at [792, 402] on span "Delete" at bounding box center [789, 407] width 25 height 12
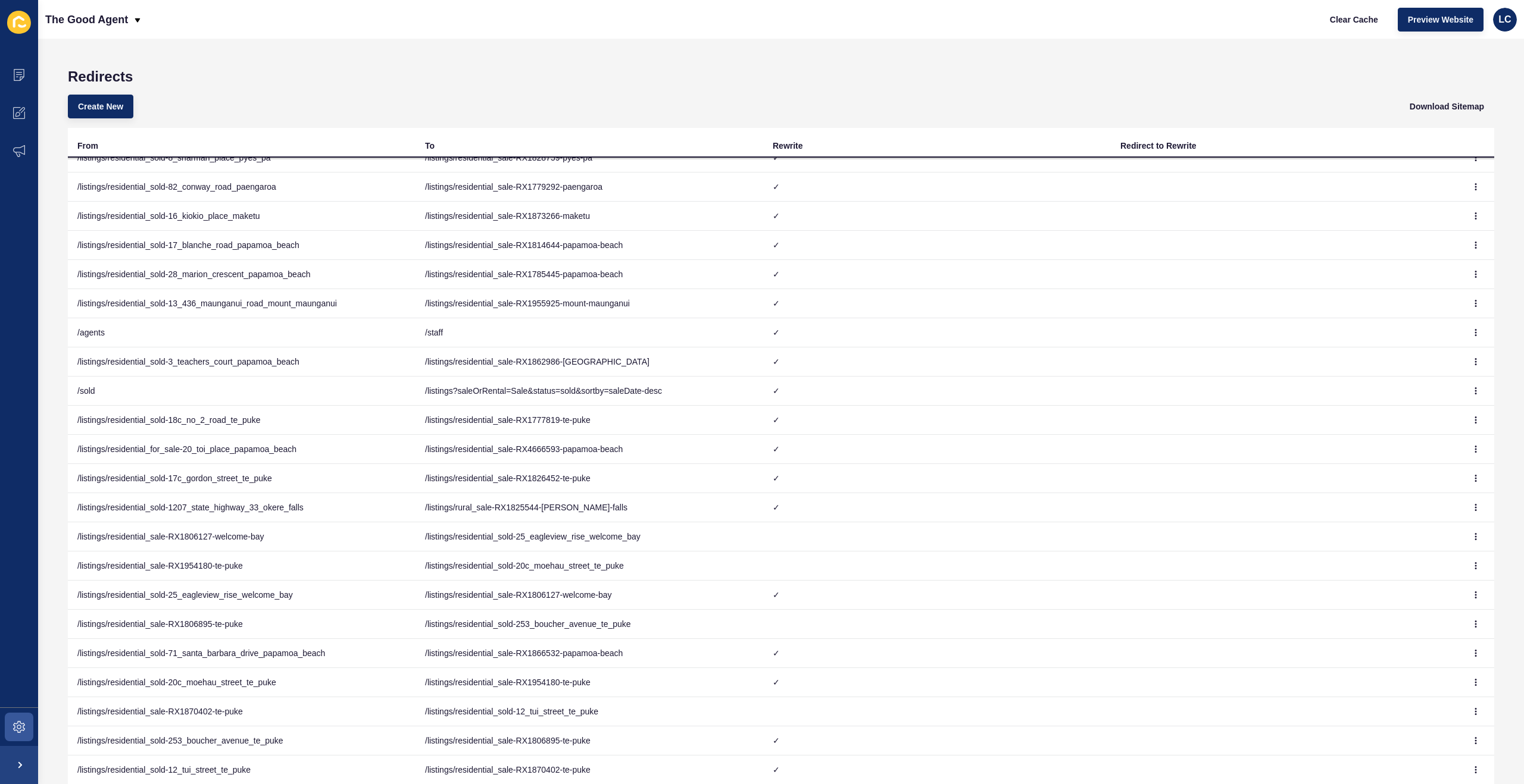
scroll to position [393, 0]
click at [1476, 537] on icon "button" at bounding box center [1476, 537] width 1 height 6
click at [1419, 583] on link "Delete" at bounding box center [1443, 587] width 83 height 26
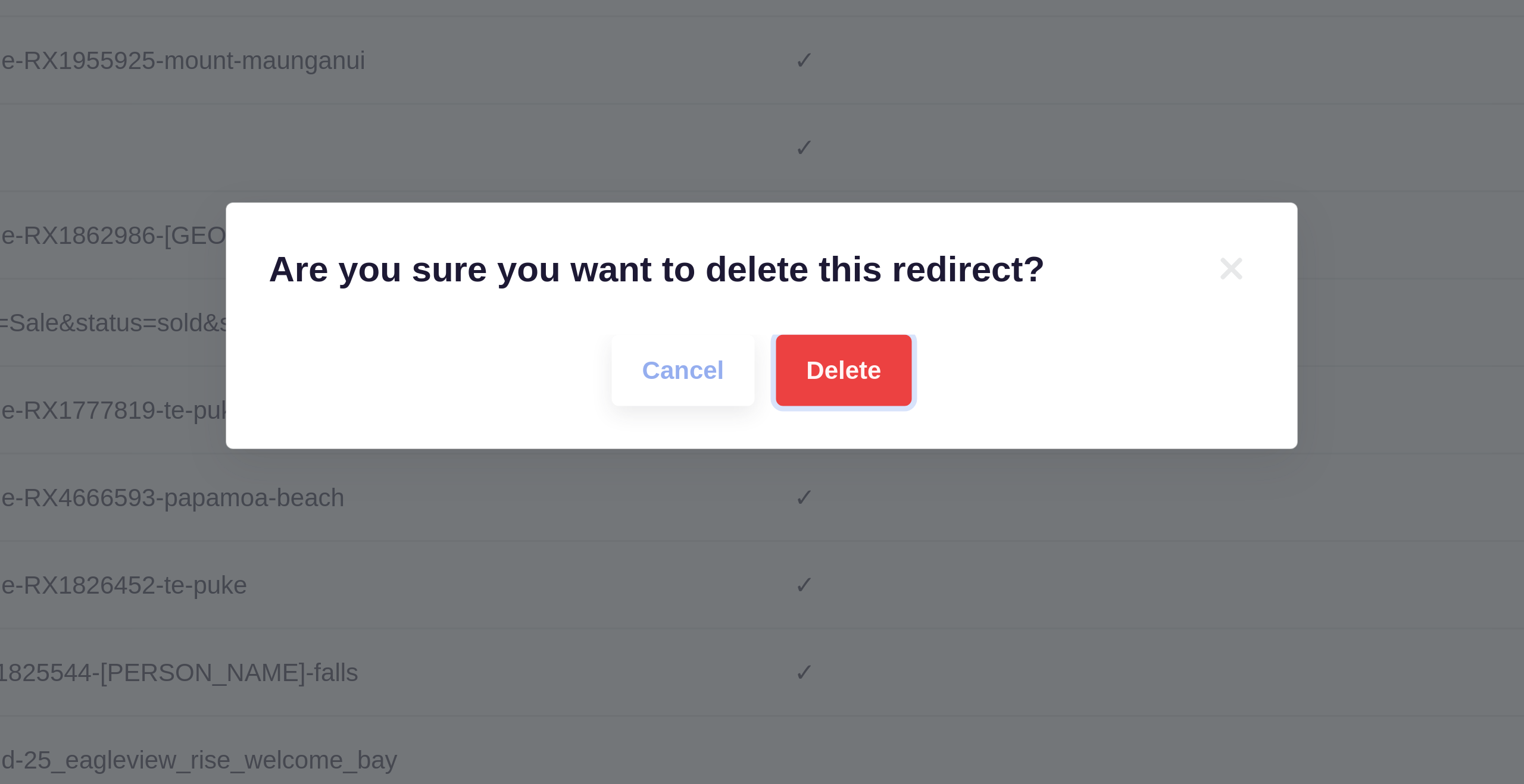
click at [793, 405] on span "Delete" at bounding box center [789, 407] width 25 height 12
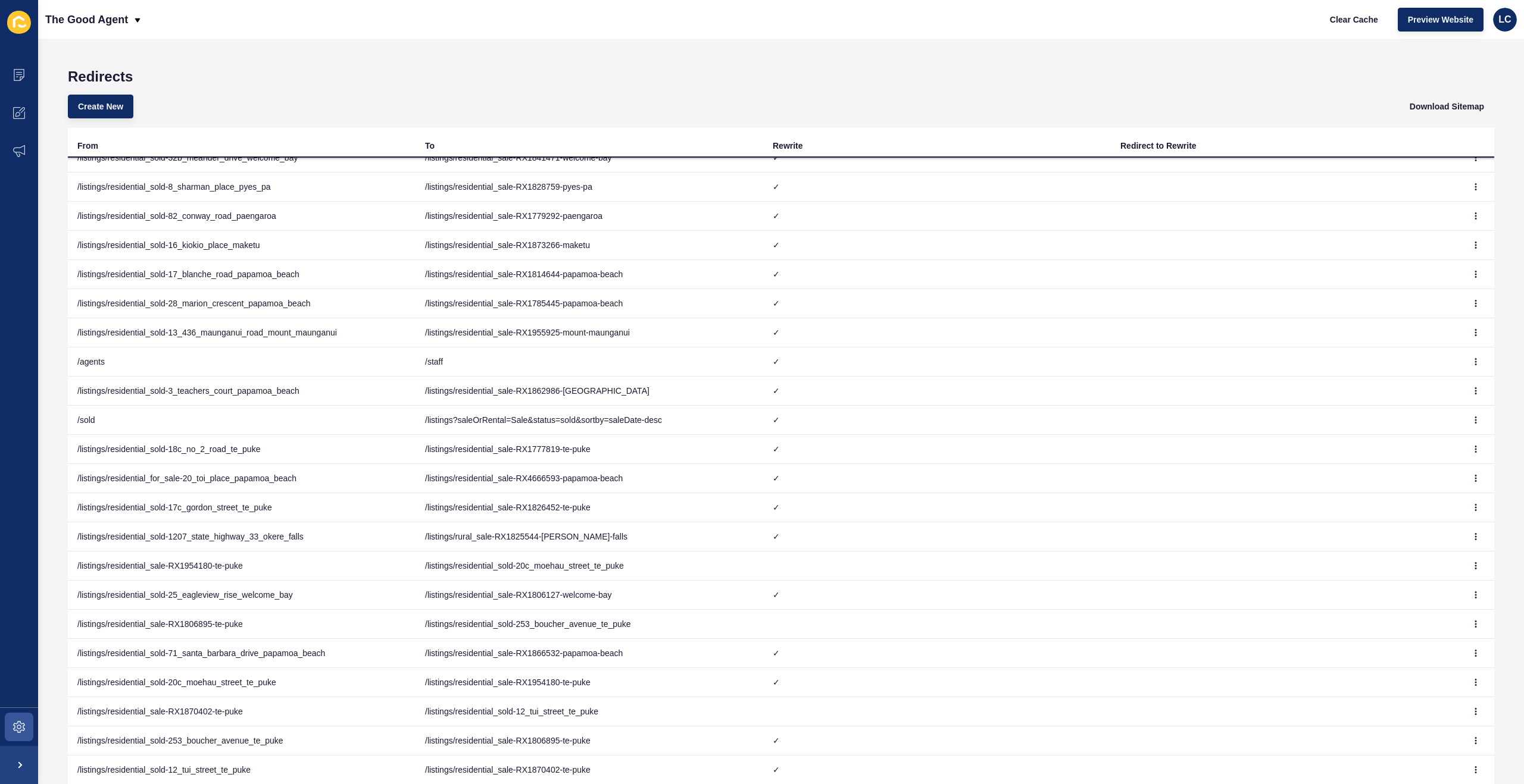
scroll to position [36, 0]
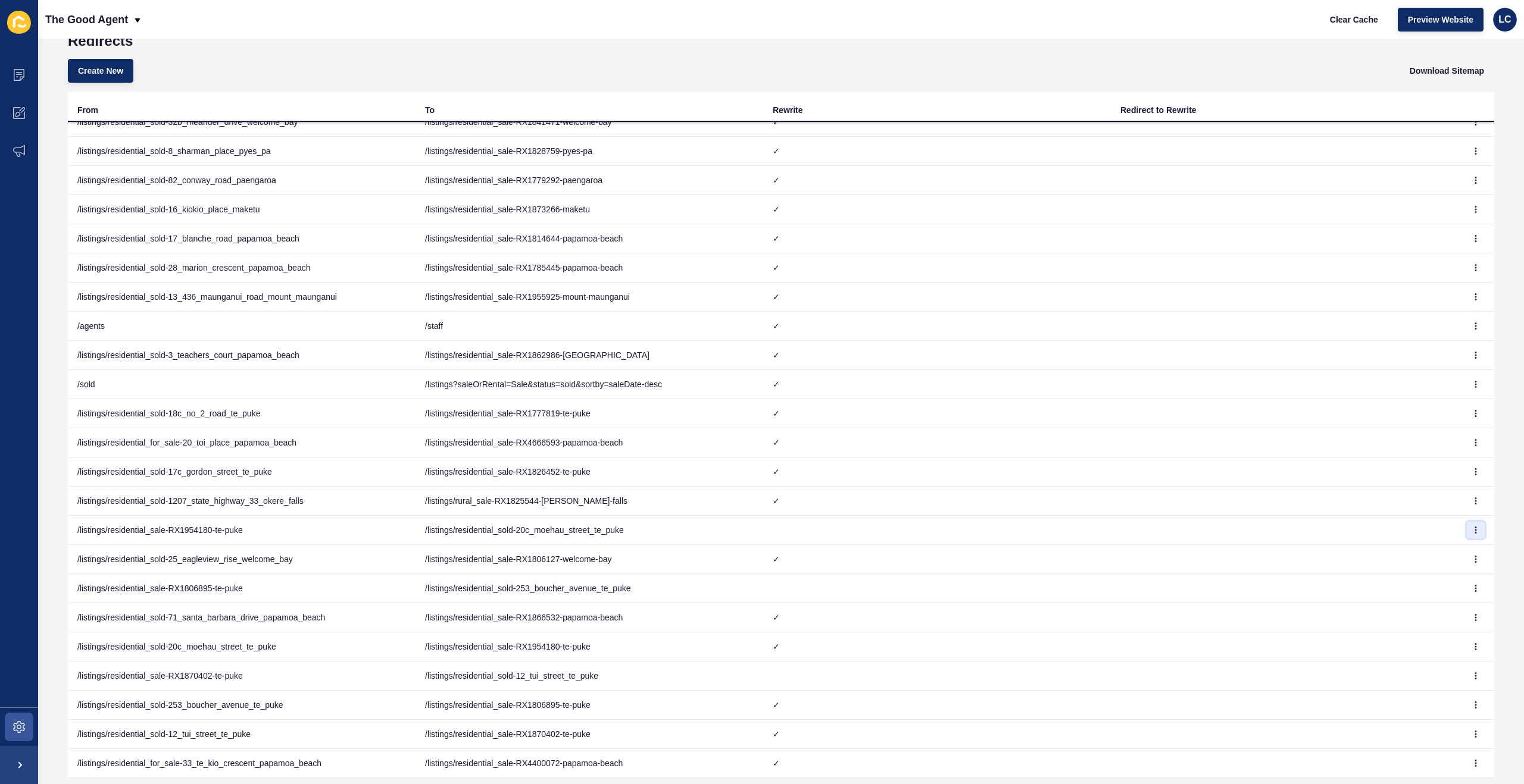
click at [1476, 530] on icon "button" at bounding box center [1476, 530] width 1 height 6
click at [1428, 575] on link "Delete" at bounding box center [1443, 580] width 83 height 26
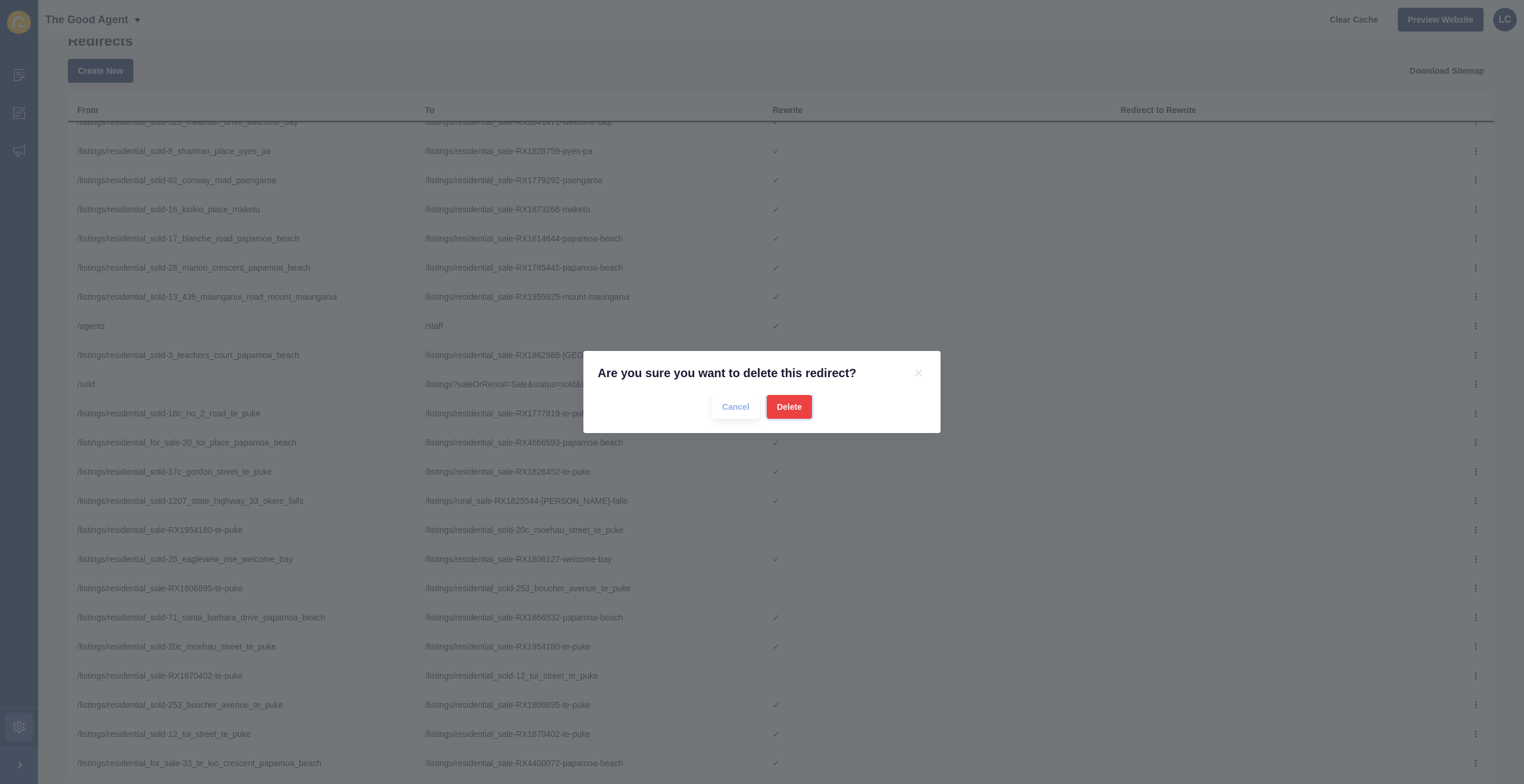
click at [798, 409] on span "Delete" at bounding box center [789, 407] width 25 height 12
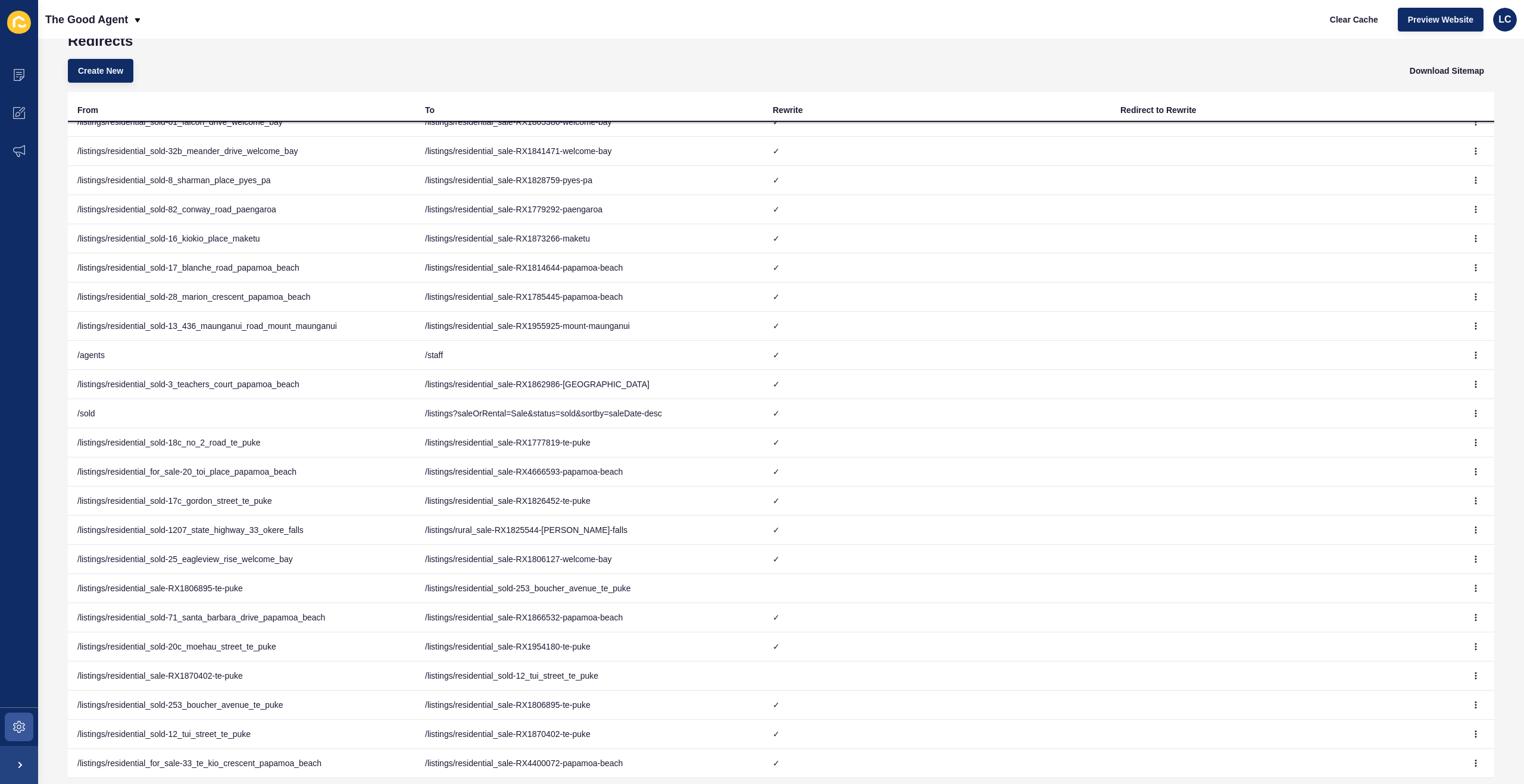
scroll to position [68, 0]
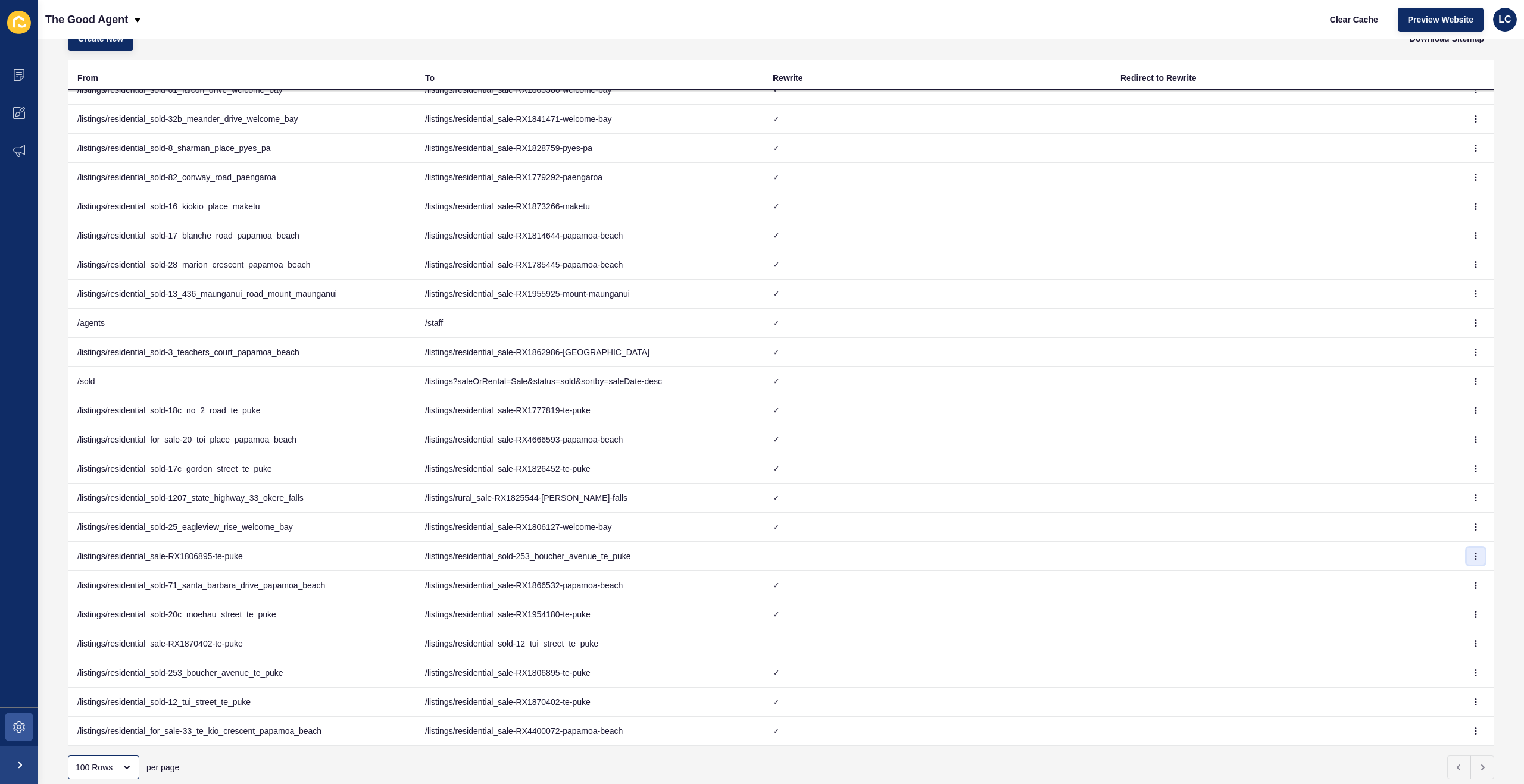
click at [1481, 553] on button "button" at bounding box center [1476, 556] width 18 height 17
click at [1419, 601] on link "Delete" at bounding box center [1443, 606] width 83 height 26
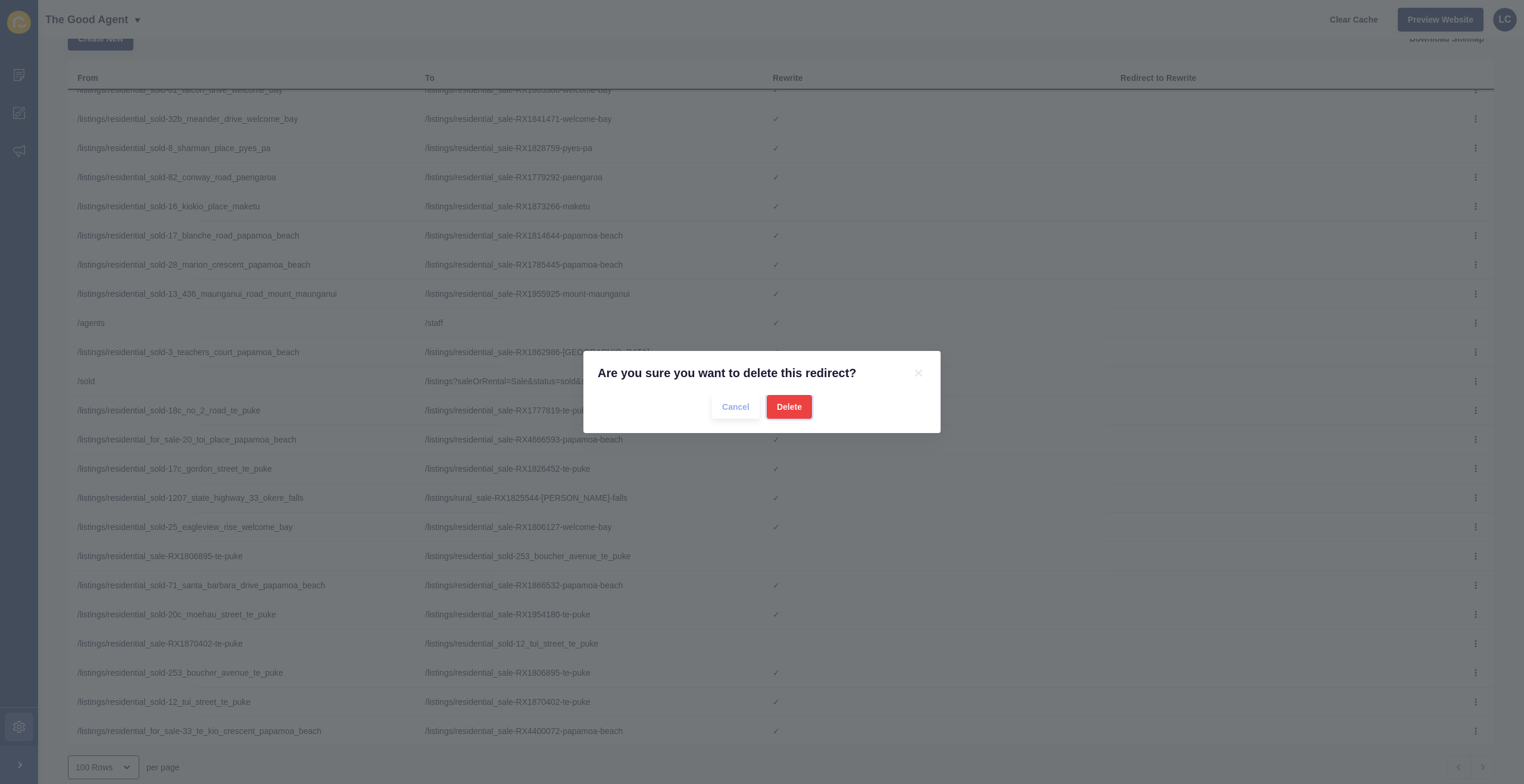
click at [797, 406] on span "Delete" at bounding box center [789, 407] width 25 height 12
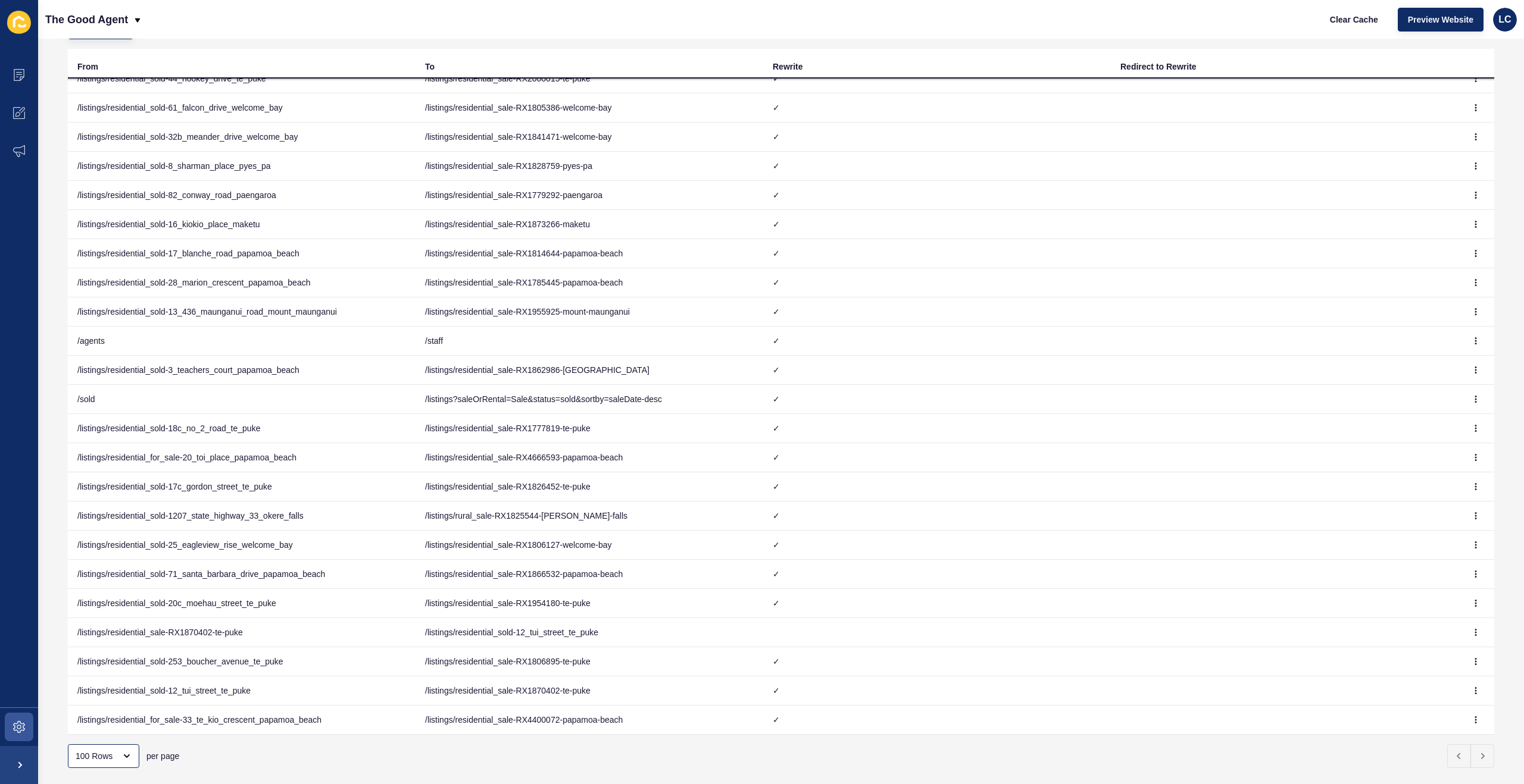
scroll to position [82, 0]
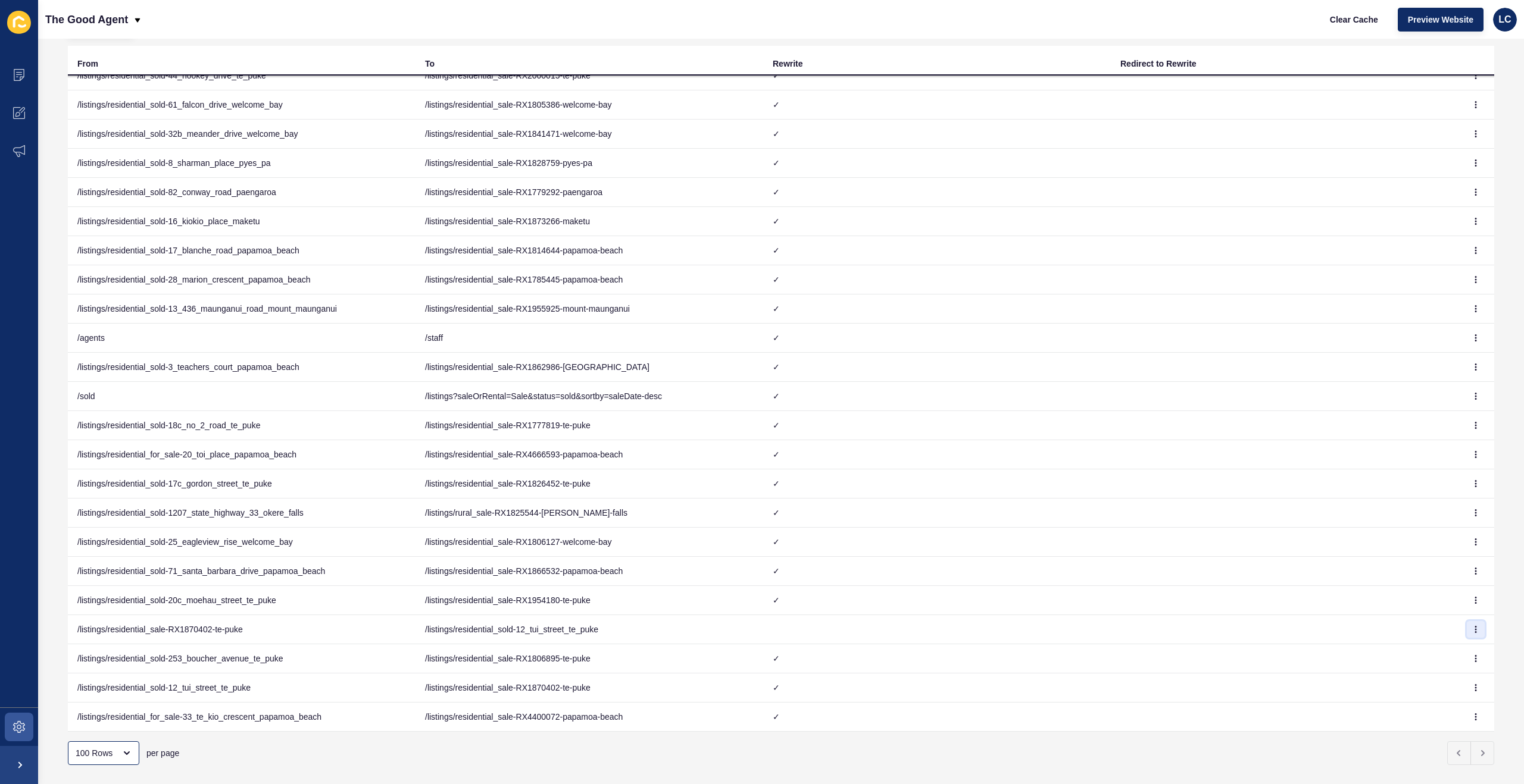
click at [1478, 628] on icon "button" at bounding box center [1476, 630] width 7 height 7
click at [1424, 679] on link "Delete" at bounding box center [1443, 679] width 83 height 26
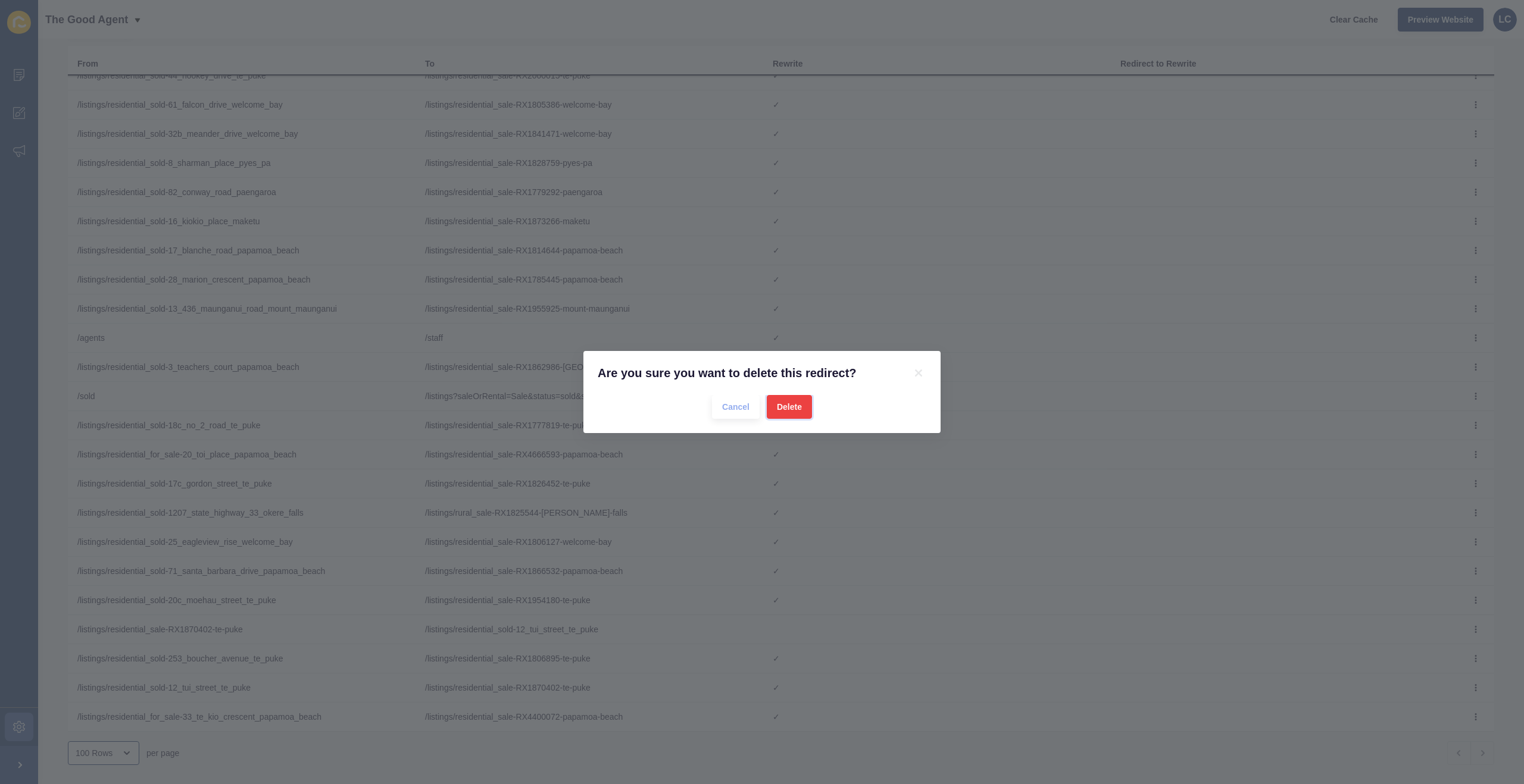
click at [797, 408] on span "Delete" at bounding box center [789, 407] width 25 height 12
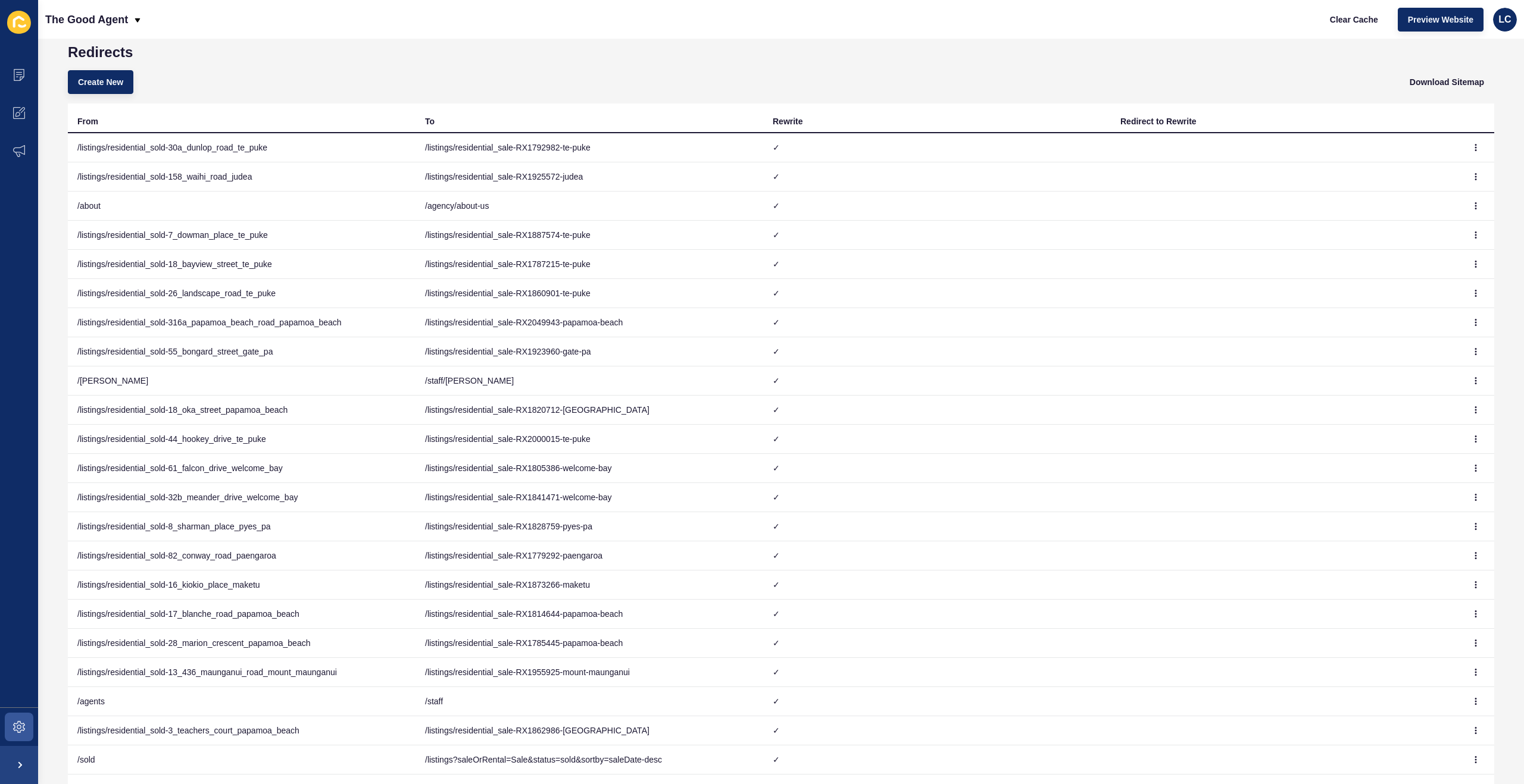
scroll to position [19, 0]
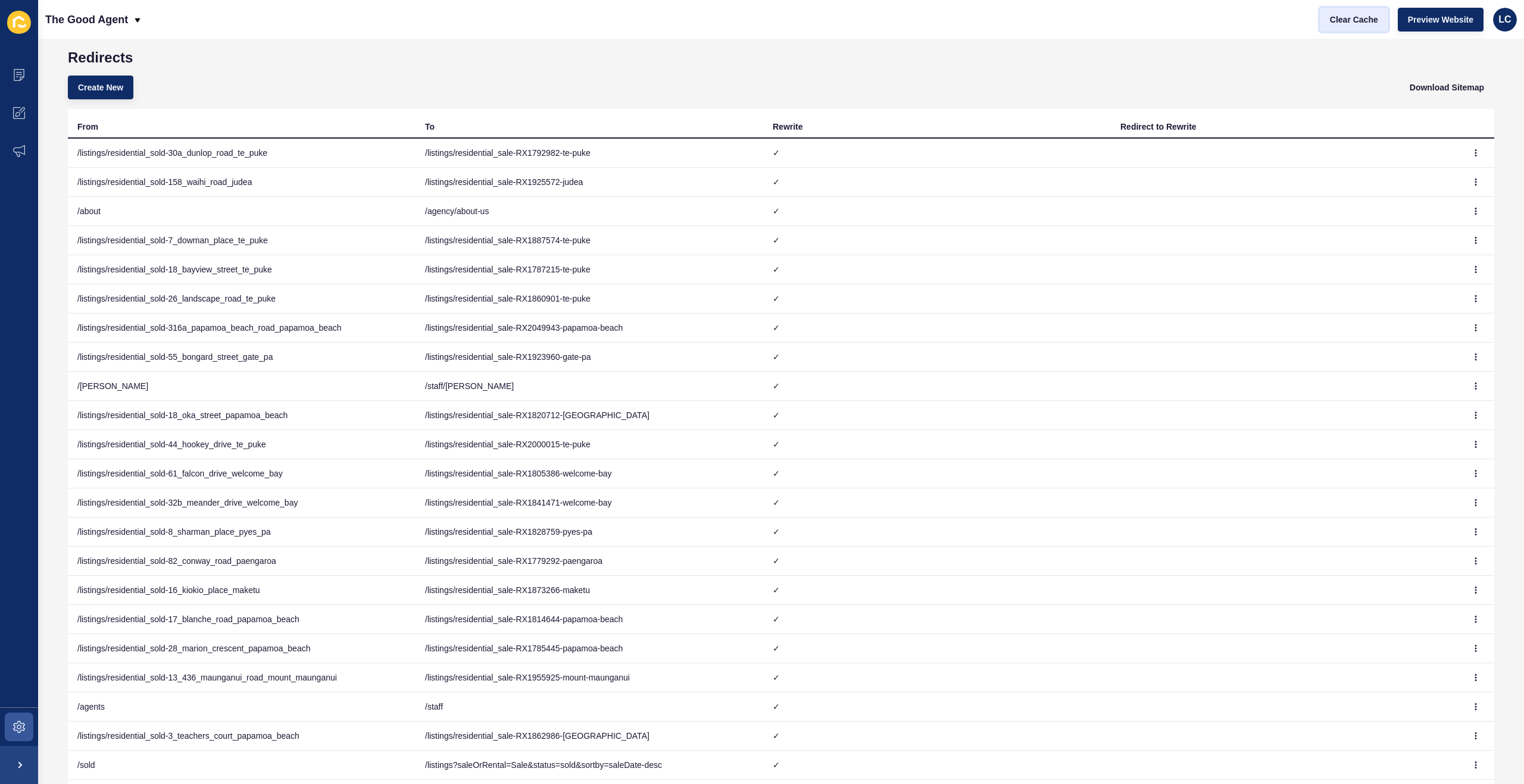
click at [1352, 18] on span "Clear Cache" at bounding box center [1354, 20] width 48 height 12
click at [1447, 91] on span "Download Sitemap" at bounding box center [1447, 88] width 75 height 12
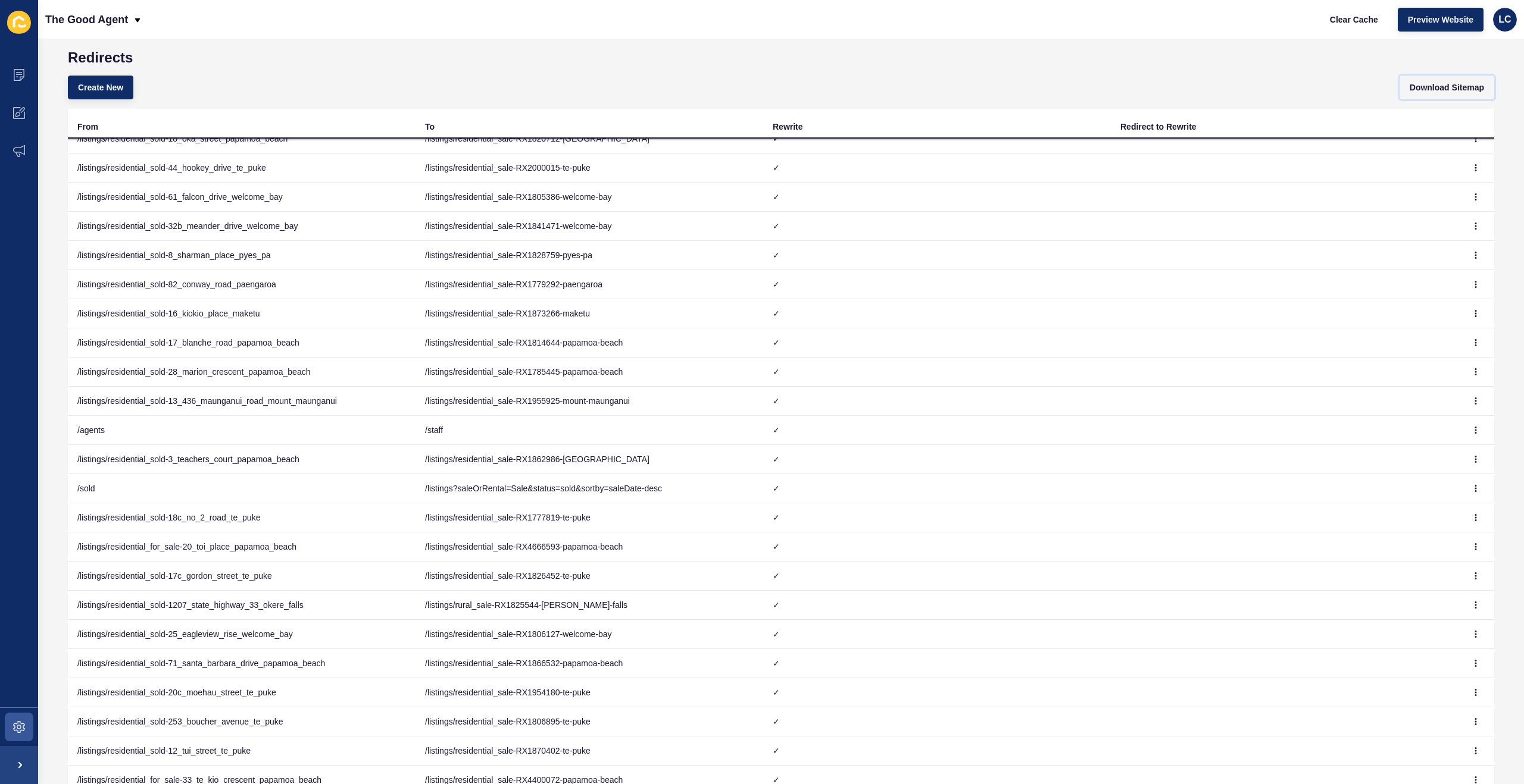
scroll to position [0, 0]
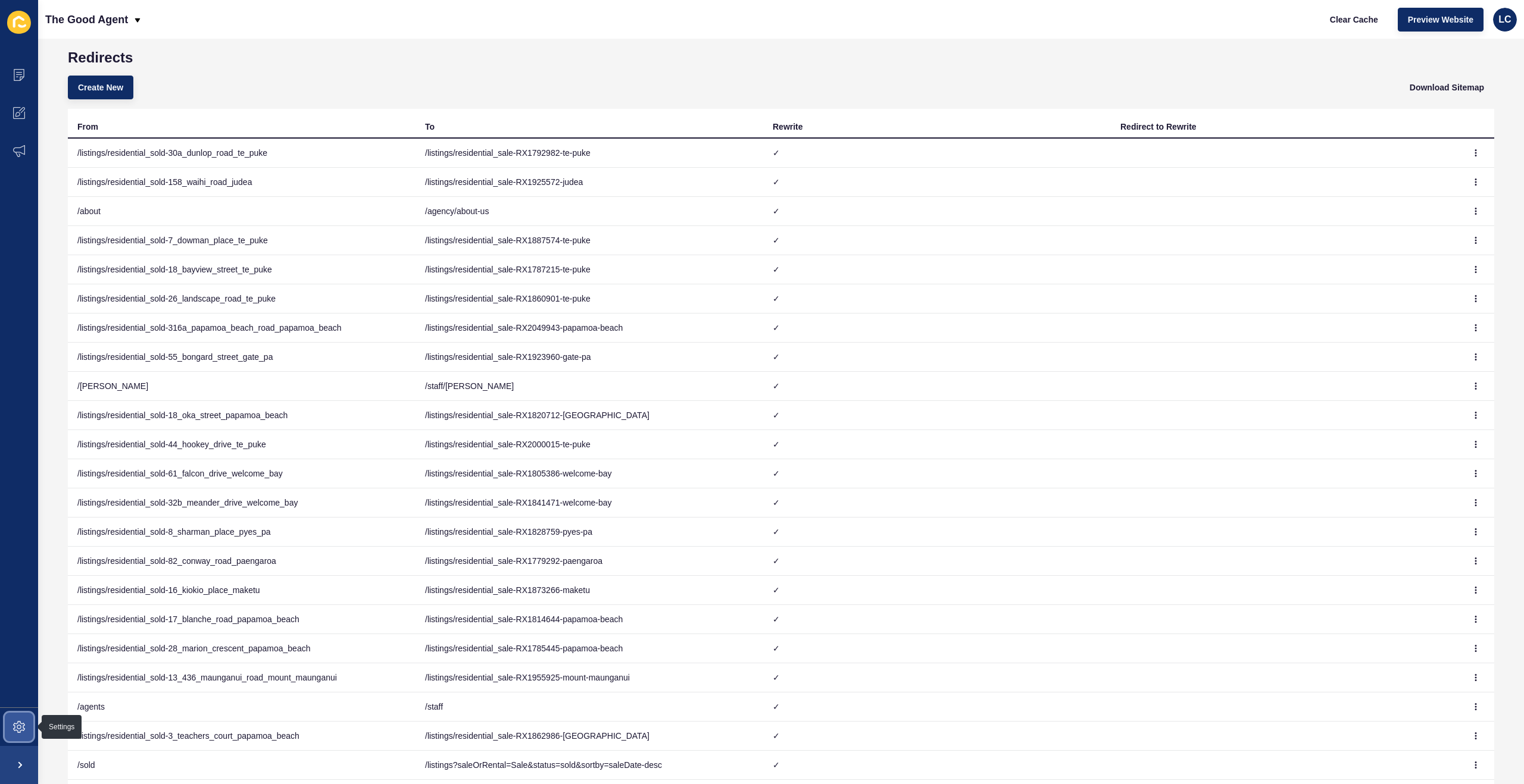
click at [20, 727] on icon at bounding box center [19, 727] width 12 height 12
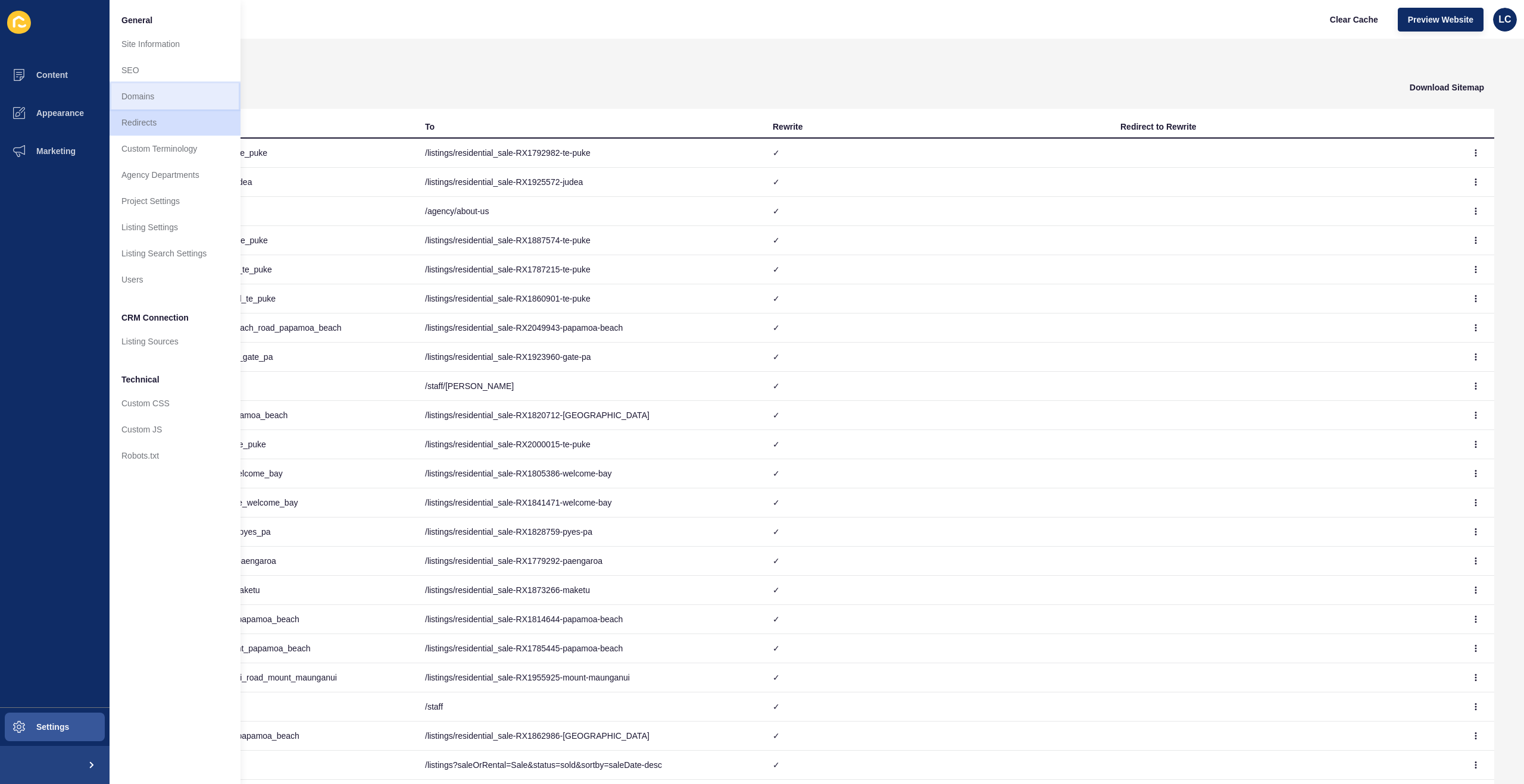
click at [145, 94] on link "Domains" at bounding box center [175, 97] width 131 height 26
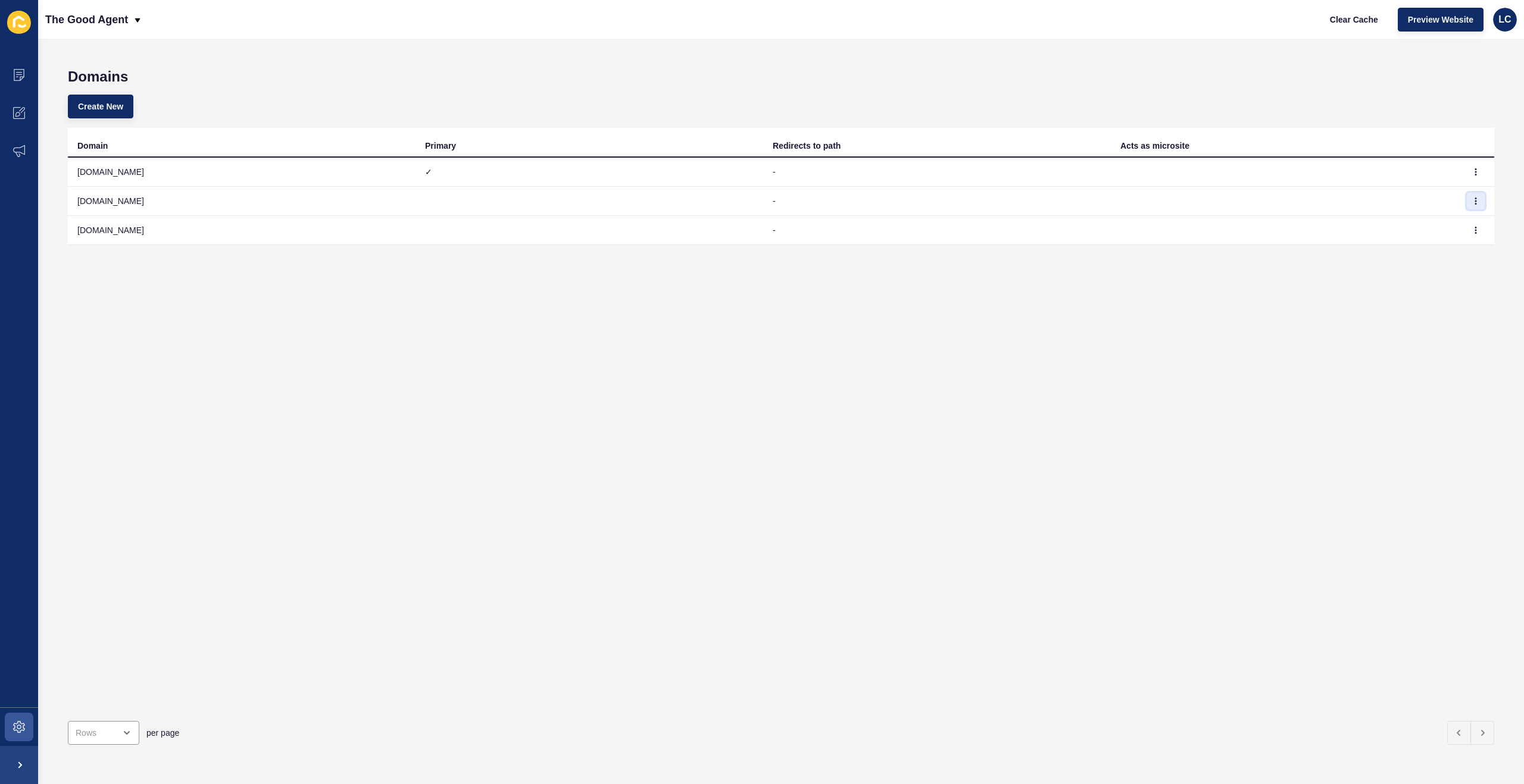
click at [1476, 200] on icon "button" at bounding box center [1476, 201] width 7 height 7
click at [1430, 221] on link "Edit" at bounding box center [1443, 225] width 83 height 26
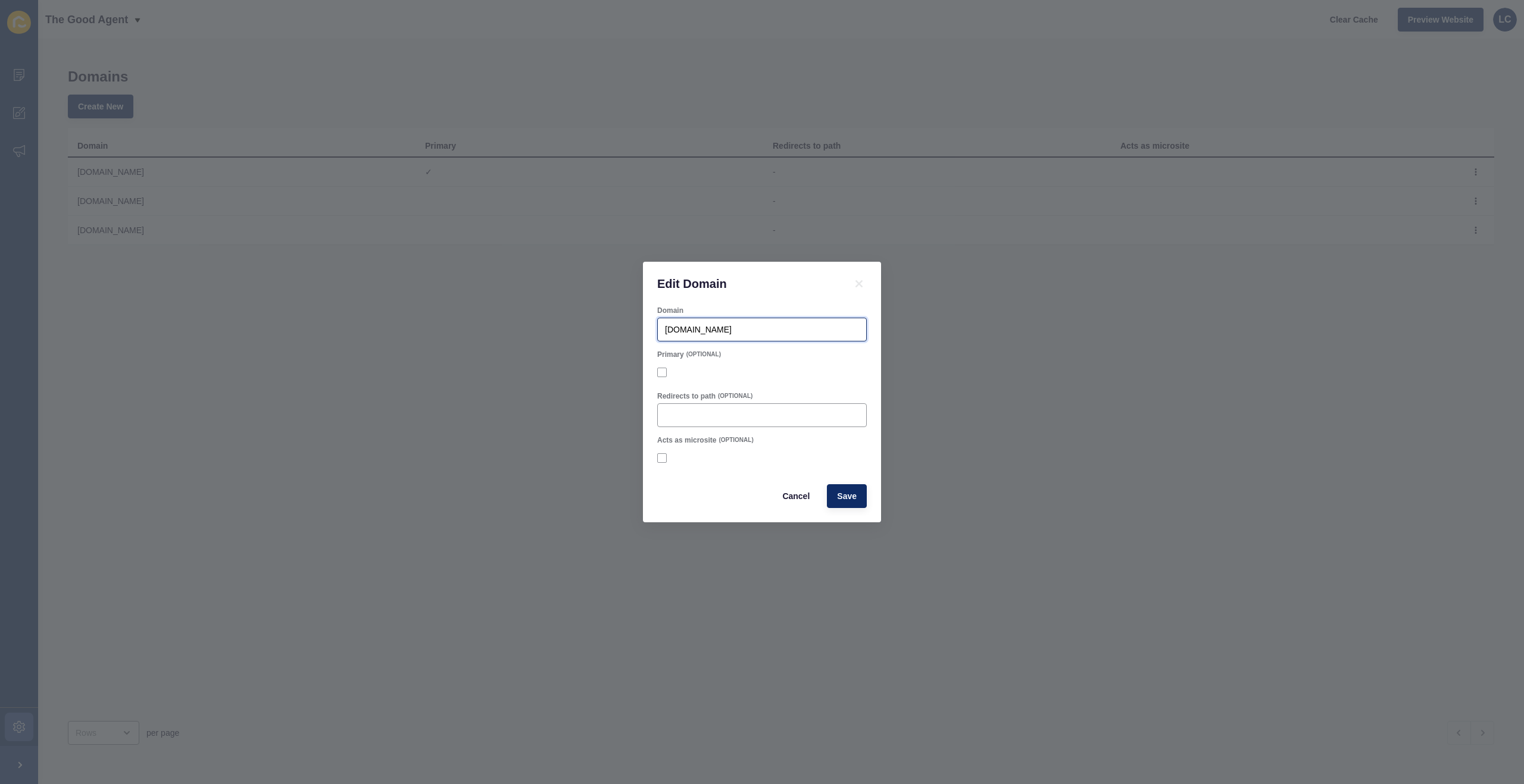
click at [823, 326] on input "[DOMAIN_NAME]" at bounding box center [762, 329] width 194 height 12
click at [858, 283] on icon at bounding box center [859, 284] width 7 height 7
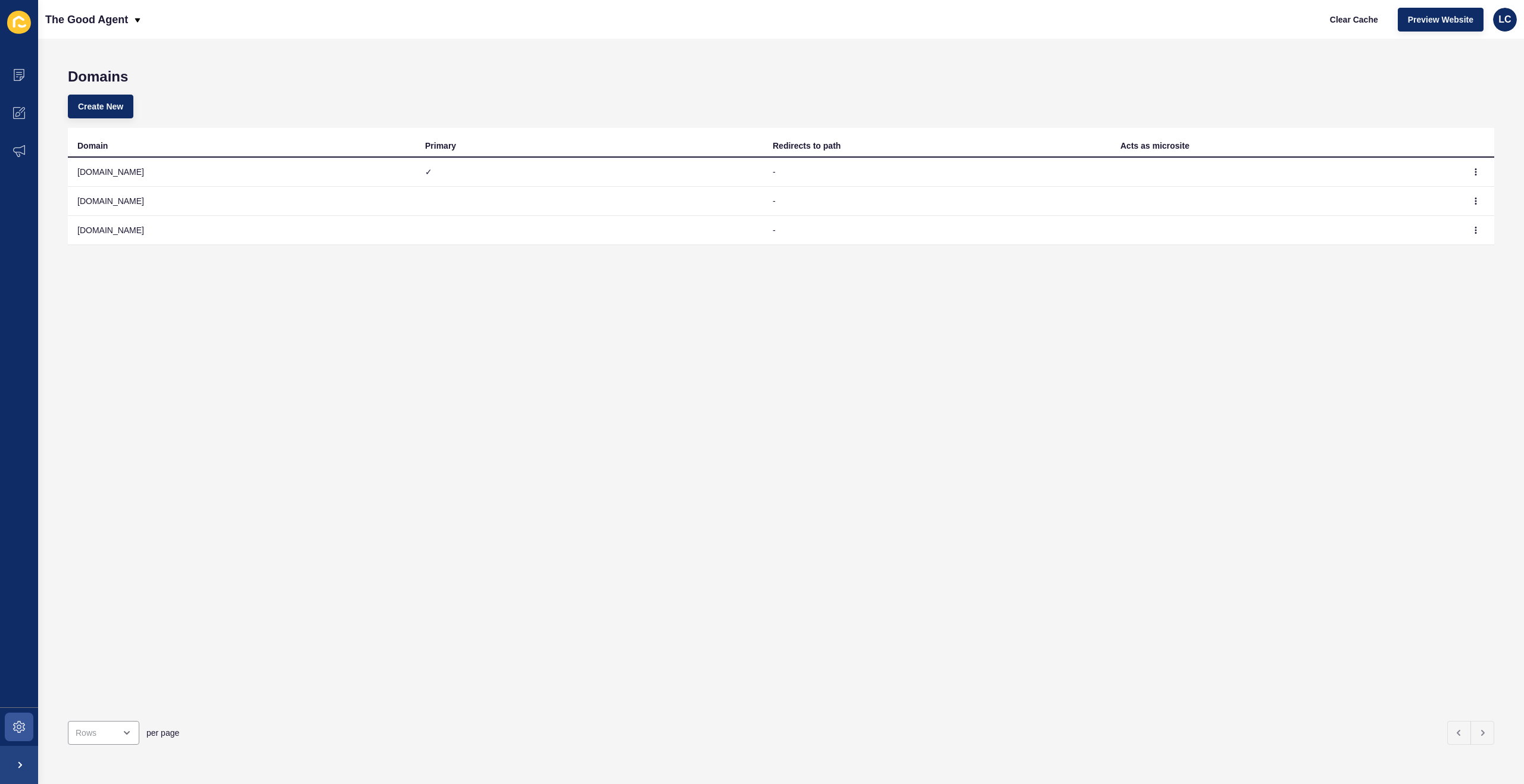
click at [184, 231] on td "[DOMAIN_NAME]" at bounding box center [241, 231] width 347 height 29
click at [1474, 229] on icon "button" at bounding box center [1476, 230] width 7 height 7
click at [1444, 256] on link "Edit" at bounding box center [1443, 254] width 83 height 26
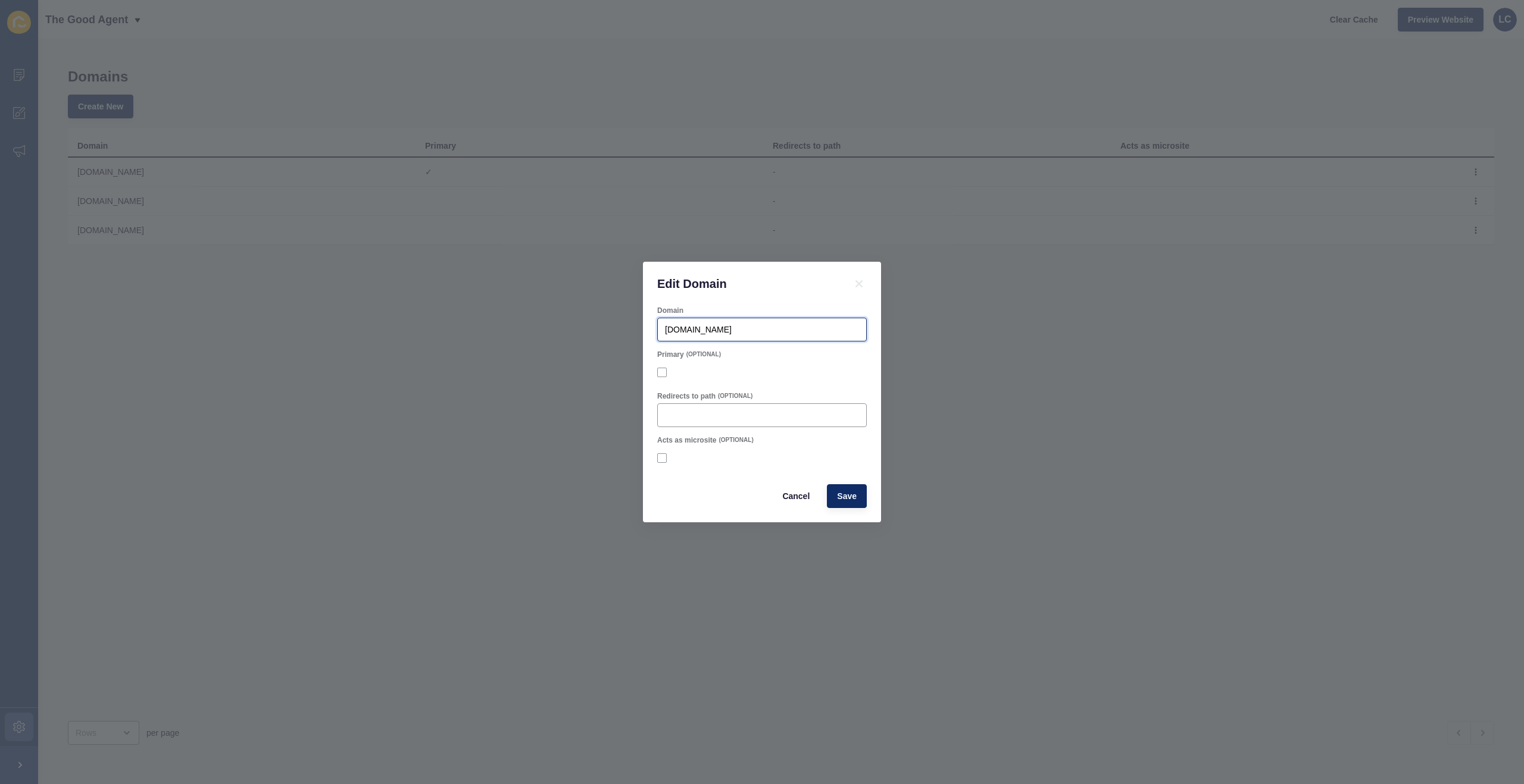
drag, startPoint x: 773, startPoint y: 328, endPoint x: 658, endPoint y: 329, distance: 115.0
click at [655, 329] on div "Domain www.thegoodagent.co.nz Primary (OPTIONAL) Redirects to path (OPTIONAL) A…" at bounding box center [762, 414] width 238 height 217
click at [786, 328] on input "[DOMAIN_NAME]" at bounding box center [762, 329] width 194 height 12
click at [677, 416] on input "Redirects to path" at bounding box center [762, 415] width 194 height 12
type input "/"
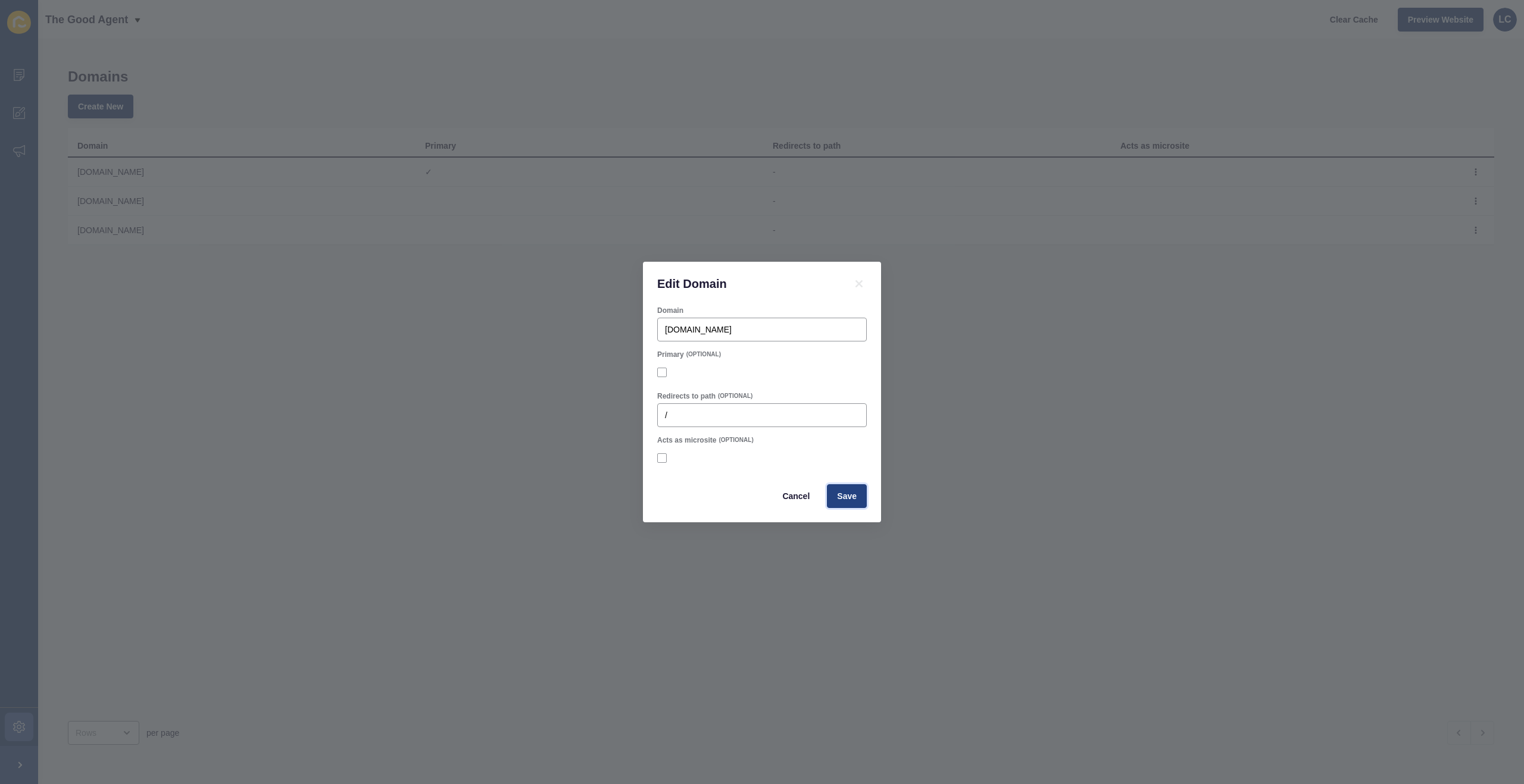
click at [849, 493] on span "Save" at bounding box center [846, 496] width 20 height 12
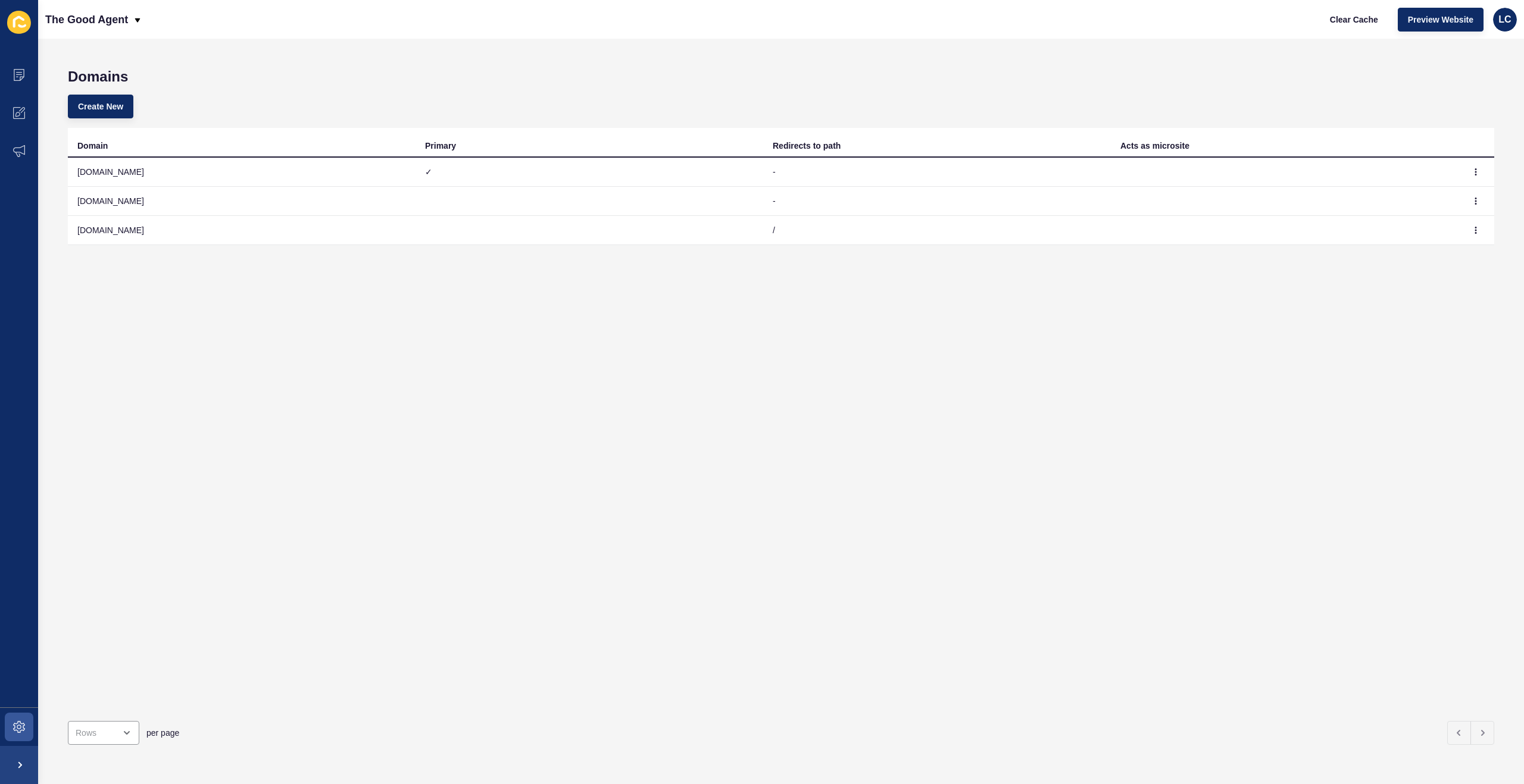
drag, startPoint x: 182, startPoint y: 231, endPoint x: 80, endPoint y: 232, distance: 102.0
click at [73, 231] on td "[DOMAIN_NAME]" at bounding box center [241, 231] width 347 height 29
copy td "[DOMAIN_NAME]"
click at [1344, 22] on span "Clear Cache" at bounding box center [1354, 20] width 48 height 12
click at [1345, 21] on span "Clear Cache" at bounding box center [1354, 20] width 48 height 12
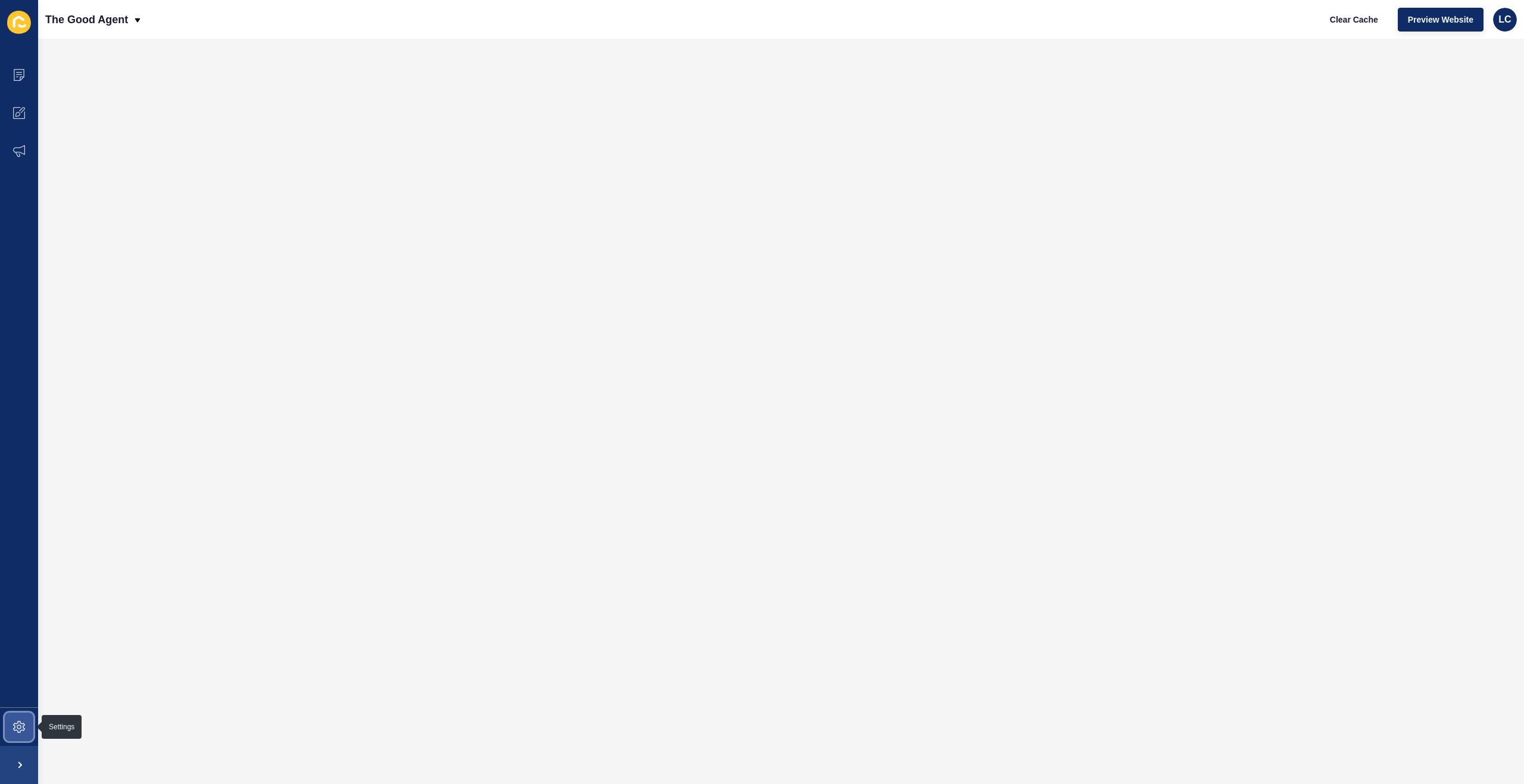
click at [20, 721] on icon at bounding box center [19, 727] width 12 height 12
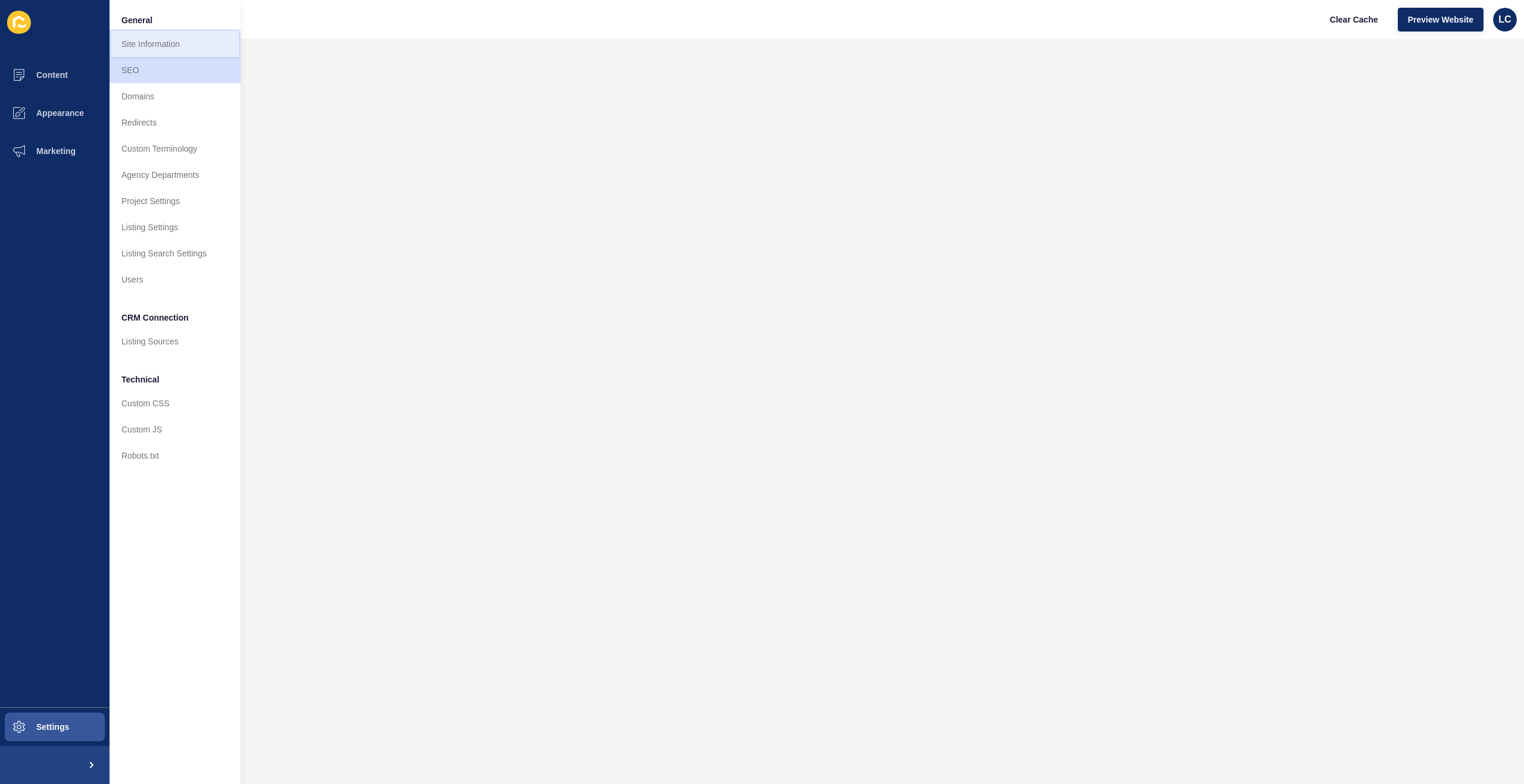
click at [156, 44] on link "Site Information" at bounding box center [175, 44] width 131 height 26
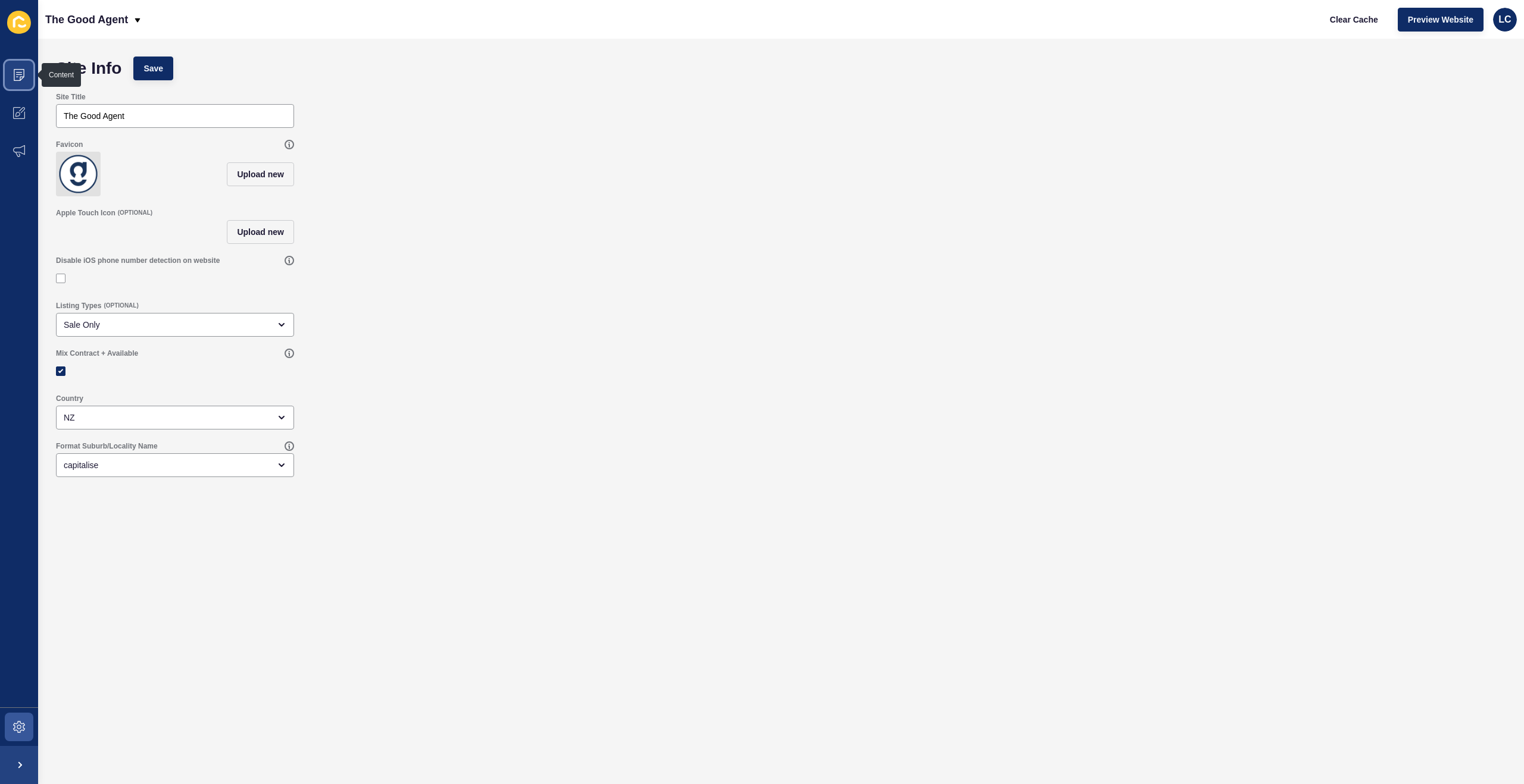
click at [12, 80] on span at bounding box center [19, 75] width 38 height 38
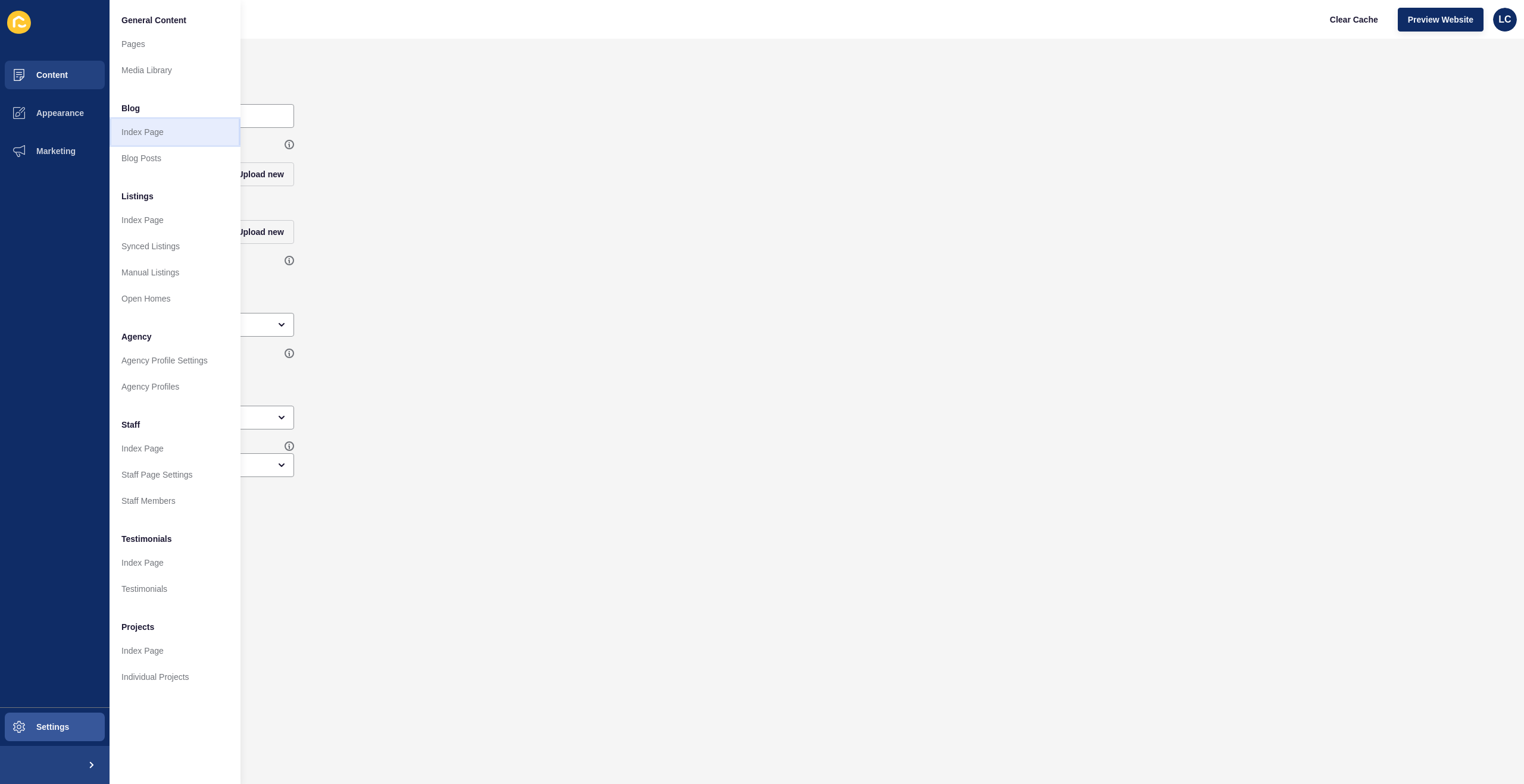
click at [148, 131] on link "Index Page" at bounding box center [175, 132] width 131 height 26
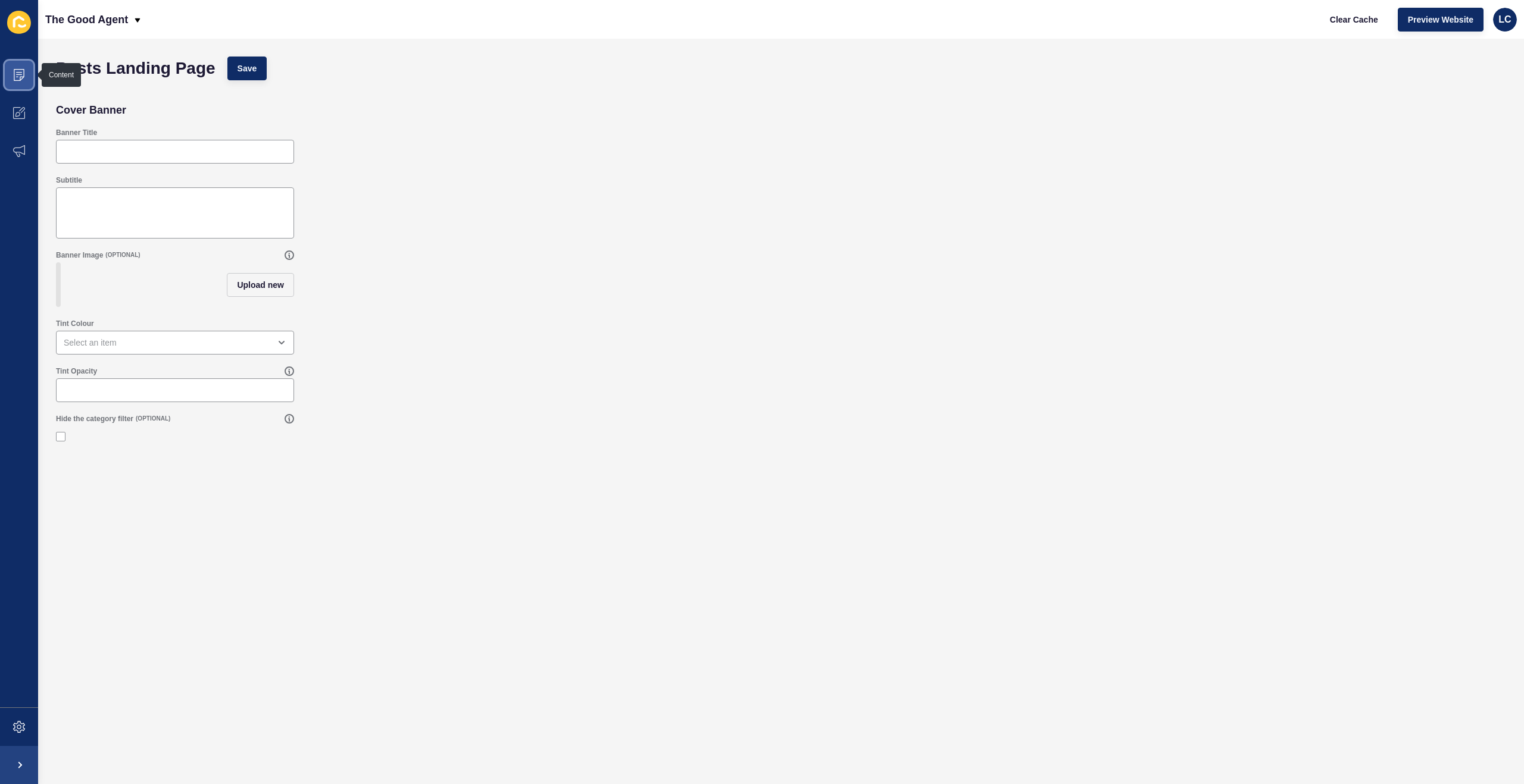
click at [17, 81] on span at bounding box center [19, 75] width 38 height 38
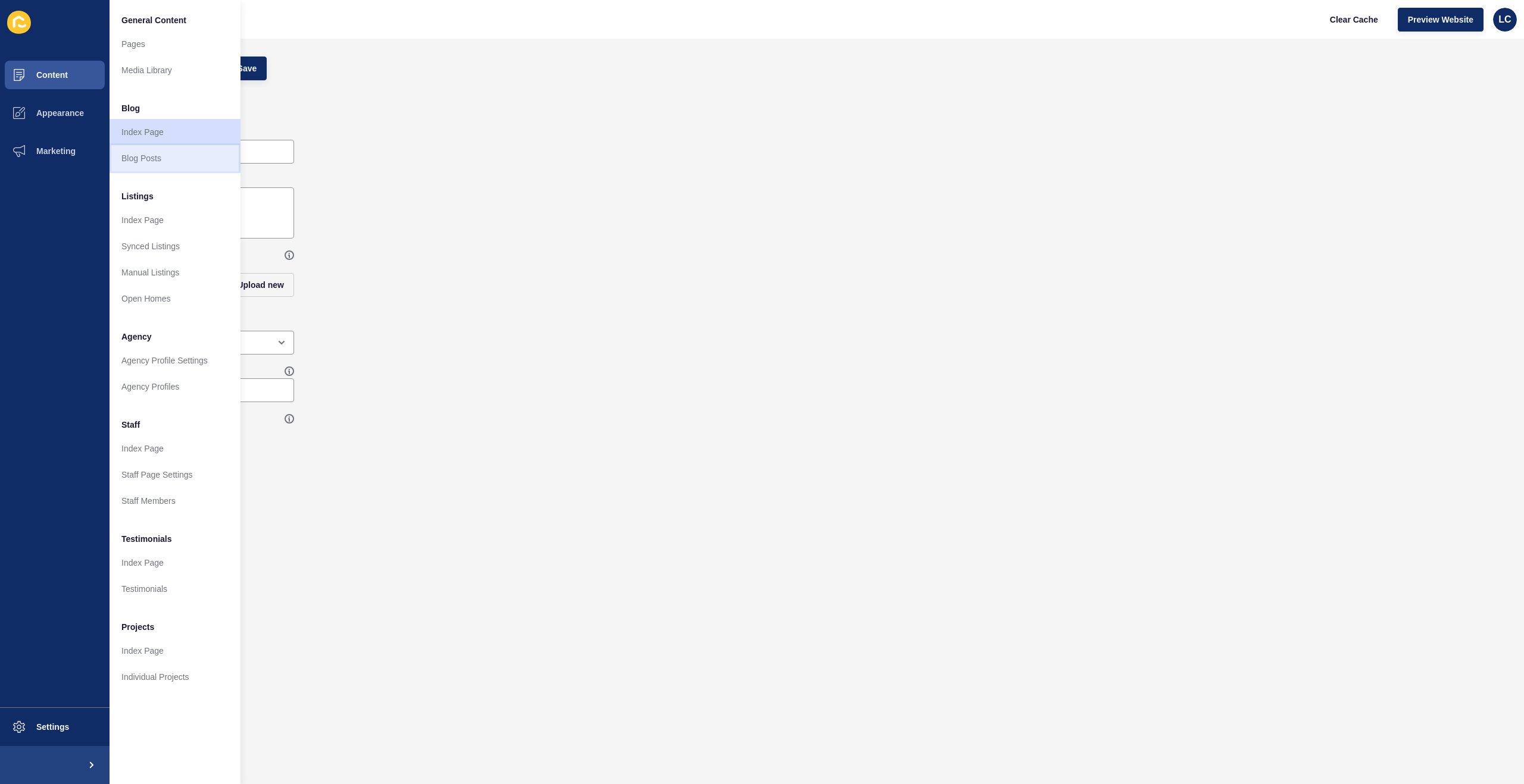
click at [152, 157] on link "Blog Posts" at bounding box center [175, 158] width 131 height 26
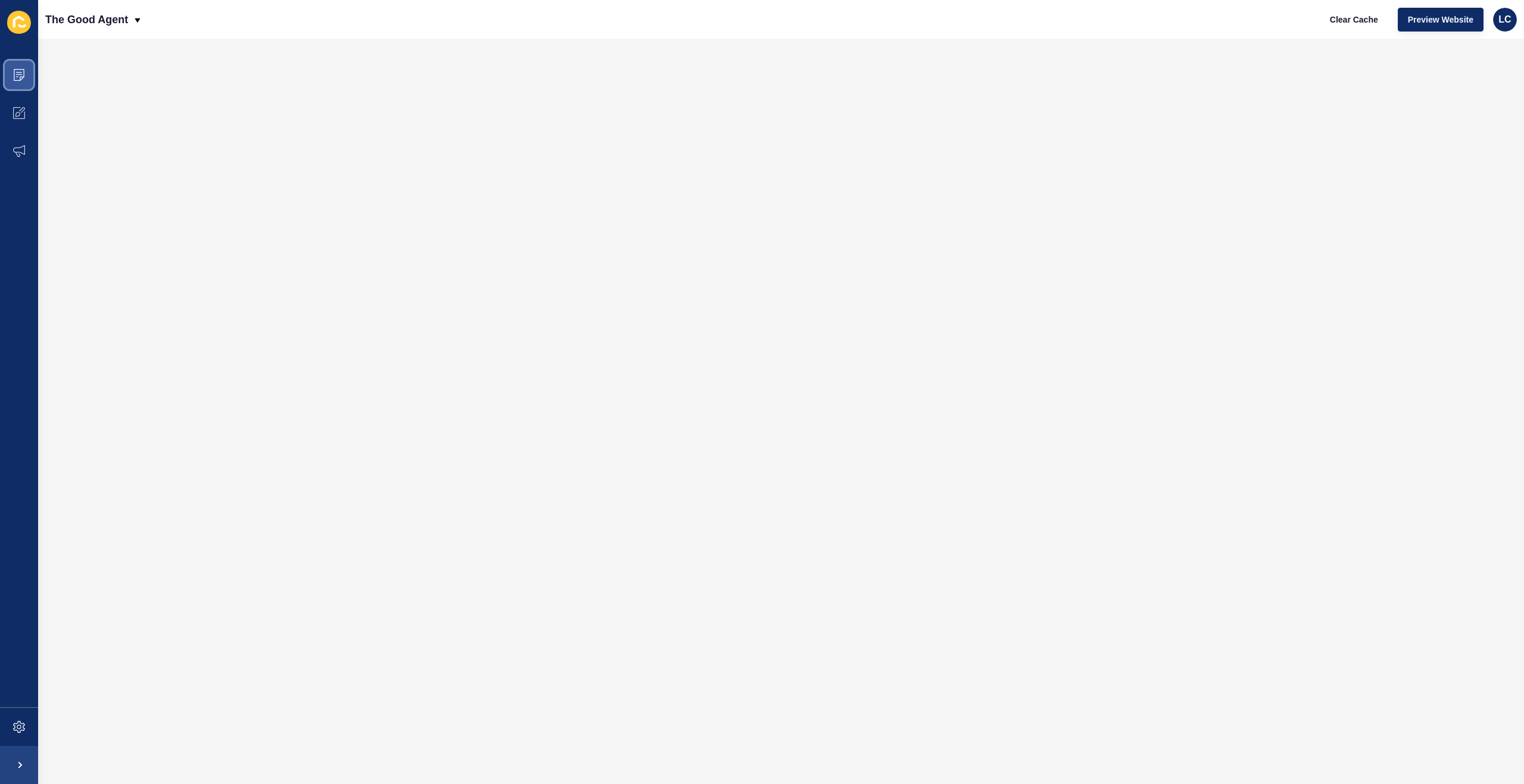
click at [21, 77] on icon at bounding box center [19, 75] width 12 height 12
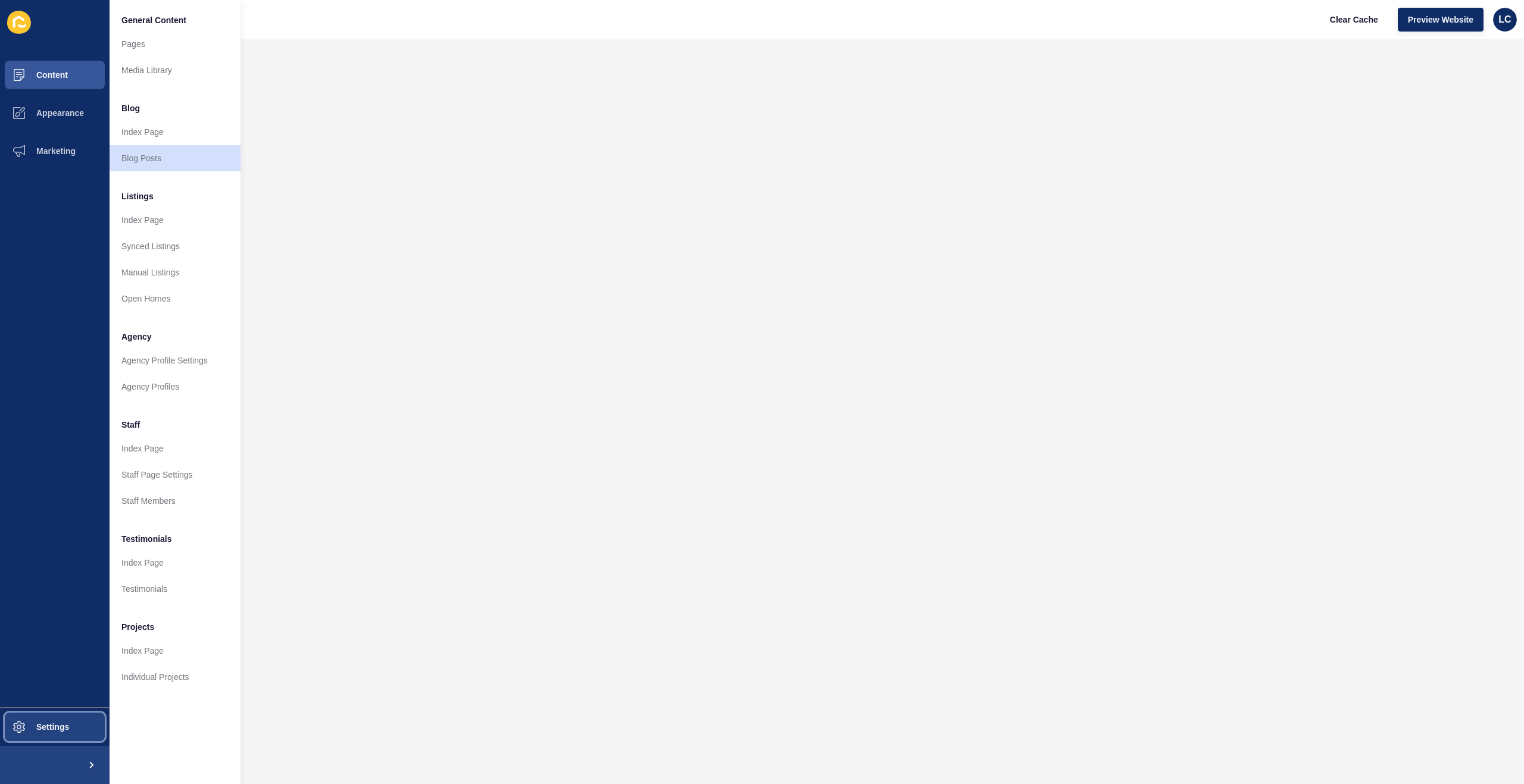
click at [36, 730] on span "Settings" at bounding box center [33, 727] width 71 height 10
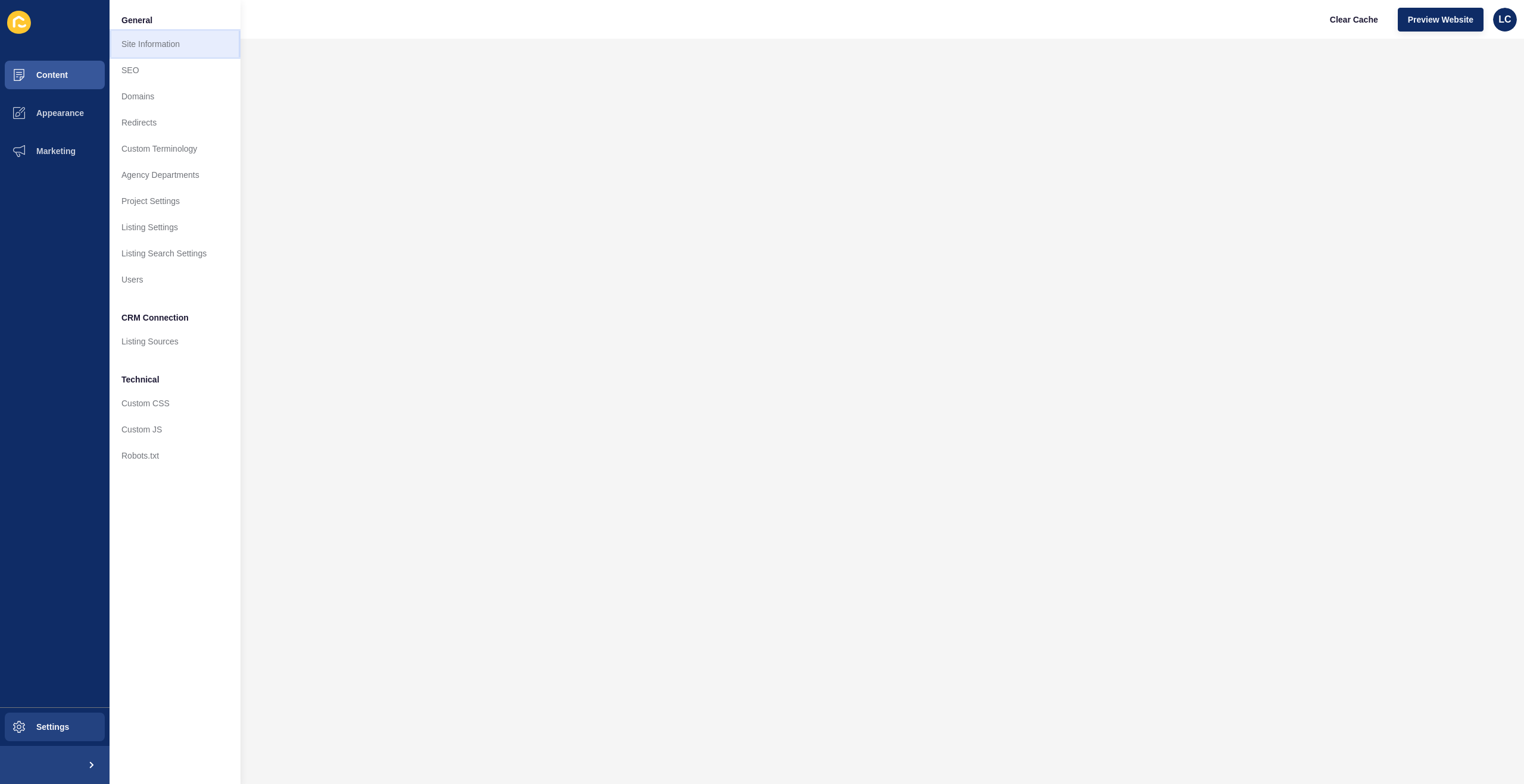
click at [160, 42] on link "Site Information" at bounding box center [175, 44] width 131 height 26
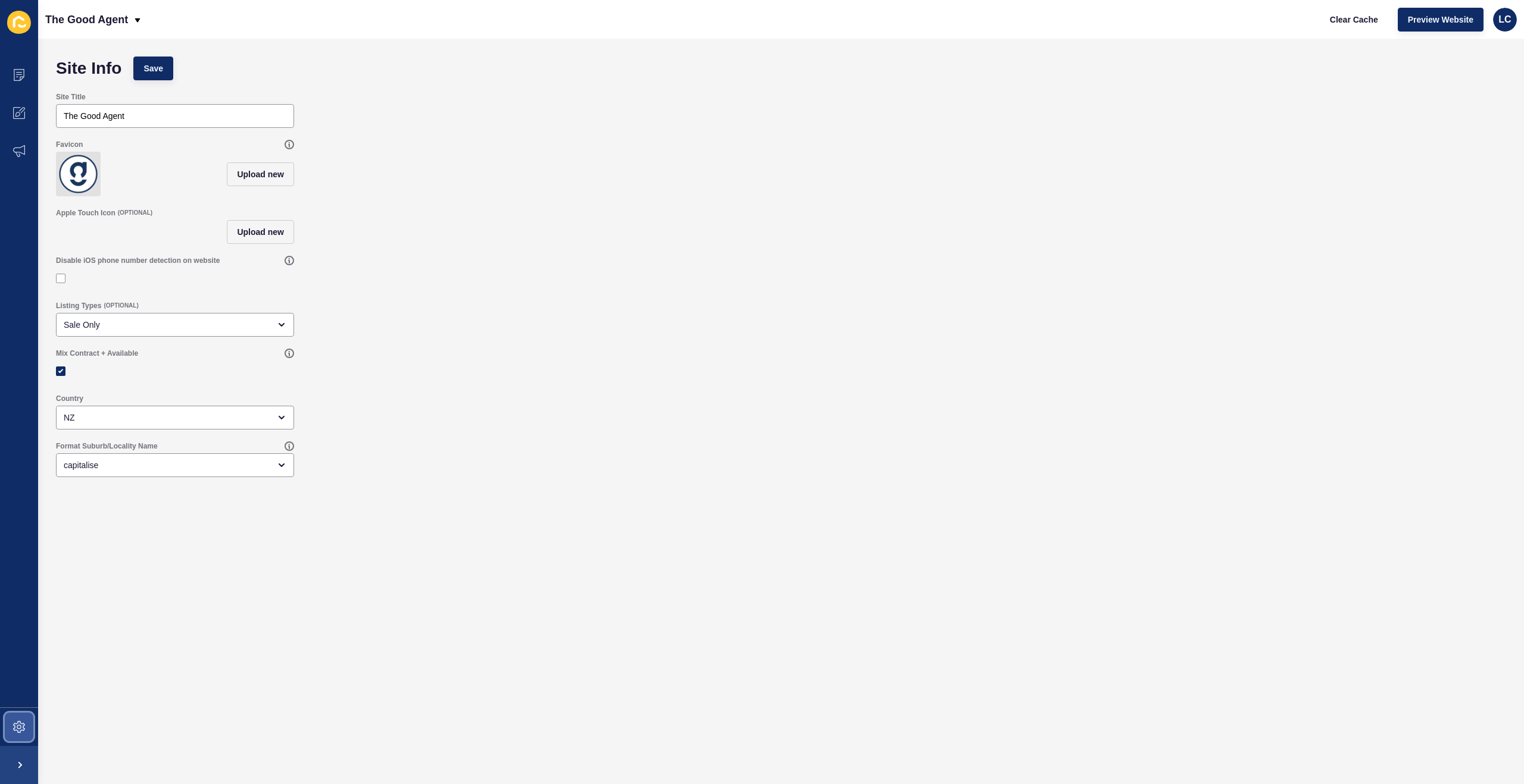
click at [19, 715] on span at bounding box center [19, 727] width 38 height 38
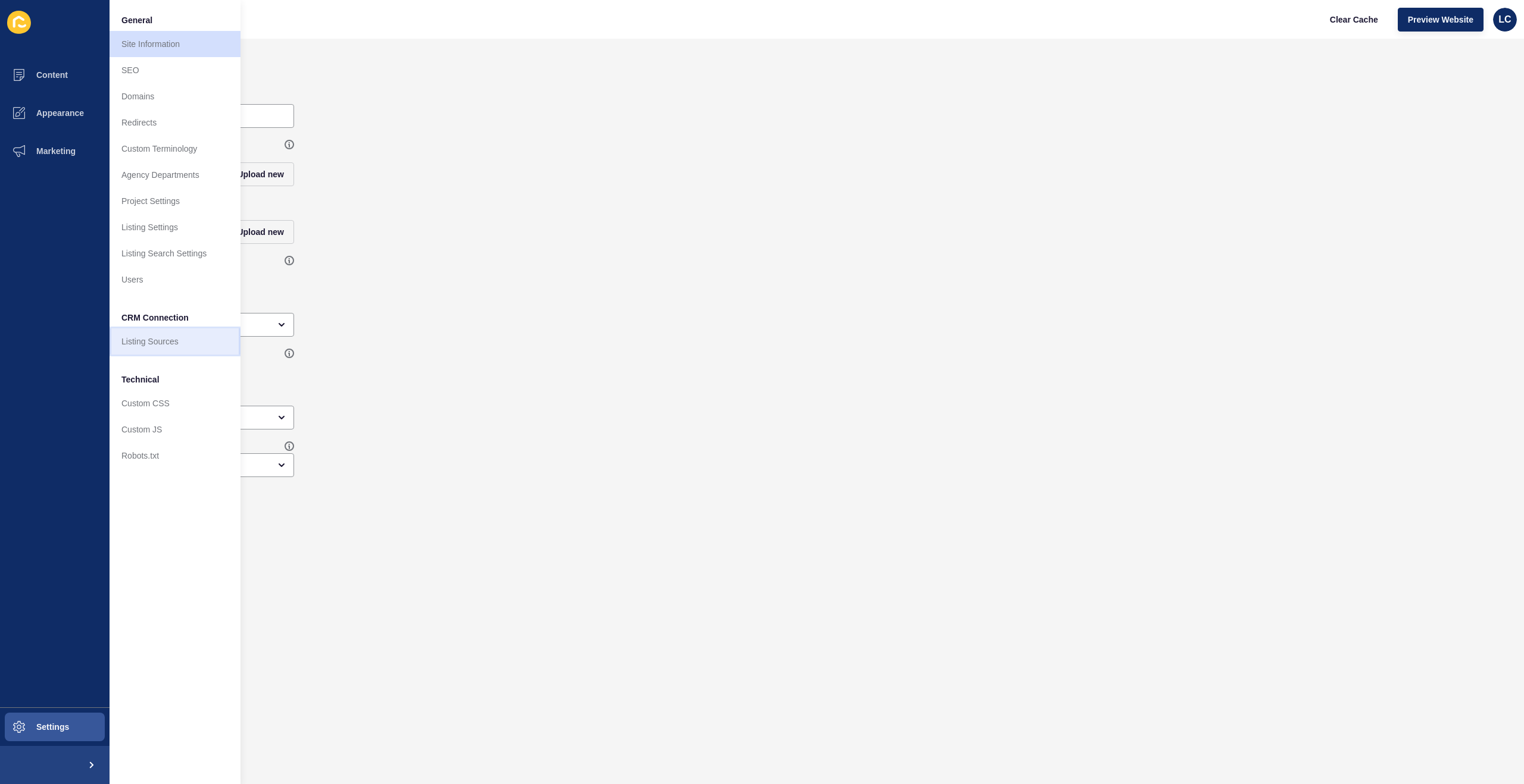
click at [152, 335] on link "Listing Sources" at bounding box center [175, 341] width 131 height 26
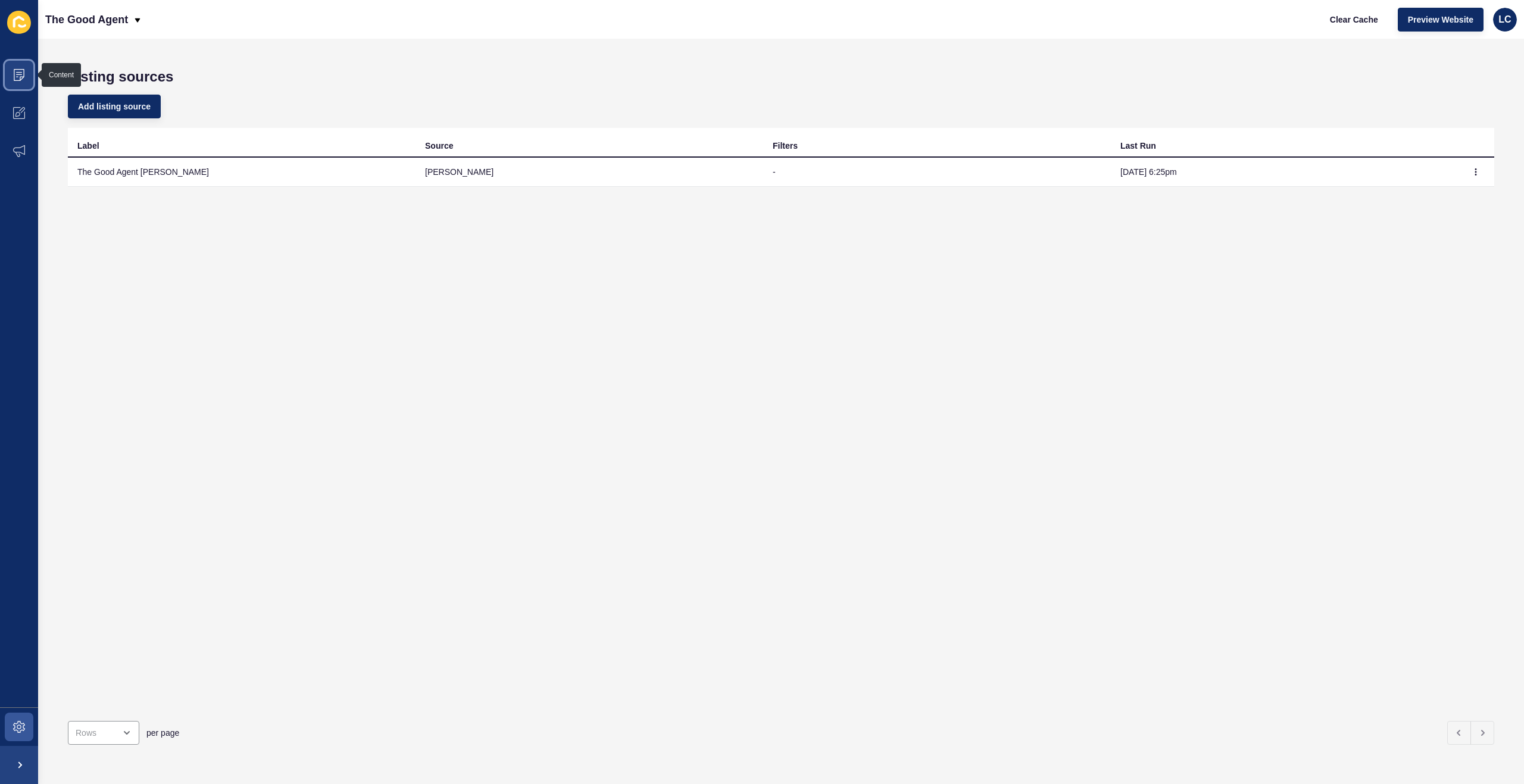
click at [17, 78] on icon at bounding box center [19, 75] width 12 height 12
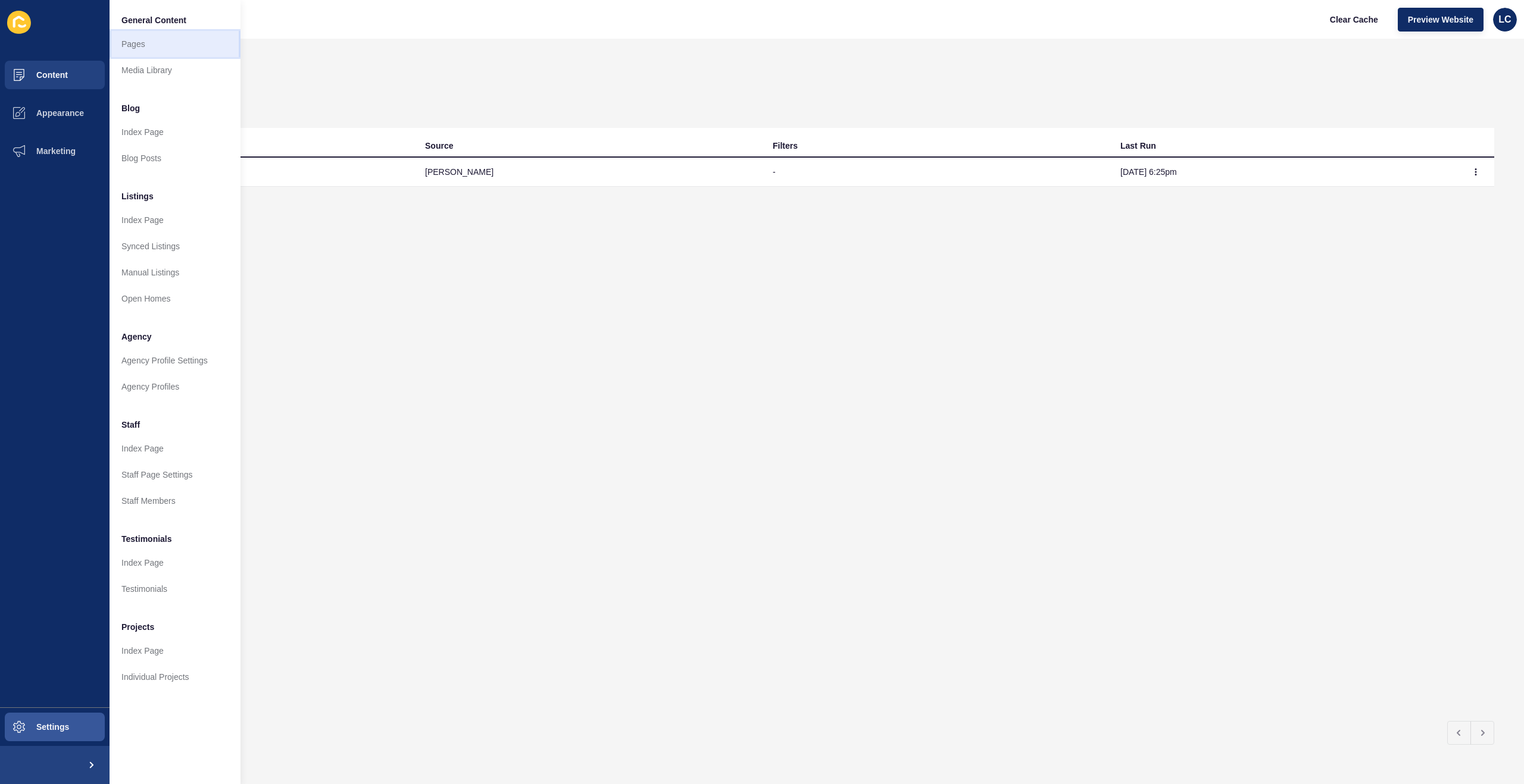
click at [134, 42] on link "Pages" at bounding box center [175, 44] width 131 height 26
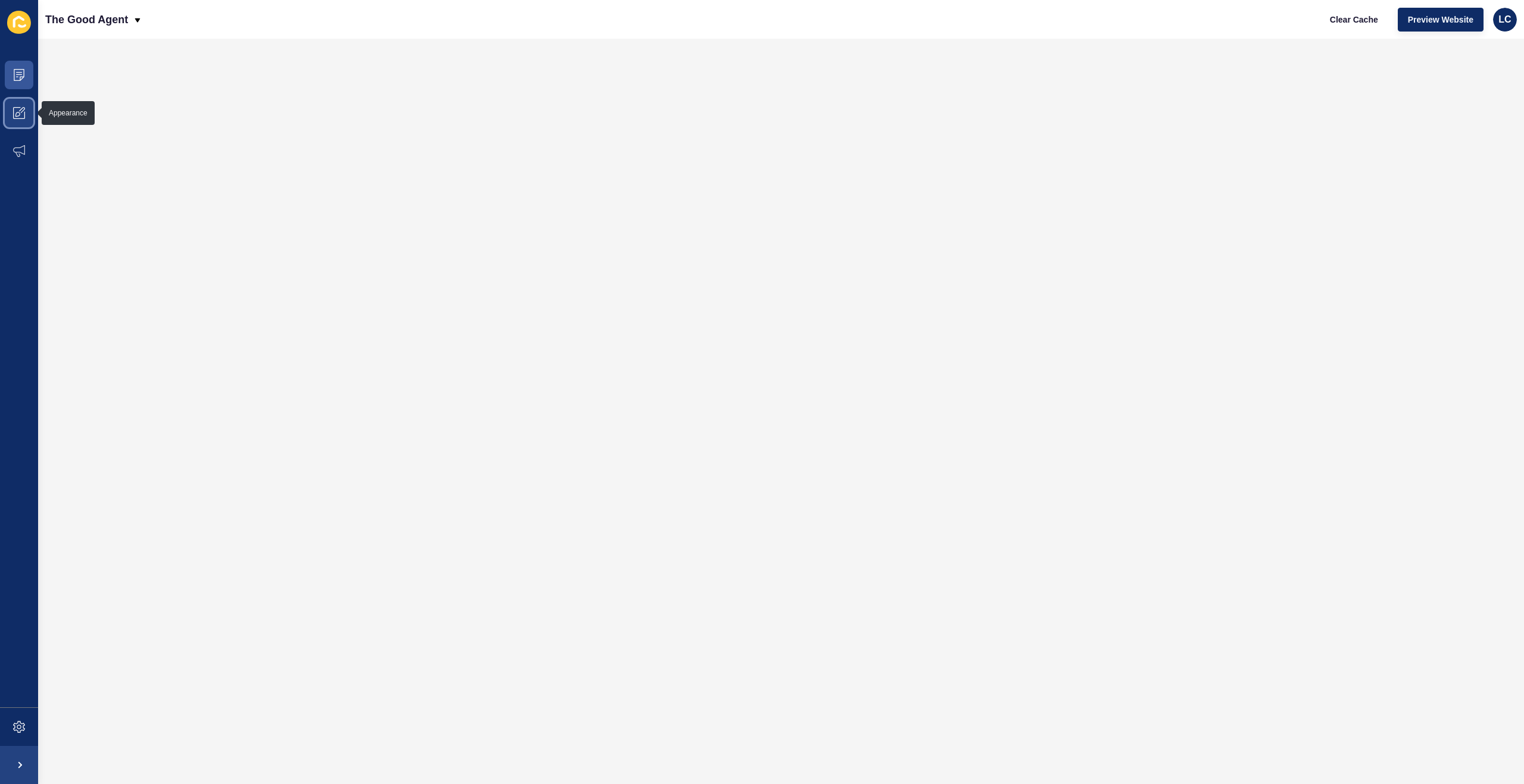
click at [19, 112] on icon at bounding box center [19, 113] width 12 height 12
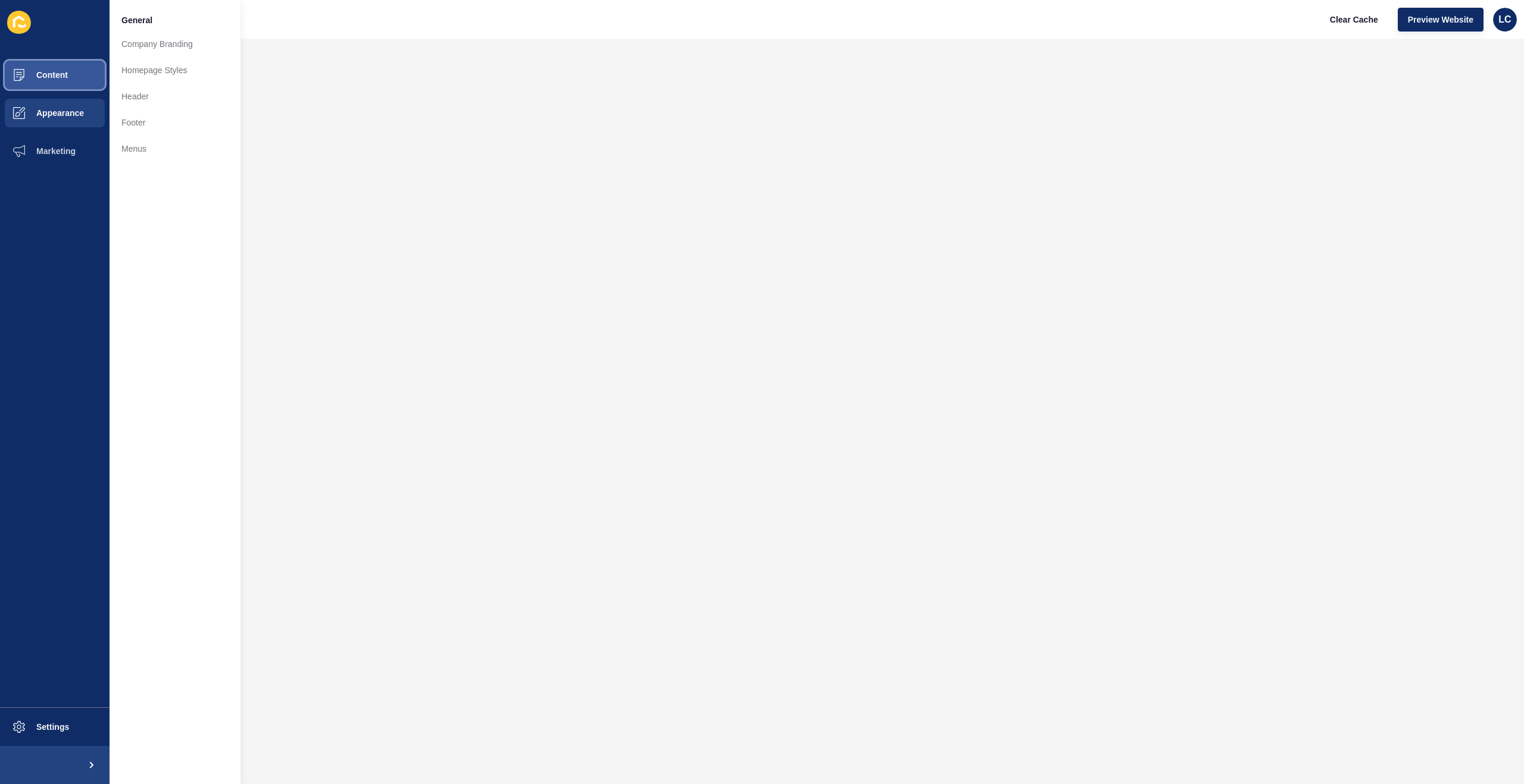
click at [53, 75] on span "Content" at bounding box center [33, 75] width 70 height 10
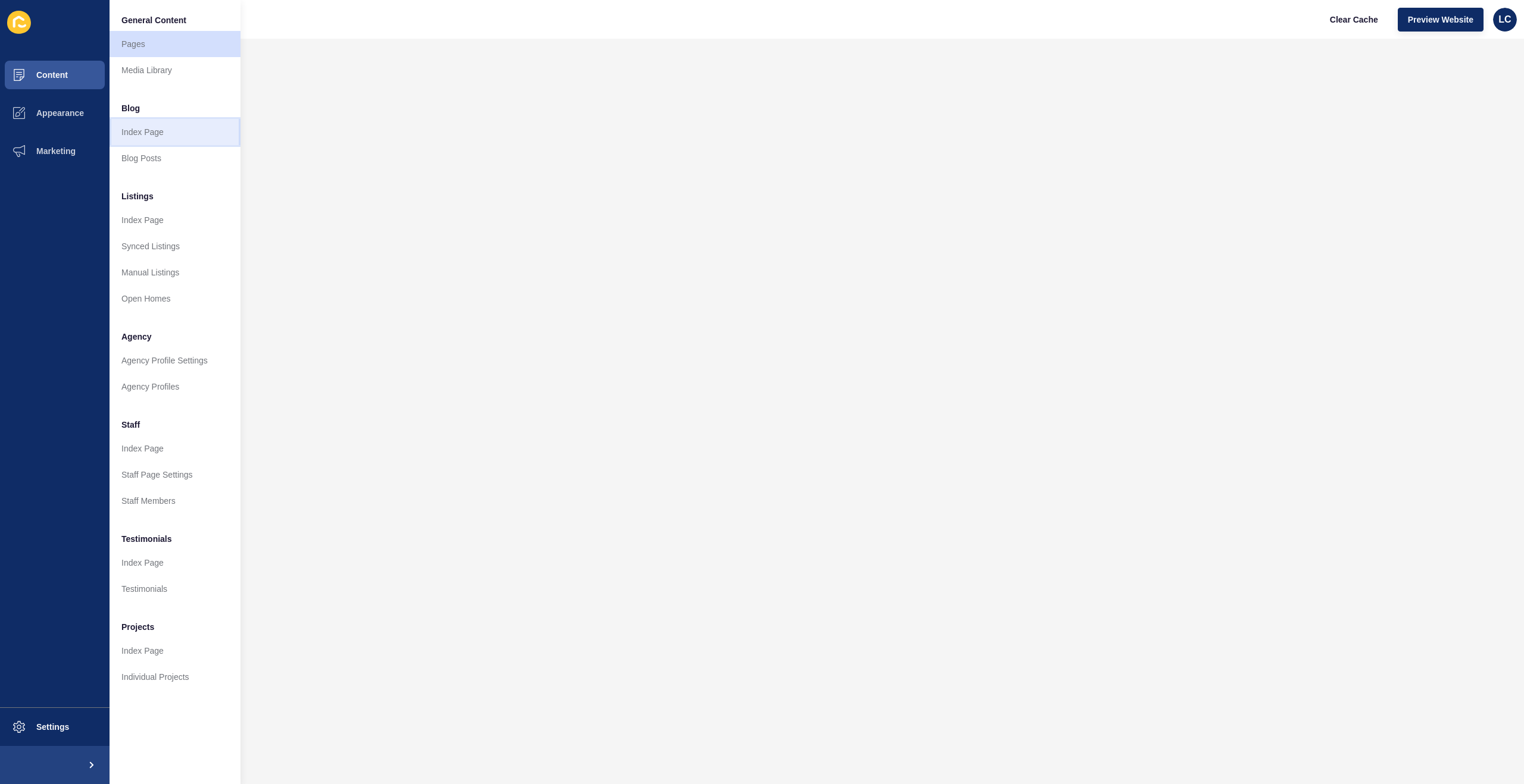
click at [160, 130] on link "Index Page" at bounding box center [175, 132] width 131 height 26
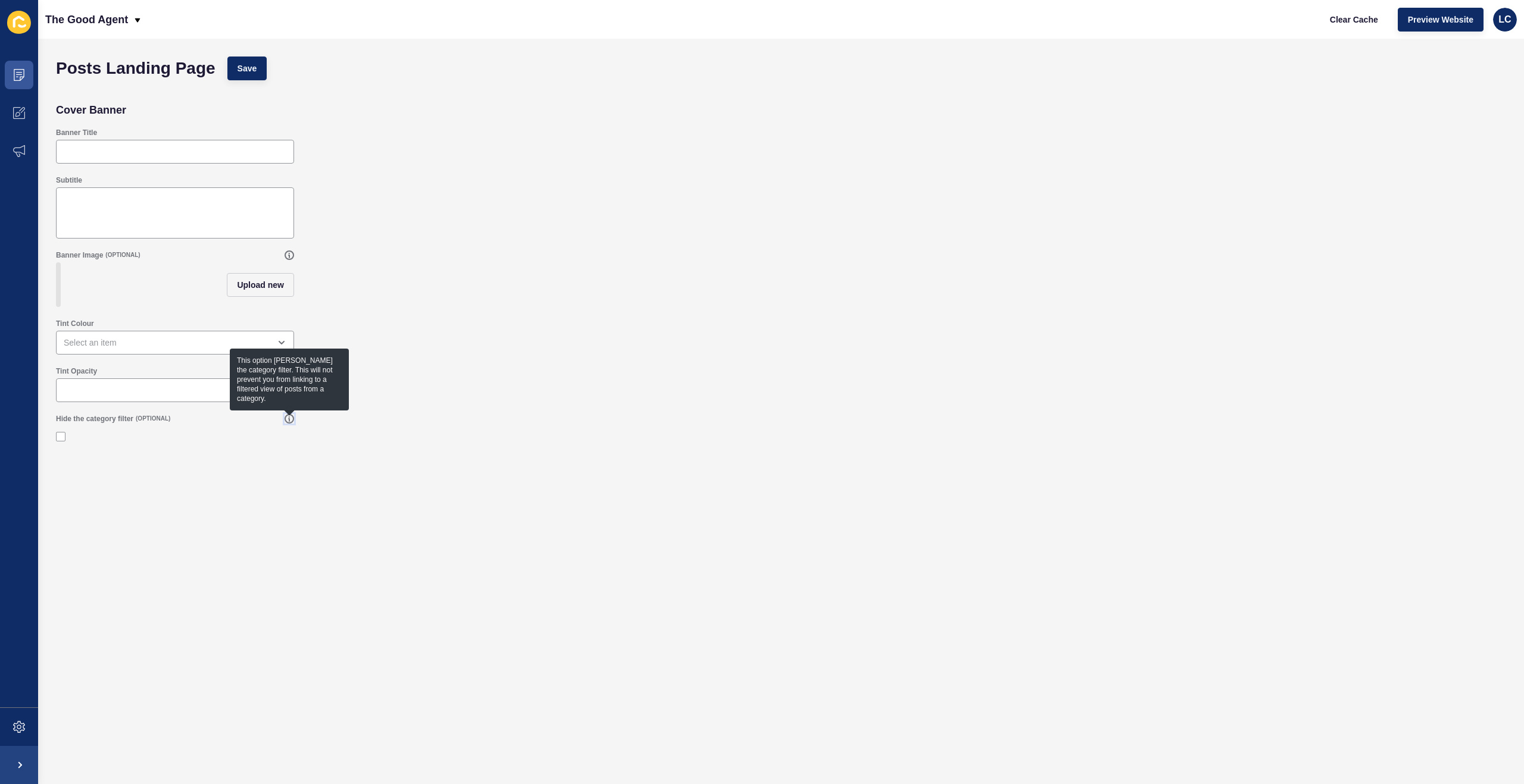
click at [285, 418] on icon at bounding box center [289, 419] width 10 height 10
click at [243, 65] on span "Save" at bounding box center [247, 69] width 20 height 12
click at [20, 76] on icon at bounding box center [19, 75] width 12 height 12
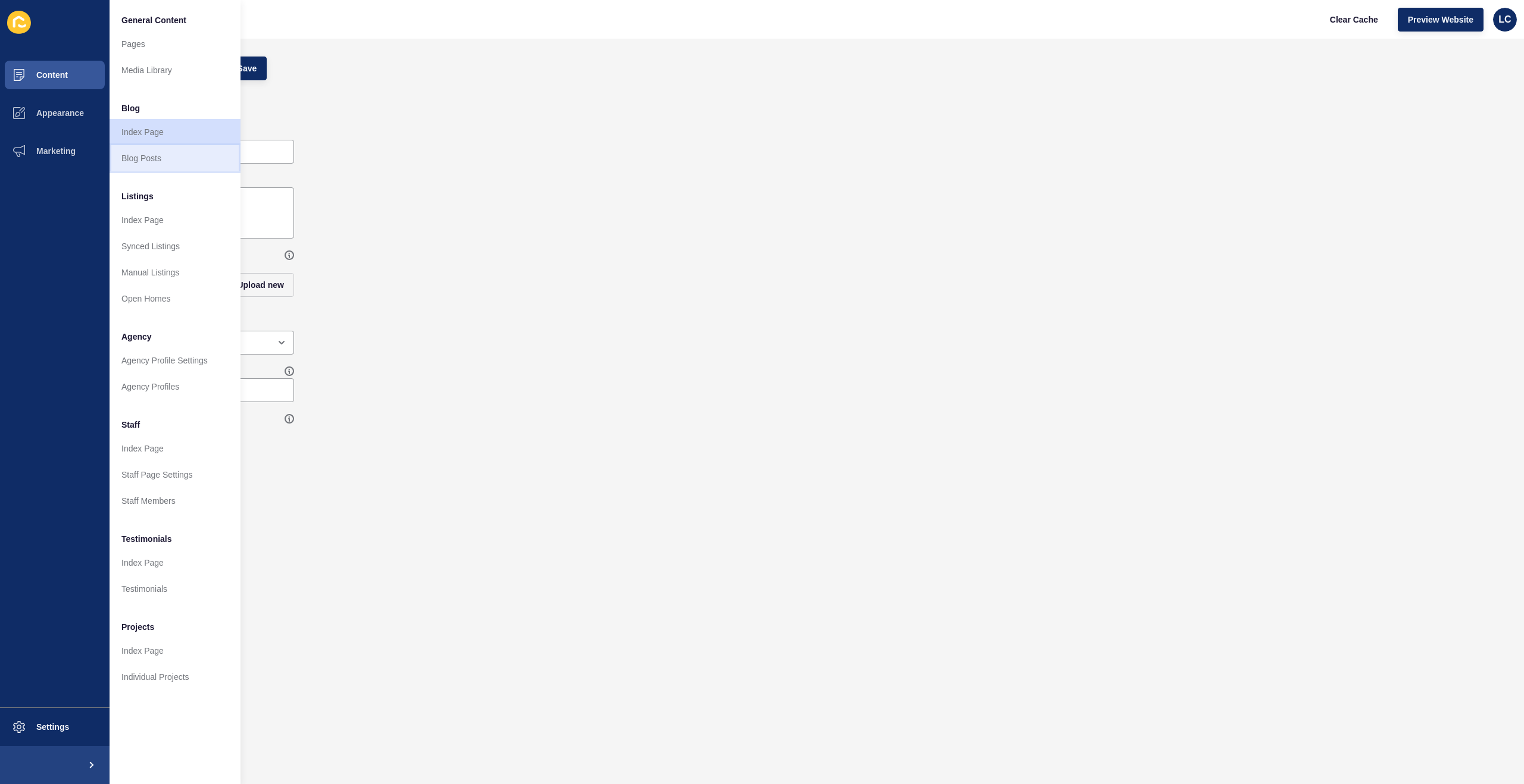
click at [144, 155] on link "Blog Posts" at bounding box center [175, 158] width 131 height 26
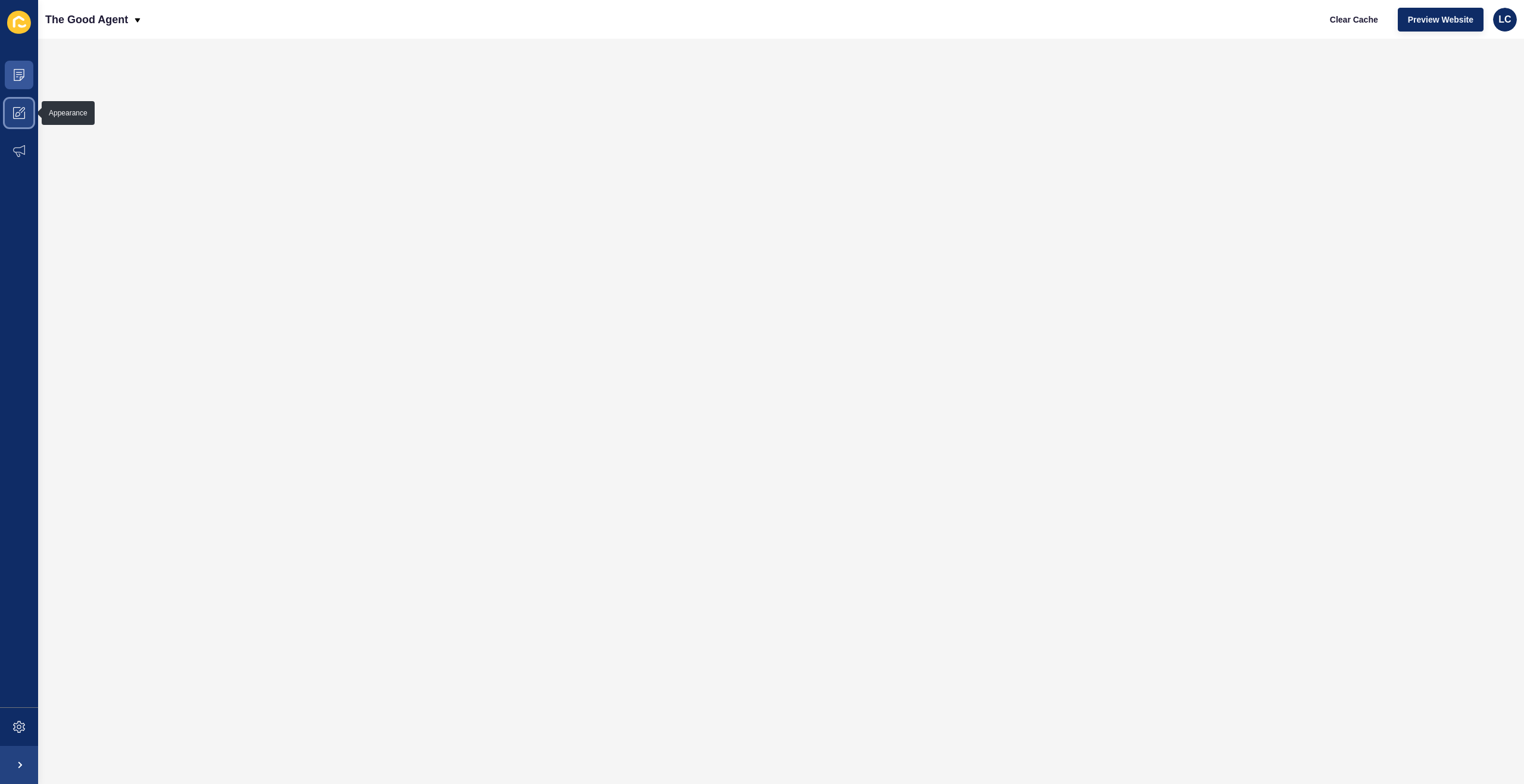
click at [20, 108] on icon at bounding box center [19, 113] width 12 height 12
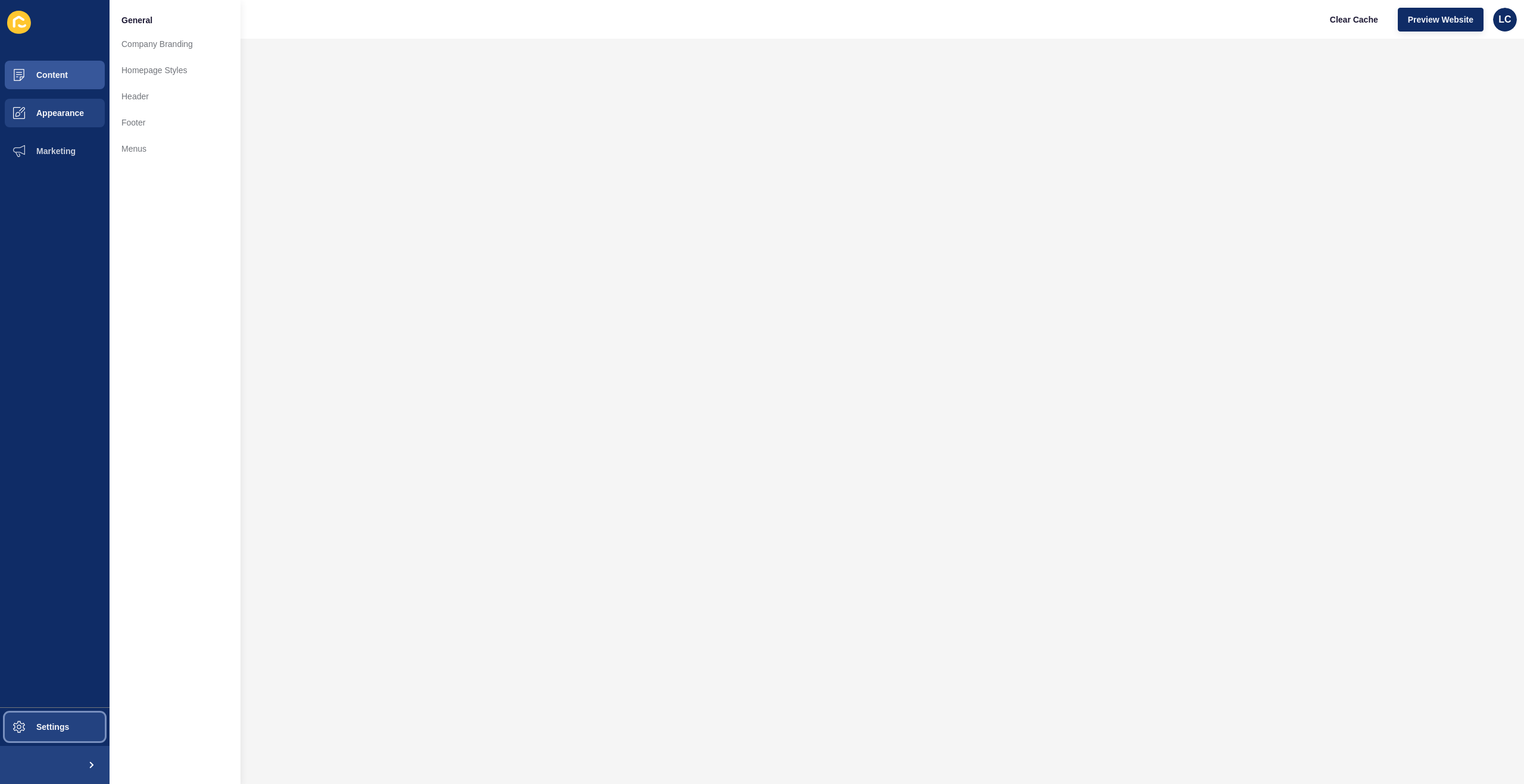
click at [32, 739] on span at bounding box center [19, 727] width 38 height 38
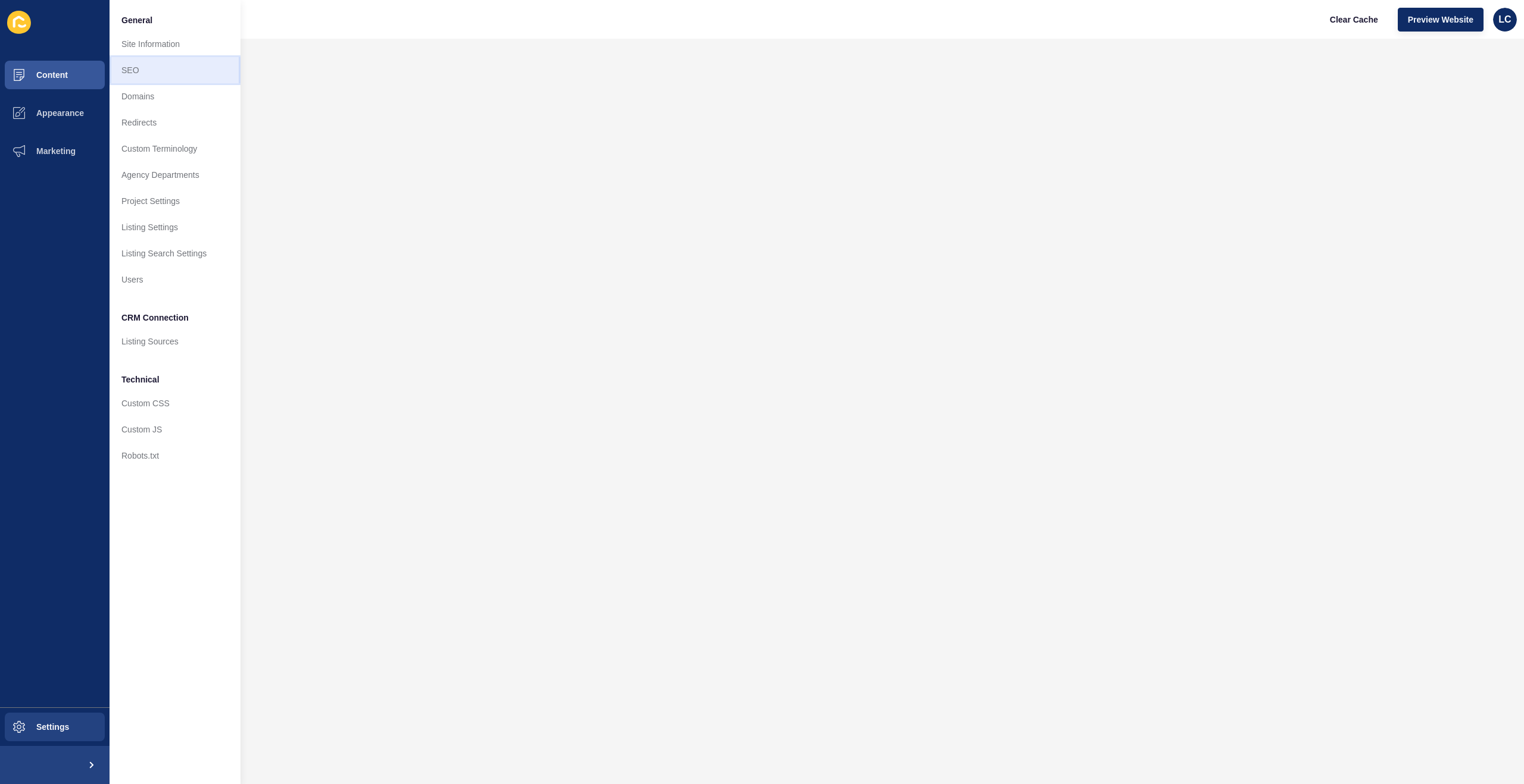
click at [145, 66] on link "SEO" at bounding box center [175, 70] width 131 height 26
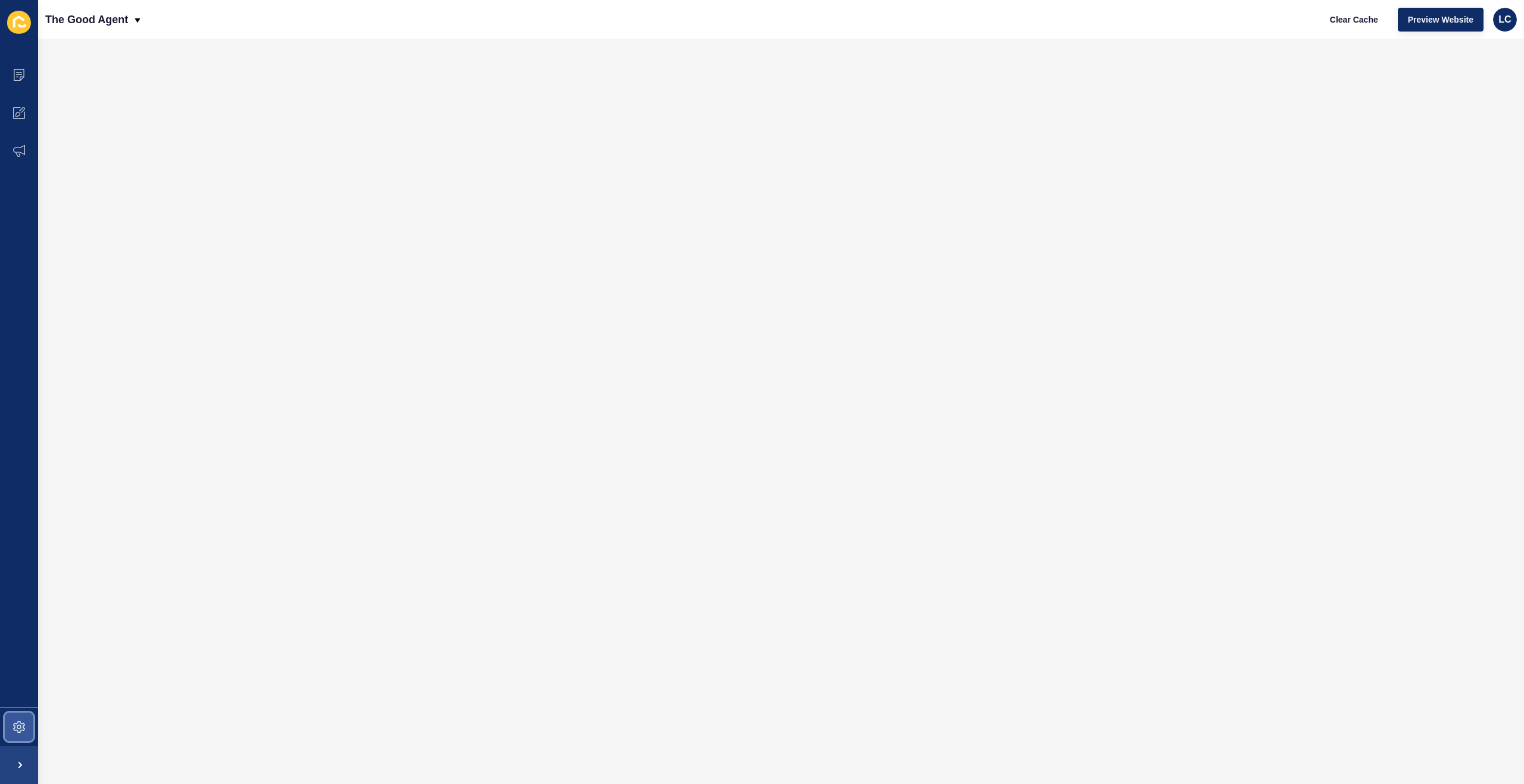
click at [22, 729] on icon at bounding box center [19, 727] width 12 height 12
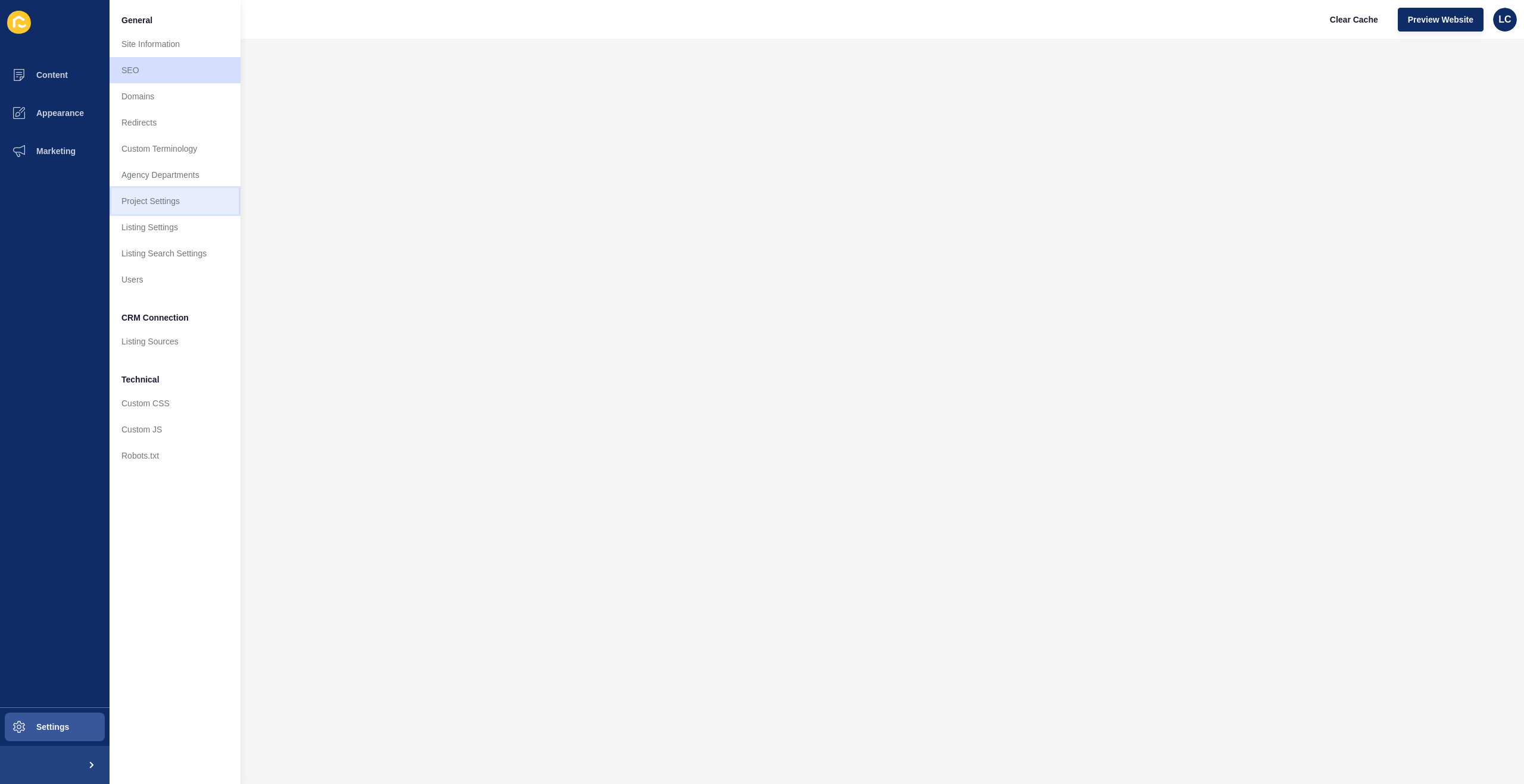
click at [169, 202] on link "Project Settings" at bounding box center [175, 201] width 131 height 26
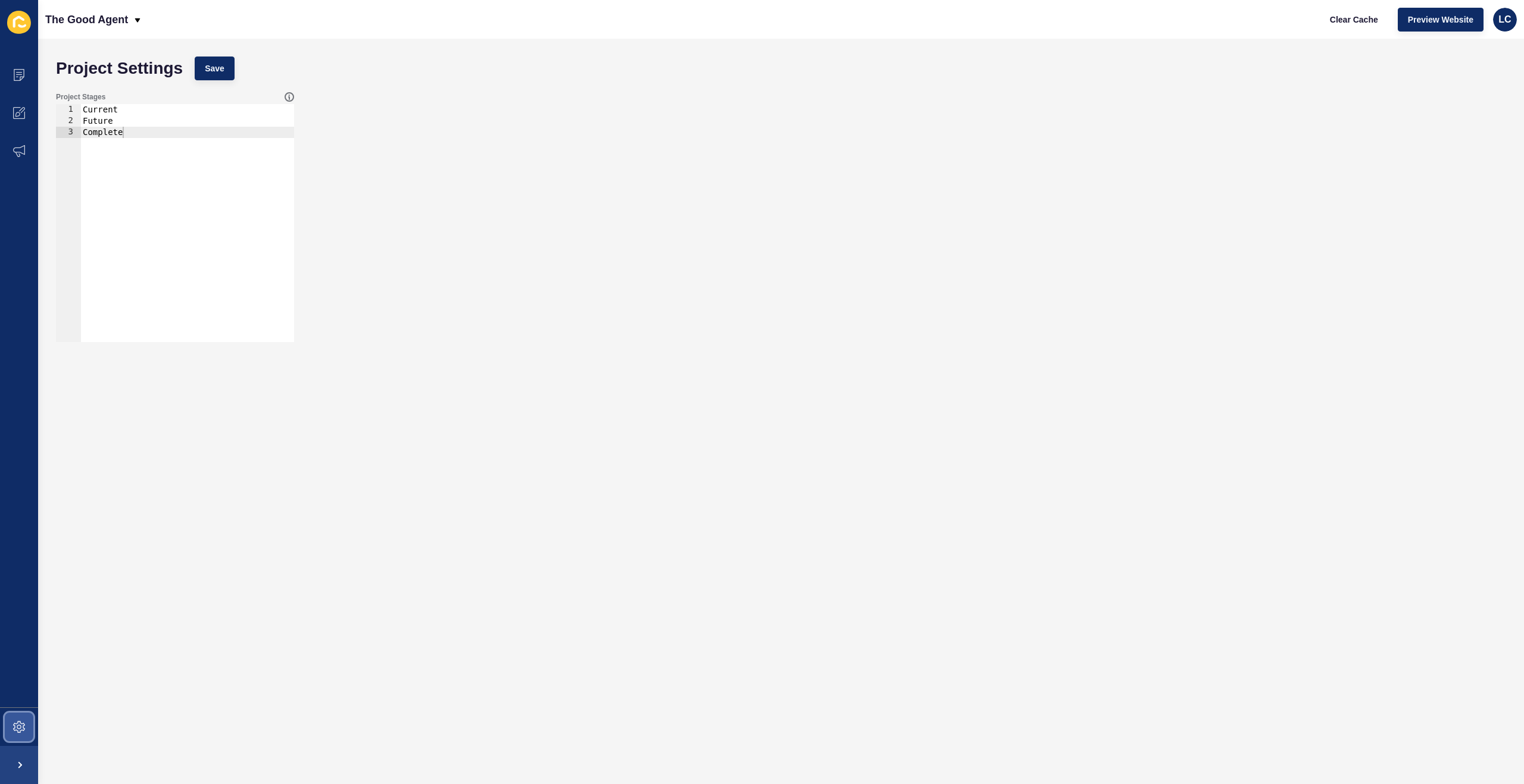
click at [18, 727] on icon at bounding box center [19, 727] width 12 height 12
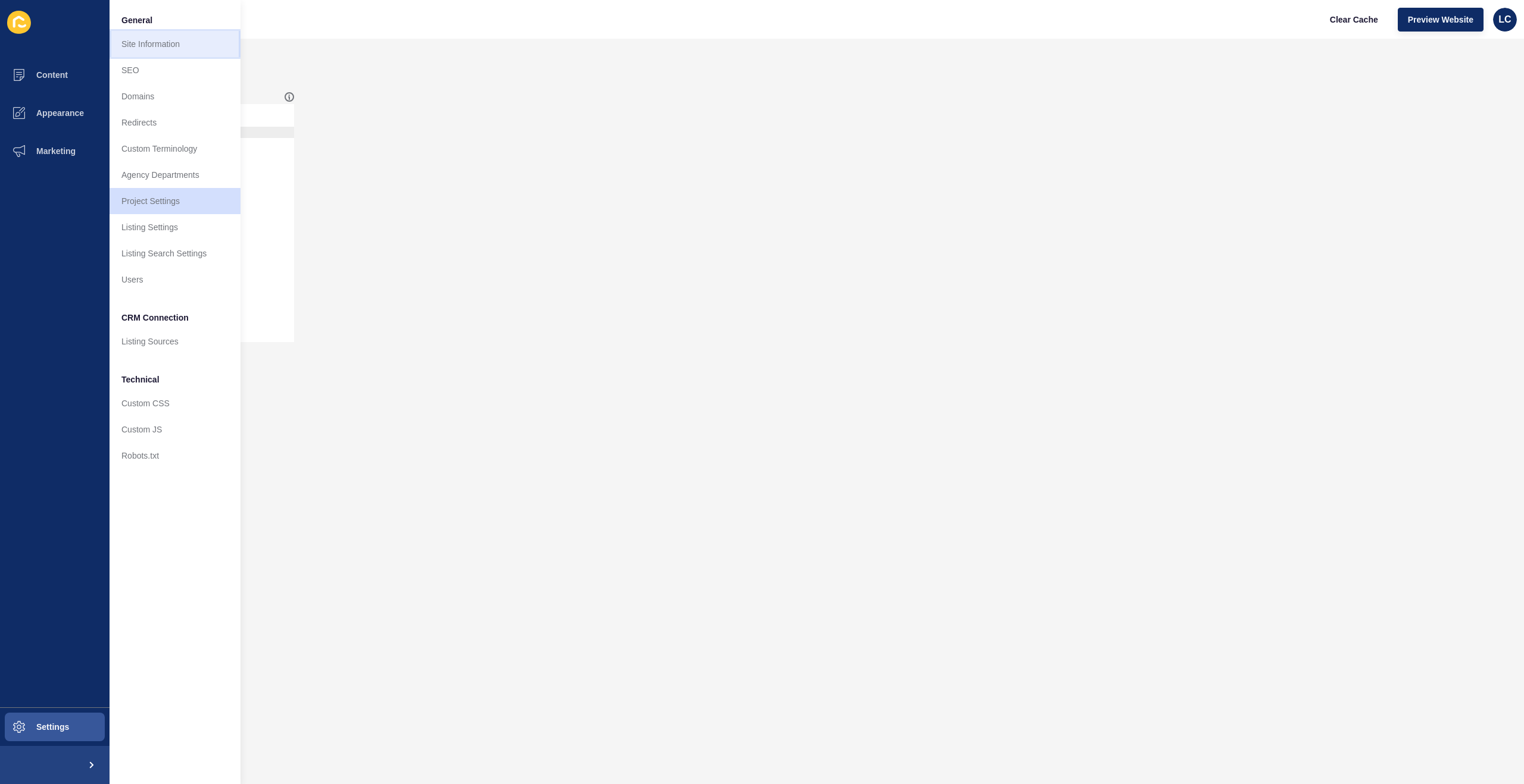
click at [159, 46] on link "Site Information" at bounding box center [175, 44] width 131 height 26
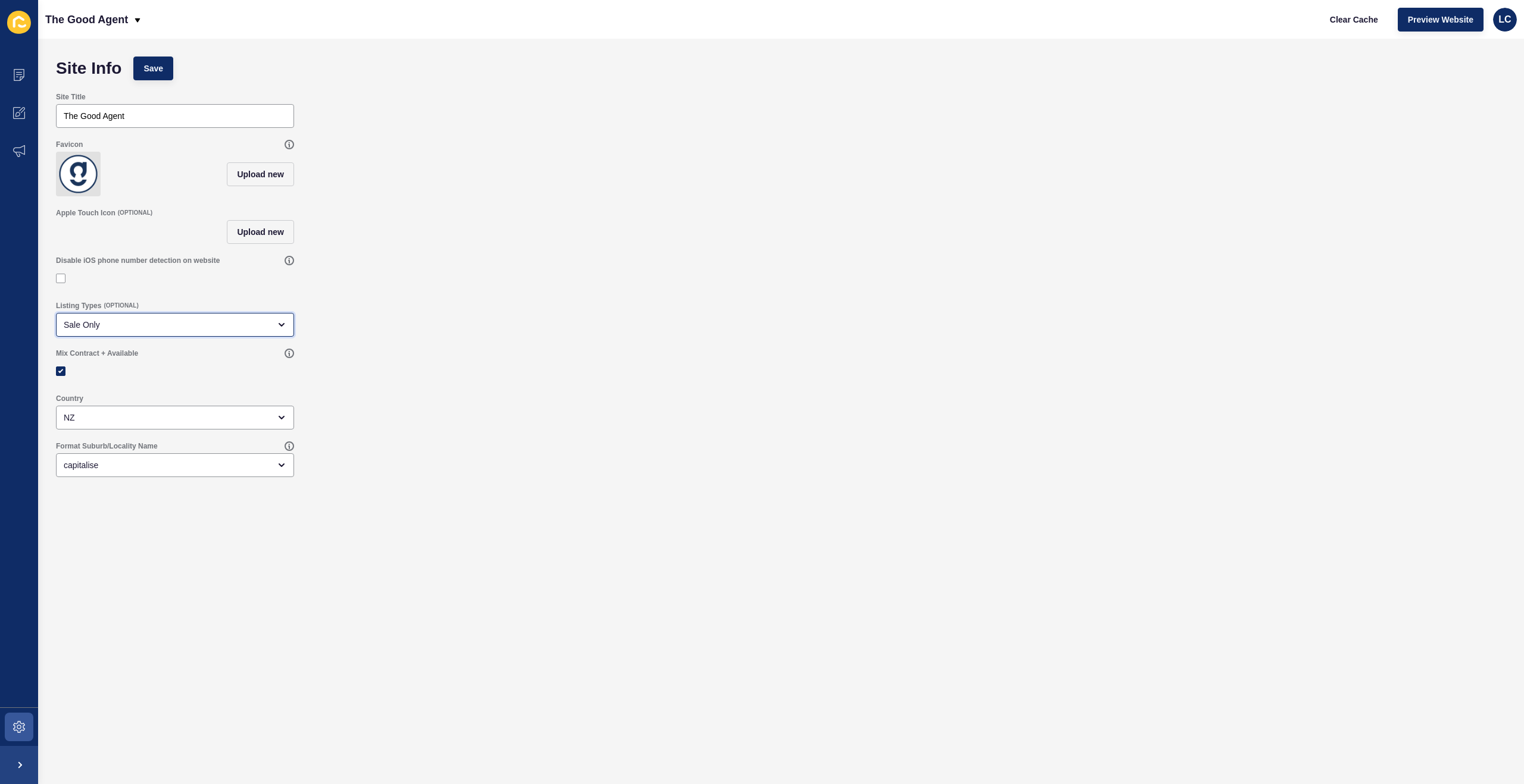
click at [169, 328] on div "Sale Only" at bounding box center [167, 325] width 206 height 12
click at [390, 325] on div "Listing Types (OPTIONAL) Sale Only" at bounding box center [781, 319] width 1462 height 48
click at [61, 372] on label at bounding box center [61, 371] width 10 height 10
click at [61, 372] on input "Mix Contract + Available" at bounding box center [62, 371] width 8 height 8
click at [163, 67] on span "Save" at bounding box center [153, 69] width 20 height 12
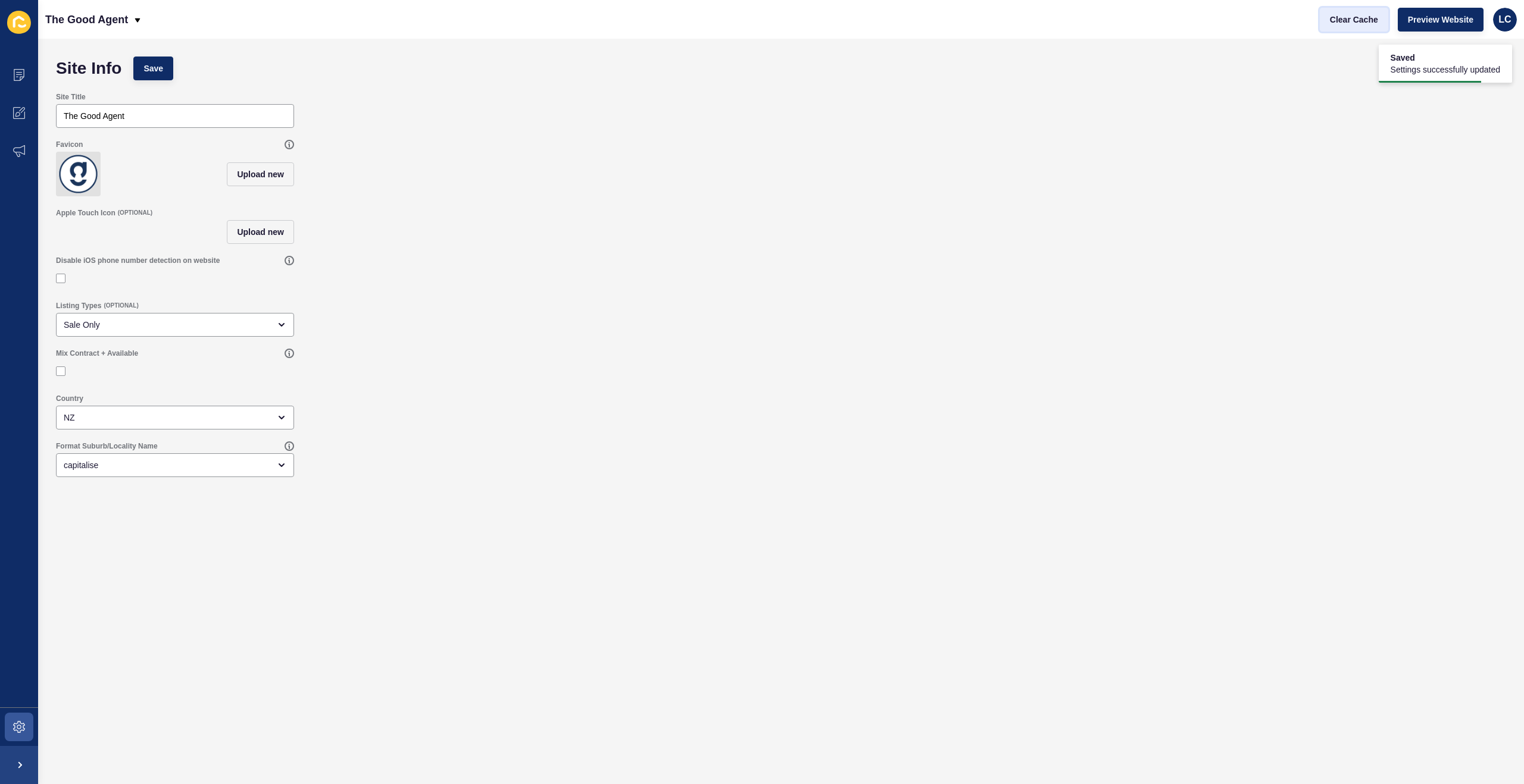
click at [1346, 21] on span "Clear Cache" at bounding box center [1354, 20] width 48 height 12
click at [61, 371] on label at bounding box center [61, 371] width 10 height 10
click at [61, 371] on input "Mix Contract + Available" at bounding box center [62, 371] width 8 height 8
checkbox input "true"
click at [167, 73] on button "Save" at bounding box center [153, 69] width 40 height 24
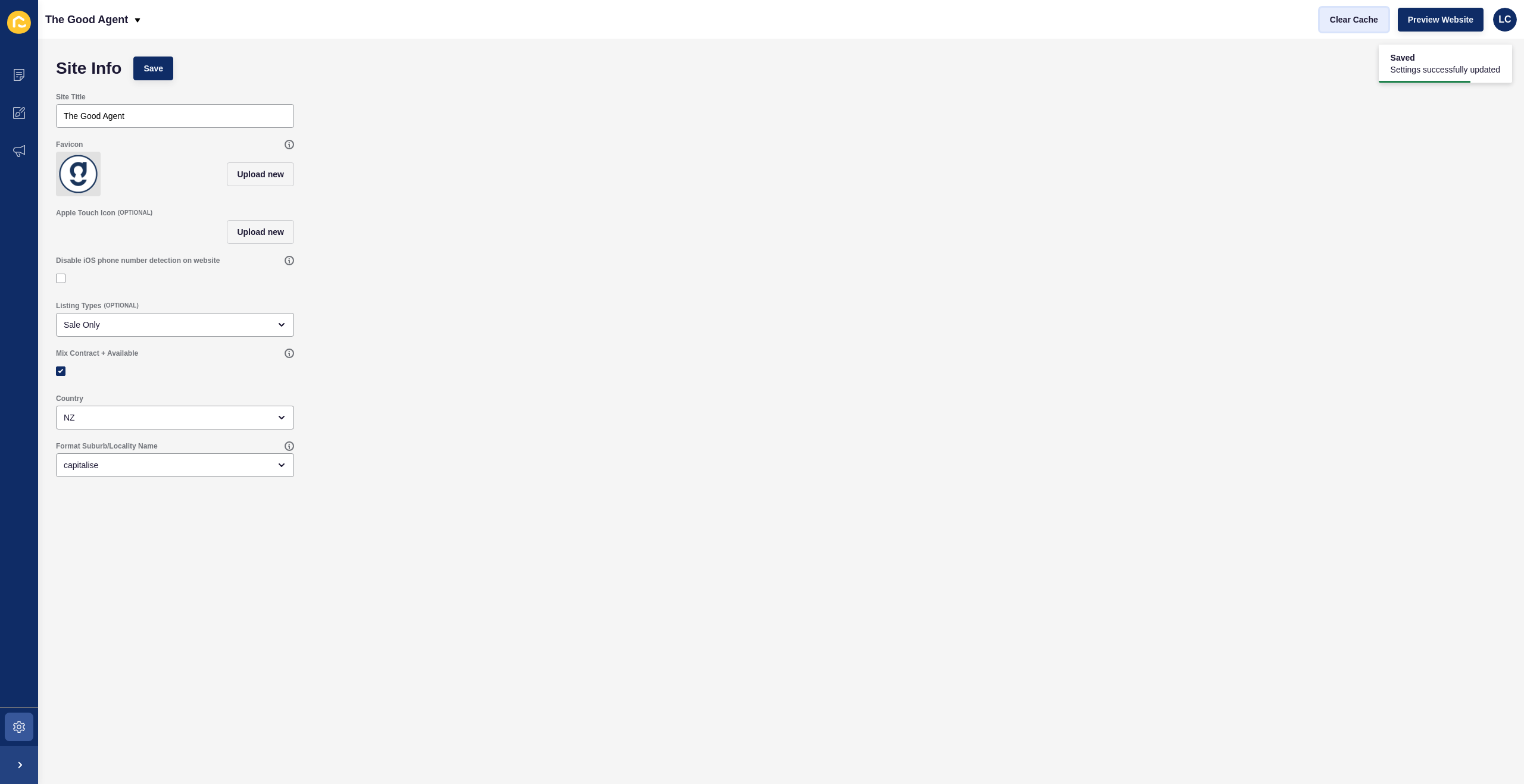
click at [1349, 20] on span "Clear Cache" at bounding box center [1354, 20] width 48 height 12
click at [17, 716] on span at bounding box center [19, 727] width 38 height 38
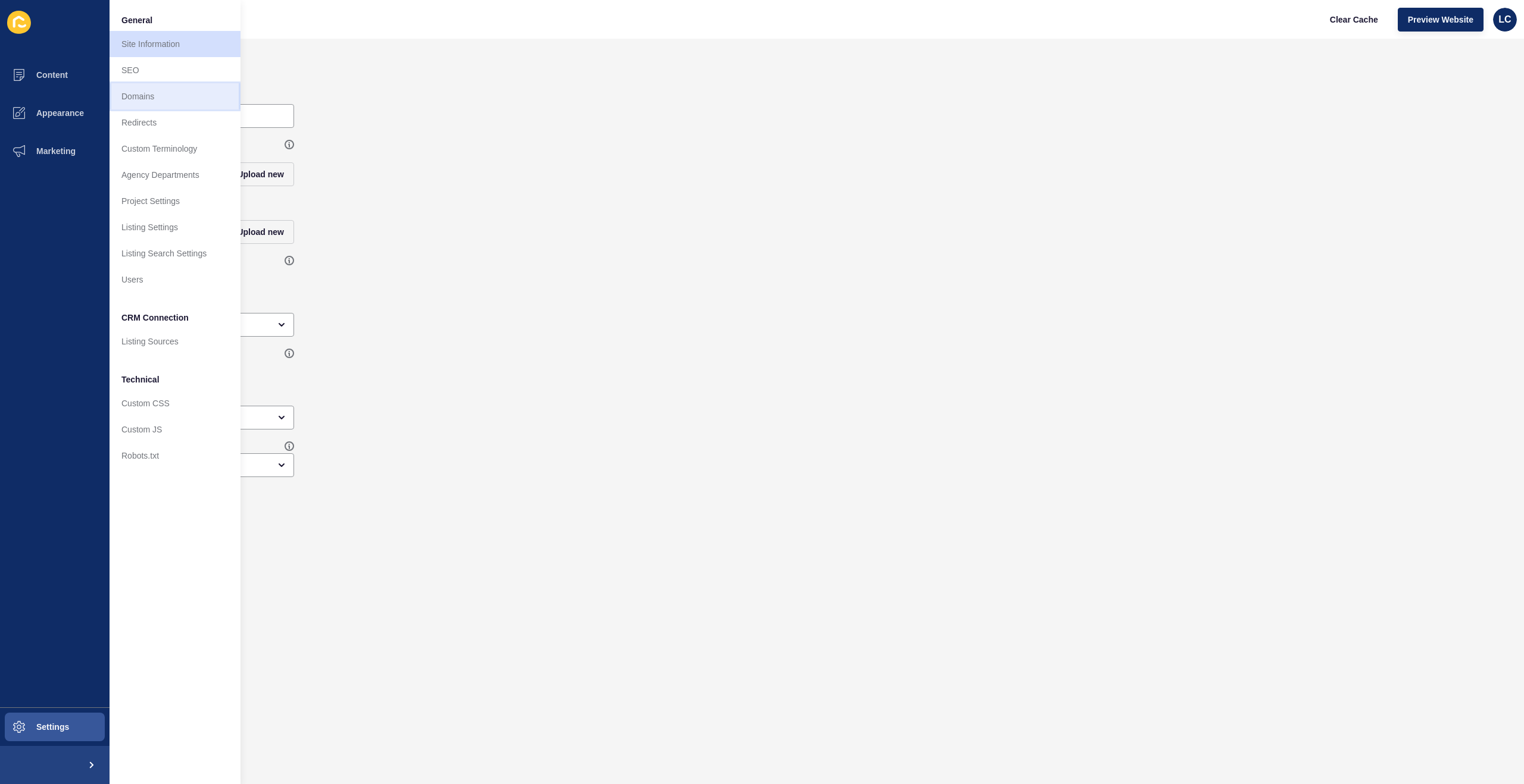
click at [150, 92] on link "Domains" at bounding box center [175, 97] width 131 height 26
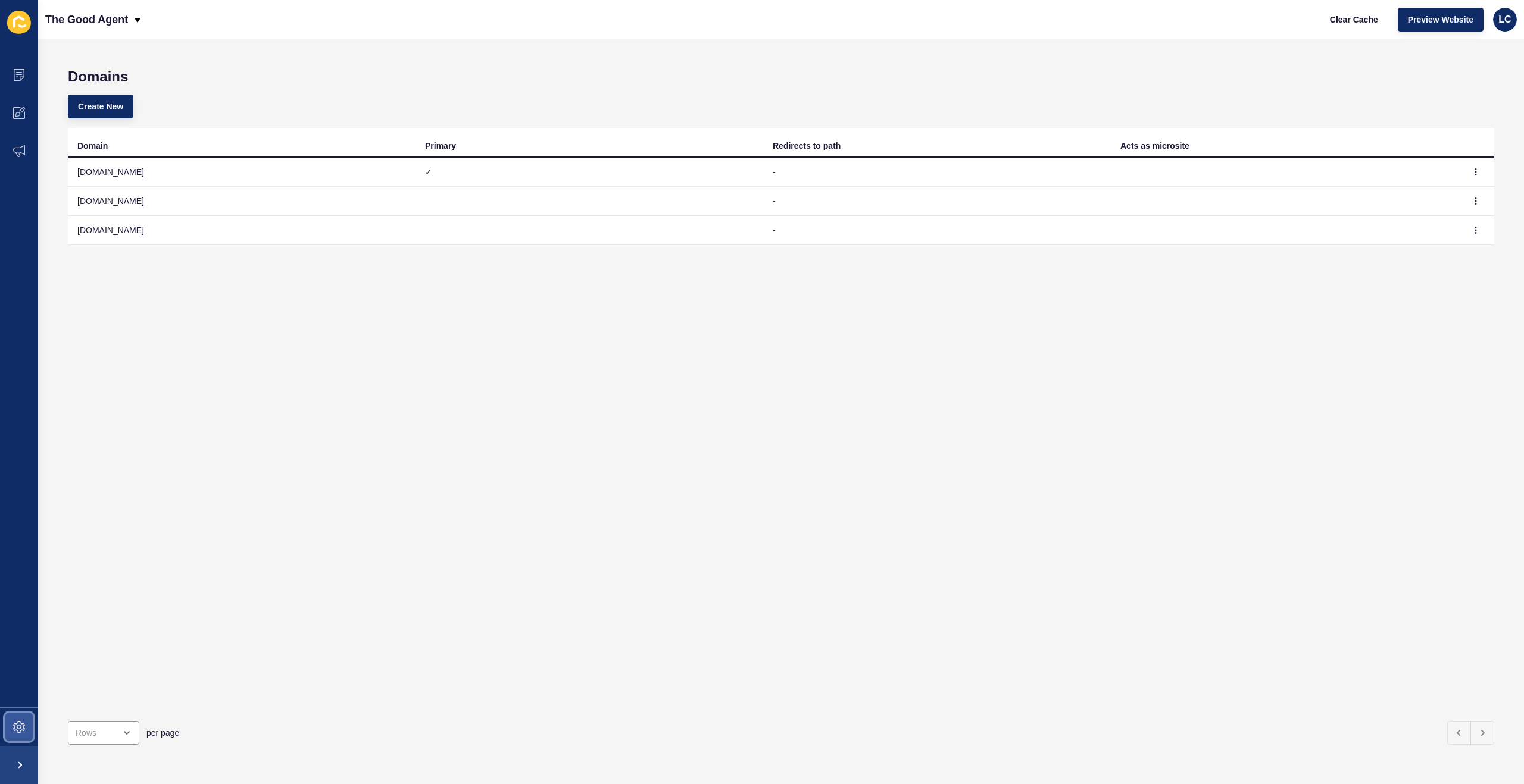
click at [18, 729] on icon at bounding box center [19, 727] width 5 height 5
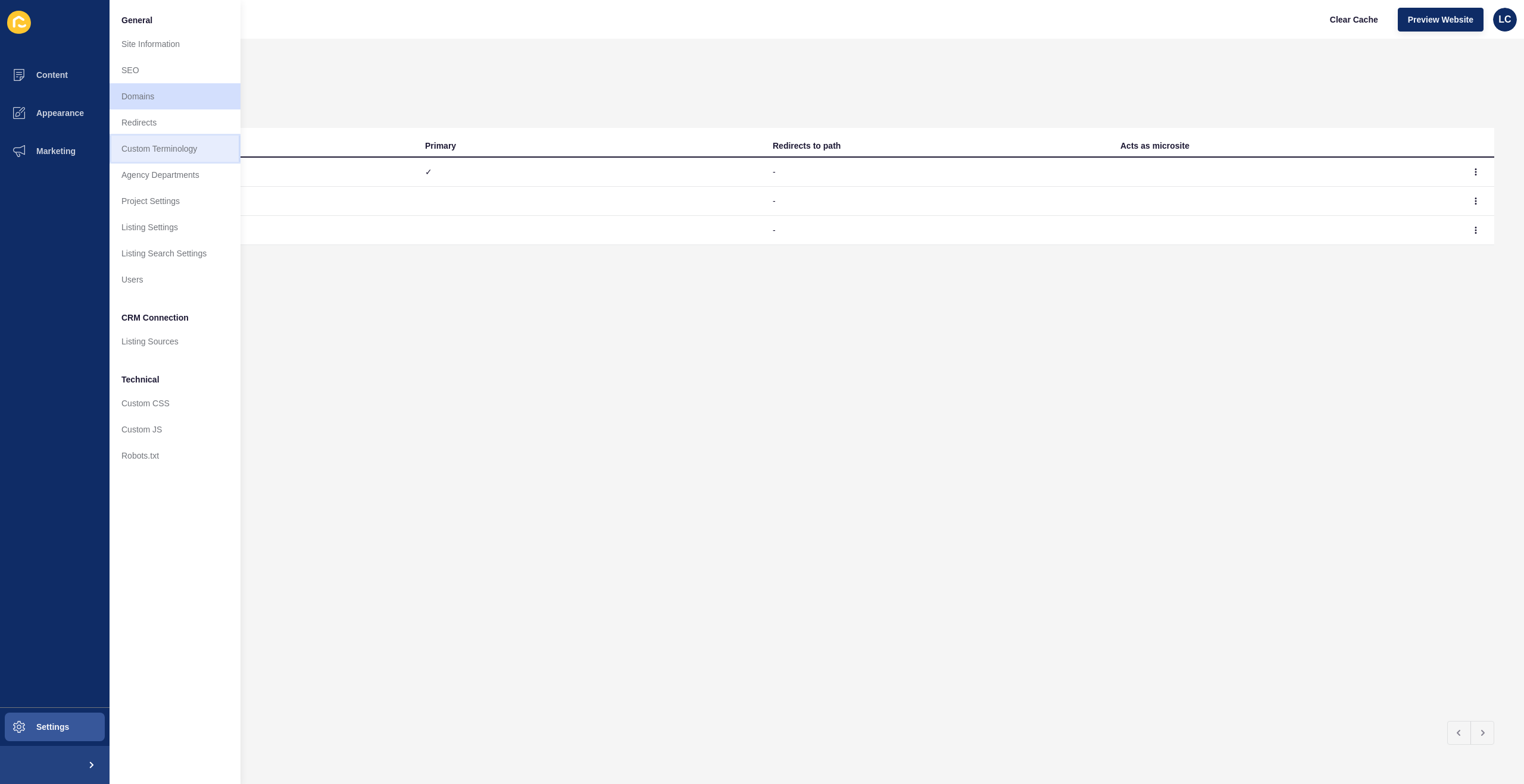
click at [141, 149] on link "Custom Terminology" at bounding box center [175, 149] width 131 height 26
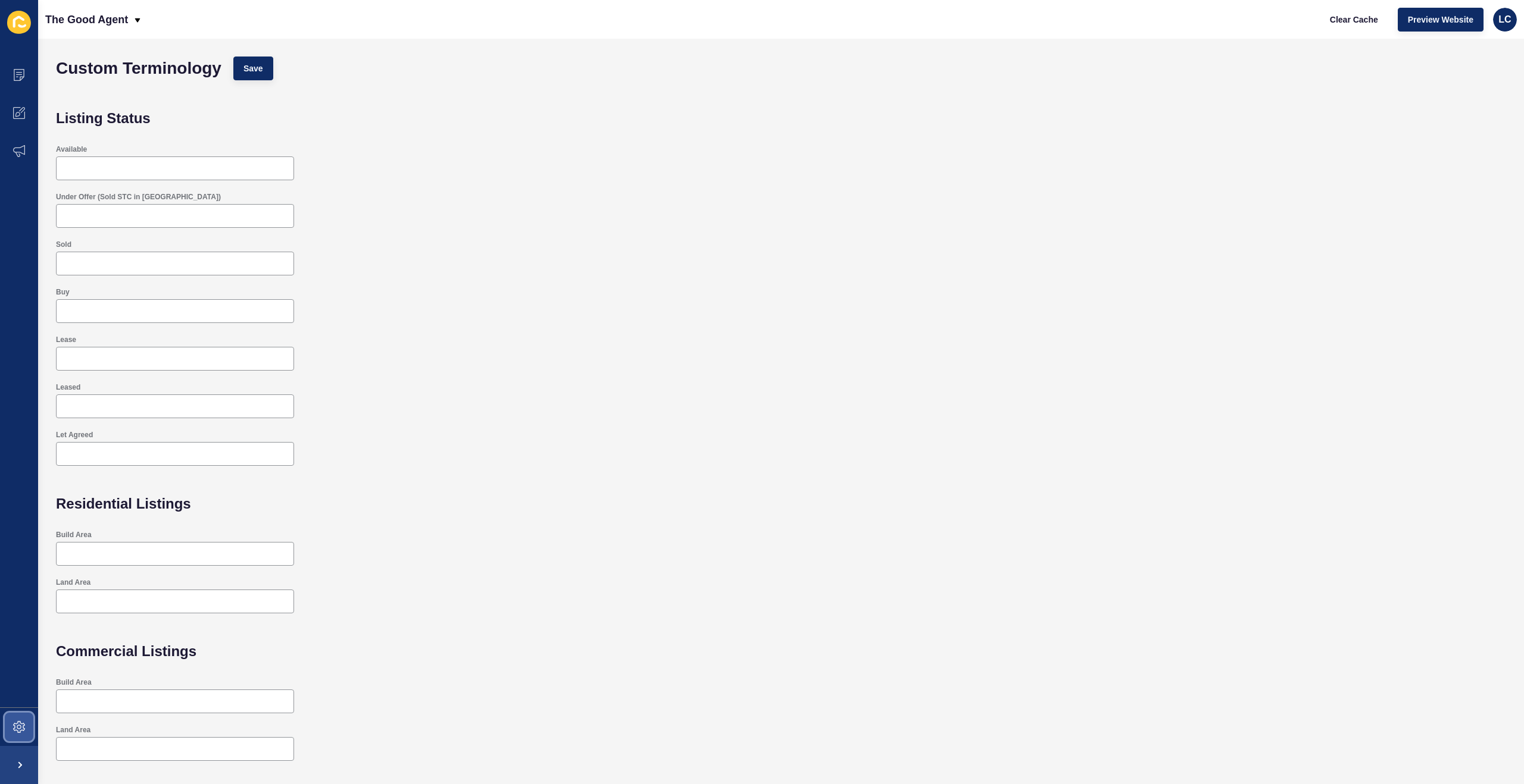
click at [17, 730] on icon at bounding box center [19, 727] width 12 height 12
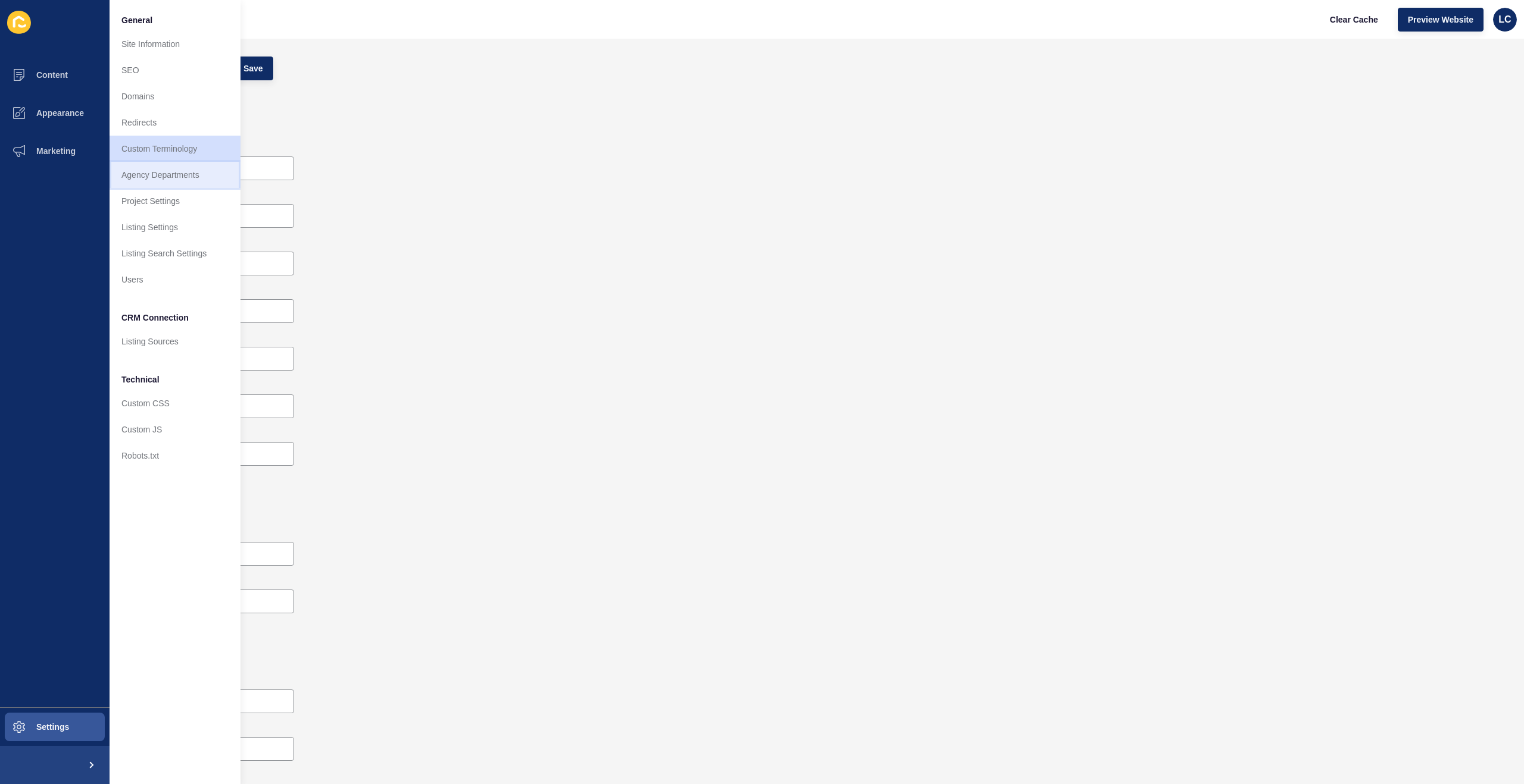
click at [150, 173] on link "Agency Departments" at bounding box center [175, 175] width 131 height 26
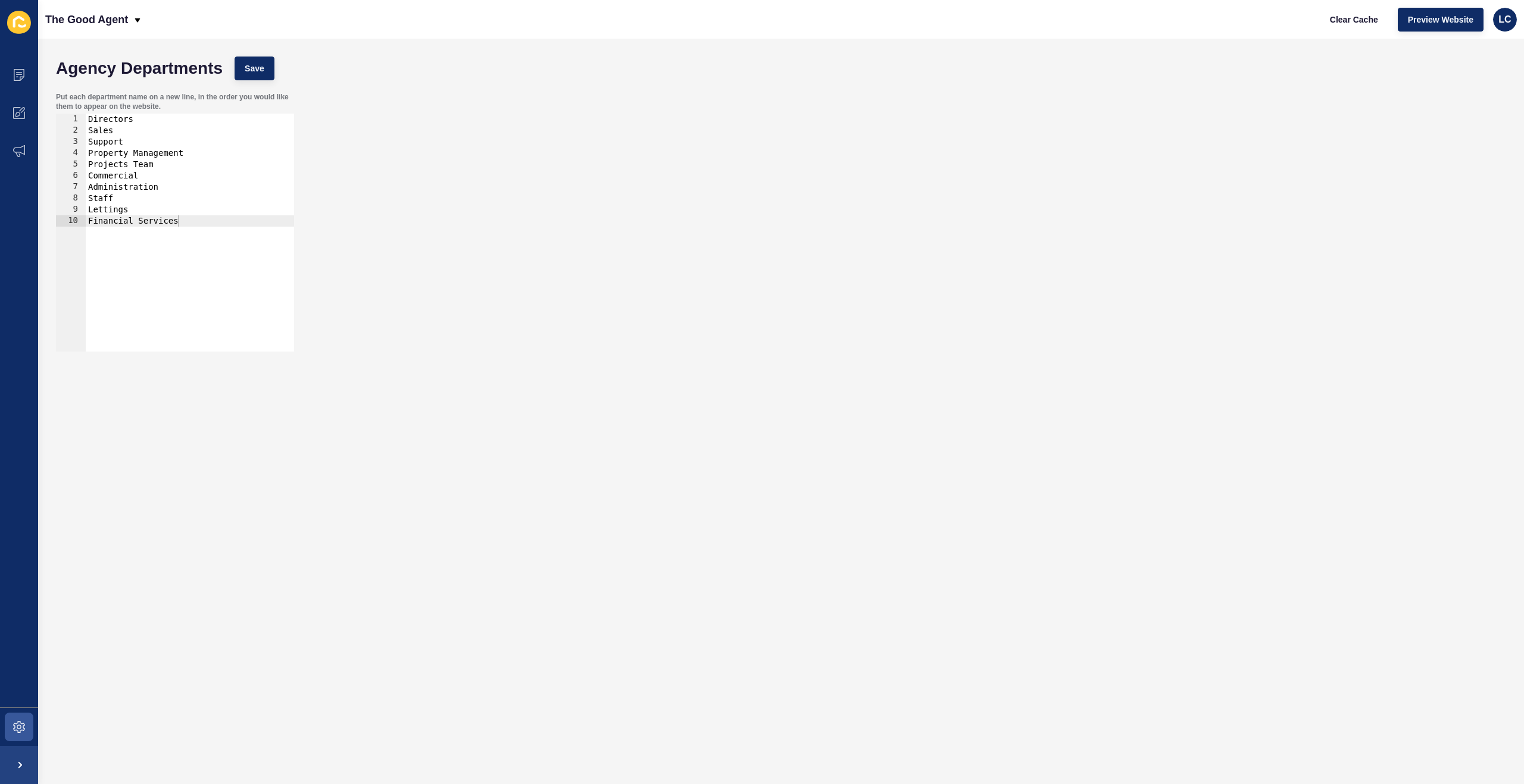
type textarea "Property Management"
drag, startPoint x: 193, startPoint y: 153, endPoint x: 82, endPoint y: 151, distance: 111.0
click at [82, 151] on div "Property Management 1 2 3 4 5 6 7 8 9 10 Directors Sales Support Property Manag…" at bounding box center [175, 232] width 238 height 238
drag, startPoint x: 160, startPoint y: 177, endPoint x: 77, endPoint y: 154, distance: 86.1
click at [77, 154] on div "Projects Team 1 2 3 4 5 6 7 8 9 Directors Sales Support Projects Team Commercia…" at bounding box center [175, 232] width 238 height 238
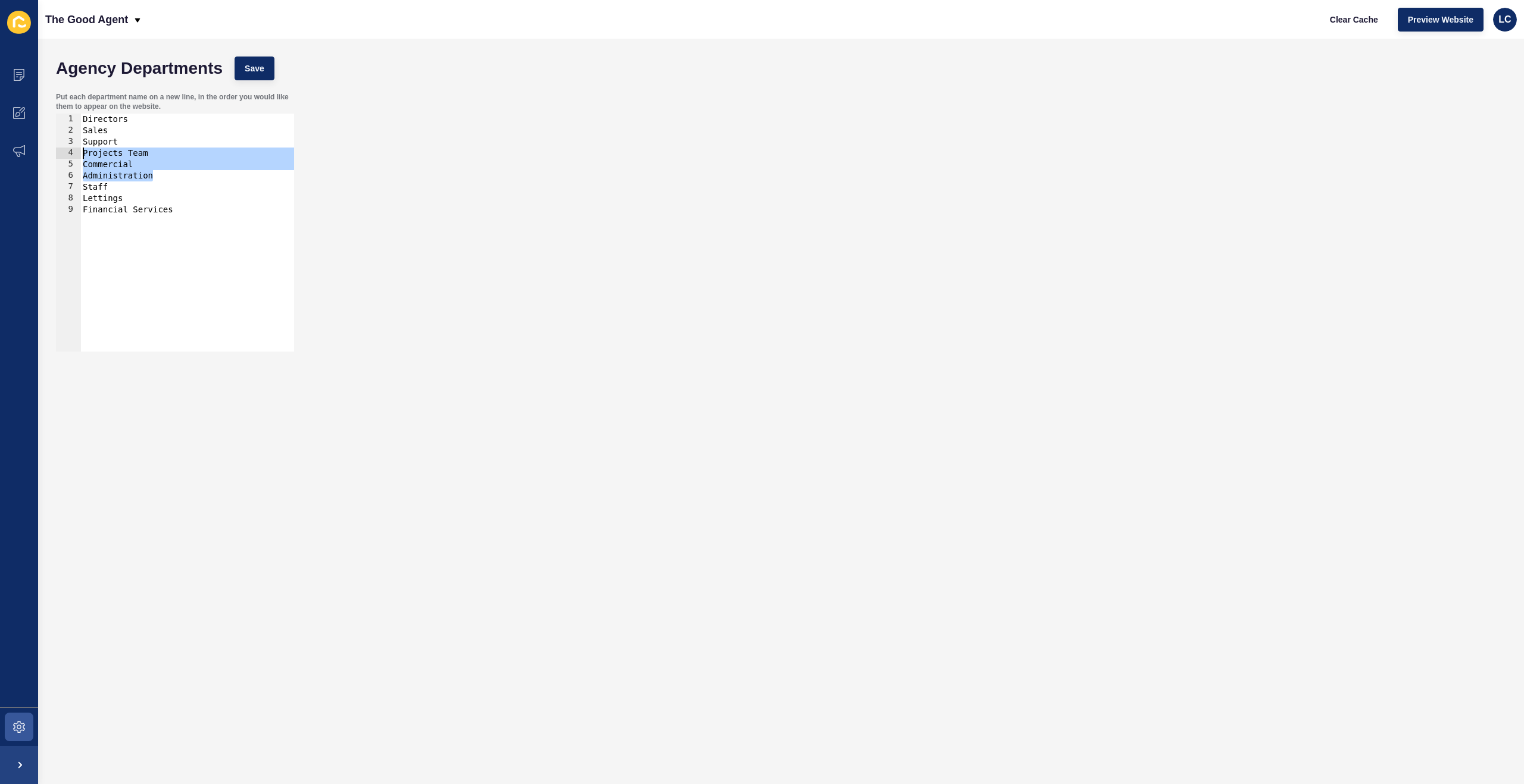
type textarea "Projects Team Commercial"
drag, startPoint x: 129, startPoint y: 165, endPoint x: 106, endPoint y: 154, distance: 25.5
click at [106, 154] on div "Directors Sales Support Staff Lettings Financial Services" at bounding box center [187, 244] width 214 height 260
drag, startPoint x: 179, startPoint y: 179, endPoint x: 112, endPoint y: 153, distance: 71.9
click at [112, 153] on div "Directors Sales Support Staff Lettings Financial Services" at bounding box center [187, 244] width 214 height 260
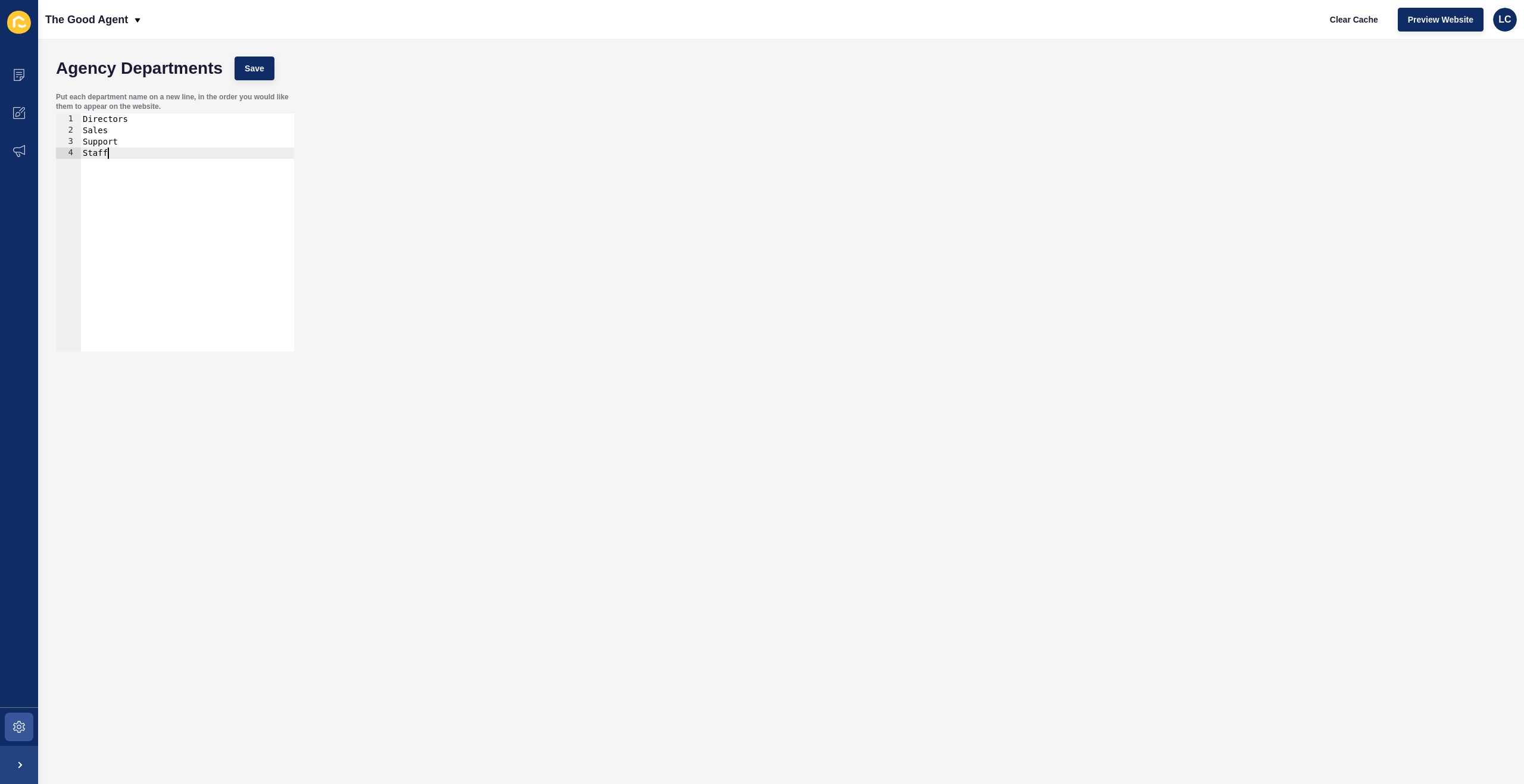
click at [107, 132] on div "Directors Sales Support Staff" at bounding box center [187, 244] width 214 height 260
click at [109, 155] on div "Directors Sales Team Support Staff" at bounding box center [187, 244] width 214 height 260
click at [84, 153] on div "Directors Sales Team Support Staff" at bounding box center [187, 244] width 214 height 260
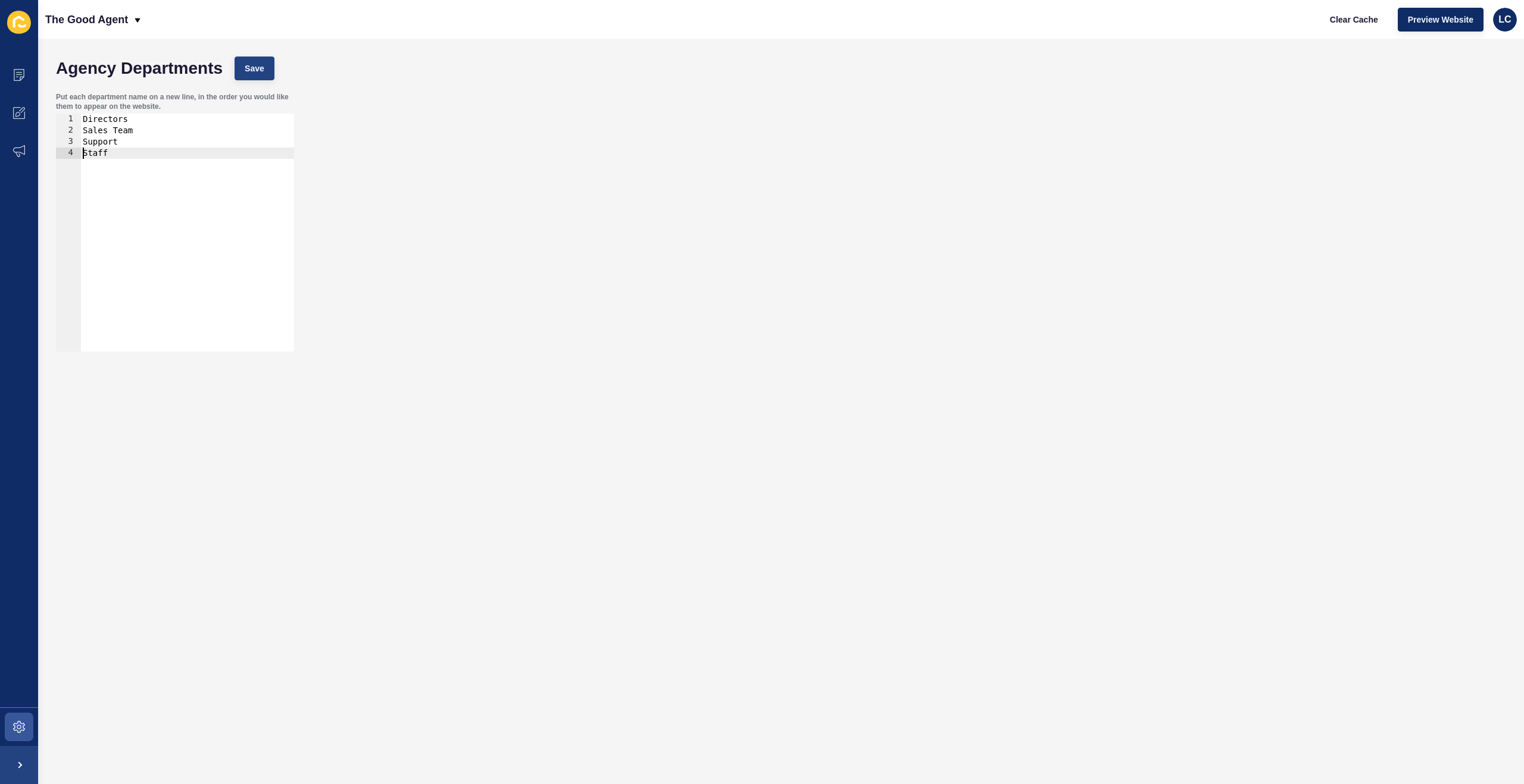
type textarea "Staff"
click at [254, 70] on span "Save" at bounding box center [254, 69] width 20 height 12
click at [26, 720] on span at bounding box center [19, 727] width 38 height 38
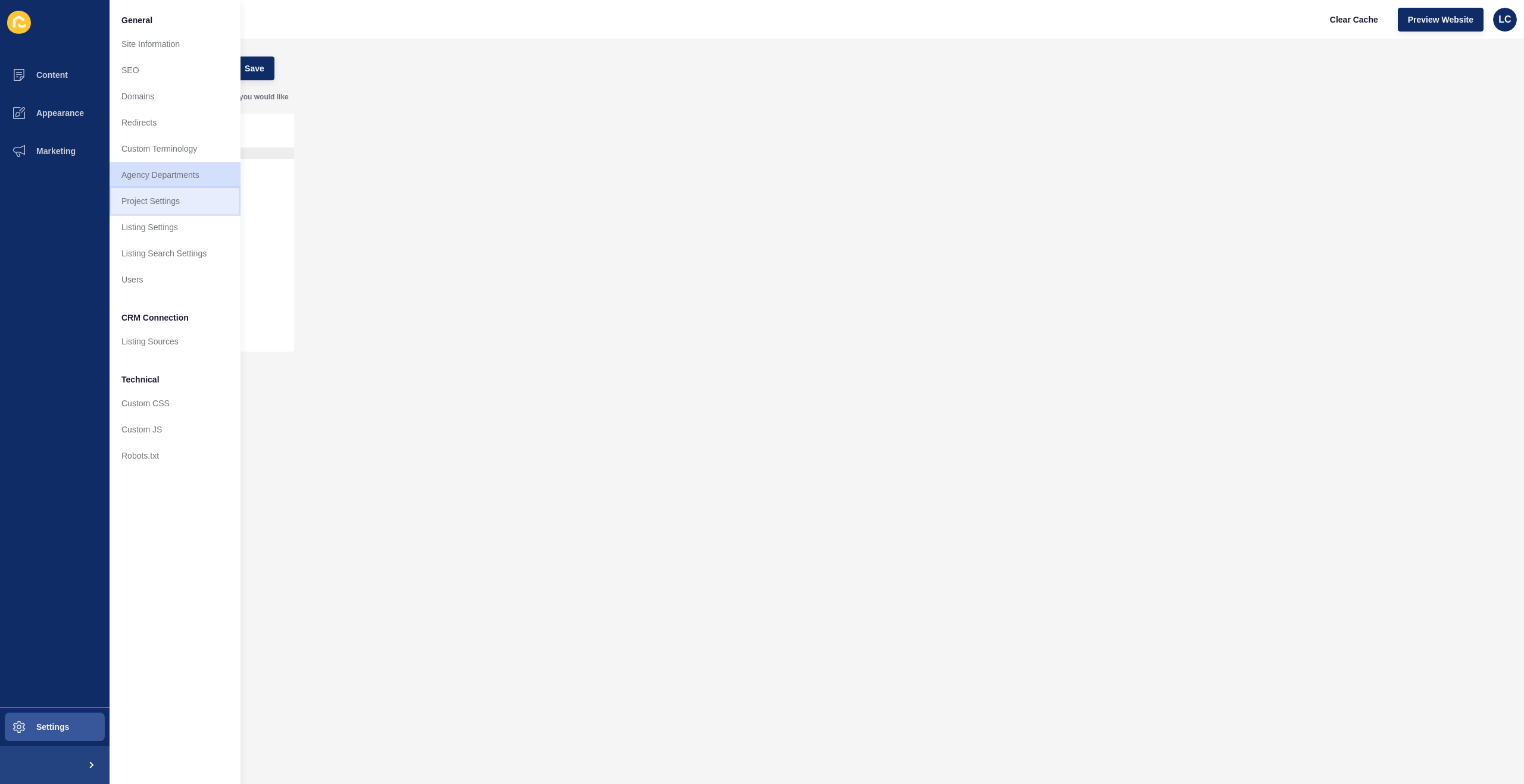
click at [172, 203] on link "Project Settings" at bounding box center [175, 201] width 131 height 26
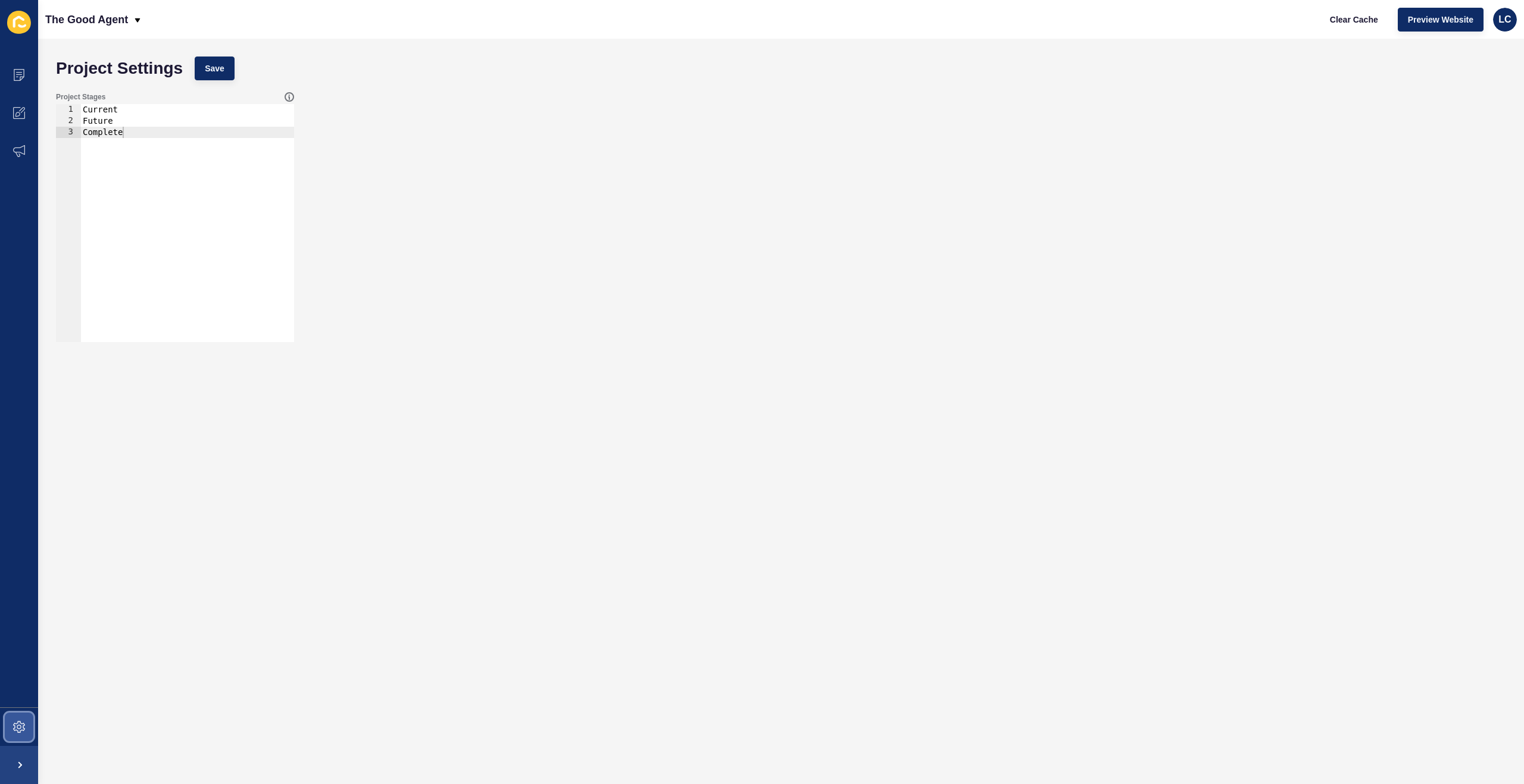
click at [19, 729] on icon at bounding box center [19, 727] width 5 height 5
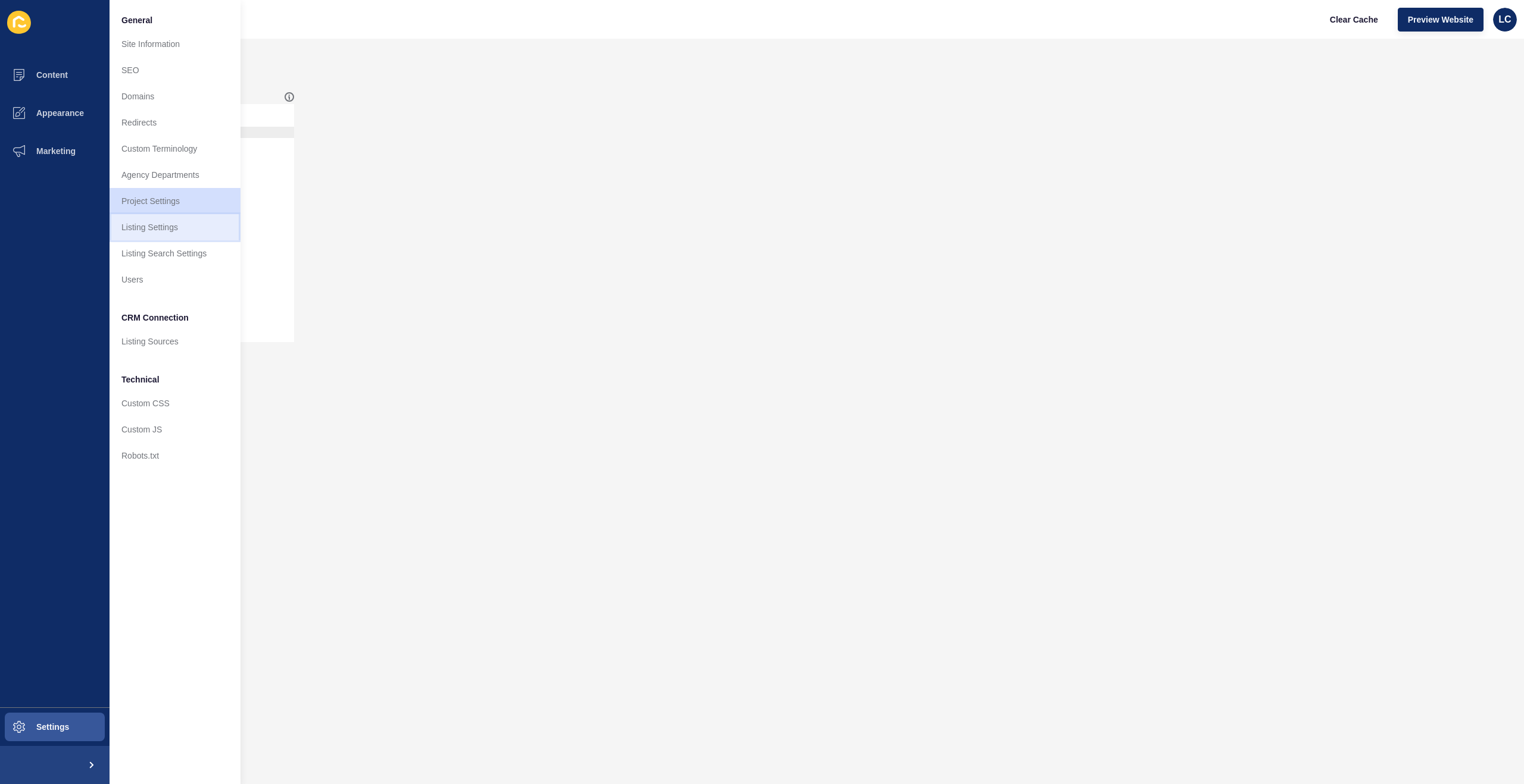
click at [151, 229] on link "Listing Settings" at bounding box center [175, 228] width 131 height 26
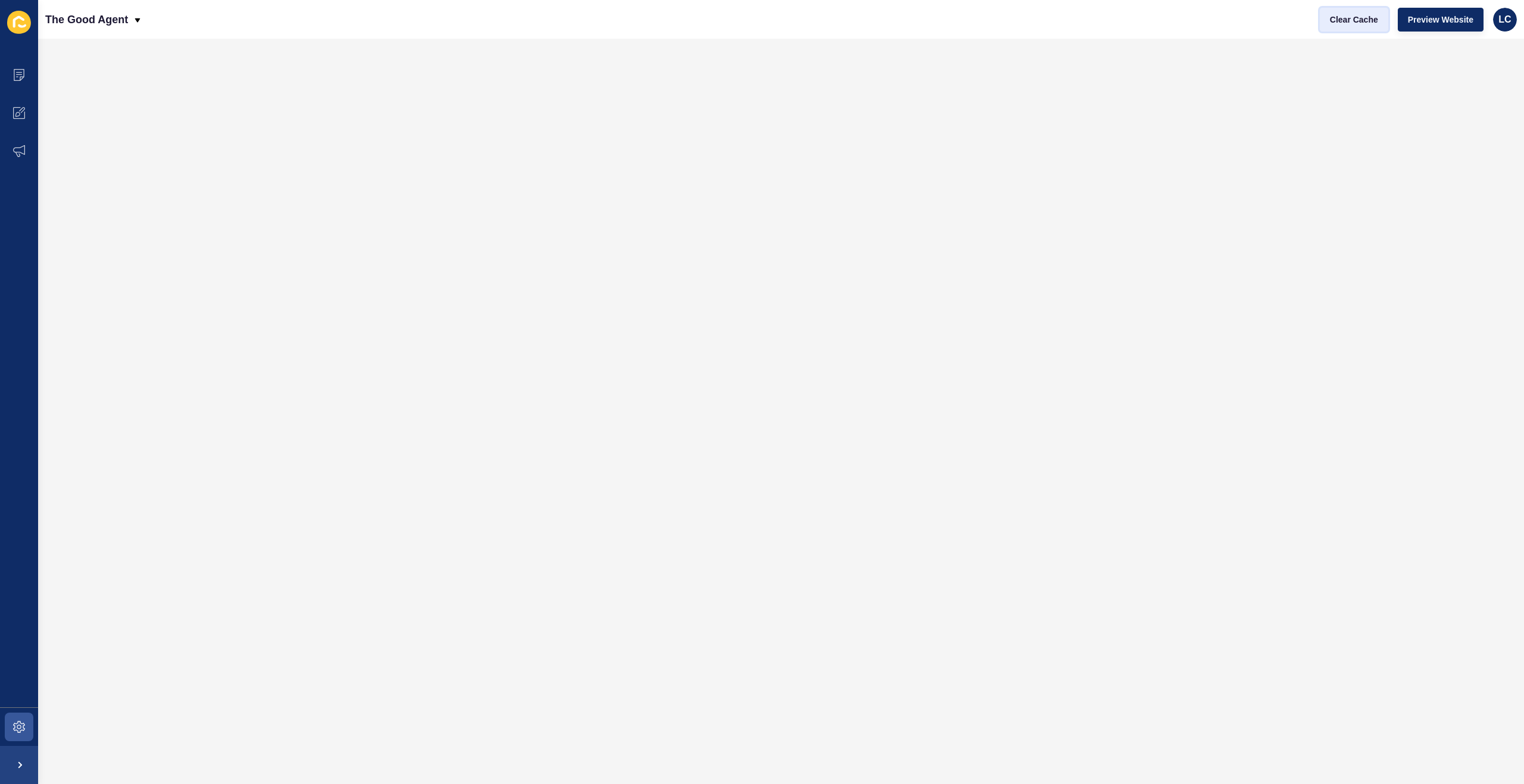
click at [1348, 21] on span "Clear Cache" at bounding box center [1354, 20] width 48 height 12
click at [22, 726] on icon at bounding box center [19, 727] width 12 height 12
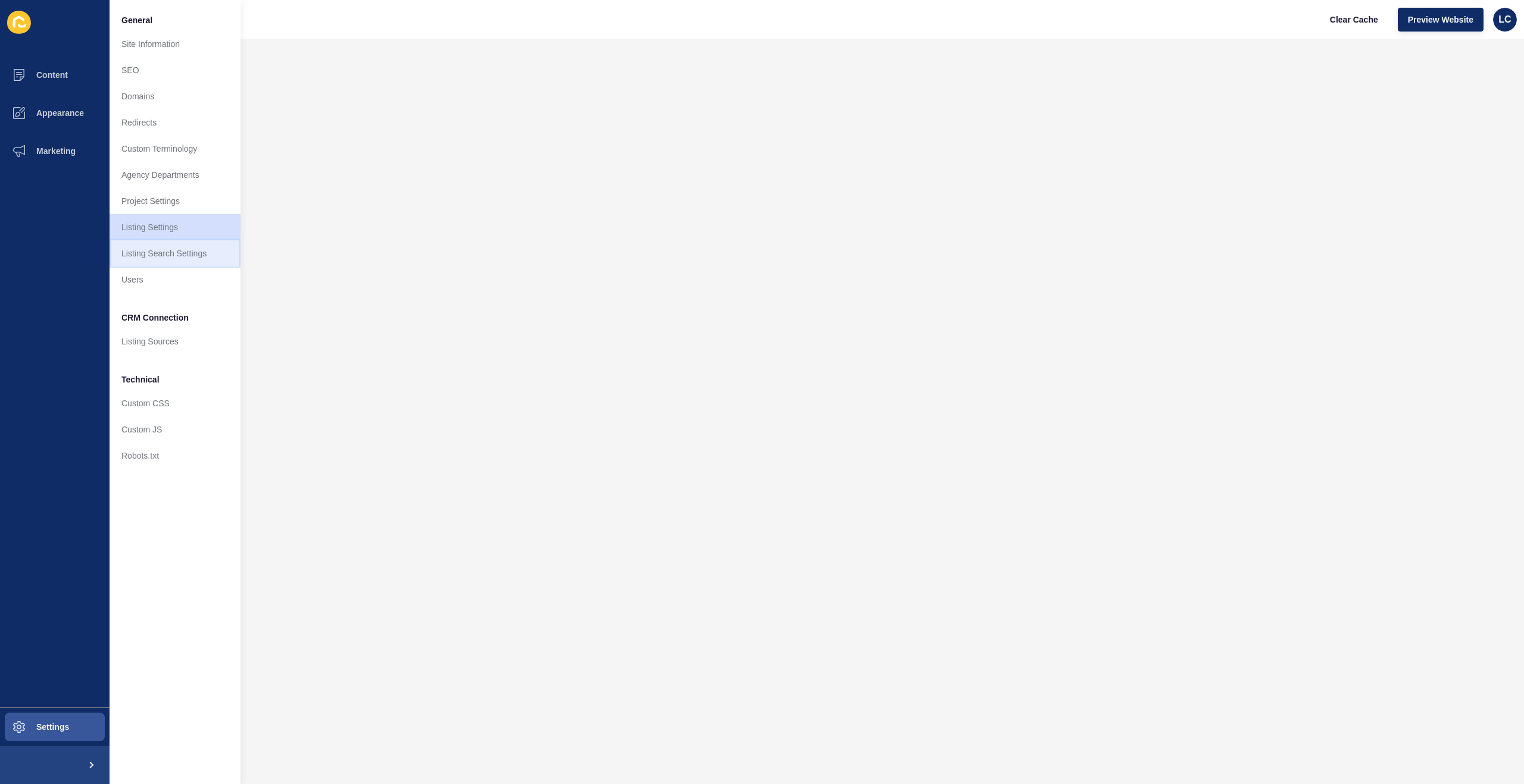
click at [169, 256] on link "Listing Search Settings" at bounding box center [175, 253] width 131 height 26
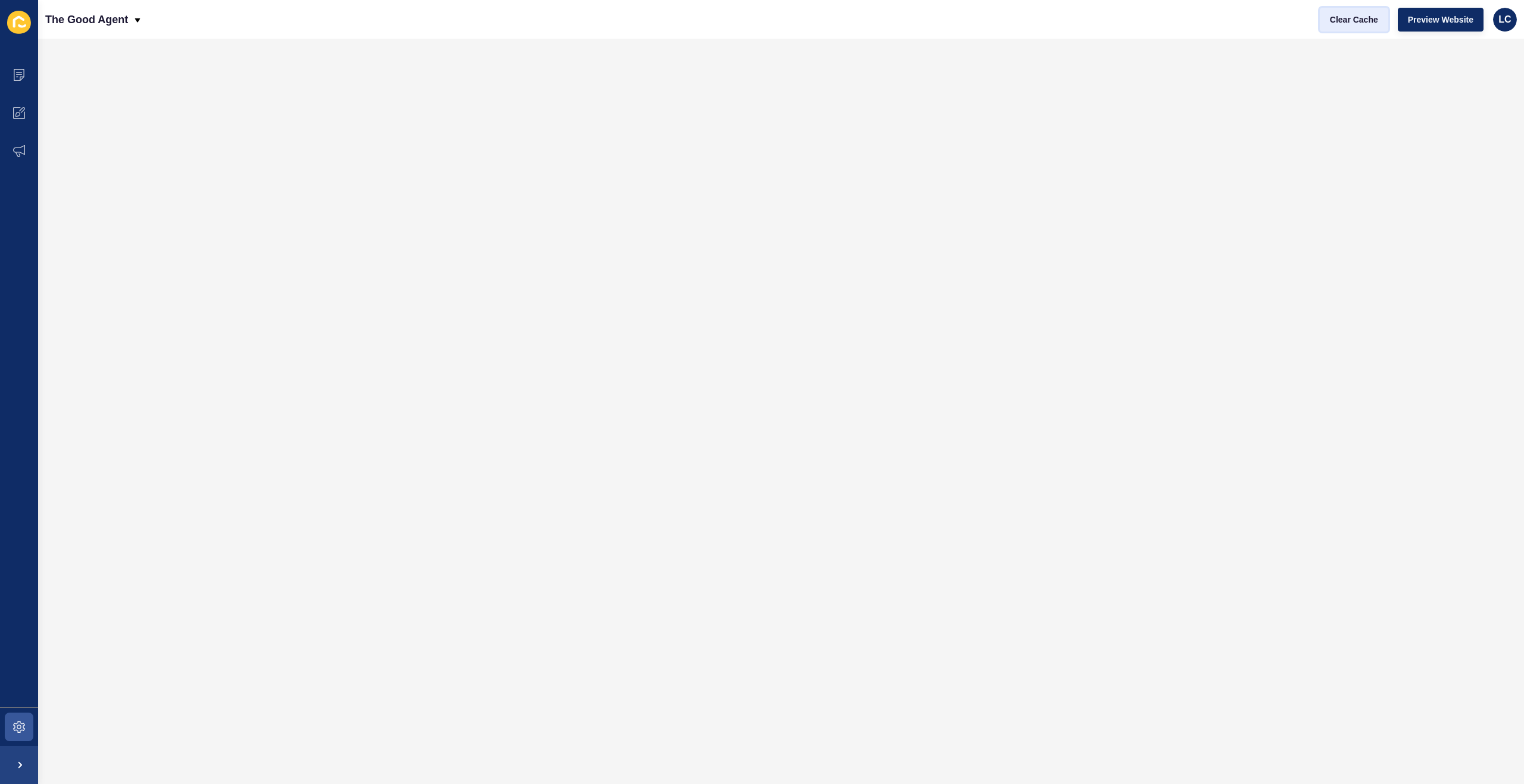
drag, startPoint x: 1358, startPoint y: 19, endPoint x: 1327, endPoint y: 22, distance: 31.1
click at [1358, 19] on span "Clear Cache" at bounding box center [1354, 20] width 48 height 12
click at [12, 723] on span at bounding box center [19, 727] width 38 height 38
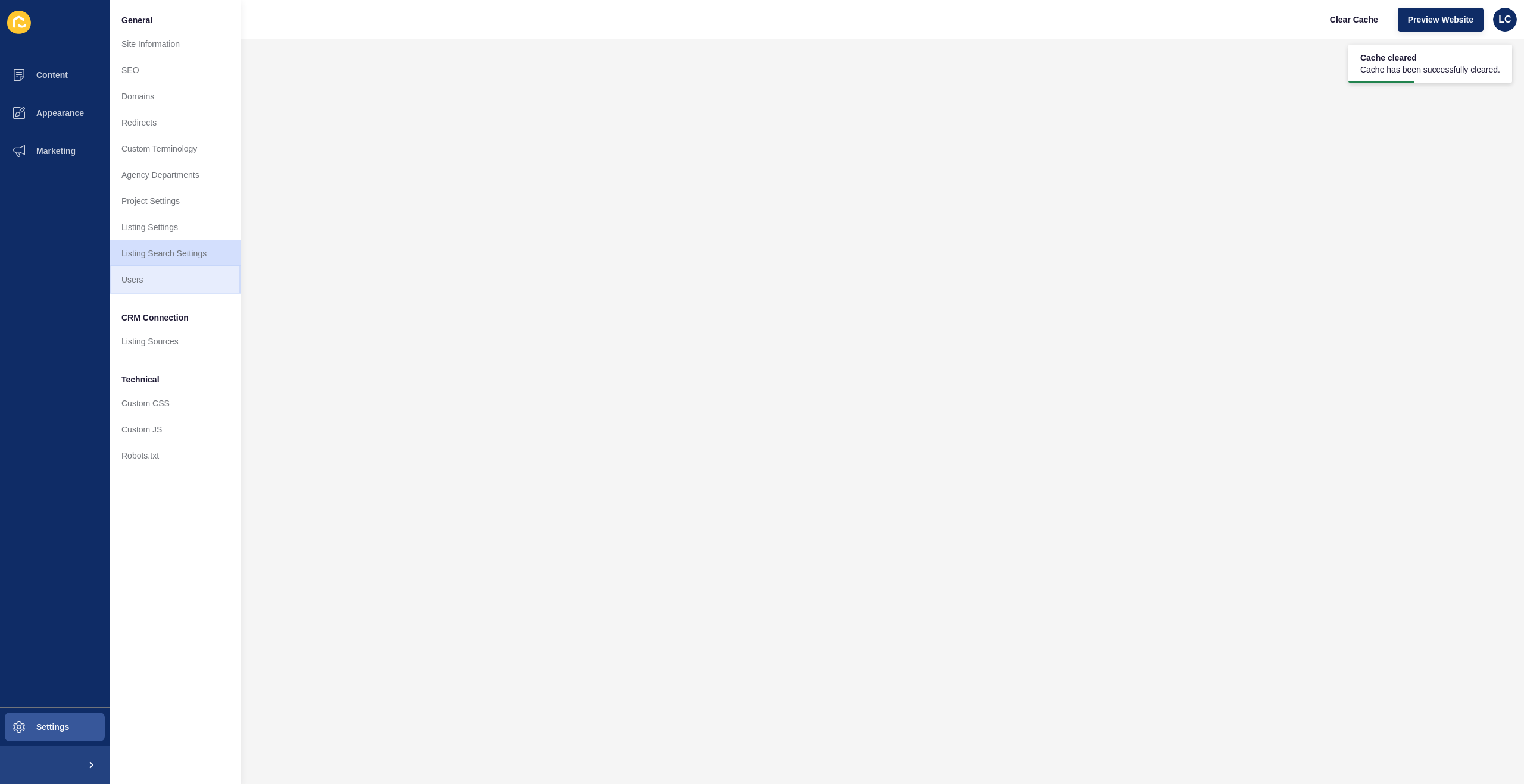
click at [139, 277] on link "Users" at bounding box center [175, 279] width 131 height 26
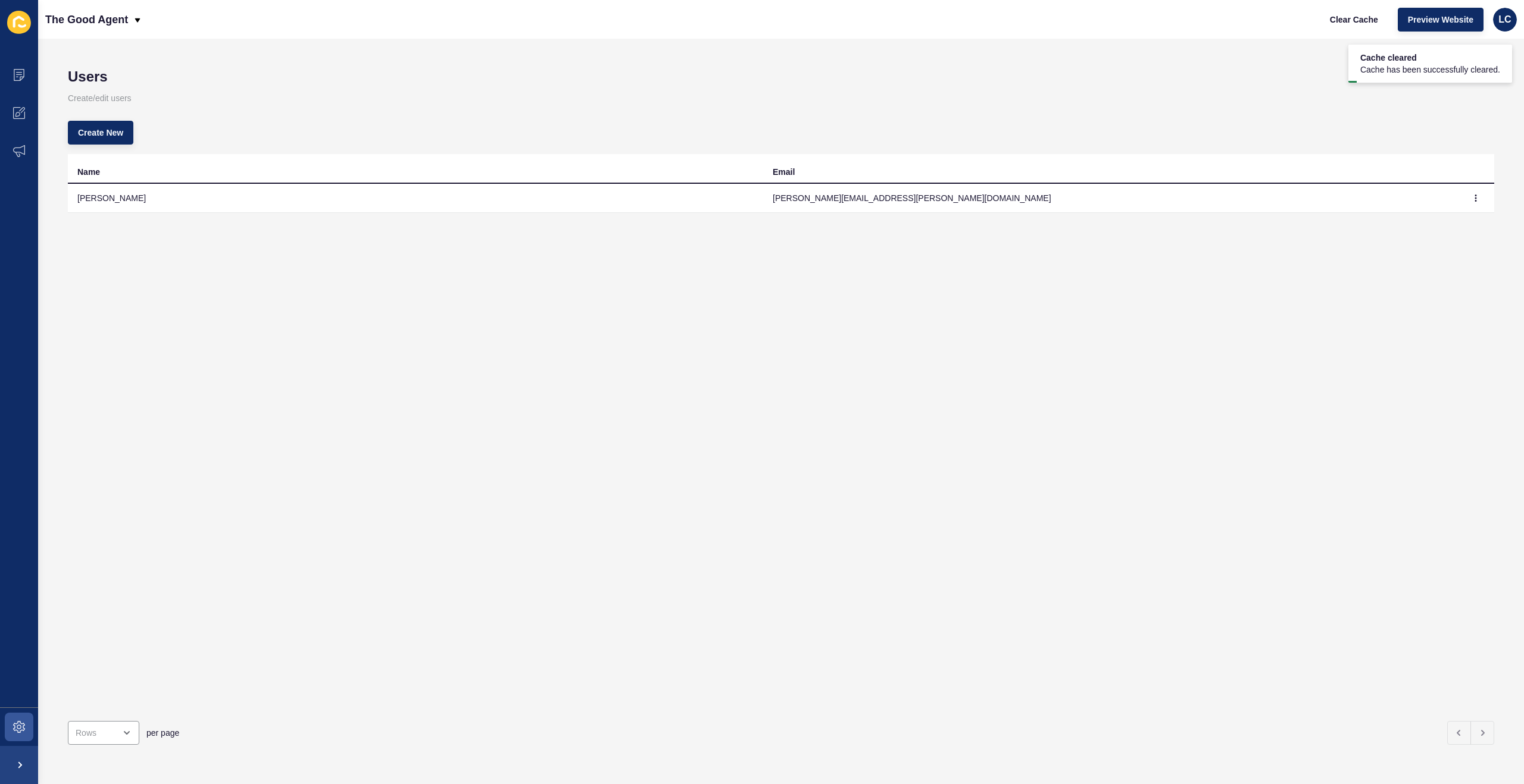
click at [533, 198] on td "[PERSON_NAME]" at bounding box center [415, 198] width 695 height 29
click at [1474, 194] on button "button" at bounding box center [1476, 198] width 18 height 17
click at [1427, 218] on link "Edit" at bounding box center [1443, 222] width 83 height 26
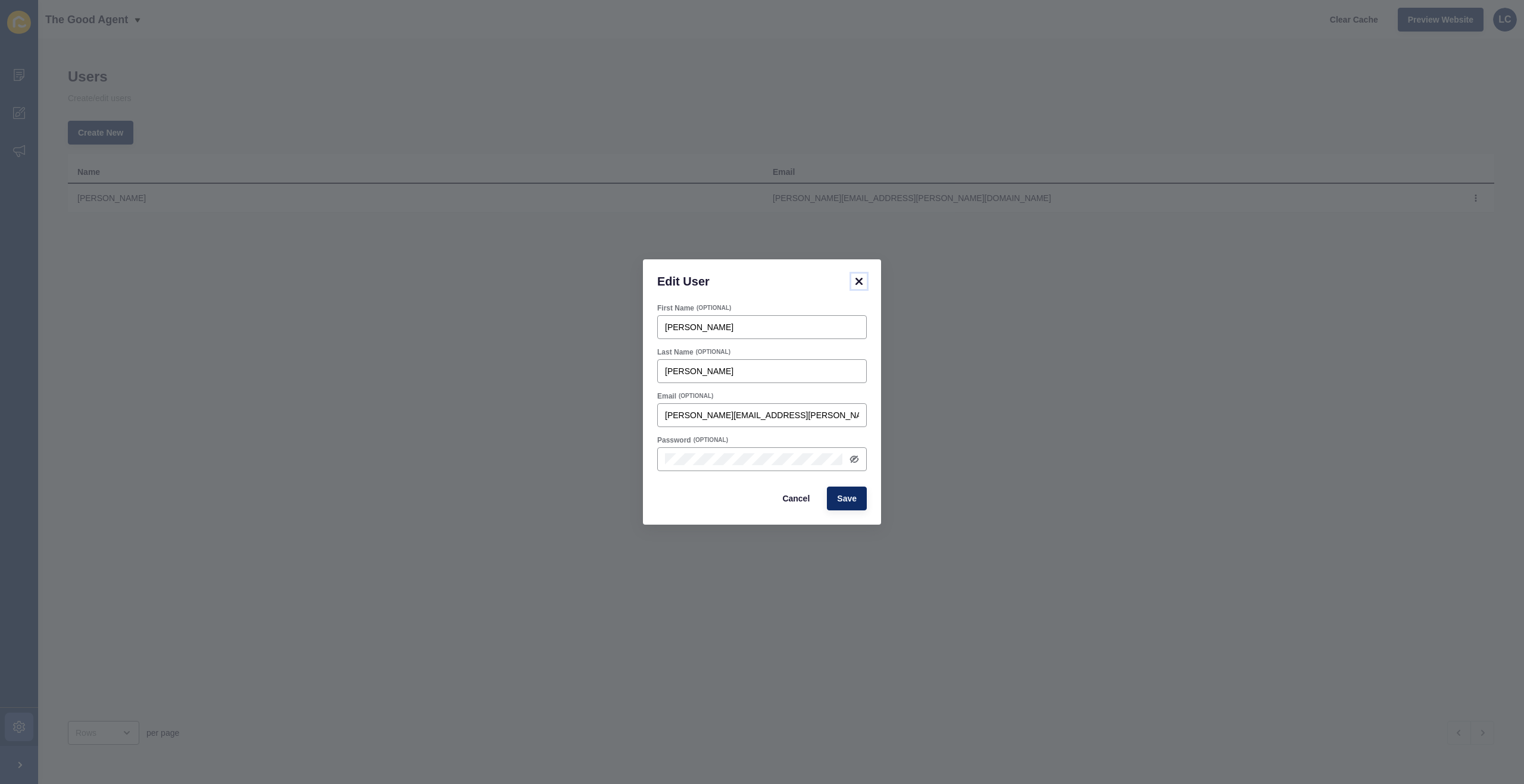
click at [859, 278] on icon at bounding box center [859, 281] width 14 height 14
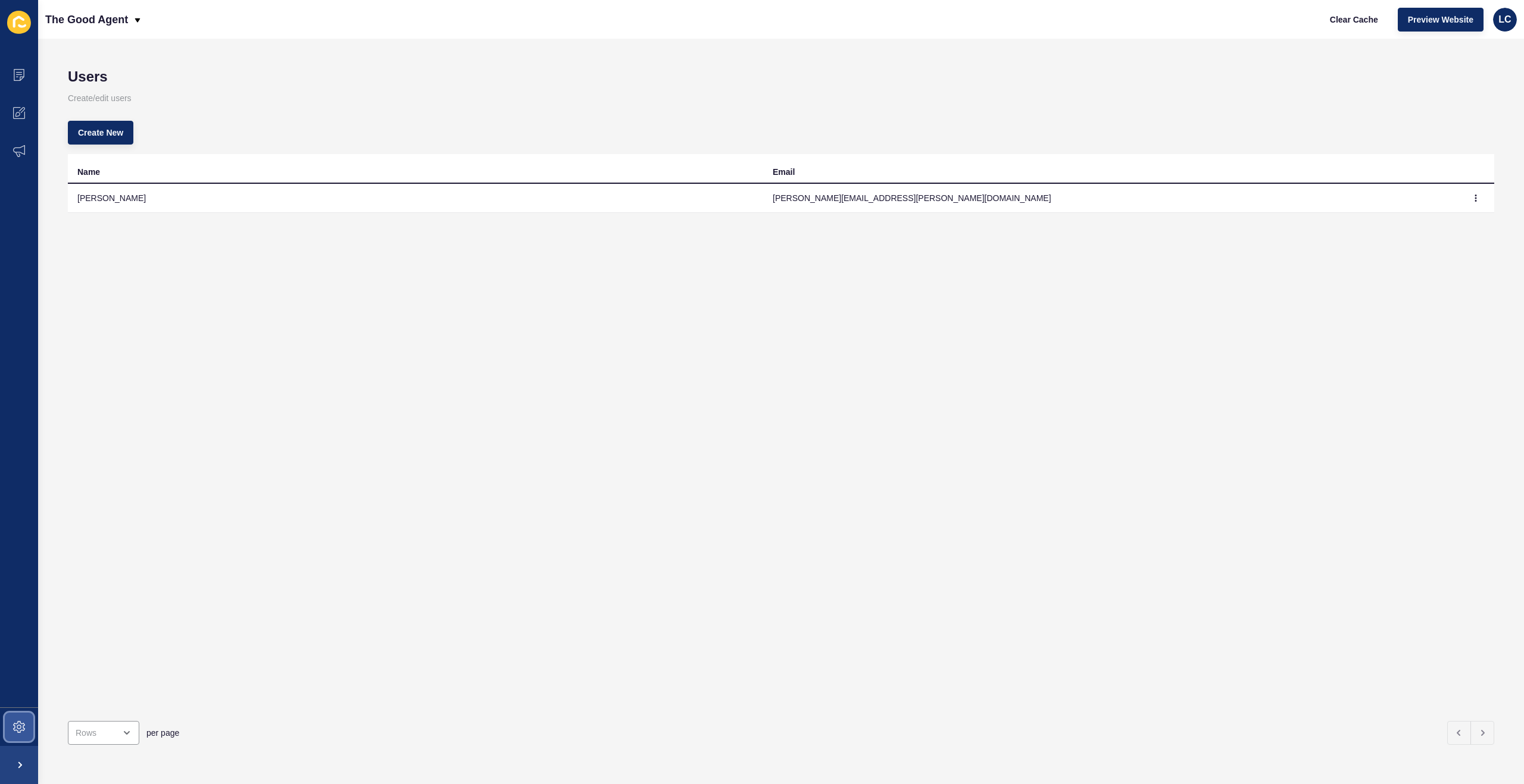
click at [22, 725] on icon at bounding box center [19, 727] width 12 height 12
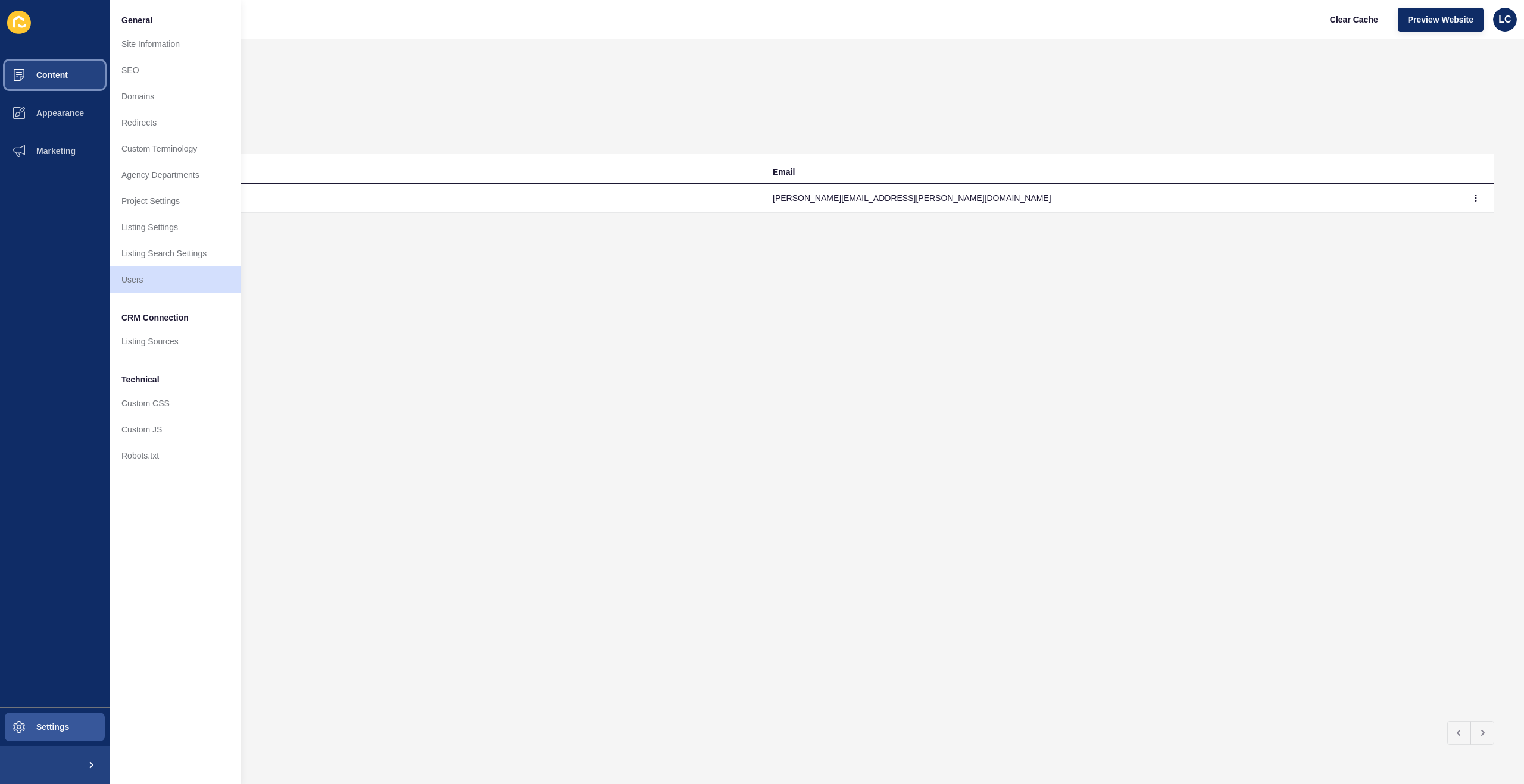
click at [39, 70] on span "Content" at bounding box center [33, 75] width 70 height 10
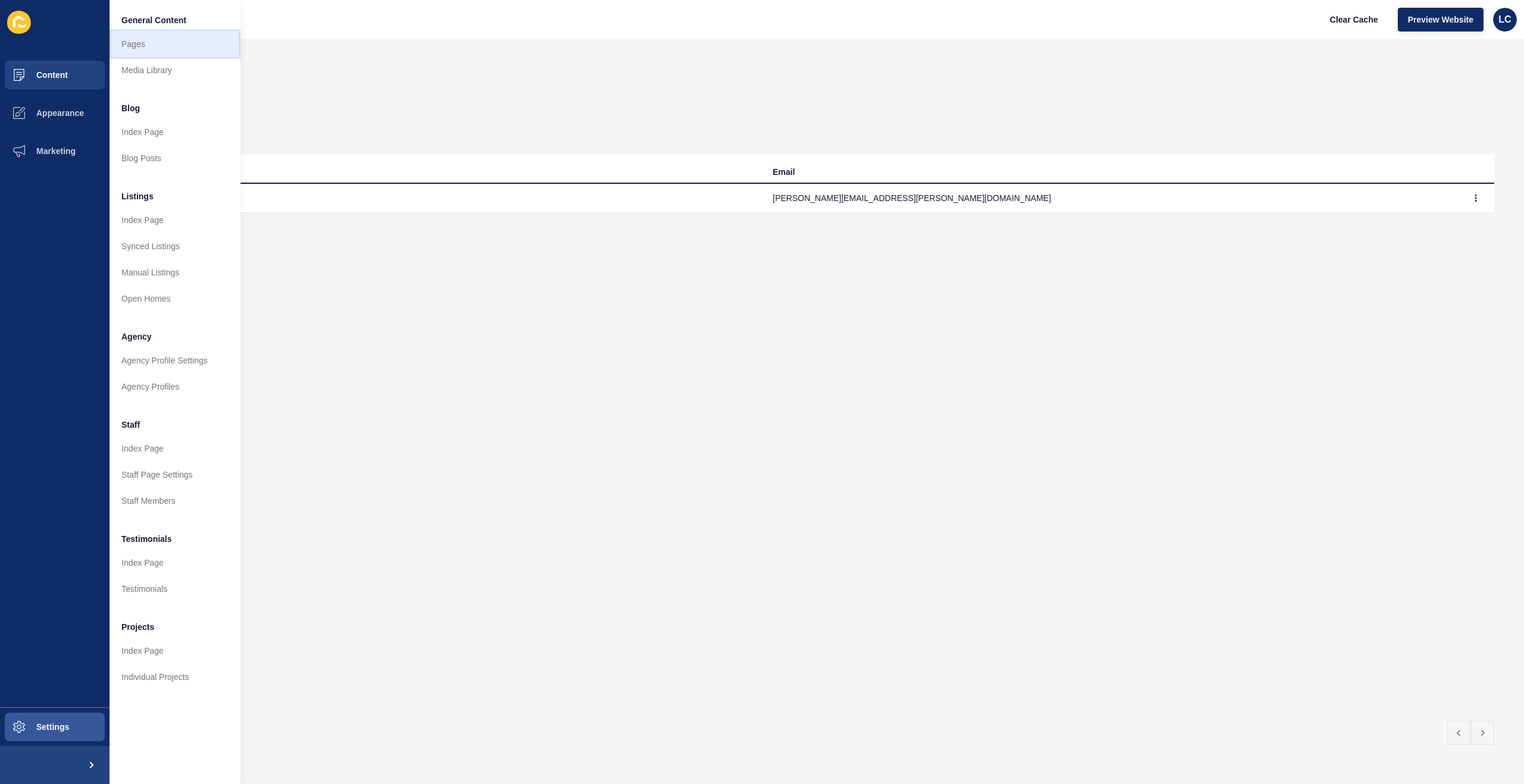
click at [129, 42] on link "Pages" at bounding box center [175, 44] width 131 height 26
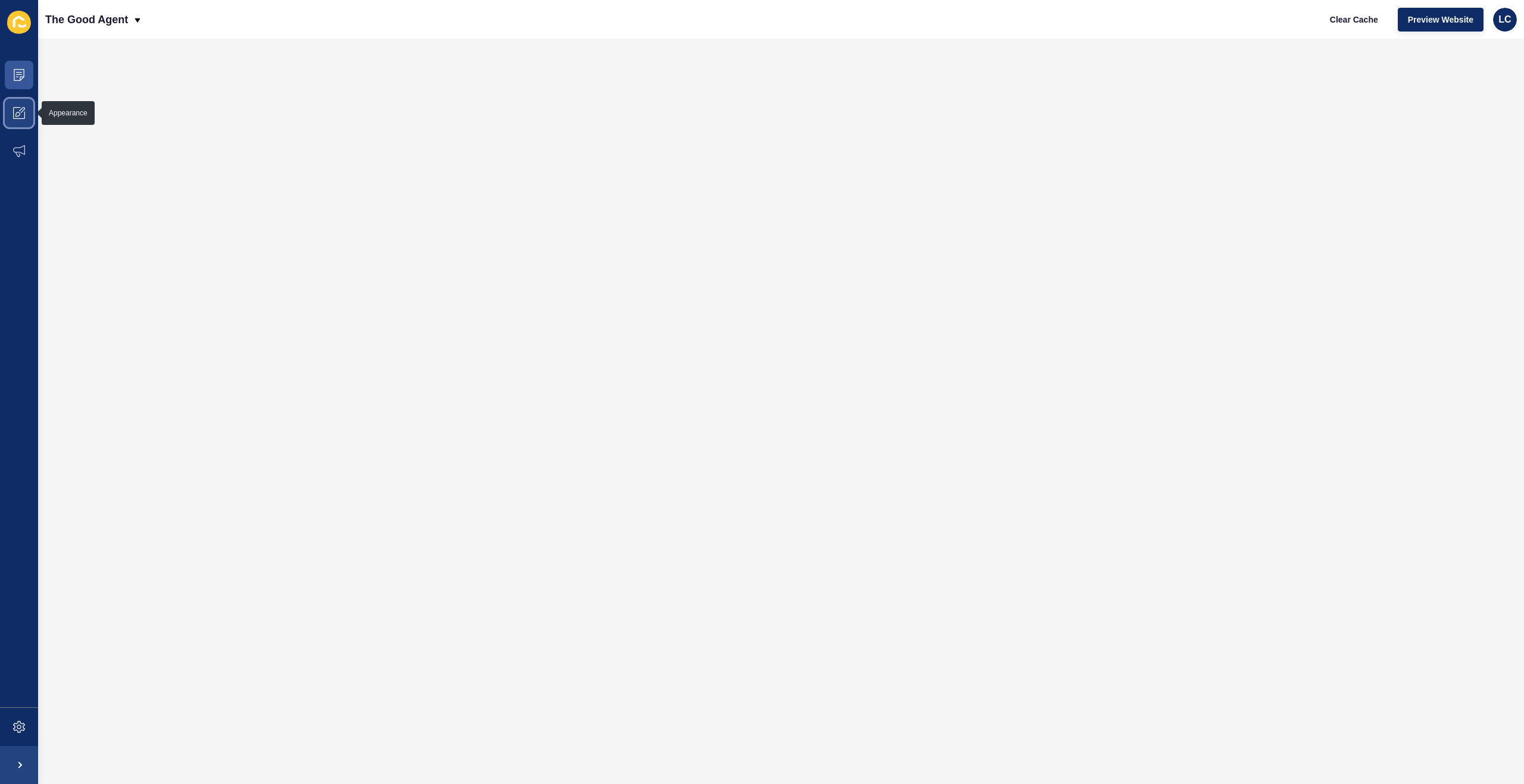
click at [15, 114] on icon at bounding box center [19, 113] width 12 height 12
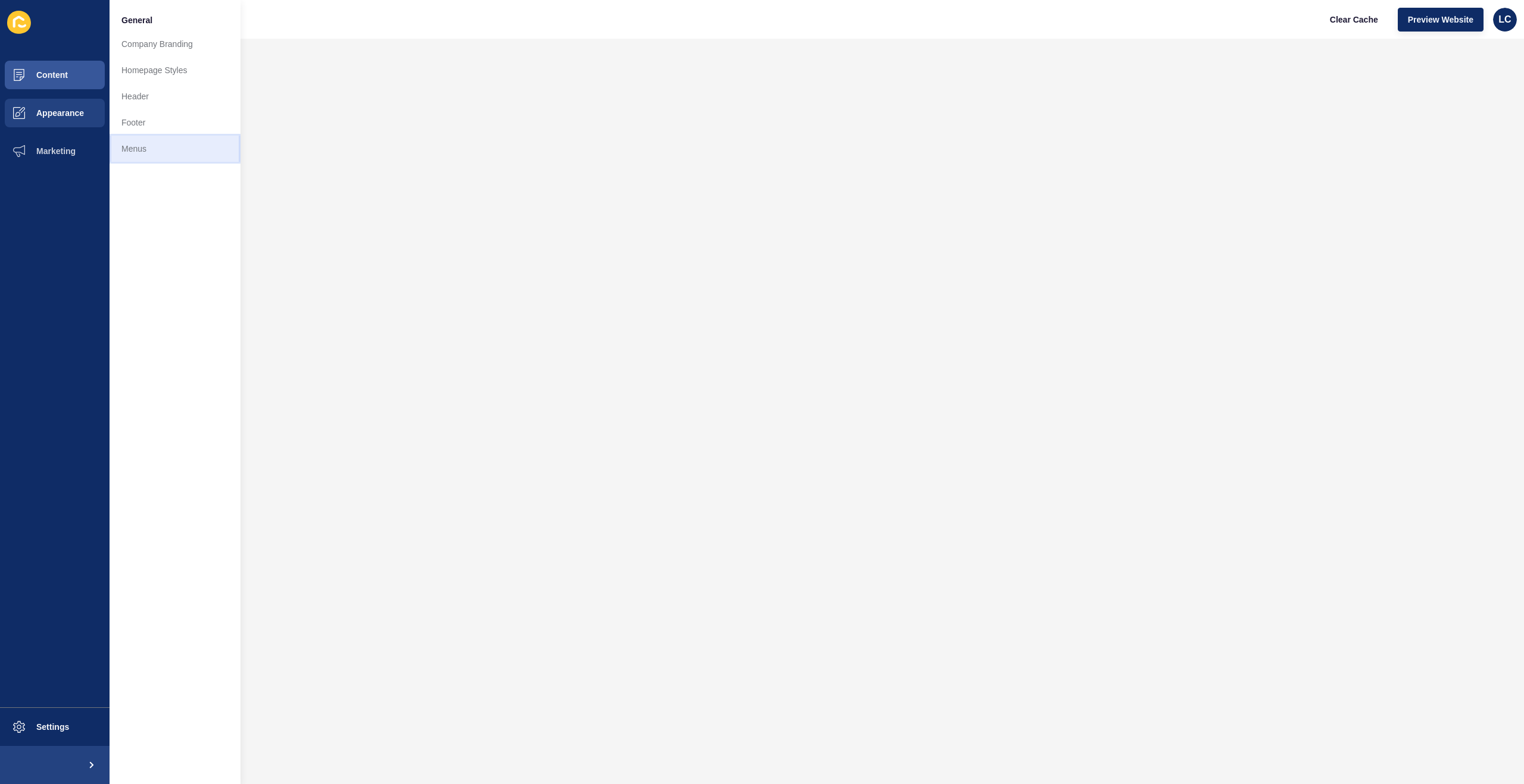
click at [150, 148] on link "Menus" at bounding box center [175, 149] width 131 height 26
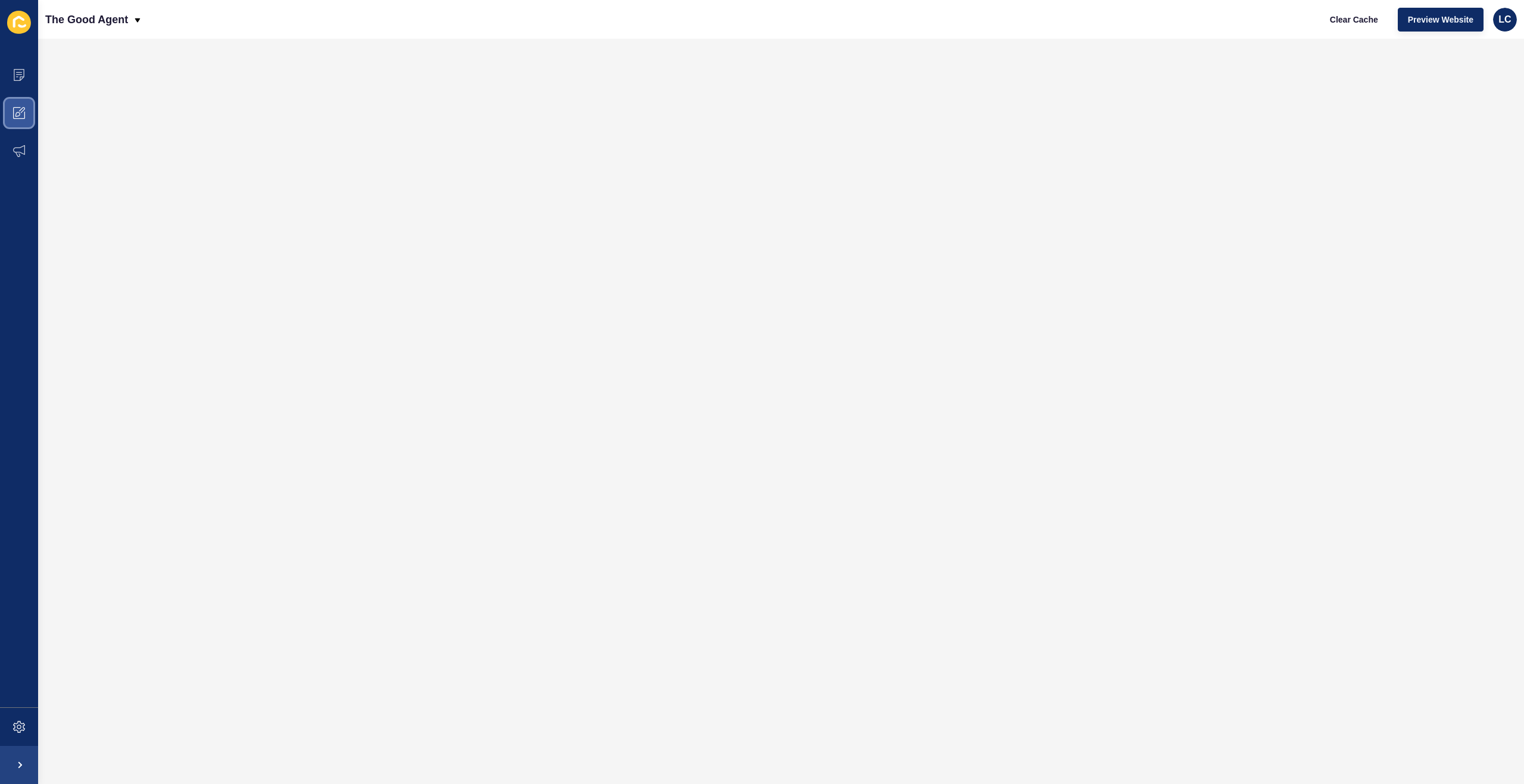
click at [18, 112] on icon at bounding box center [18, 114] width 5 height 5
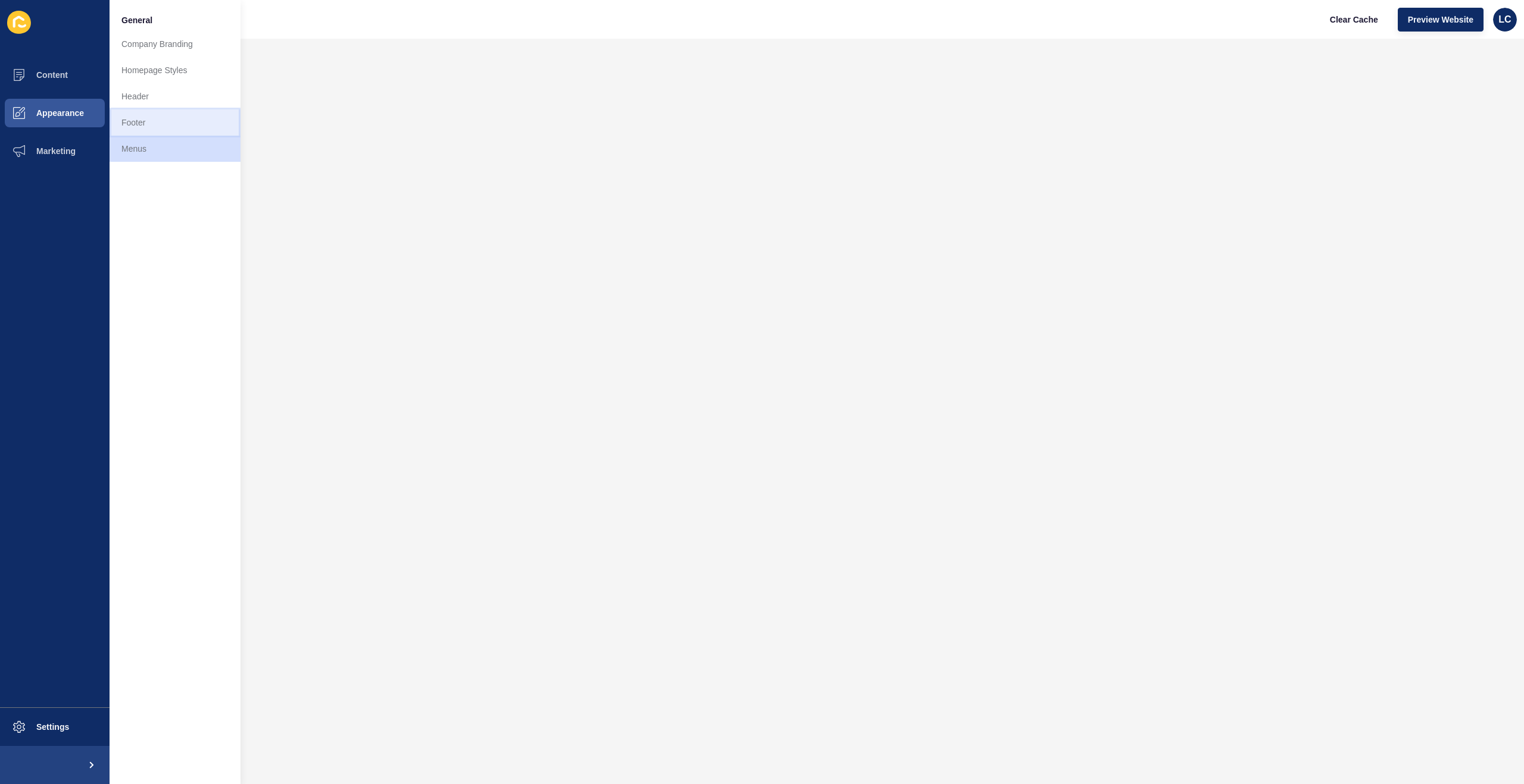
click at [147, 117] on link "Footer" at bounding box center [175, 123] width 131 height 26
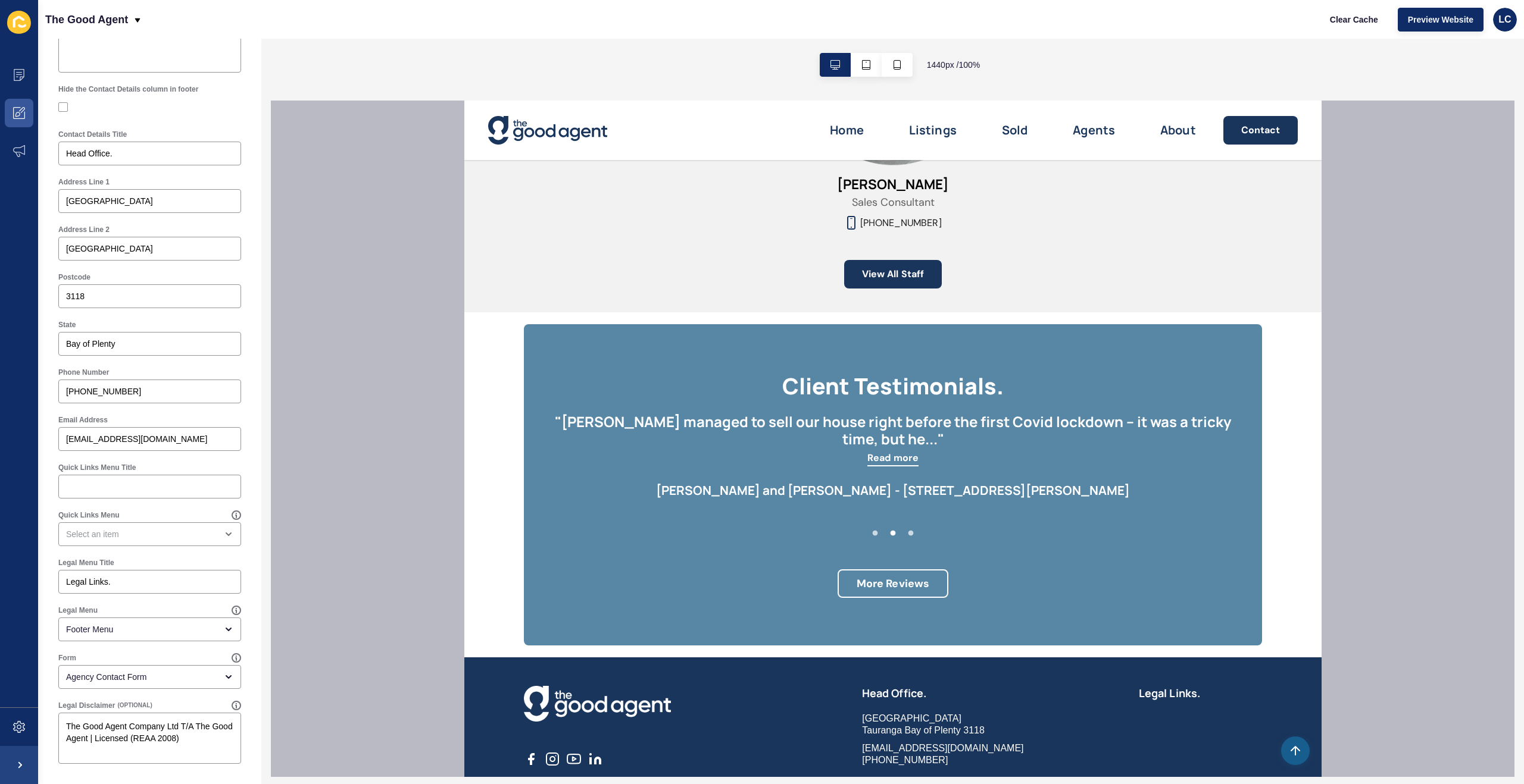
scroll to position [1335, 0]
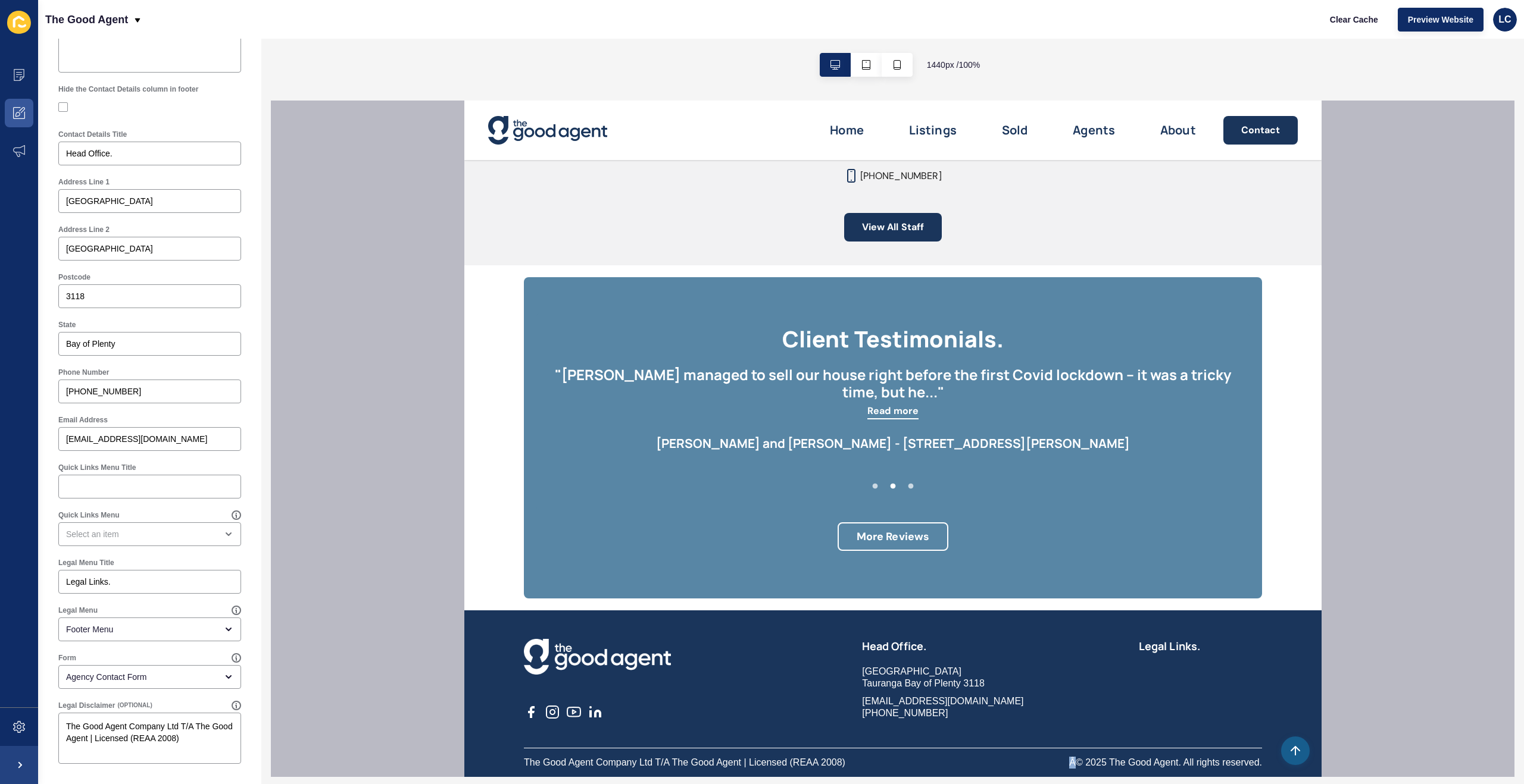
drag, startPoint x: 1075, startPoint y: 764, endPoint x: 1067, endPoint y: 763, distance: 8.1
click at [1066, 763] on div "Â© 2025 The Good Agent. All rights reserved. The Good Agent Company Ltd T/A The…" at bounding box center [892, 763] width 738 height 12
copy p "Â"
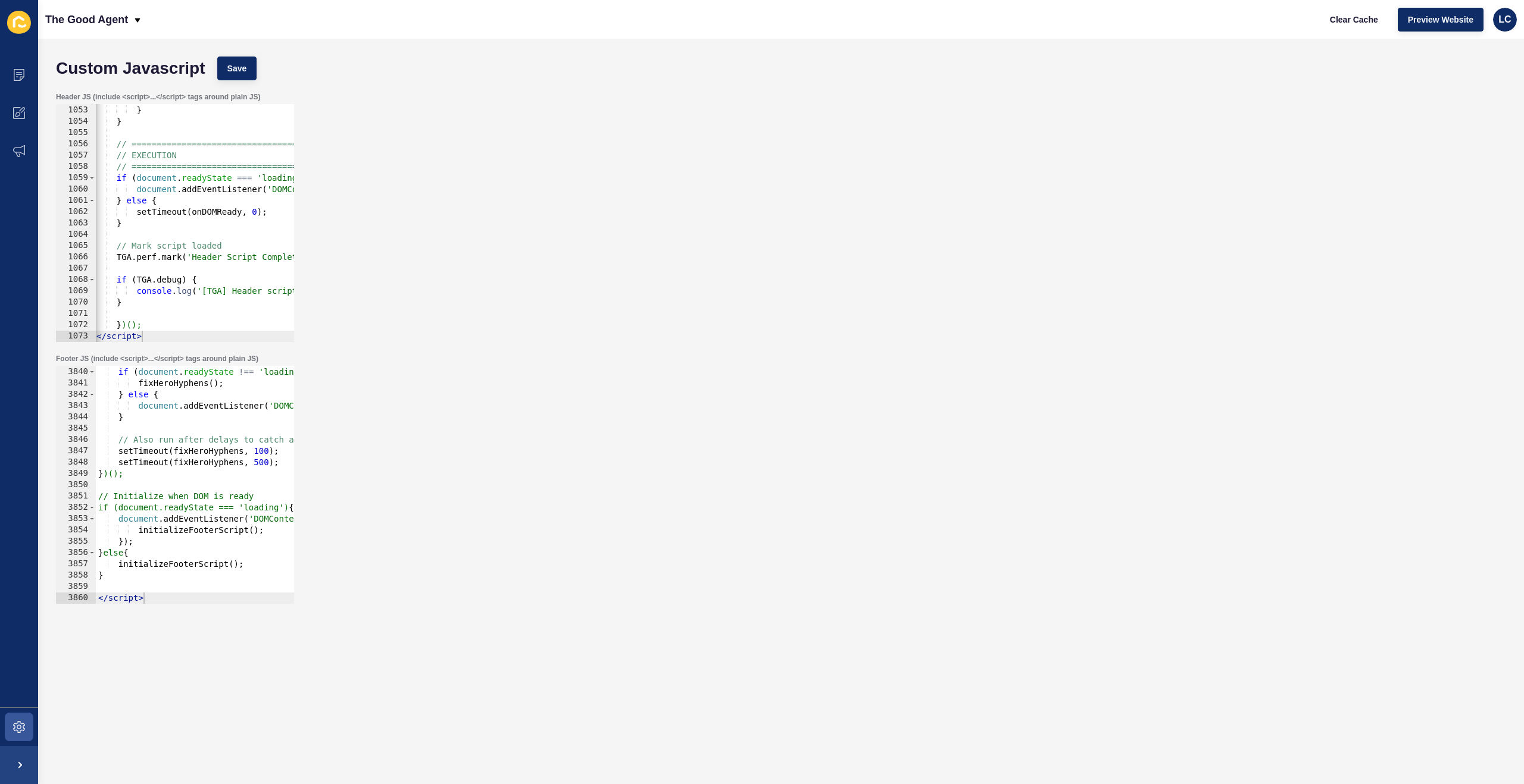
scroll to position [19257, 0]
